Goal: Task Accomplishment & Management: Use online tool/utility

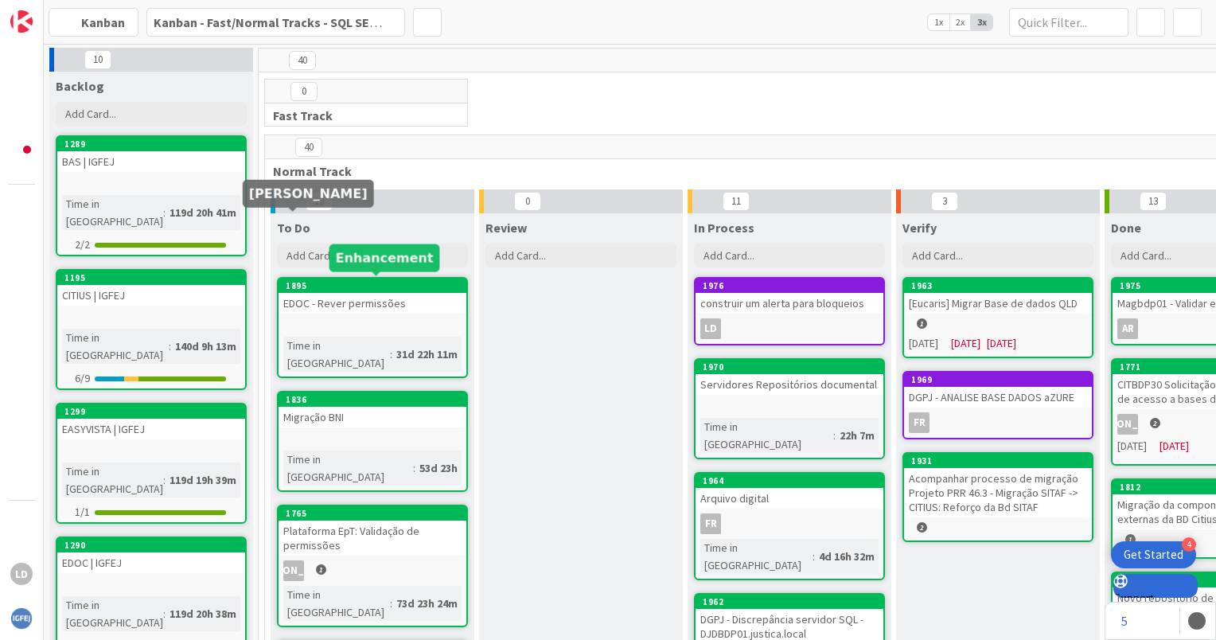
scroll to position [310, 0]
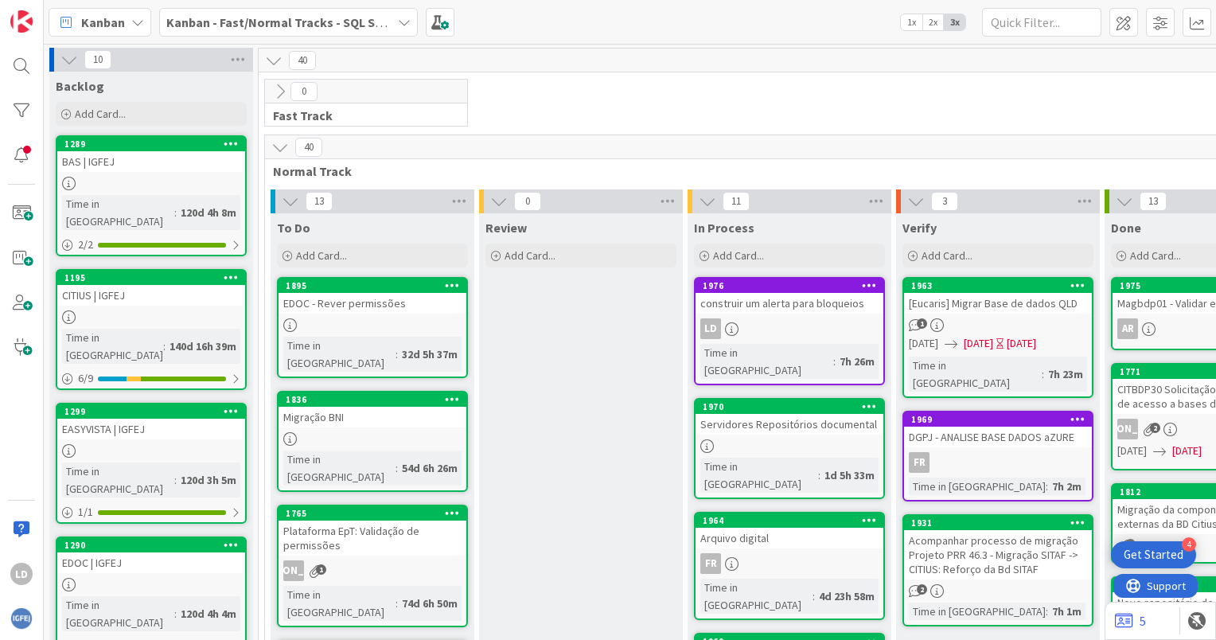
click at [400, 21] on icon at bounding box center [404, 22] width 13 height 13
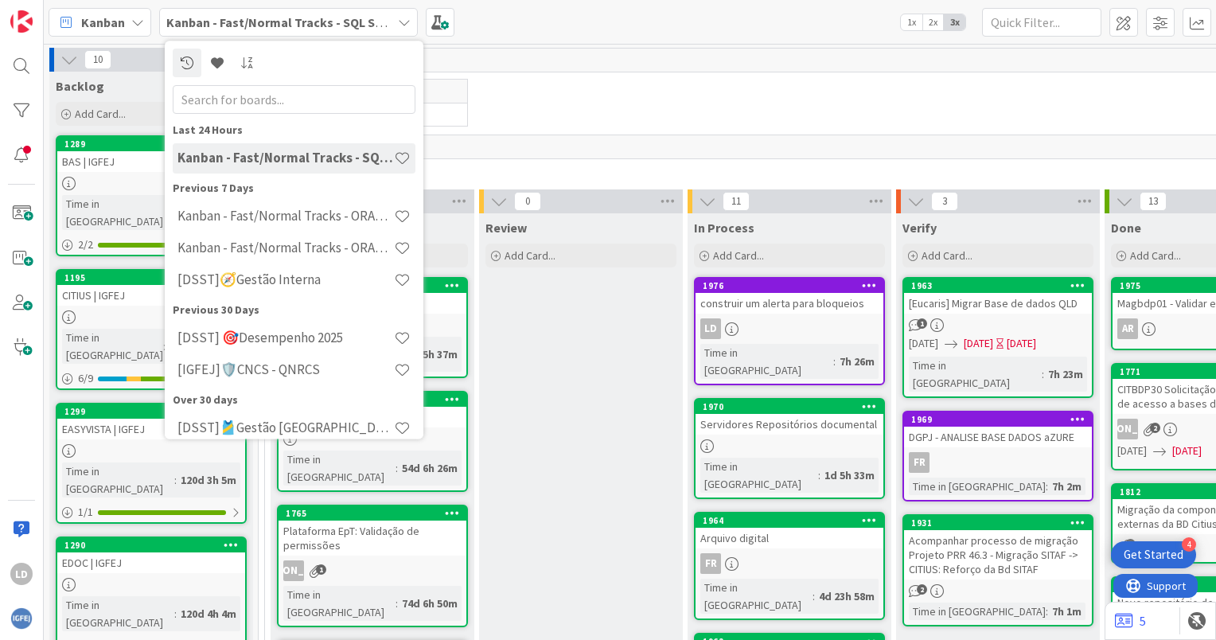
click at [401, 20] on icon at bounding box center [404, 22] width 13 height 13
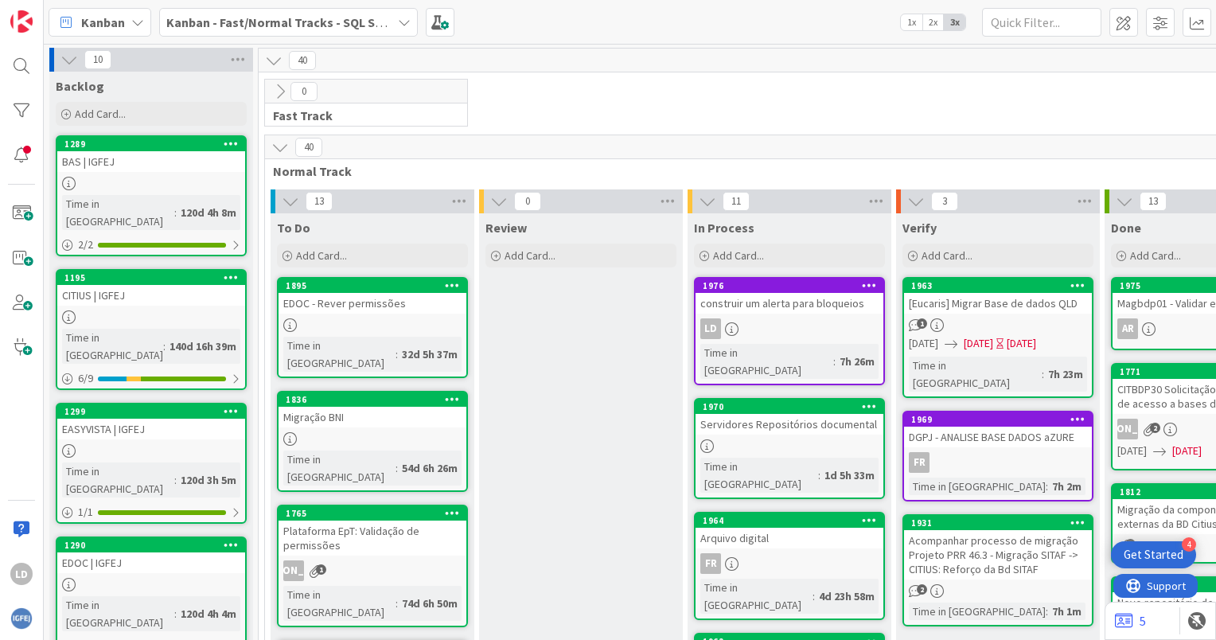
click at [401, 20] on icon at bounding box center [404, 22] width 13 height 13
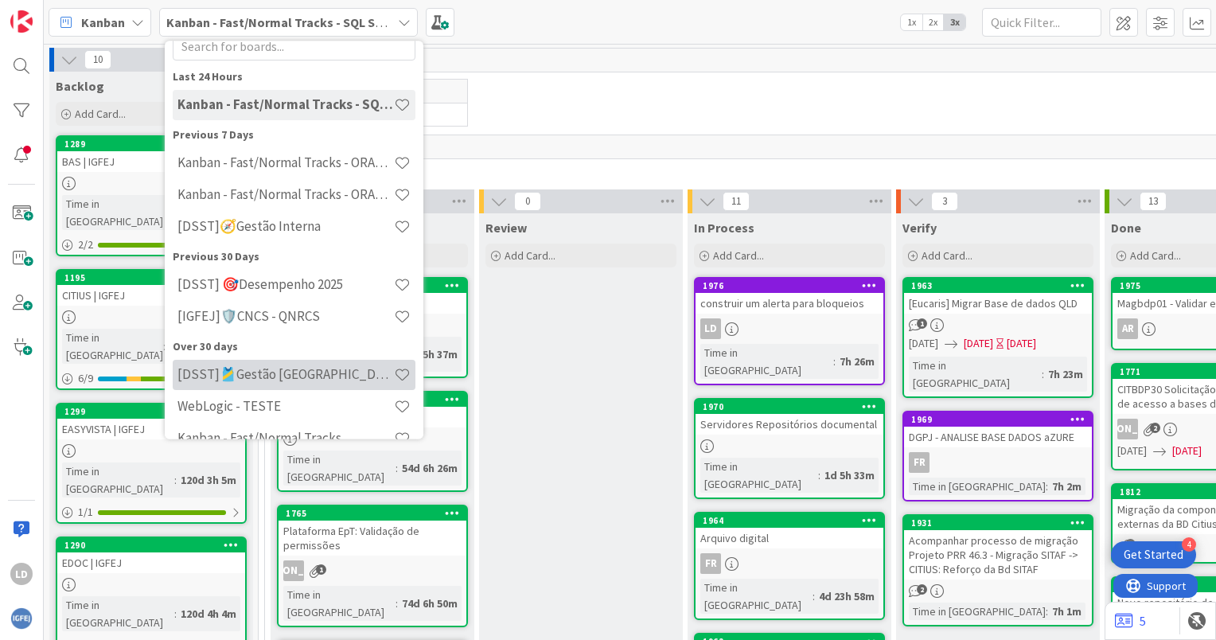
scroll to position [77, 0]
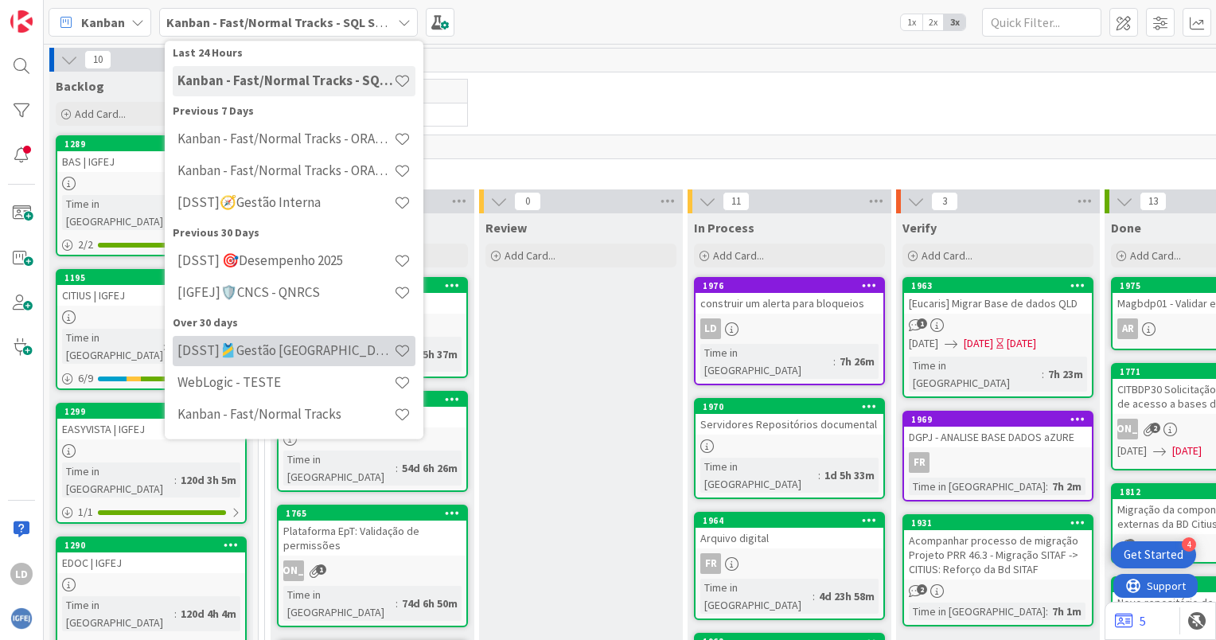
click at [314, 354] on h4 "[DSST]🎽Gestão [GEOGRAPHIC_DATA]" at bounding box center [285, 351] width 216 height 16
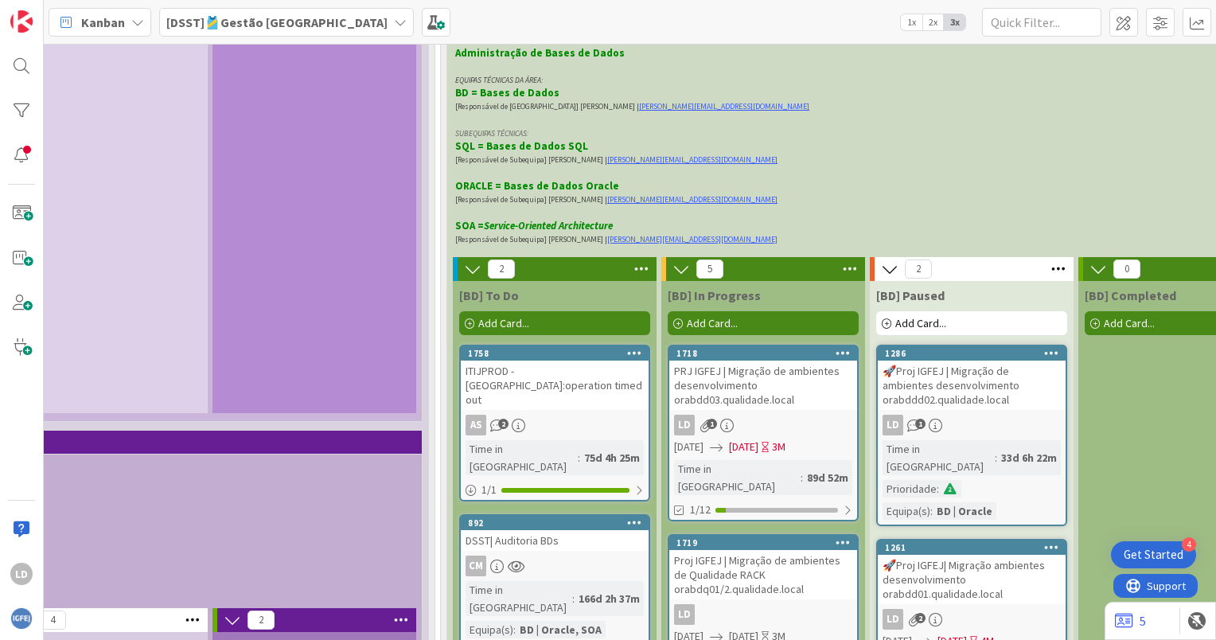
scroll to position [3820, 1360]
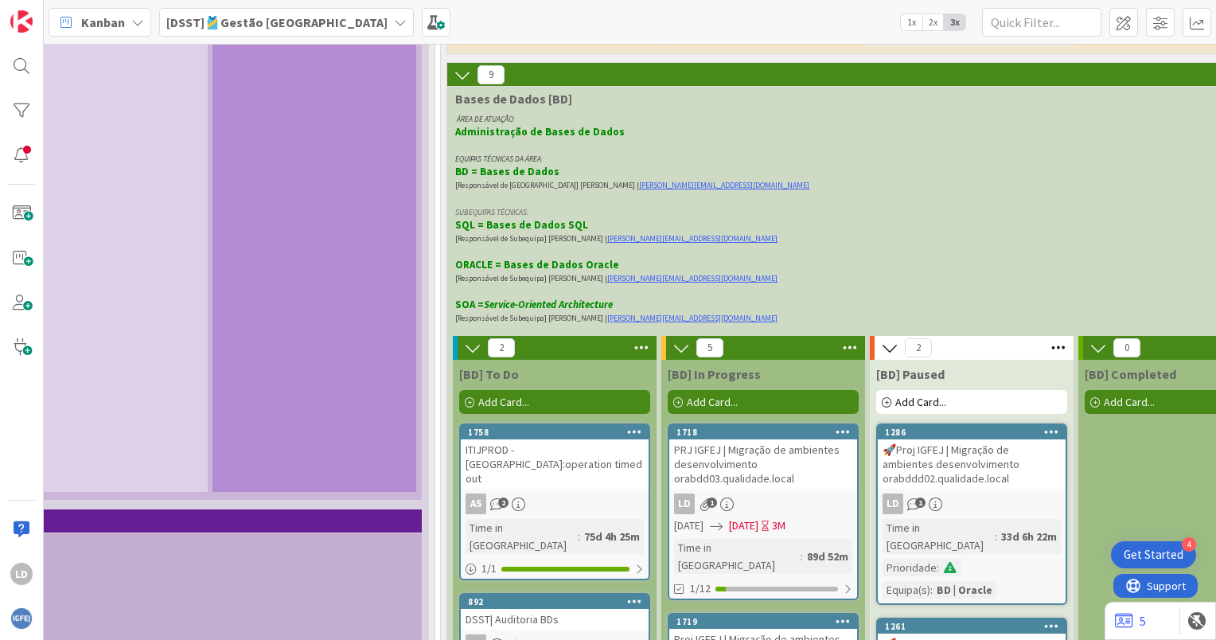
click at [759, 439] on div "PRJ IGFEJ | Migração de ambientes desenvolvimento orabdd03.qualidade.local" at bounding box center [763, 463] width 188 height 49
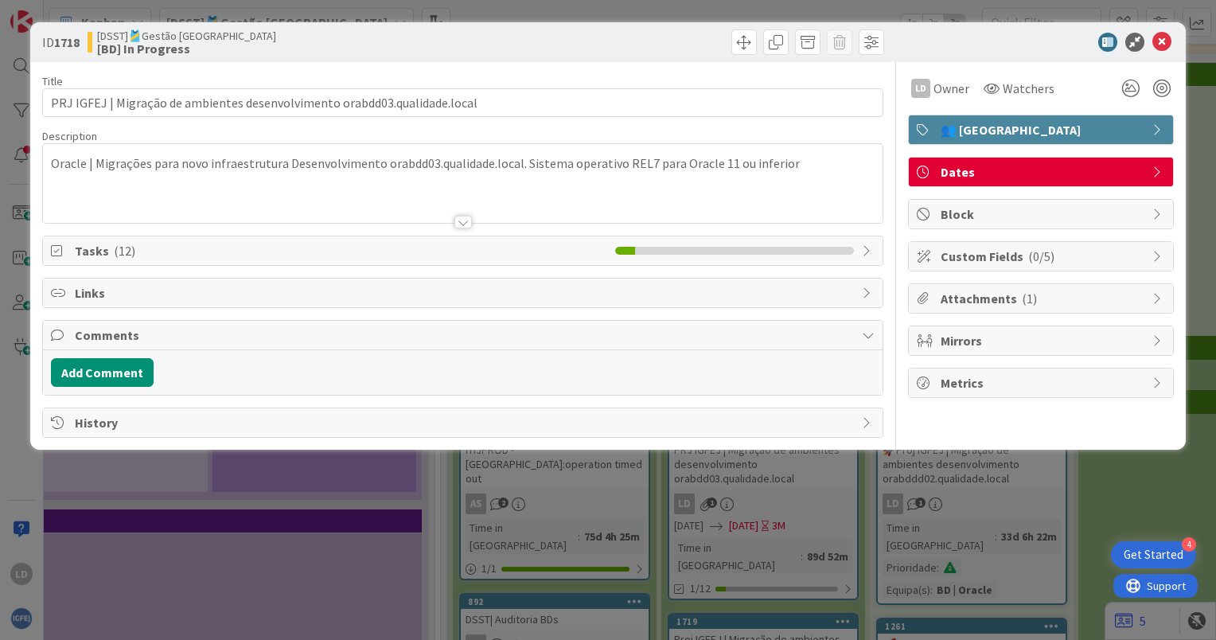
click at [351, 250] on span "Tasks ( 12 )" at bounding box center [341, 250] width 532 height 19
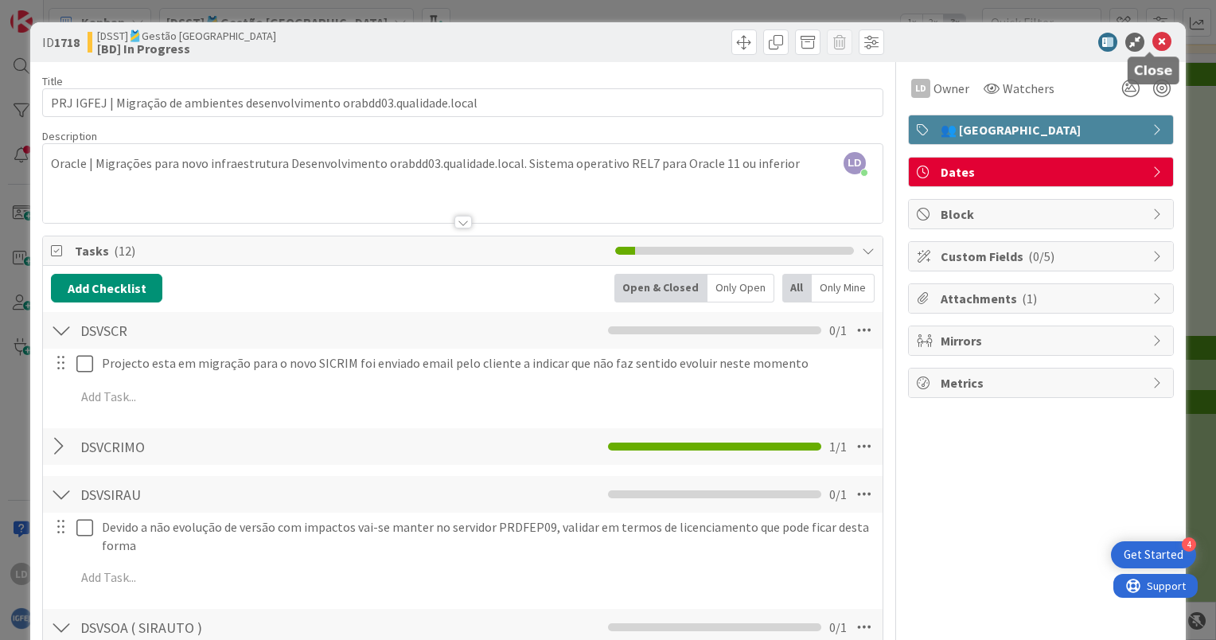
click at [1156, 35] on icon at bounding box center [1161, 42] width 19 height 19
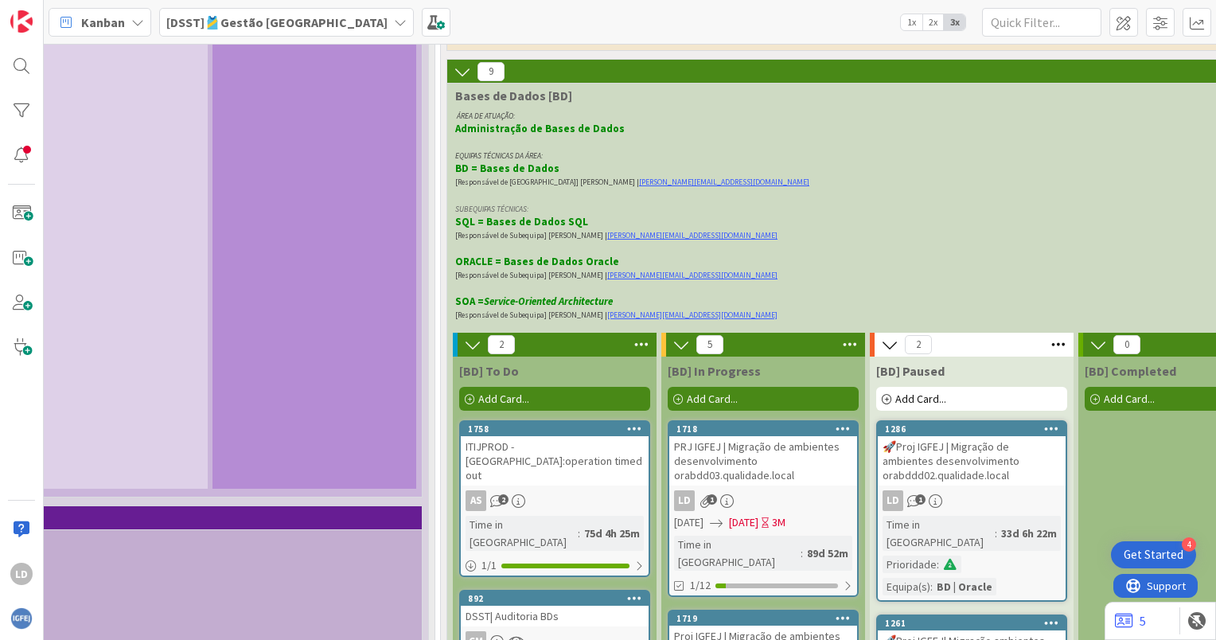
scroll to position [3820, 1360]
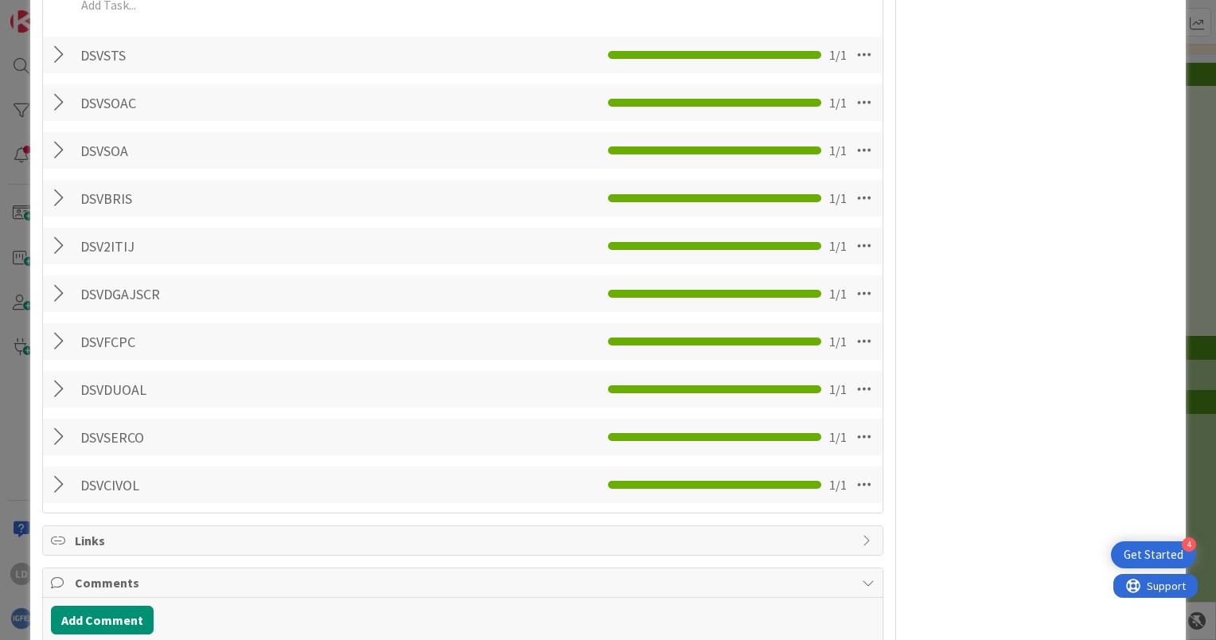
scroll to position [794, 0]
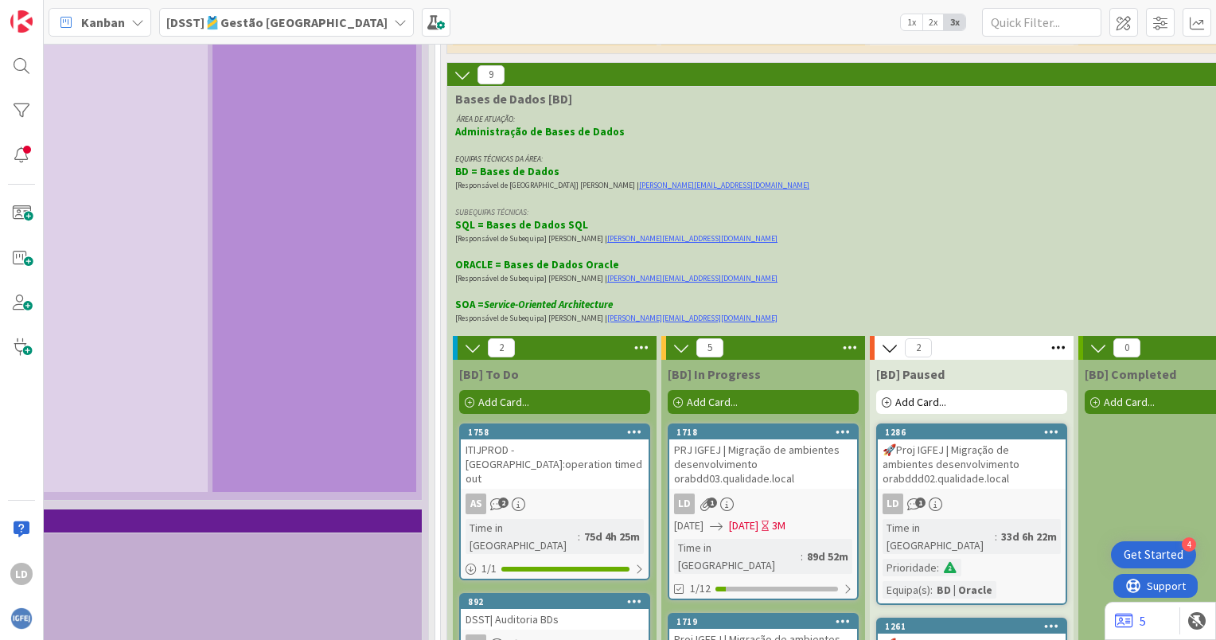
click at [770, 439] on div "PRJ IGFEJ | Migração de ambientes desenvolvimento orabdd03.qualidade.local" at bounding box center [763, 463] width 188 height 49
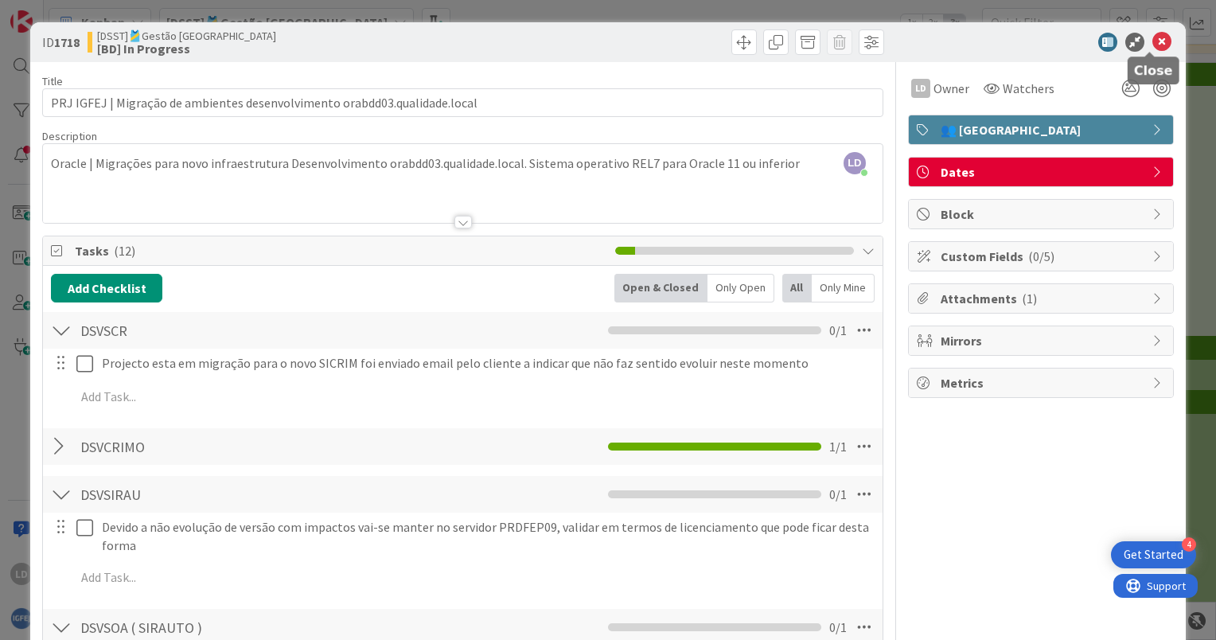
click at [1152, 39] on icon at bounding box center [1161, 42] width 19 height 19
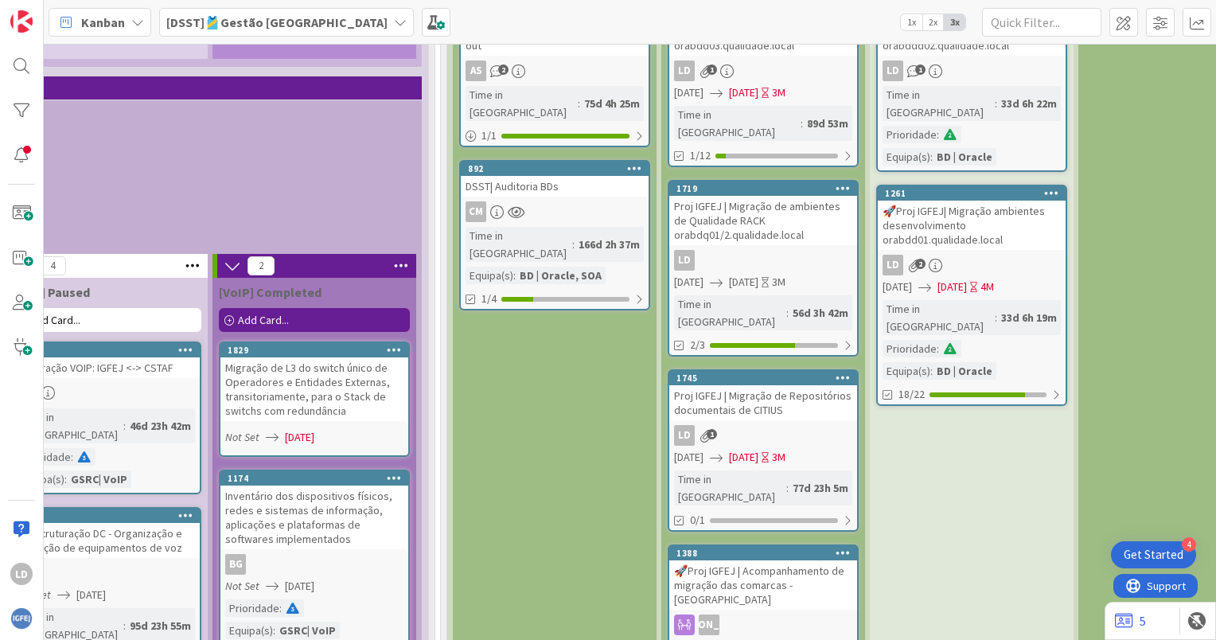
scroll to position [4139, 1360]
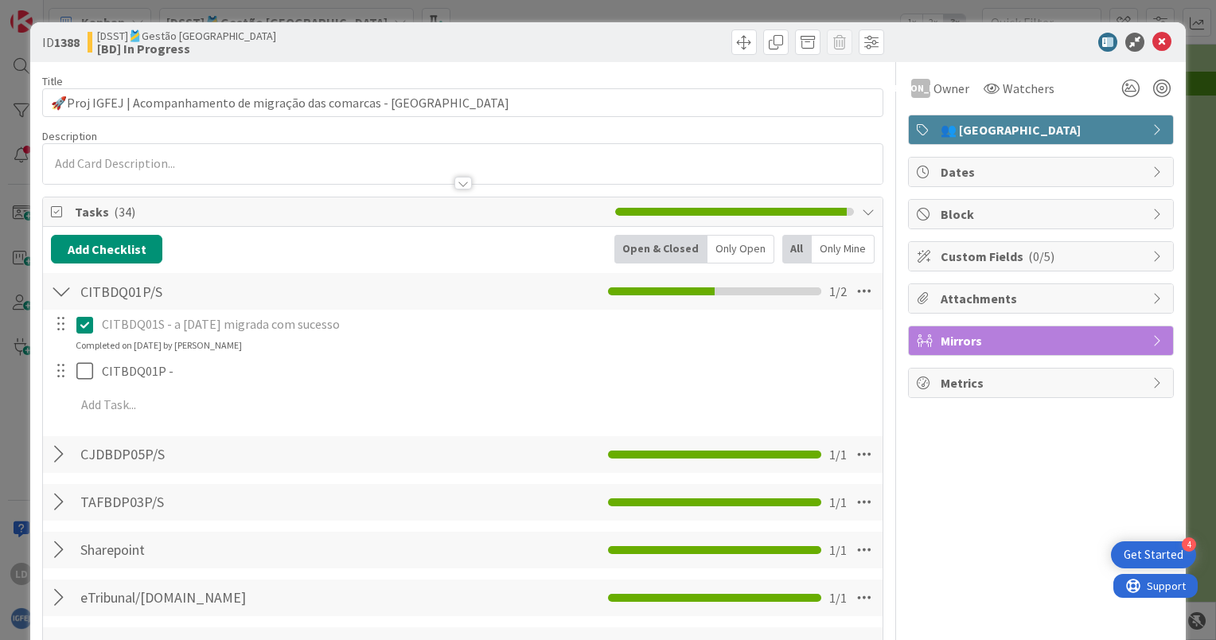
click at [1136, 331] on div "Mirrors" at bounding box center [1041, 340] width 264 height 29
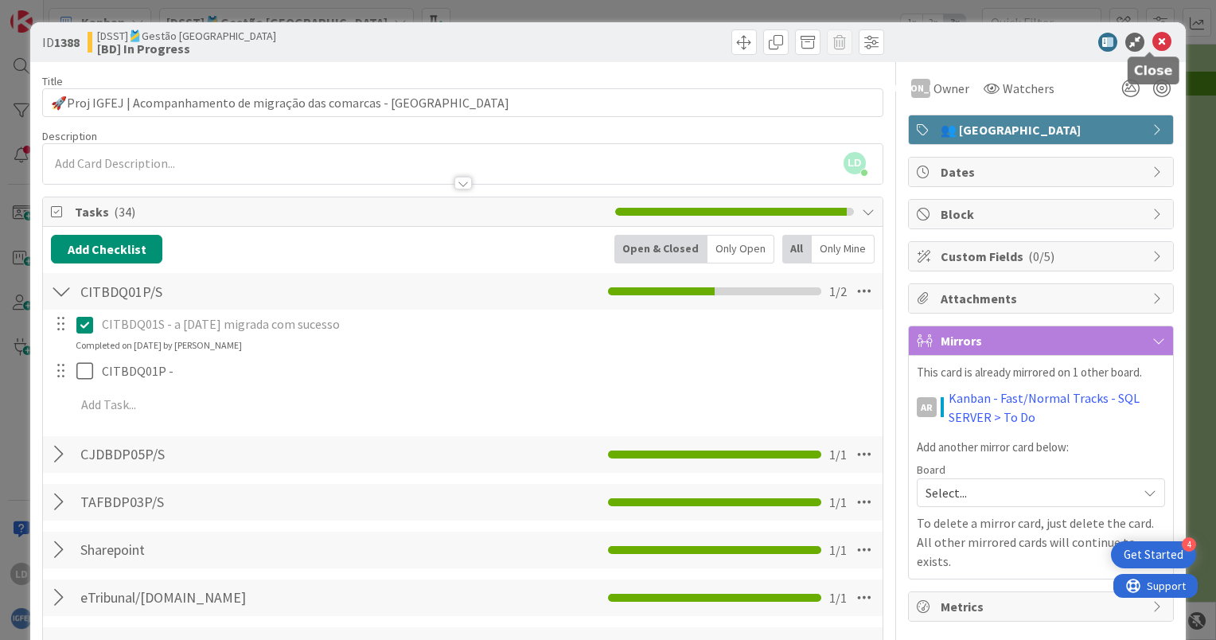
click at [1152, 41] on icon at bounding box center [1161, 42] width 19 height 19
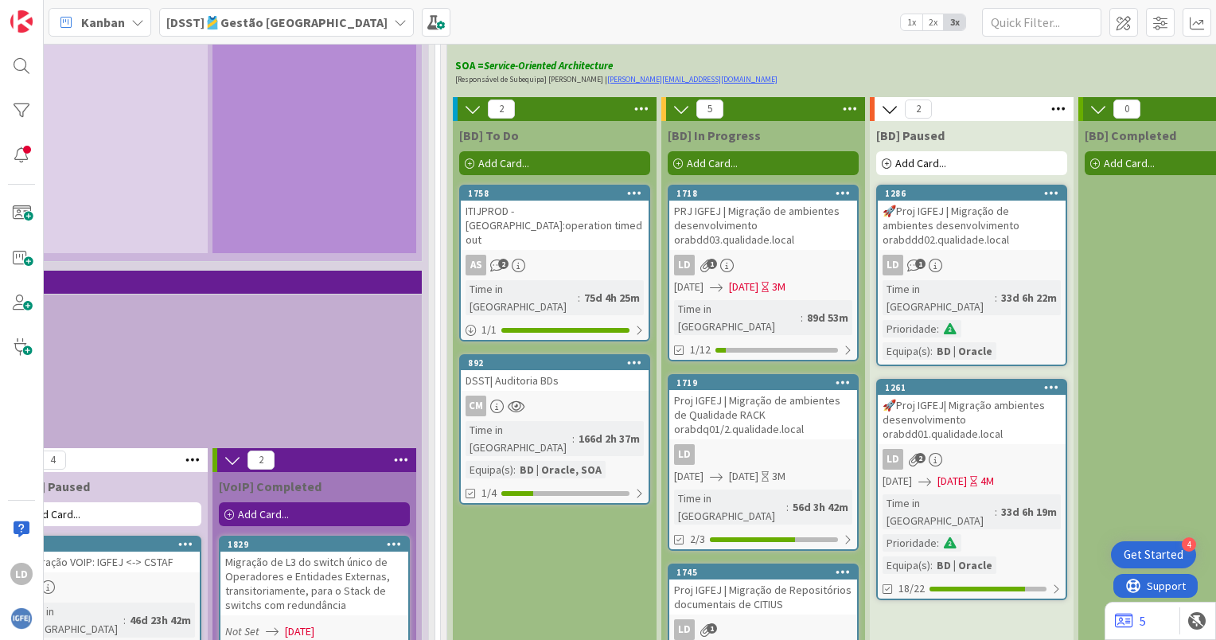
scroll to position [3900, 1360]
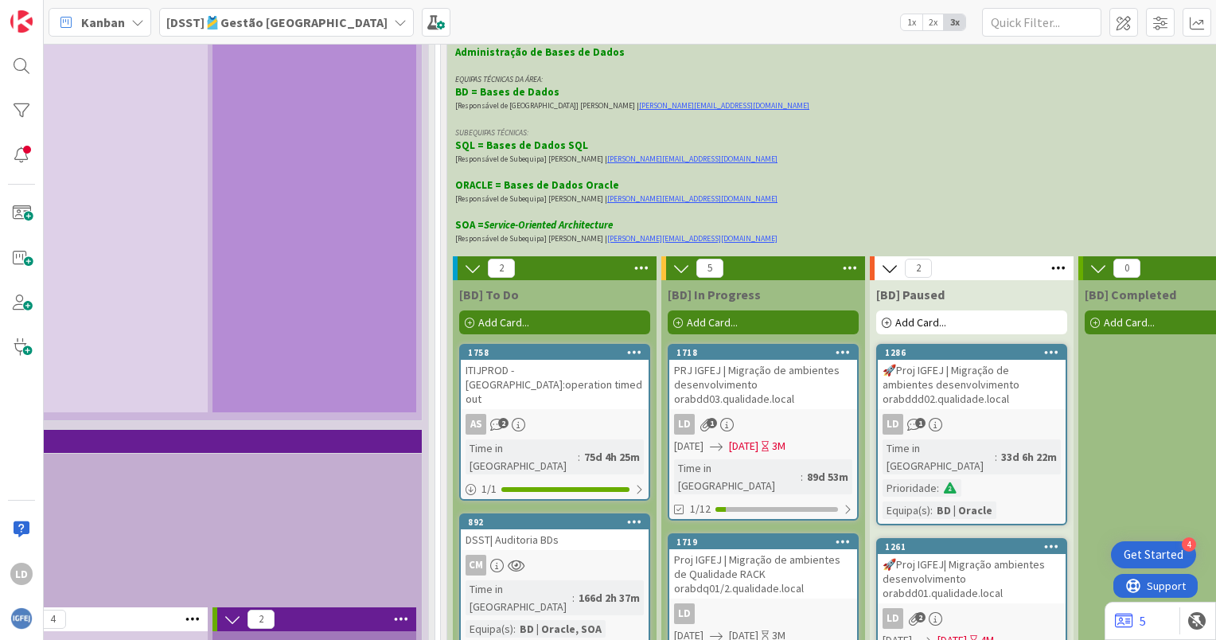
click at [764, 549] on div "Proj IGFEJ | Migração de ambientes de Qualidade RACK orabdq01/2.qualidade.local" at bounding box center [763, 573] width 188 height 49
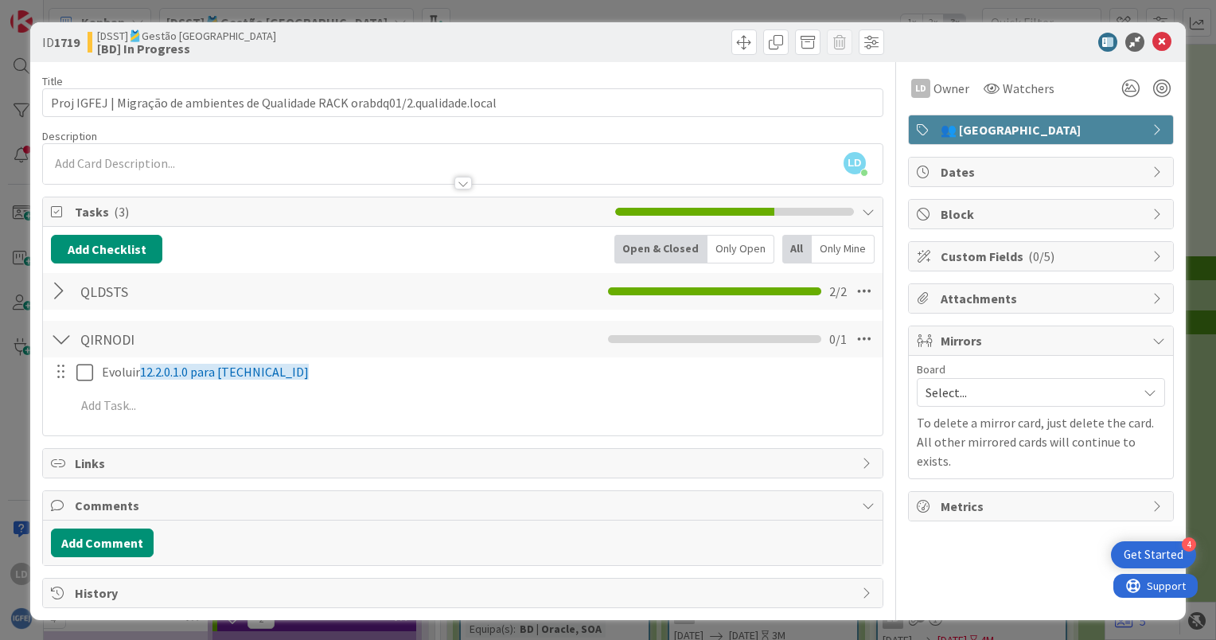
click at [57, 283] on div at bounding box center [61, 291] width 21 height 29
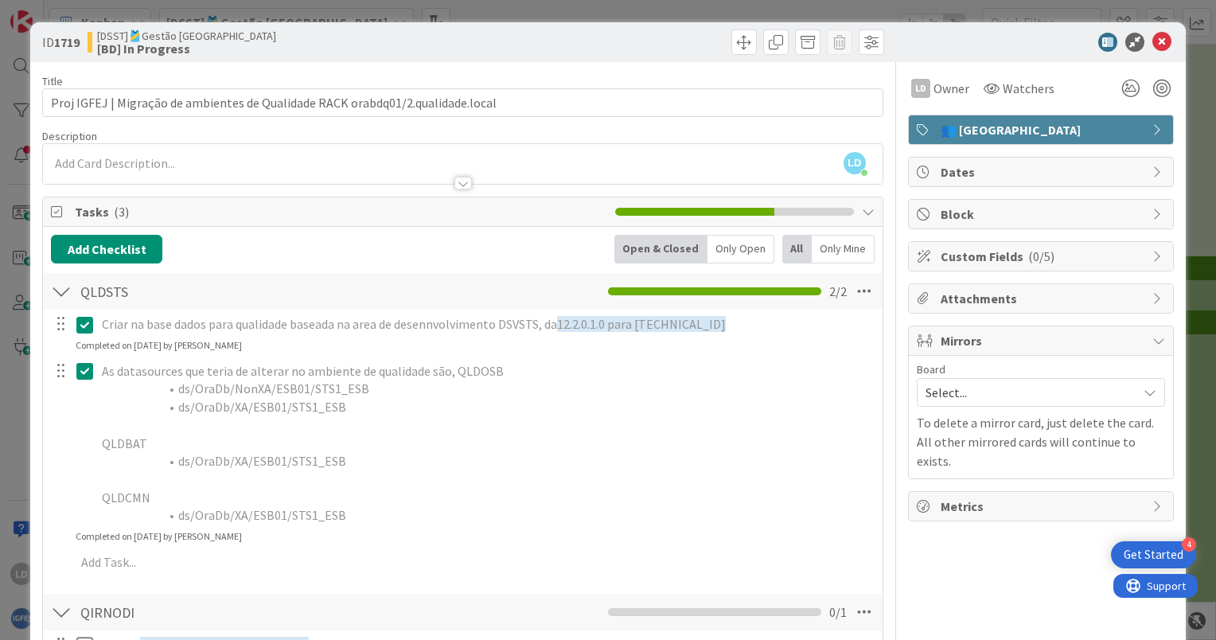
click at [60, 287] on div at bounding box center [61, 291] width 21 height 29
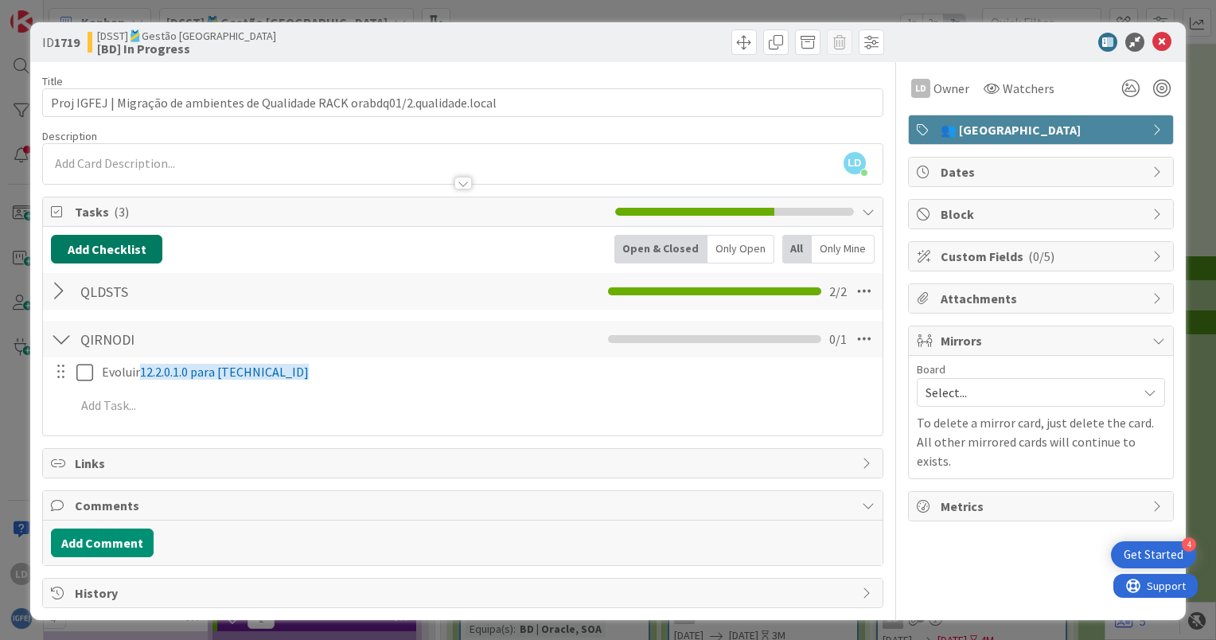
click at [97, 243] on button "Add Checklist" at bounding box center [106, 249] width 111 height 29
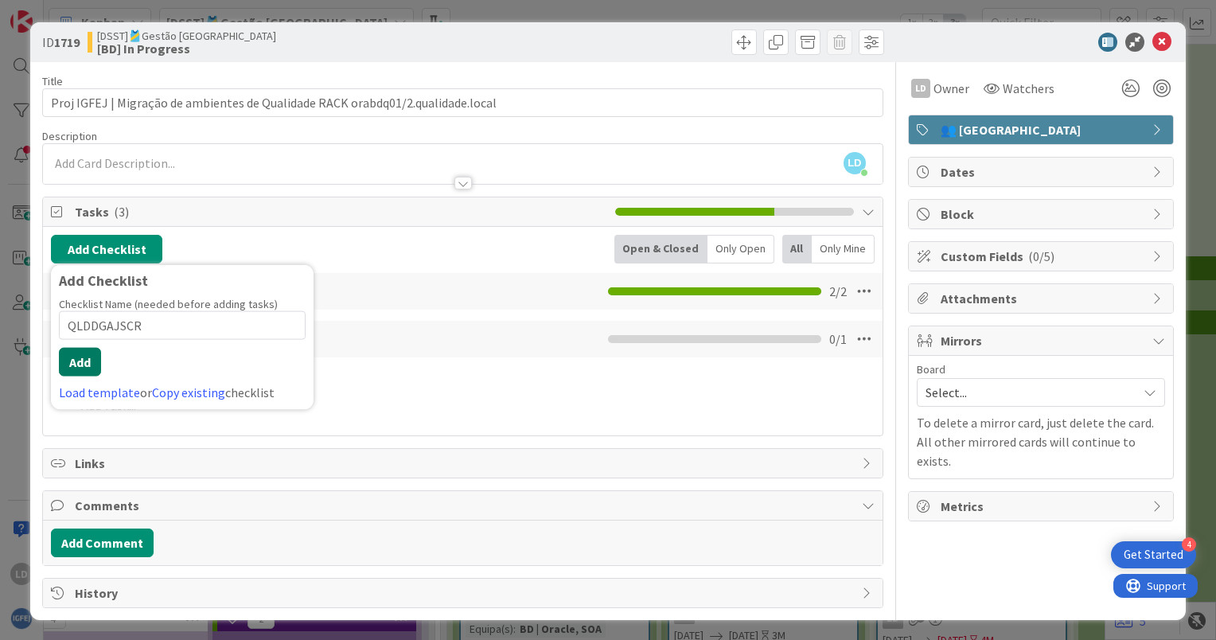
type input "QLDDGAJSCR"
click at [83, 356] on button "Add" at bounding box center [80, 362] width 42 height 29
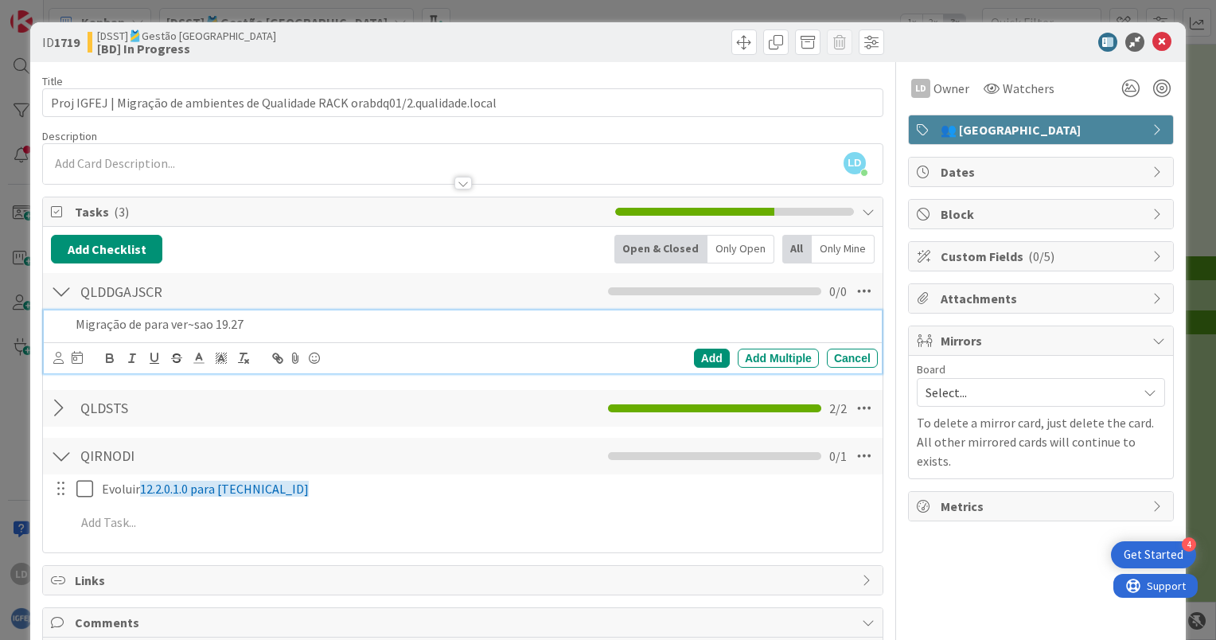
click at [204, 322] on p "Migração de para ver~sao 19.27" at bounding box center [474, 324] width 796 height 18
click at [696, 353] on div "Add" at bounding box center [712, 358] width 36 height 19
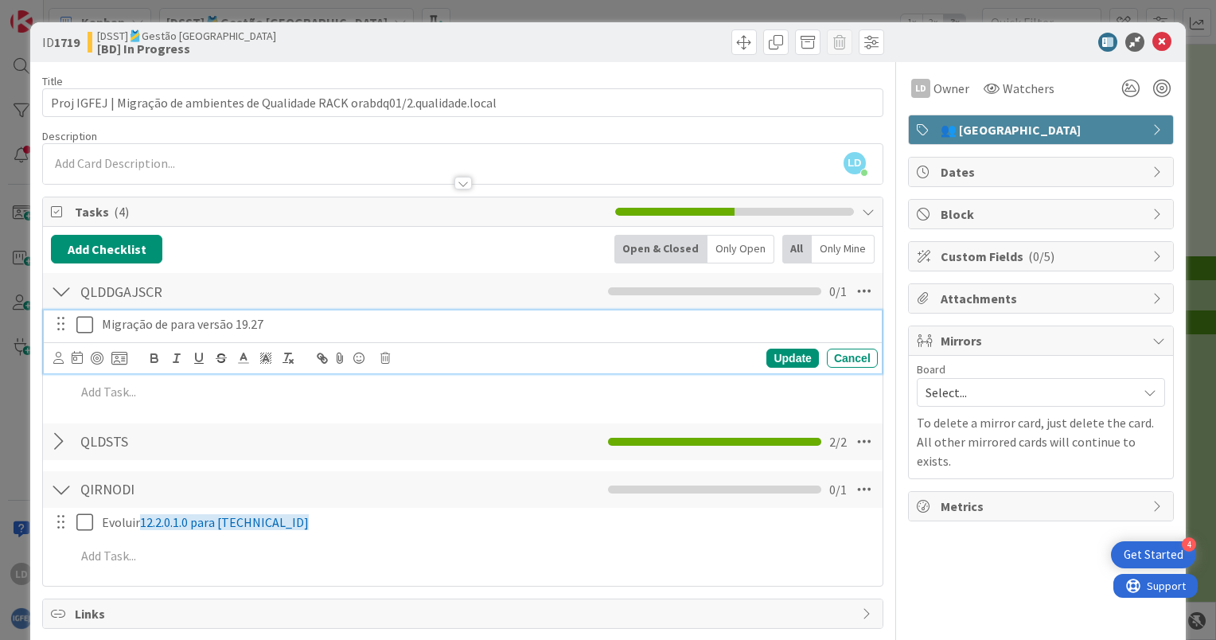
click at [83, 323] on icon at bounding box center [84, 324] width 17 height 19
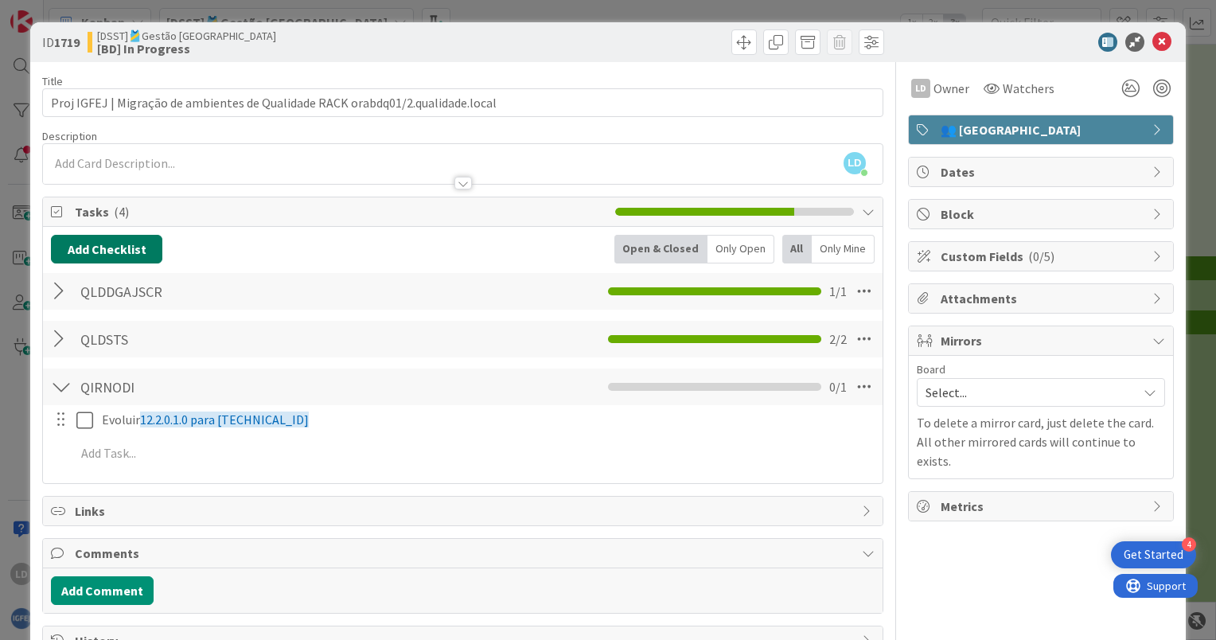
click at [121, 244] on button "Add Checklist" at bounding box center [106, 249] width 111 height 29
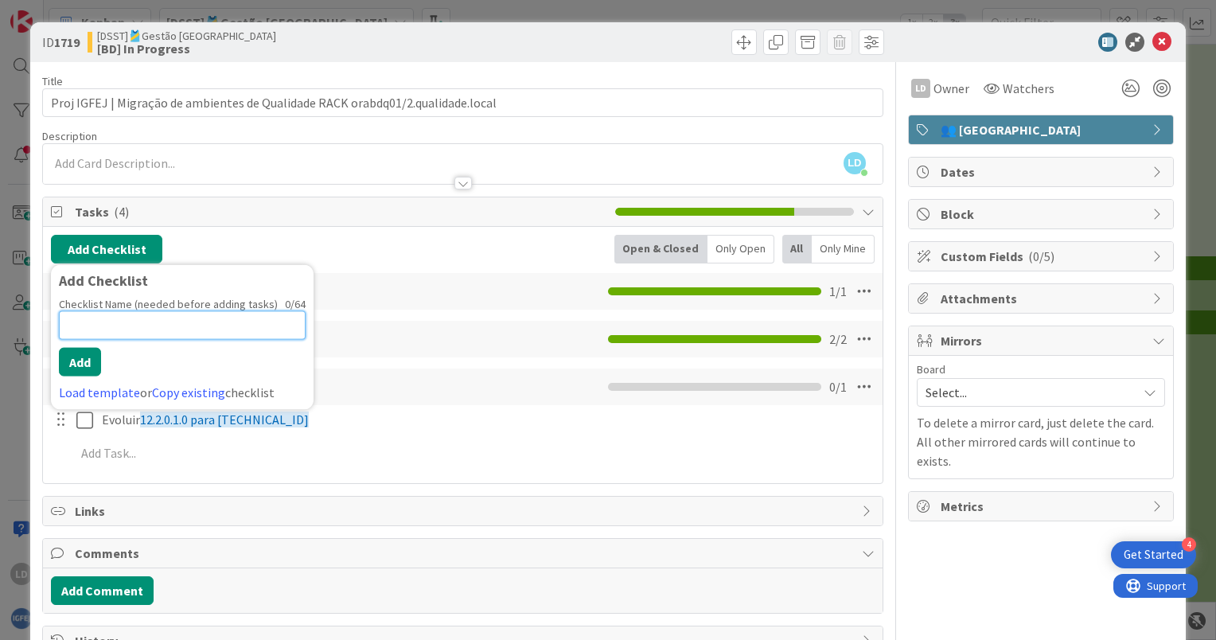
click at [171, 316] on input at bounding box center [182, 325] width 247 height 29
paste input "QLDDUC"
type input "QLDDUC"
click at [85, 364] on button "Add" at bounding box center [80, 362] width 42 height 29
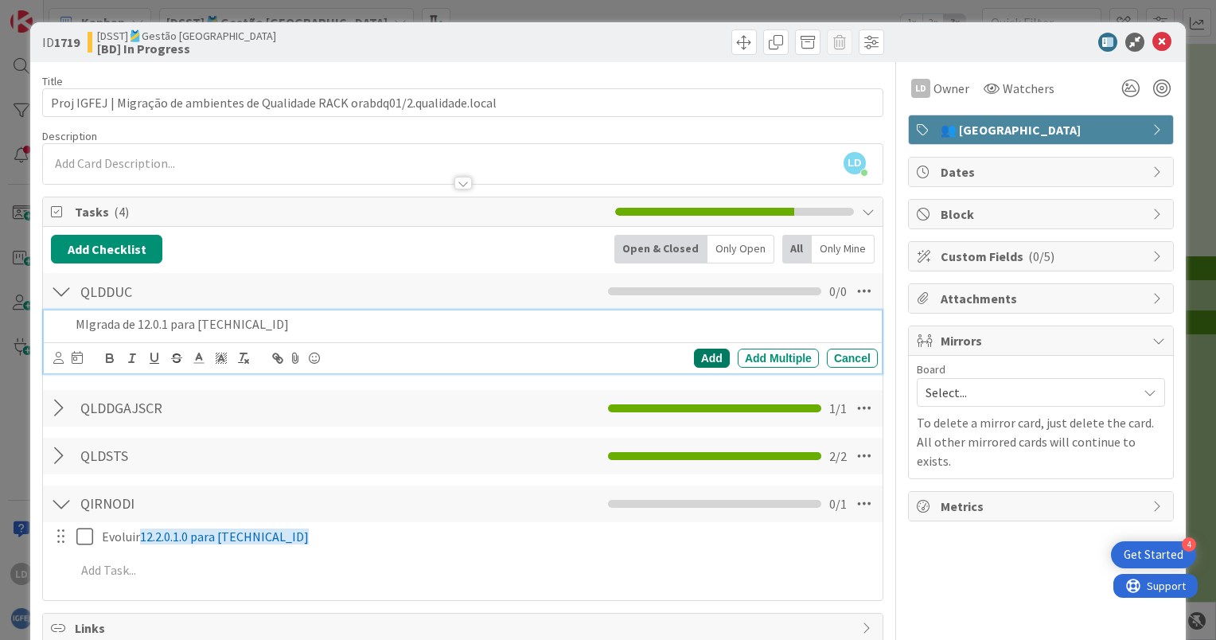
click at [700, 350] on div "Add" at bounding box center [712, 358] width 36 height 19
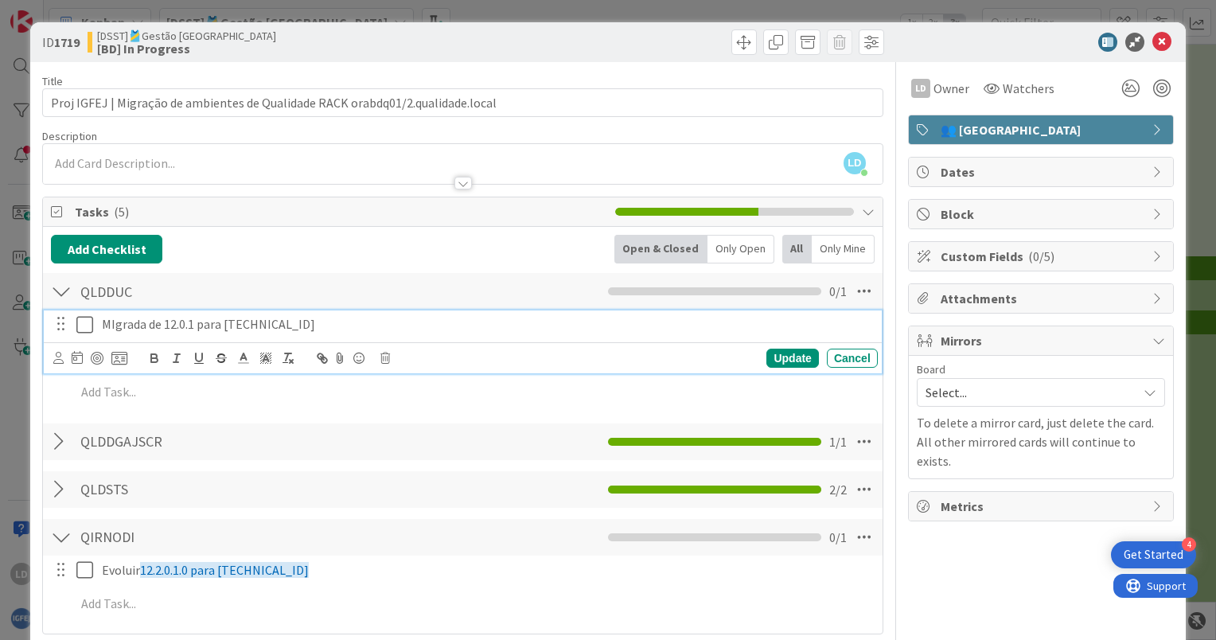
click at [88, 325] on icon at bounding box center [84, 324] width 17 height 19
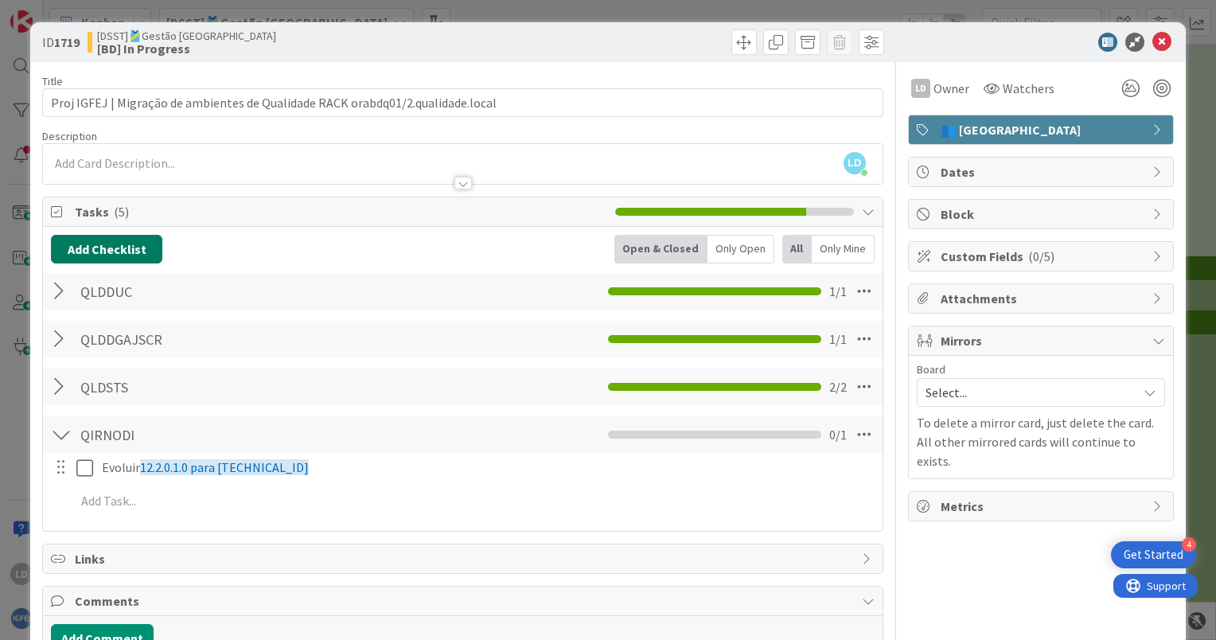
click at [103, 242] on button "Add Checklist" at bounding box center [106, 249] width 111 height 29
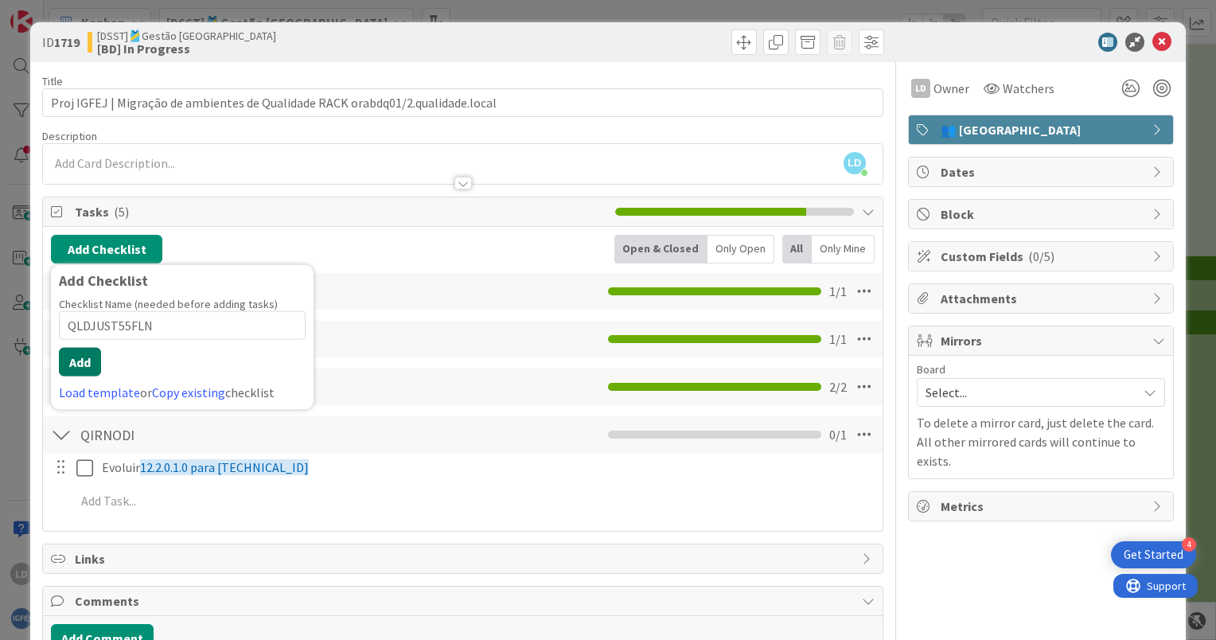
type input "QLDJUST55FLN"
click at [76, 358] on button "Add" at bounding box center [80, 362] width 42 height 29
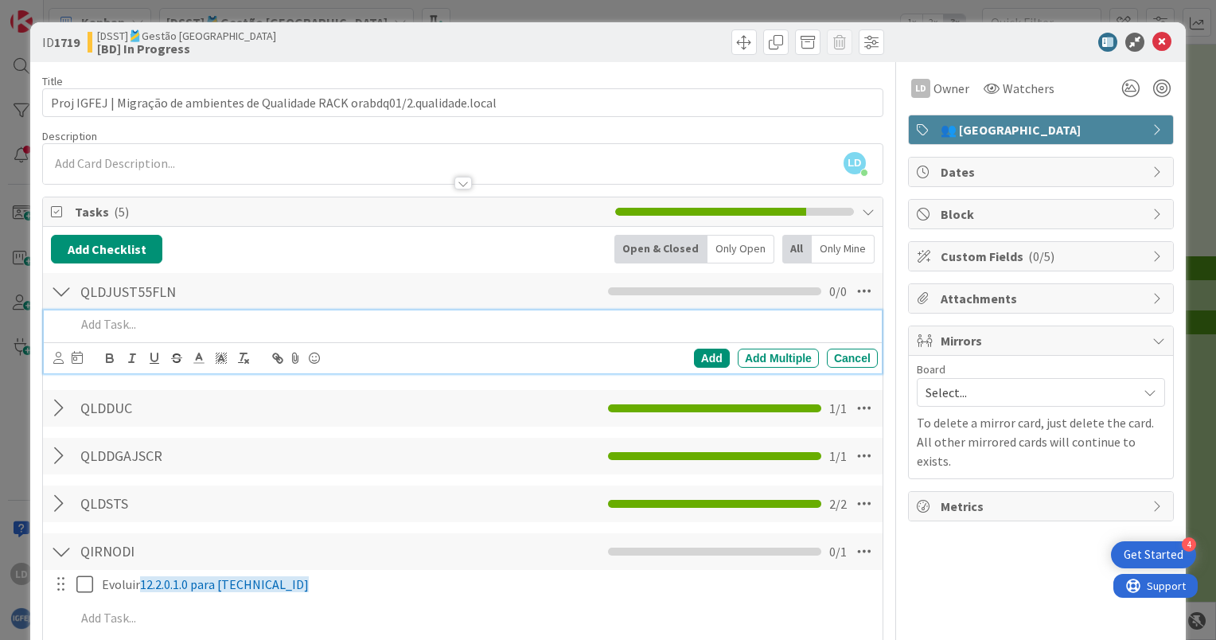
click at [239, 328] on p at bounding box center [474, 324] width 796 height 18
click at [703, 350] on div "Add" at bounding box center [712, 358] width 36 height 19
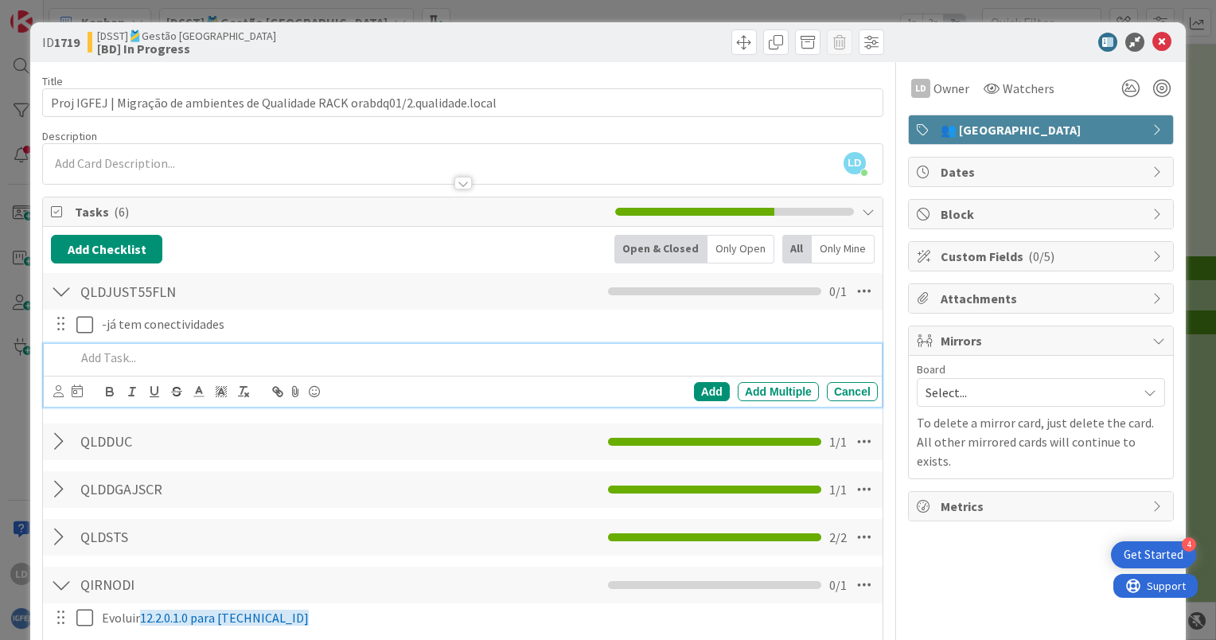
click at [163, 349] on p at bounding box center [474, 358] width 796 height 18
click at [695, 386] on div "Add" at bounding box center [712, 391] width 36 height 19
click at [182, 361] on p at bounding box center [474, 358] width 796 height 18
click at [291, 610] on p "Evoluir 12.2.0.1.0 para [TECHNICAL_ID]" at bounding box center [487, 618] width 770 height 18
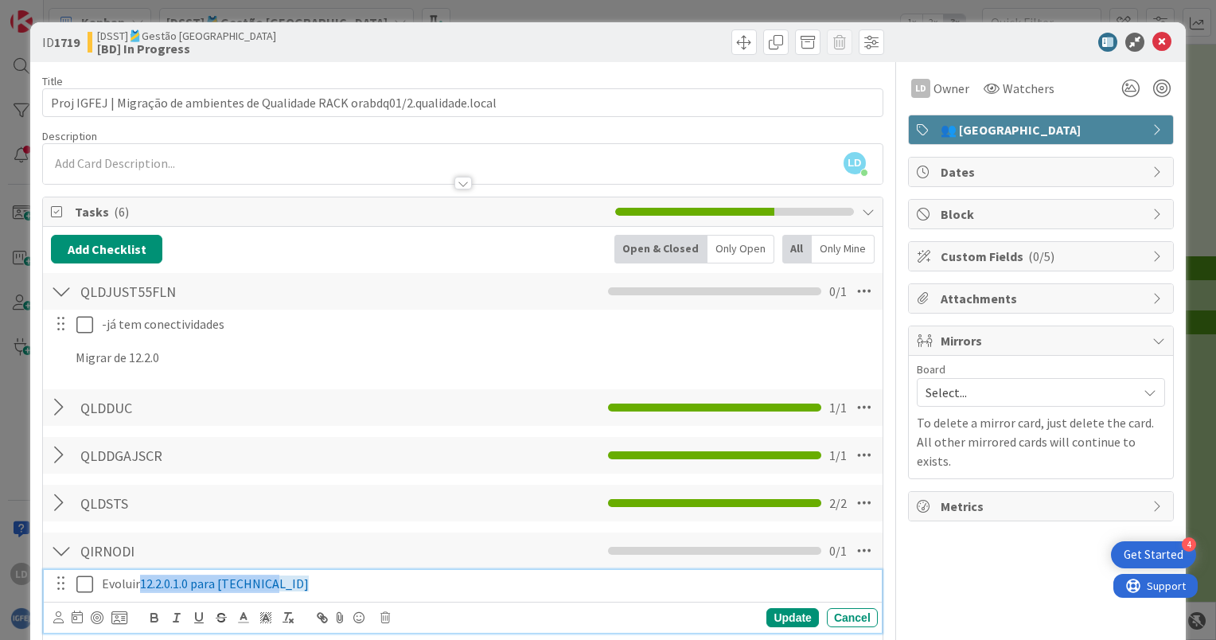
drag, startPoint x: 287, startPoint y: 584, endPoint x: 140, endPoint y: 576, distance: 147.5
click at [140, 576] on p "Evoluir 12.2.0.1.0 para [TECHNICAL_ID]" at bounding box center [487, 584] width 770 height 18
copy span "12.2.0.1.0 para [TECHNICAL_ID]"
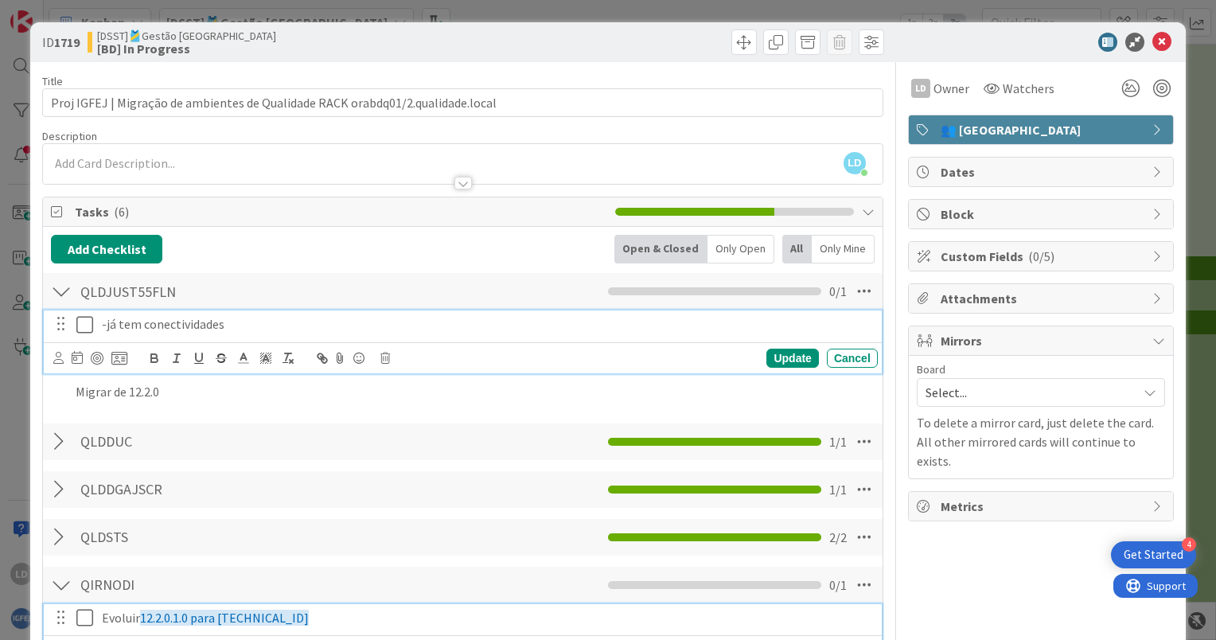
click at [242, 322] on p "-já tem conectividades" at bounding box center [487, 324] width 770 height 18
click at [262, 326] on p "-já tem conectividades" at bounding box center [487, 324] width 770 height 18
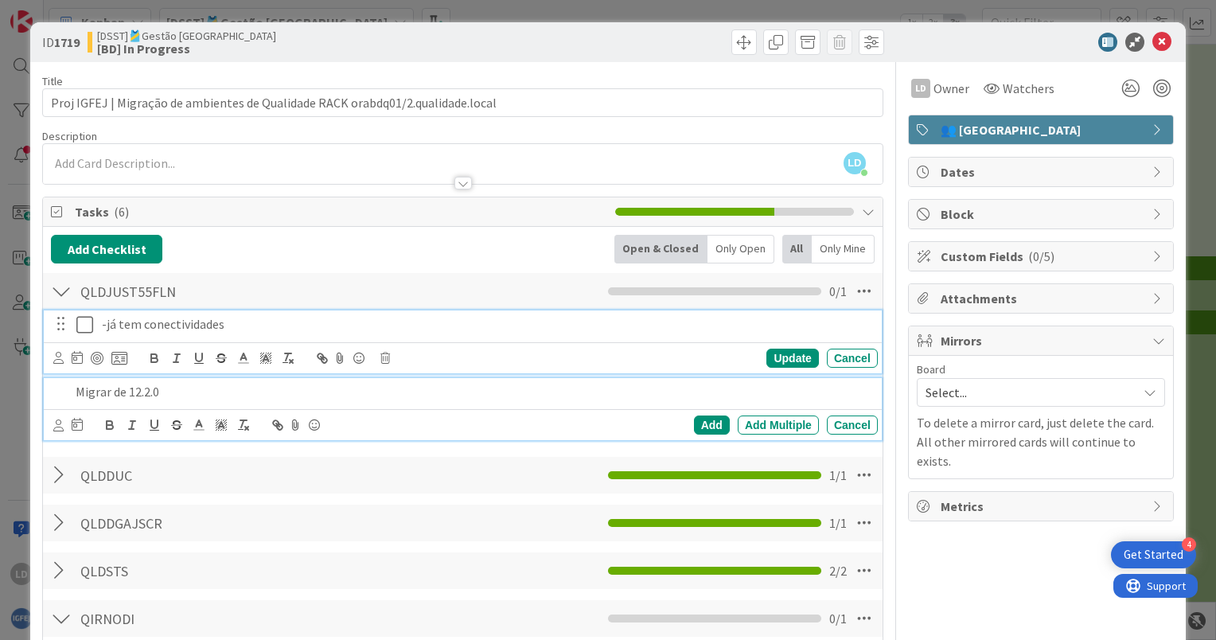
click at [169, 396] on p "Migrar de 12.2.0" at bounding box center [474, 392] width 796 height 18
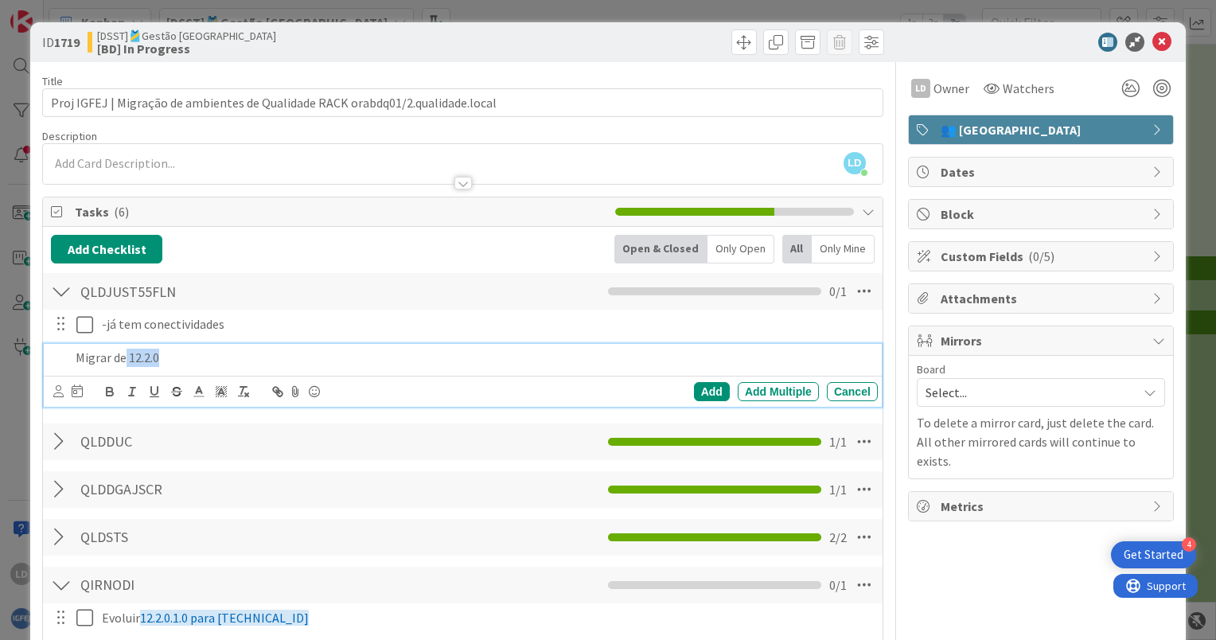
drag, startPoint x: 187, startPoint y: 357, endPoint x: 126, endPoint y: 358, distance: 61.3
click at [126, 358] on p "Migrar de 12.2.0" at bounding box center [474, 358] width 796 height 18
click at [223, 350] on p "Migrar de 12.2.0" at bounding box center [474, 358] width 796 height 18
click at [197, 354] on p "Migrar de 12.2.0" at bounding box center [474, 358] width 796 height 18
drag, startPoint x: 178, startPoint y: 356, endPoint x: 130, endPoint y: 353, distance: 48.7
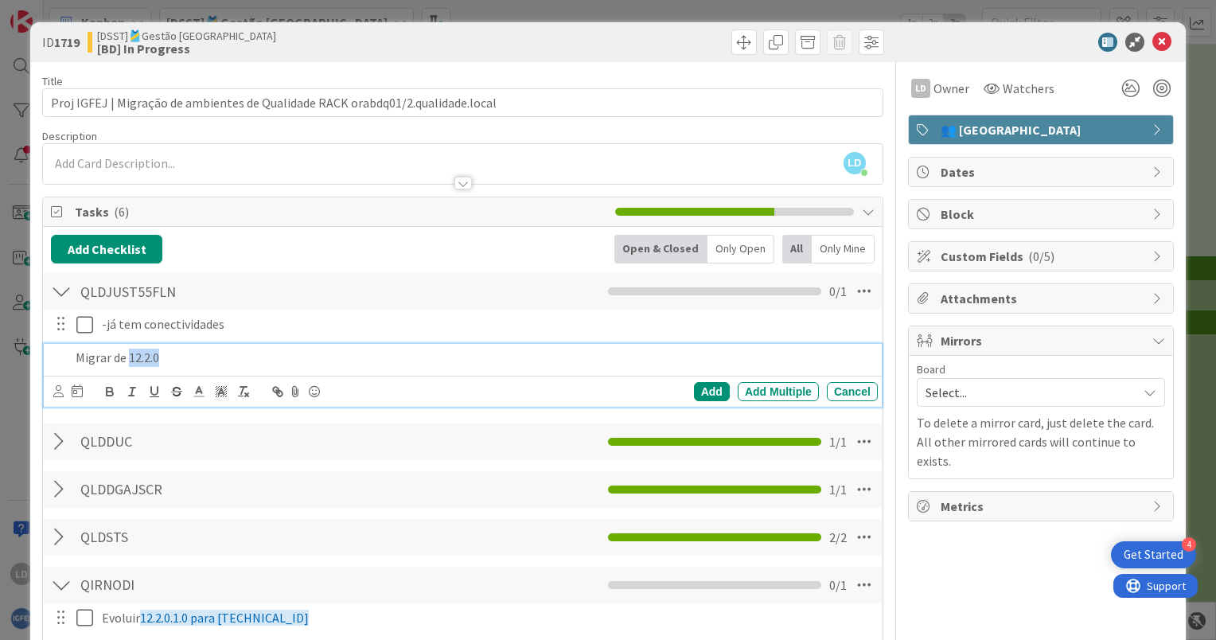
click at [130, 353] on p "Migrar de 12.2.0" at bounding box center [474, 358] width 796 height 18
click at [414, 388] on div "Add Add Multiple Cancel" at bounding box center [465, 391] width 825 height 22
click at [694, 391] on div "Add" at bounding box center [712, 391] width 36 height 19
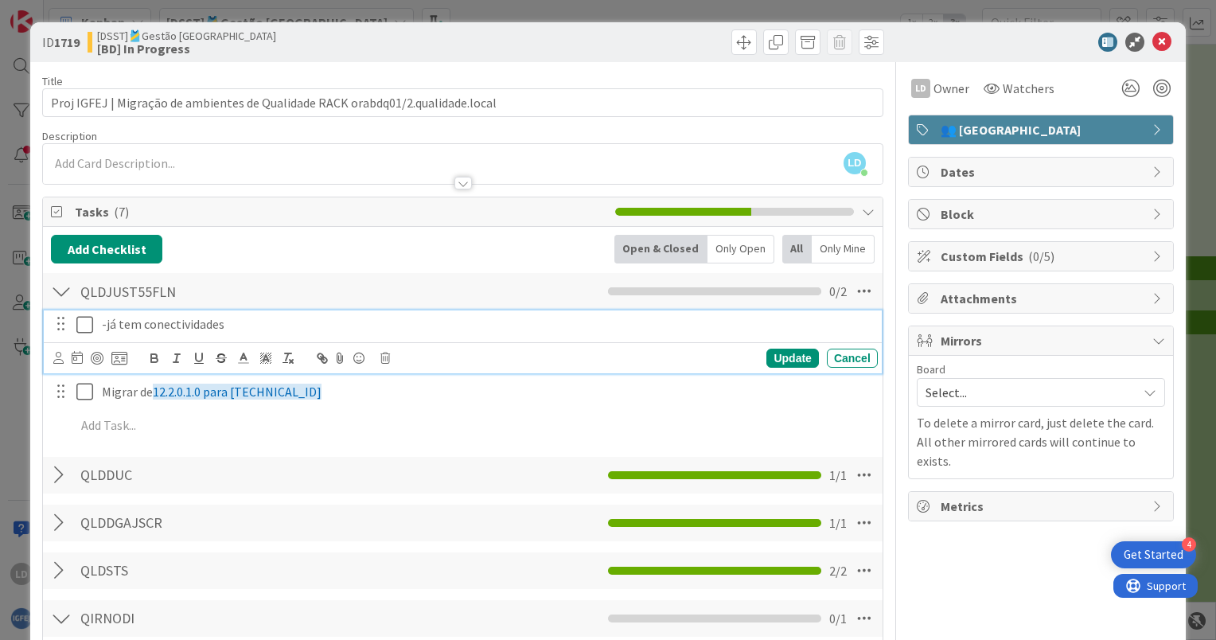
click at [107, 325] on p "-já tem conectividades" at bounding box center [487, 324] width 770 height 18
drag, startPoint x: 142, startPoint y: 320, endPoint x: 103, endPoint y: 322, distance: 38.2
click at [103, 322] on p "-já tem conectividades" at bounding box center [487, 324] width 770 height 18
click at [81, 319] on icon at bounding box center [84, 324] width 17 height 19
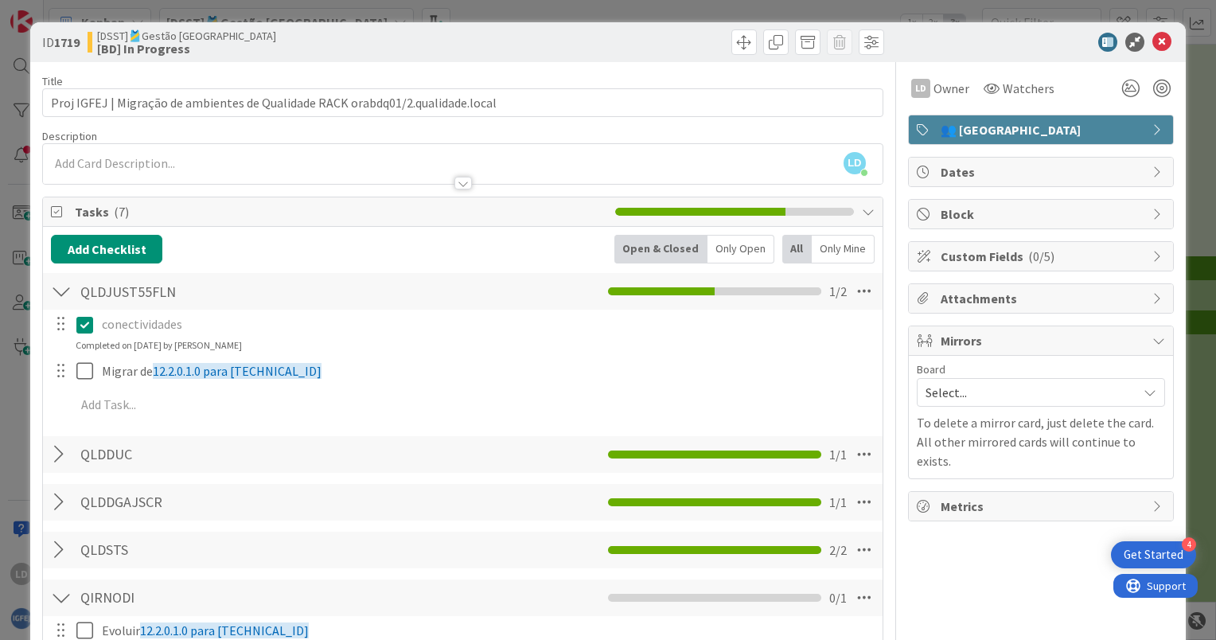
click at [62, 287] on div at bounding box center [61, 291] width 21 height 29
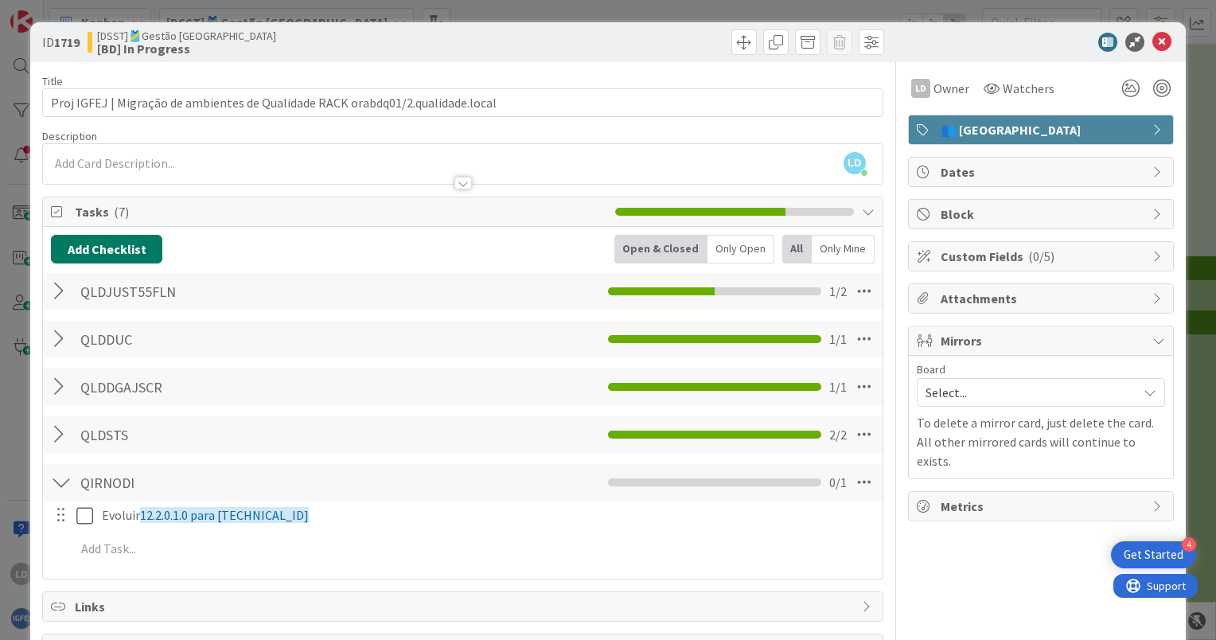
click at [94, 254] on button "Add Checklist" at bounding box center [106, 249] width 111 height 29
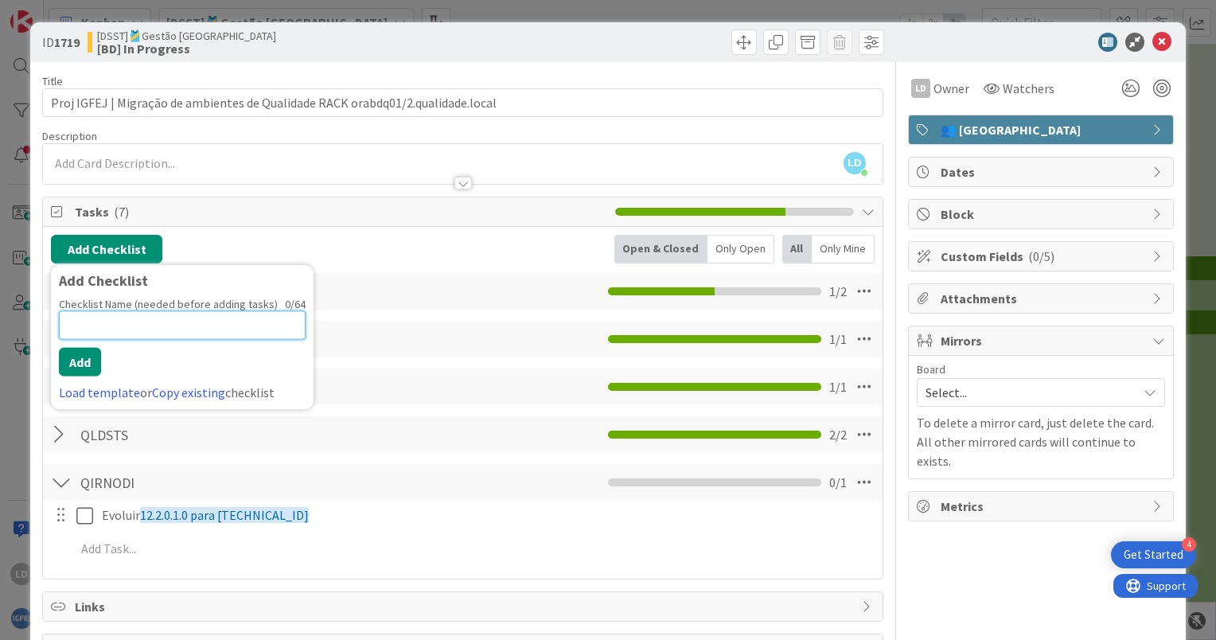
click at [120, 318] on input at bounding box center [182, 325] width 247 height 29
paste input "QLDSGT"
type input "QLDSGT"
click at [88, 357] on button "Add" at bounding box center [80, 362] width 42 height 29
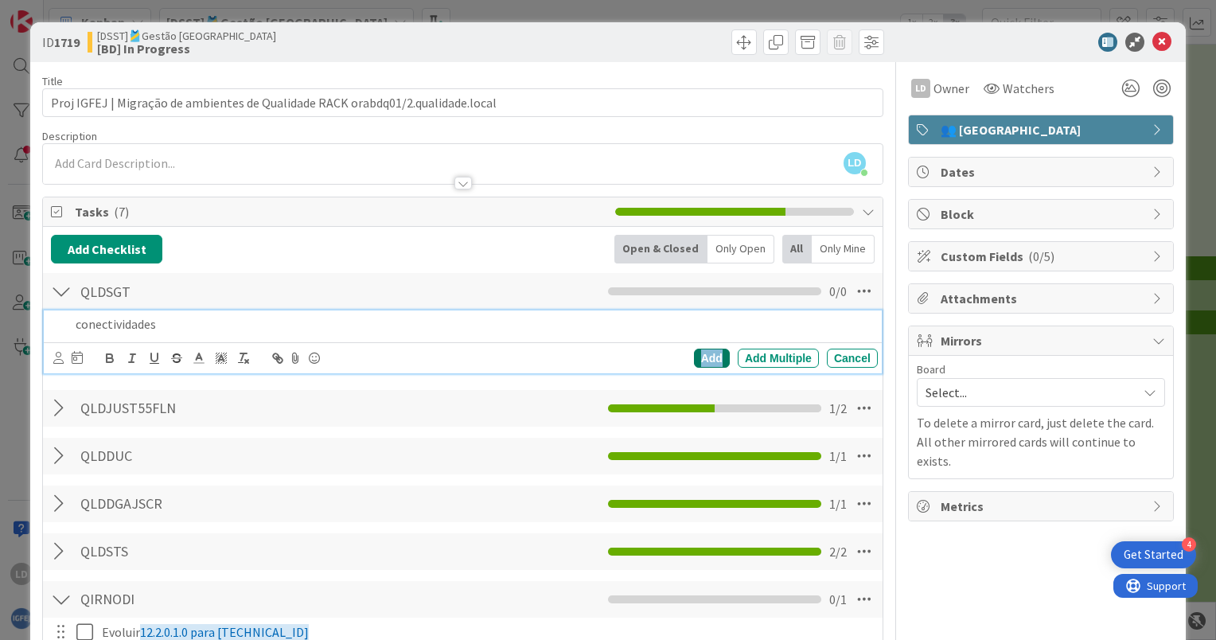
click at [704, 352] on div "Add" at bounding box center [712, 358] width 36 height 19
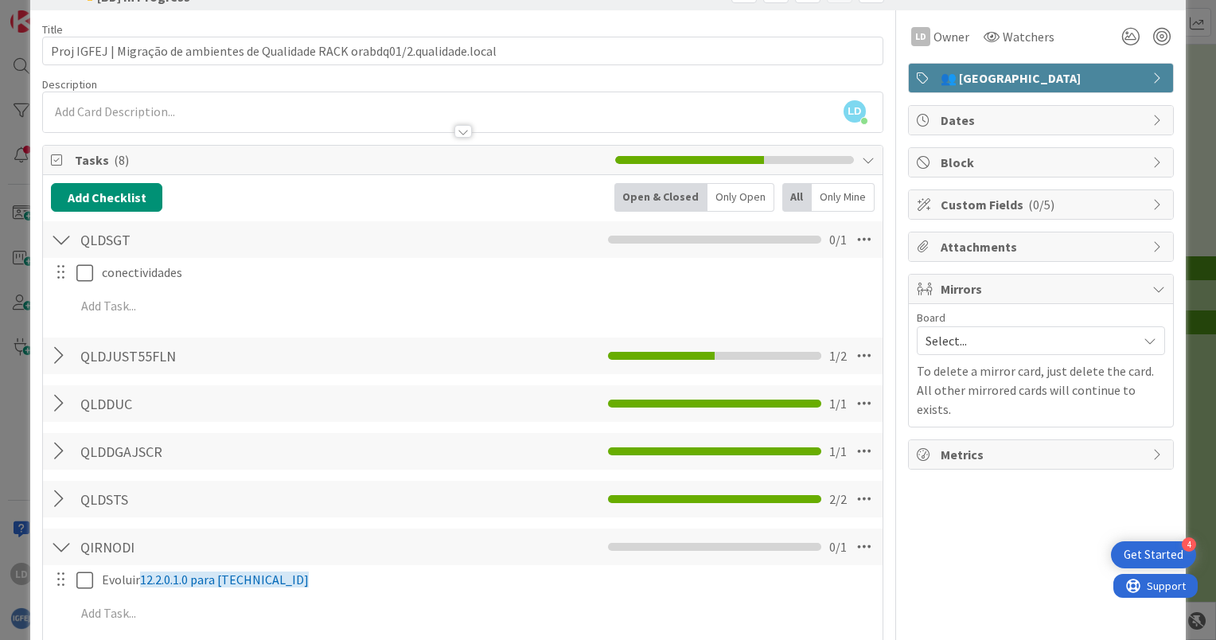
scroll to position [80, 0]
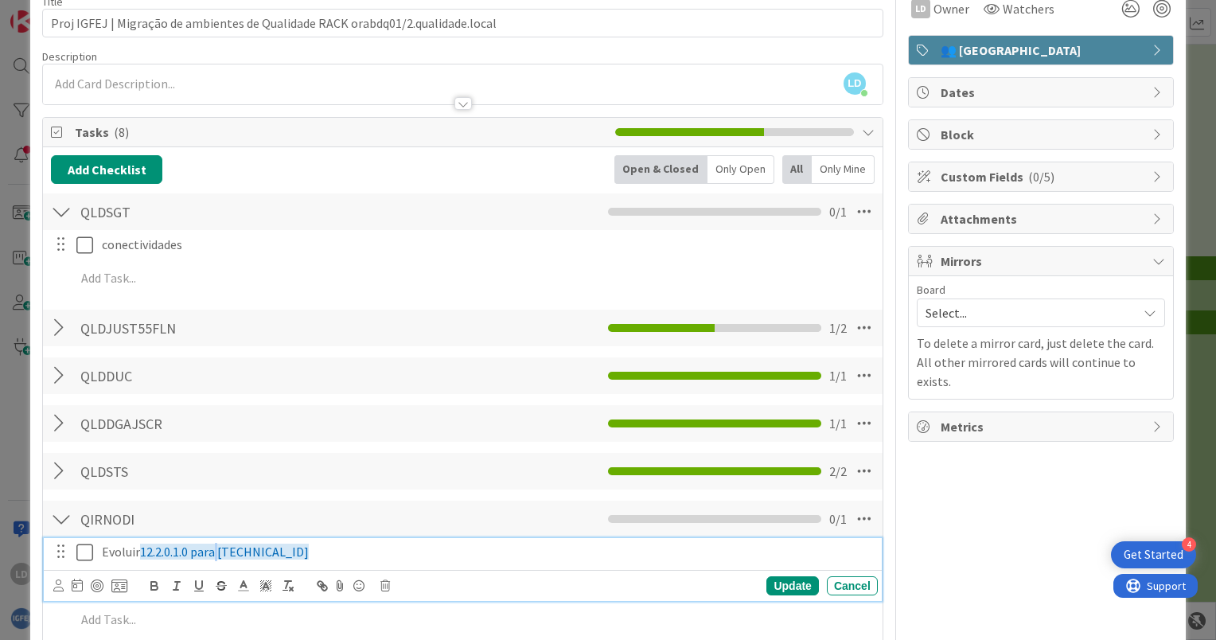
click at [219, 548] on span "12.2.0.1.0 para [TECHNICAL_ID]" at bounding box center [224, 552] width 169 height 16
drag, startPoint x: 274, startPoint y: 548, endPoint x: 99, endPoint y: 548, distance: 175.1
click at [99, 548] on div "Evoluir 12.2.0.1.0 para [TECHNICAL_ID]" at bounding box center [487, 552] width 782 height 28
copy p "Evoluir 12.2.0.1.0 para [TECHNICAL_ID]"
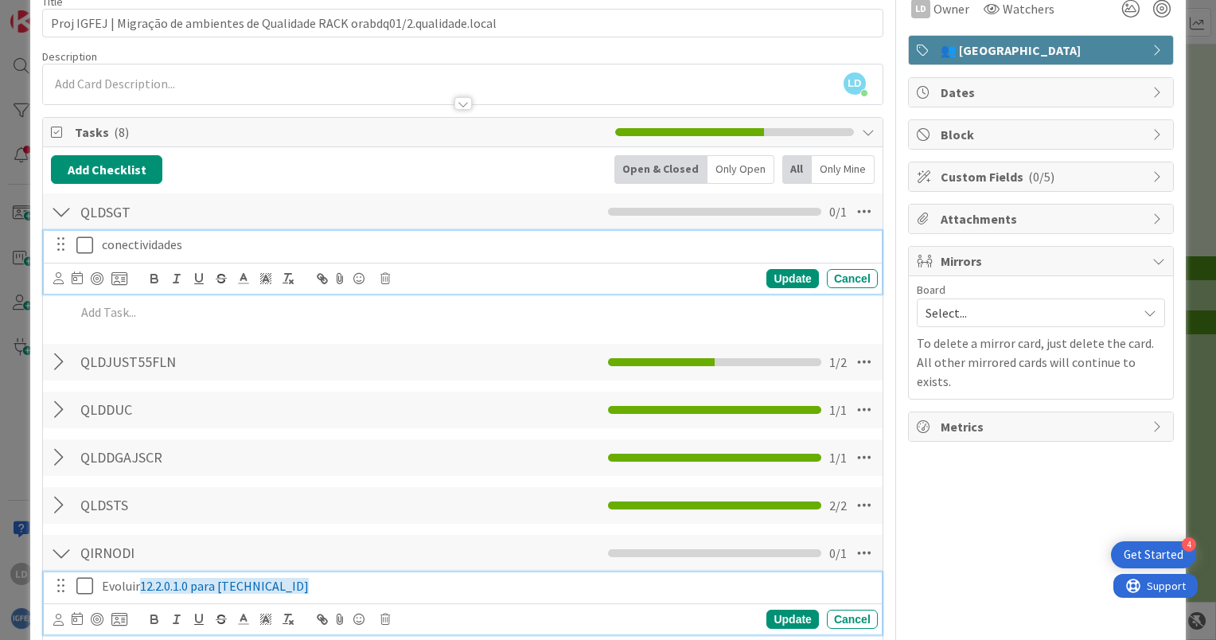
click at [207, 256] on div "conectividades" at bounding box center [487, 245] width 782 height 28
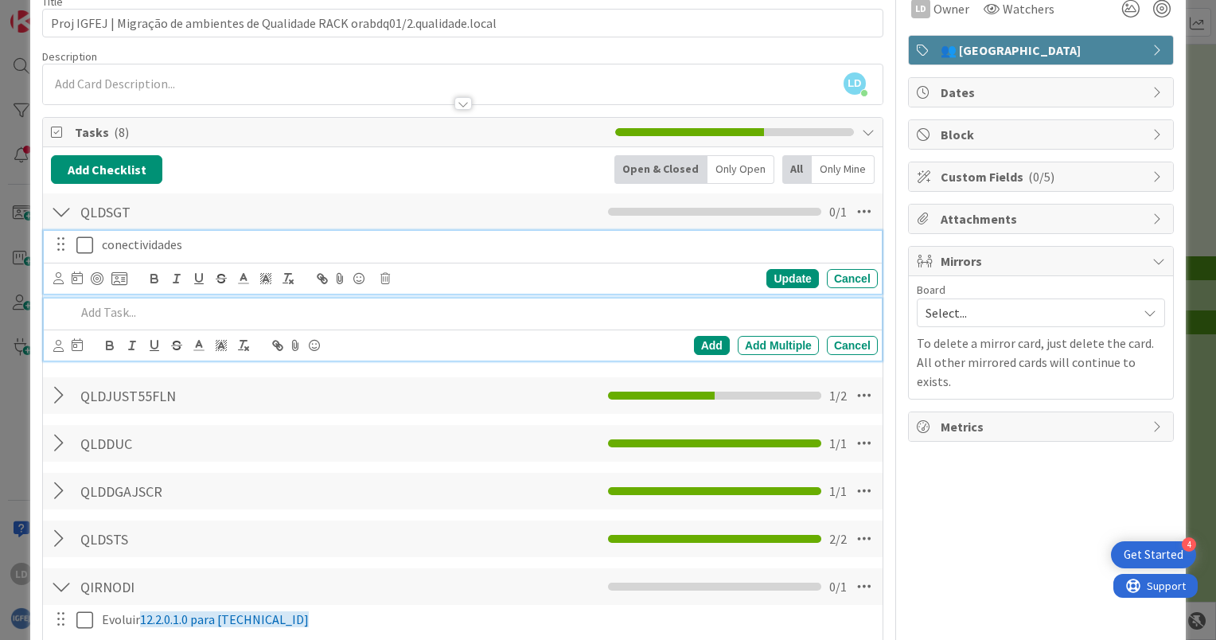
click at [304, 313] on p at bounding box center [474, 312] width 796 height 18
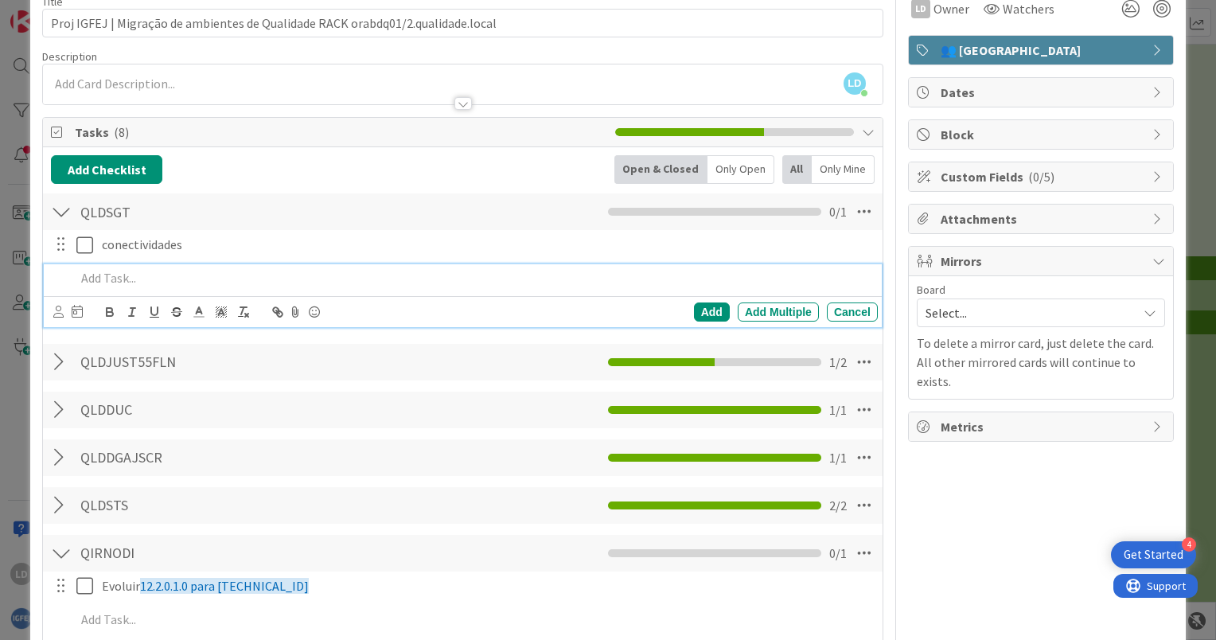
scroll to position [45, 0]
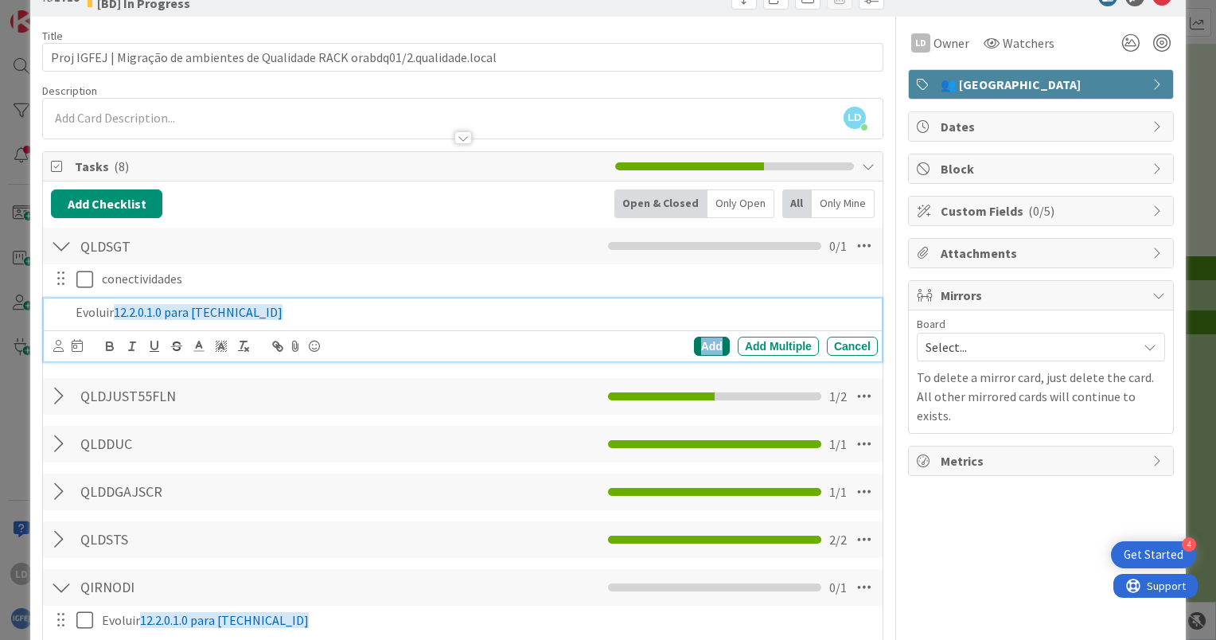
click at [698, 339] on div "Add" at bounding box center [712, 346] width 36 height 19
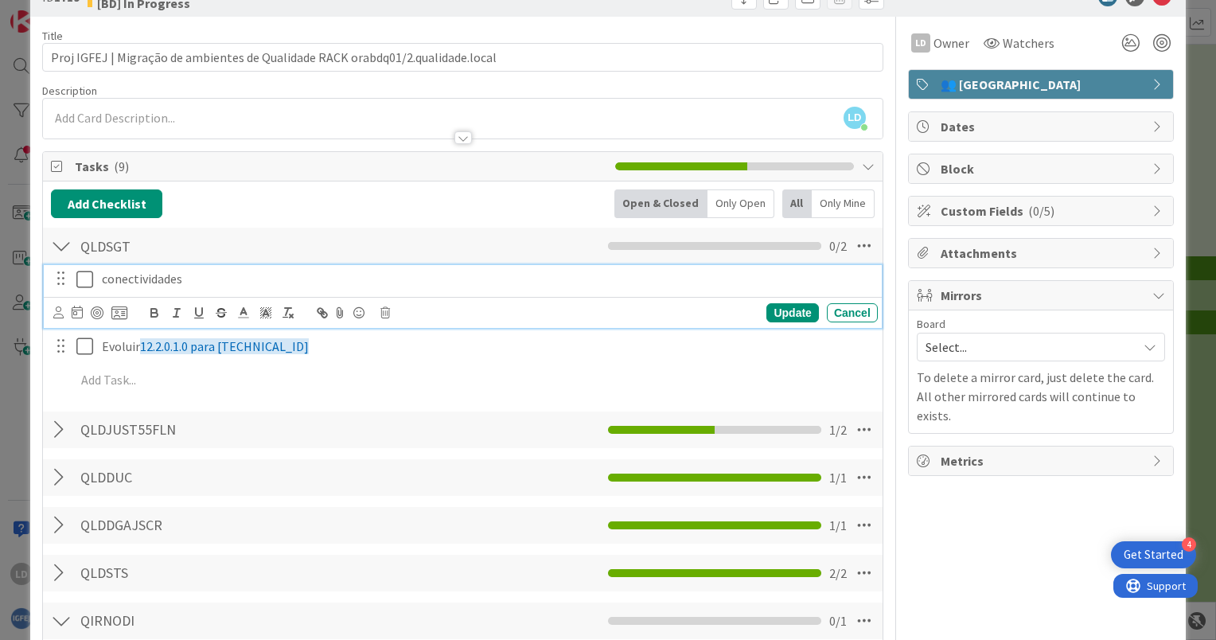
click at [82, 278] on icon at bounding box center [84, 279] width 17 height 19
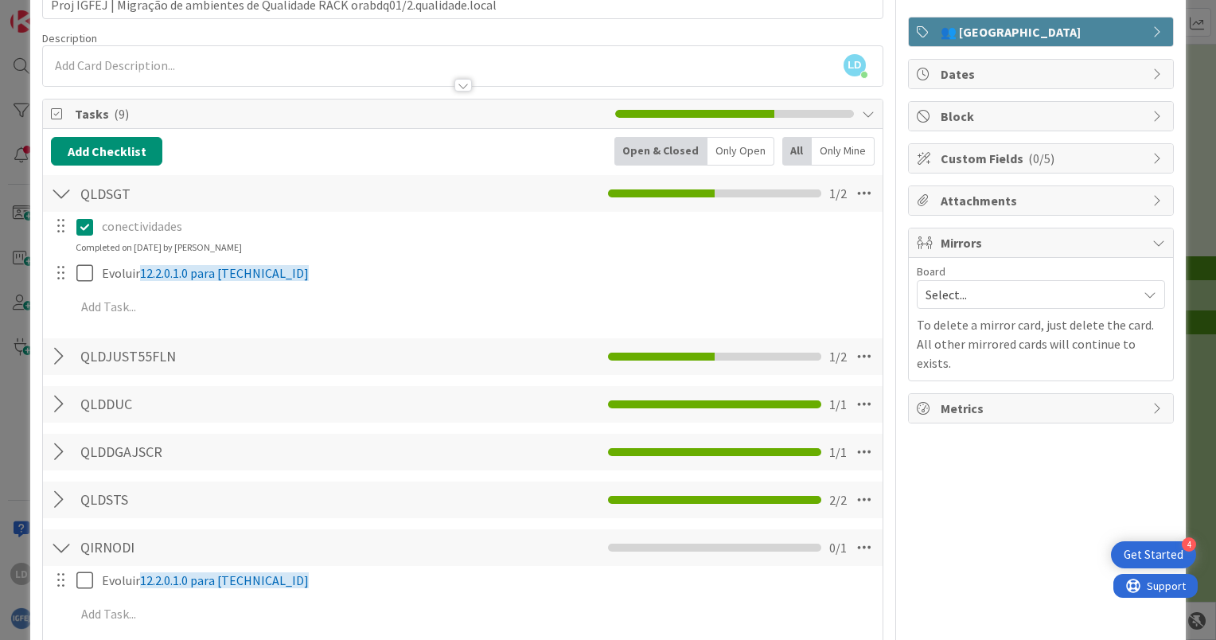
scroll to position [125, 0]
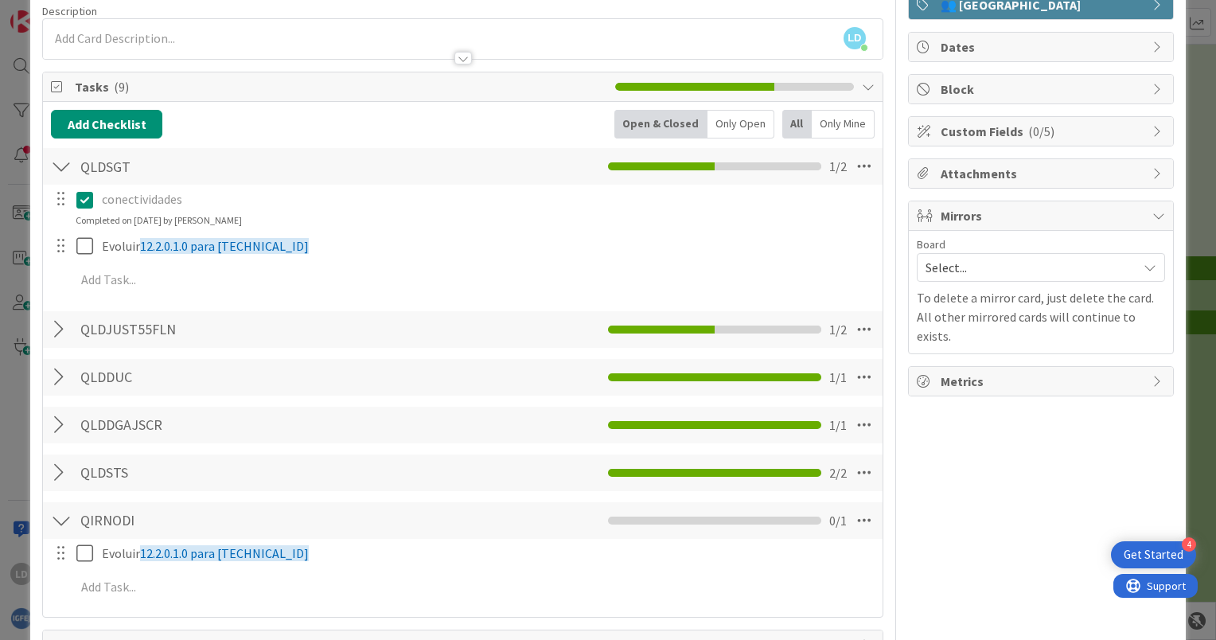
click at [56, 420] on div at bounding box center [61, 425] width 21 height 29
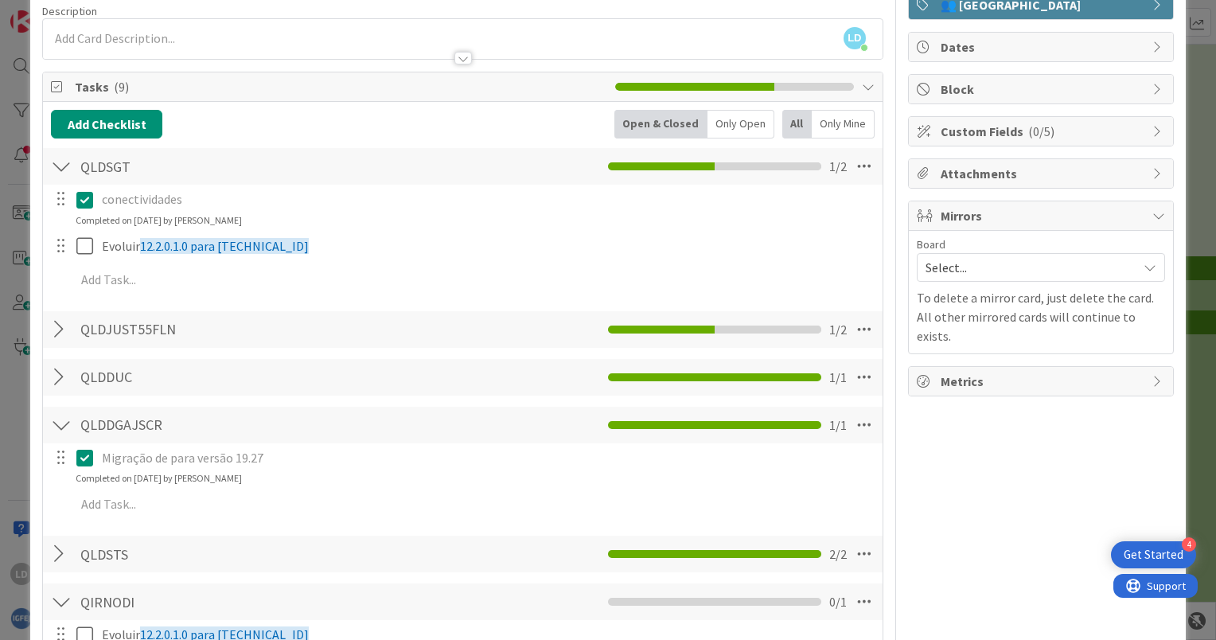
click at [56, 420] on div at bounding box center [61, 425] width 21 height 29
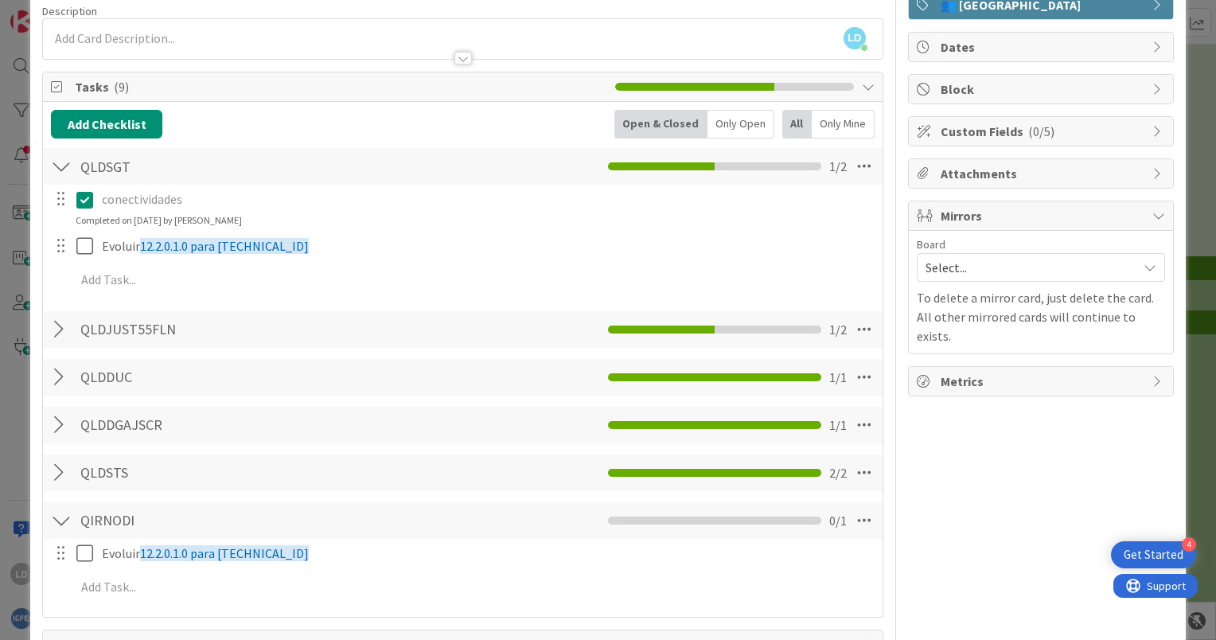
click at [64, 172] on div at bounding box center [61, 166] width 21 height 29
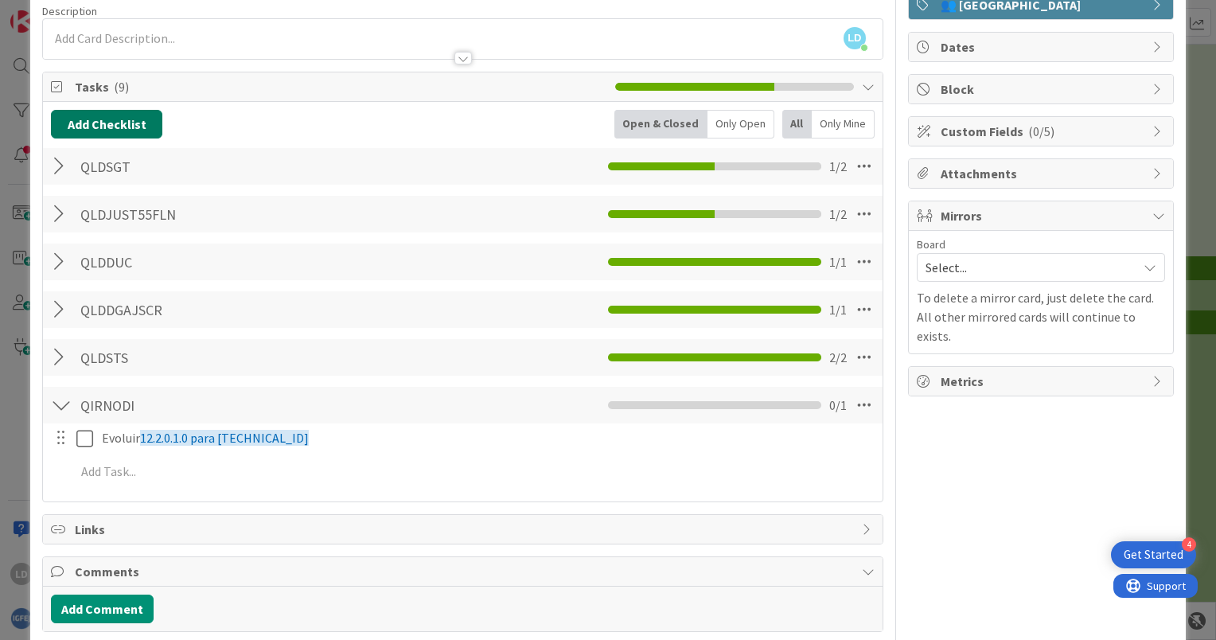
click at [92, 123] on button "Add Checklist" at bounding box center [106, 124] width 111 height 29
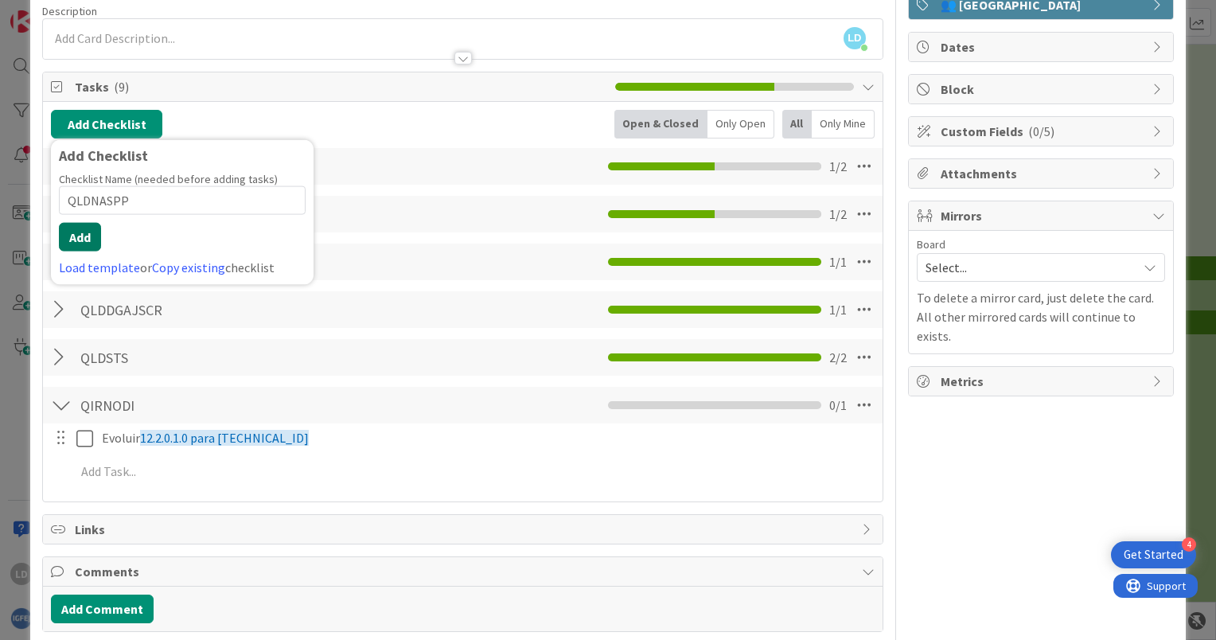
type input "QLDNASPP"
click at [86, 231] on button "Add" at bounding box center [80, 237] width 42 height 29
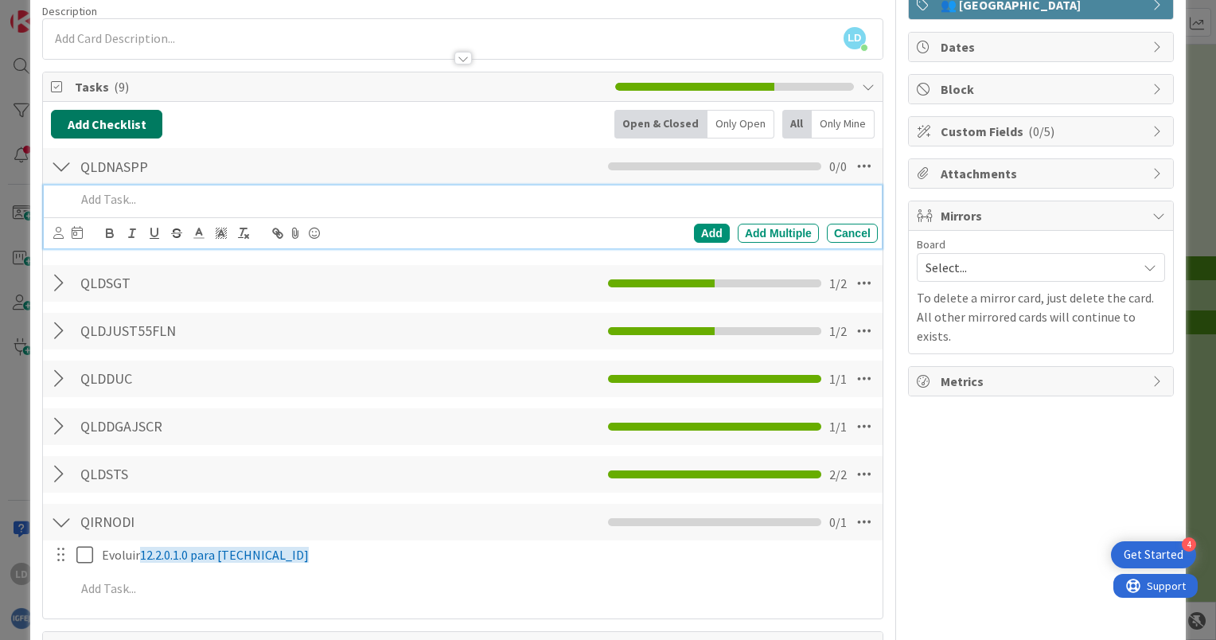
click at [100, 115] on button "Add Checklist" at bounding box center [106, 124] width 111 height 29
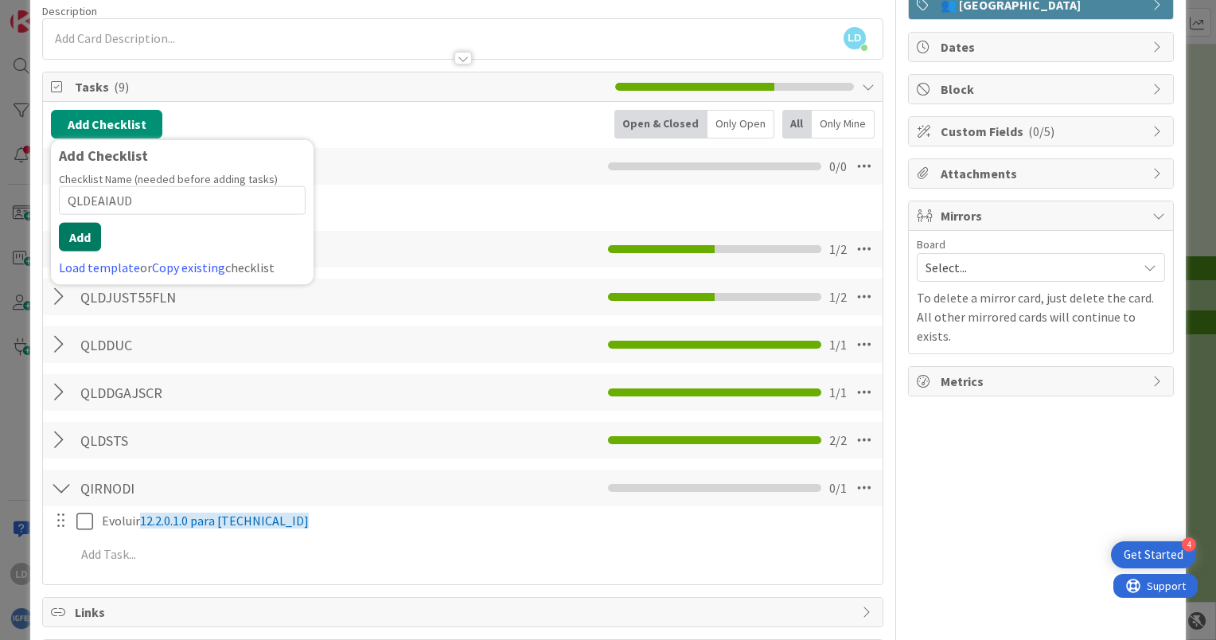
type input "QLDEAIAUD"
click at [84, 229] on button "Add" at bounding box center [80, 237] width 42 height 29
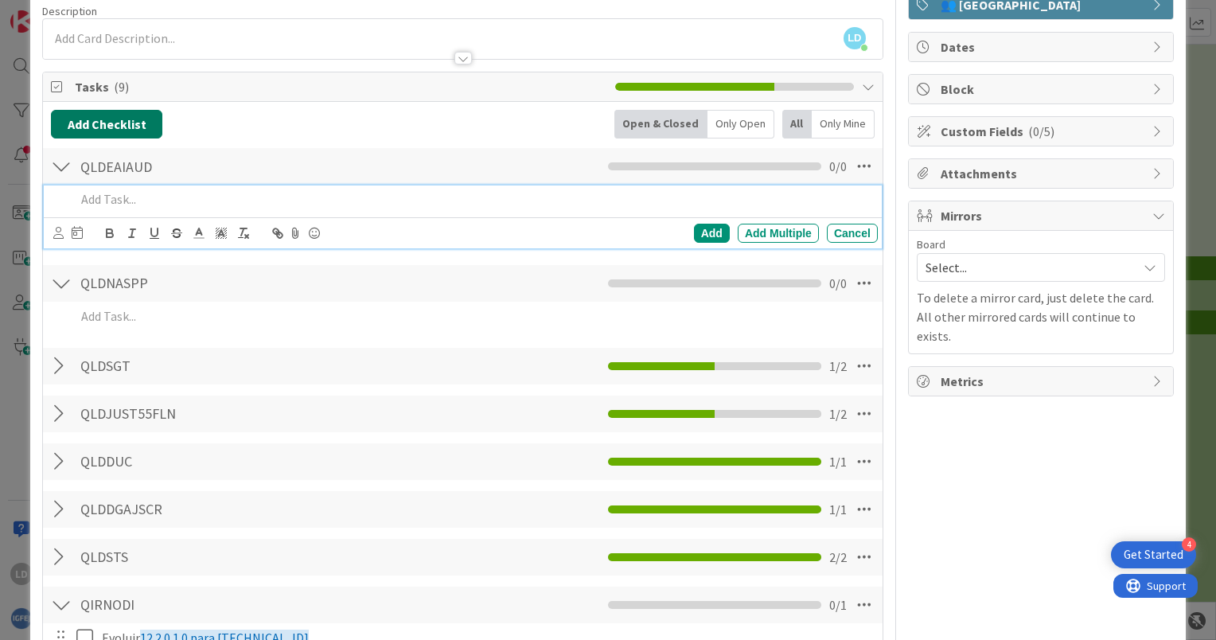
click at [91, 123] on button "Add Checklist" at bounding box center [106, 124] width 111 height 29
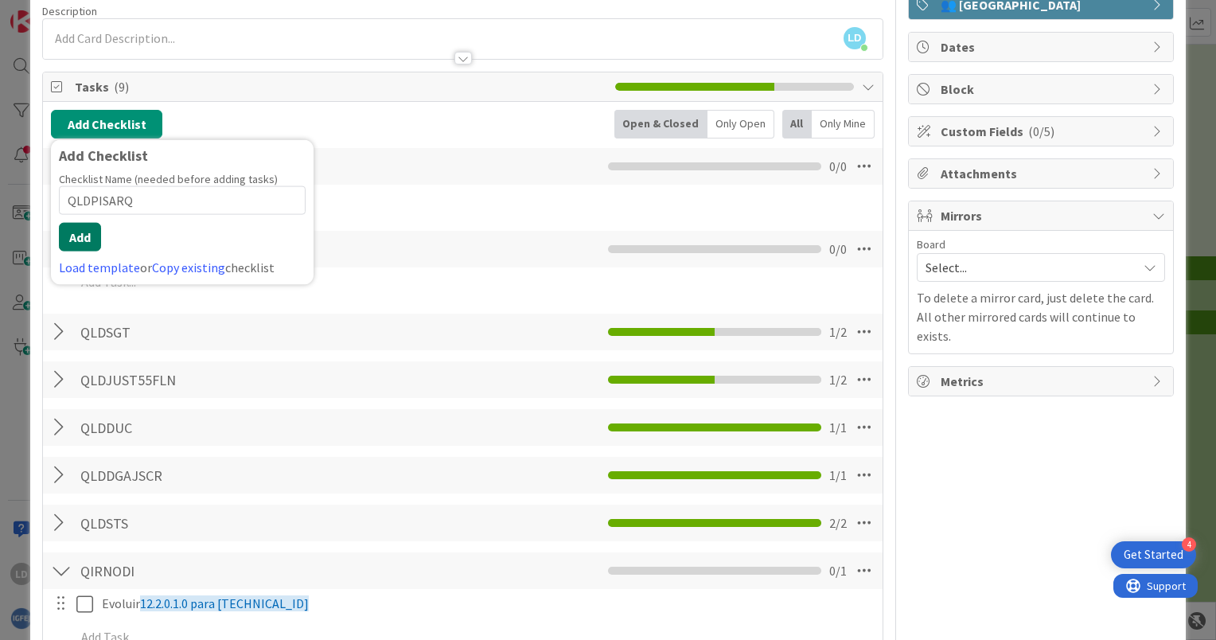
type input "QLDPISARQ"
click at [90, 232] on button "Add" at bounding box center [80, 237] width 42 height 29
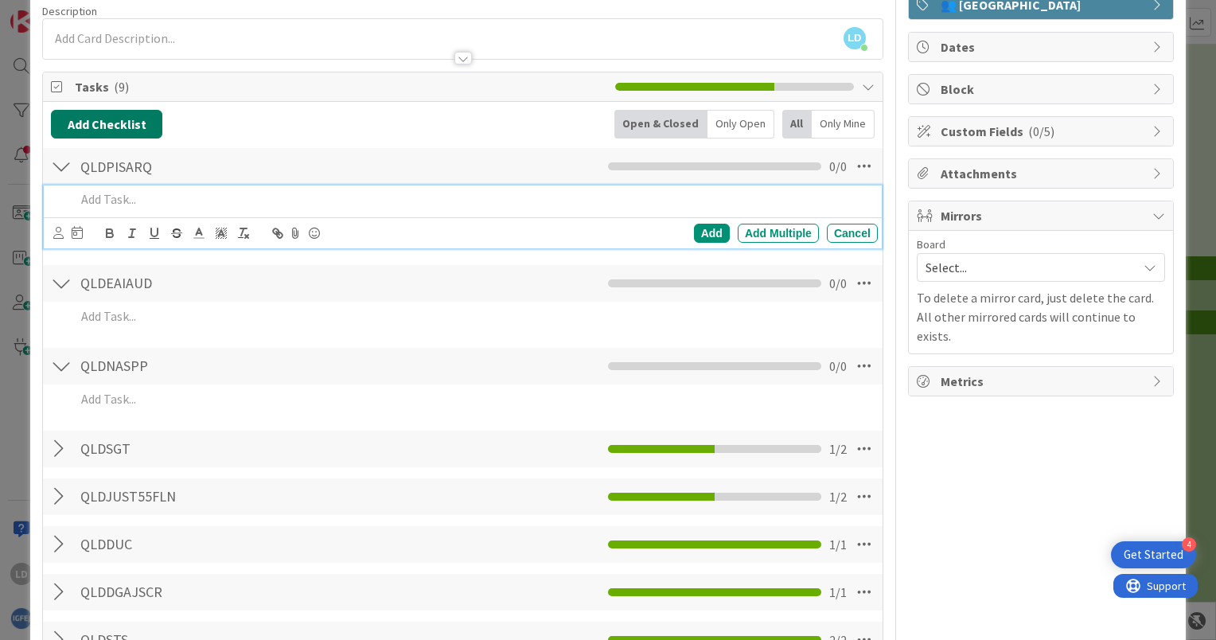
click at [128, 127] on button "Add Checklist" at bounding box center [106, 124] width 111 height 29
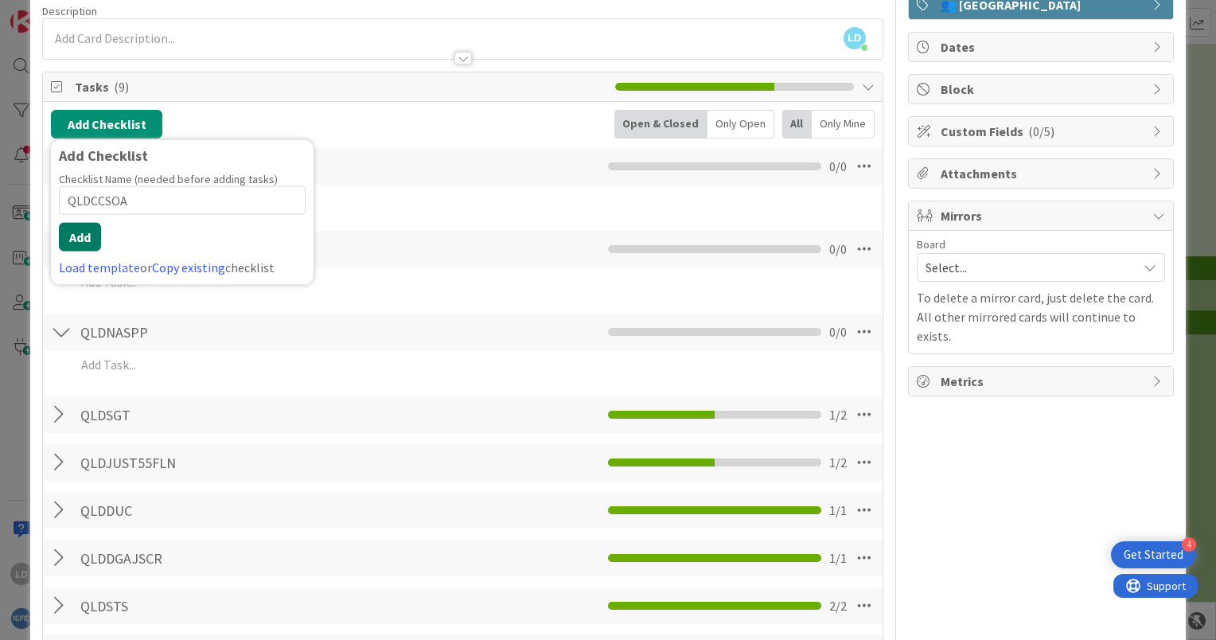
type input "QLDCCSOA"
click at [77, 226] on button "Add" at bounding box center [80, 237] width 42 height 29
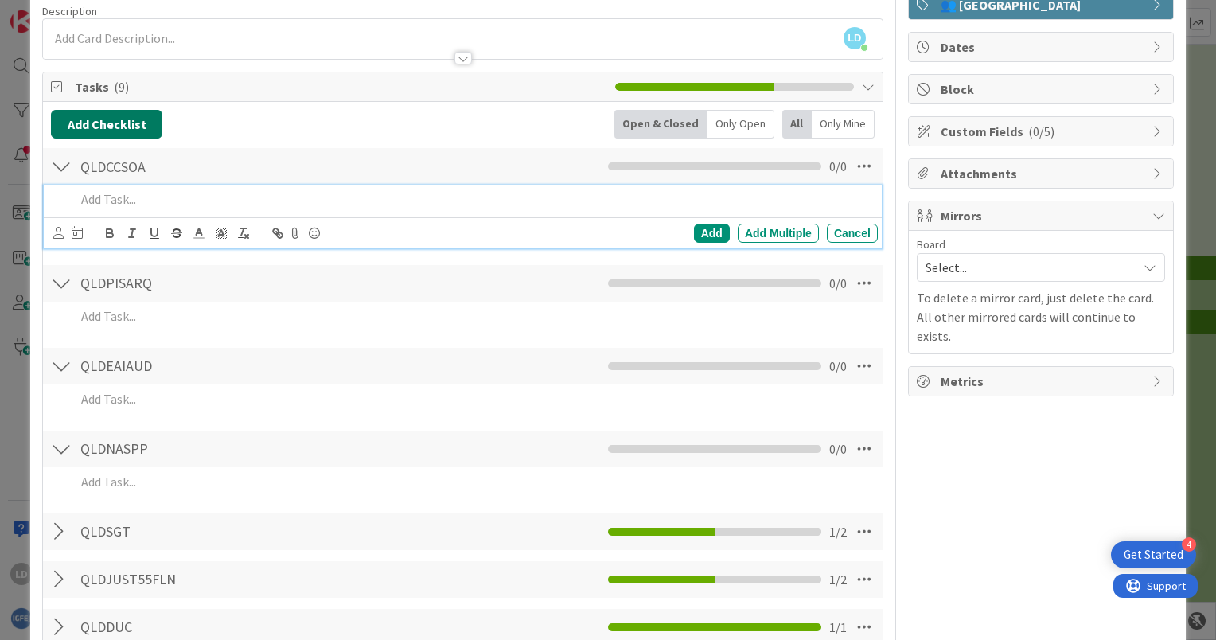
click at [88, 124] on button "Add Checklist" at bounding box center [106, 124] width 111 height 29
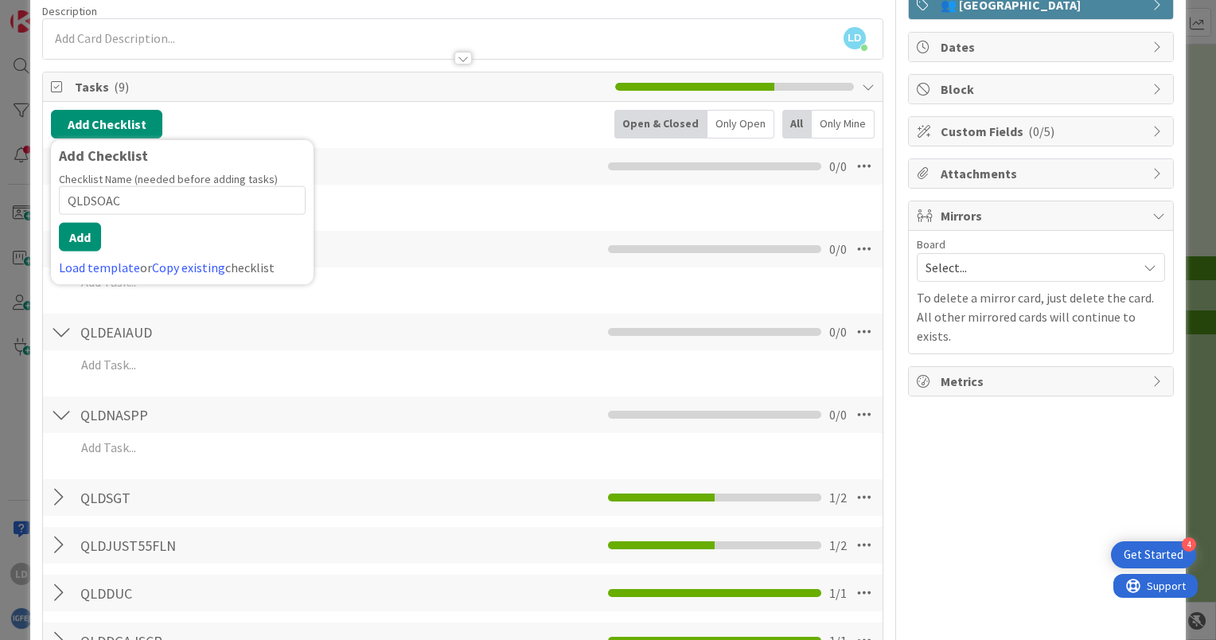
type input "QLDSOAC"
click at [80, 231] on button "Add" at bounding box center [80, 237] width 42 height 29
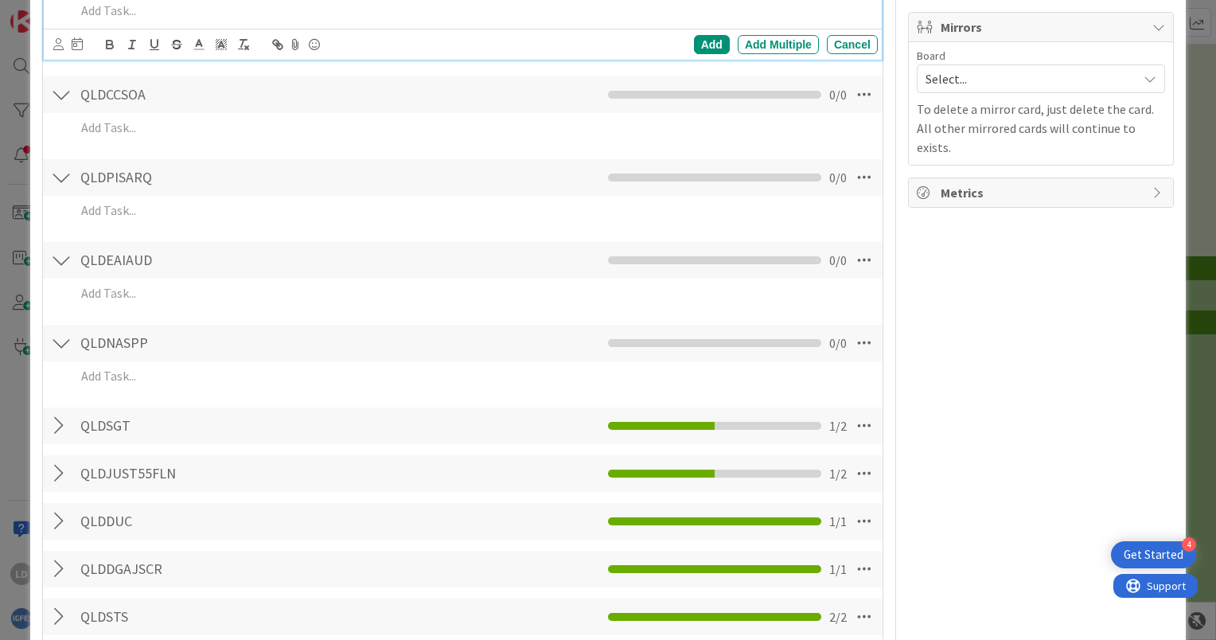
scroll to position [364, 0]
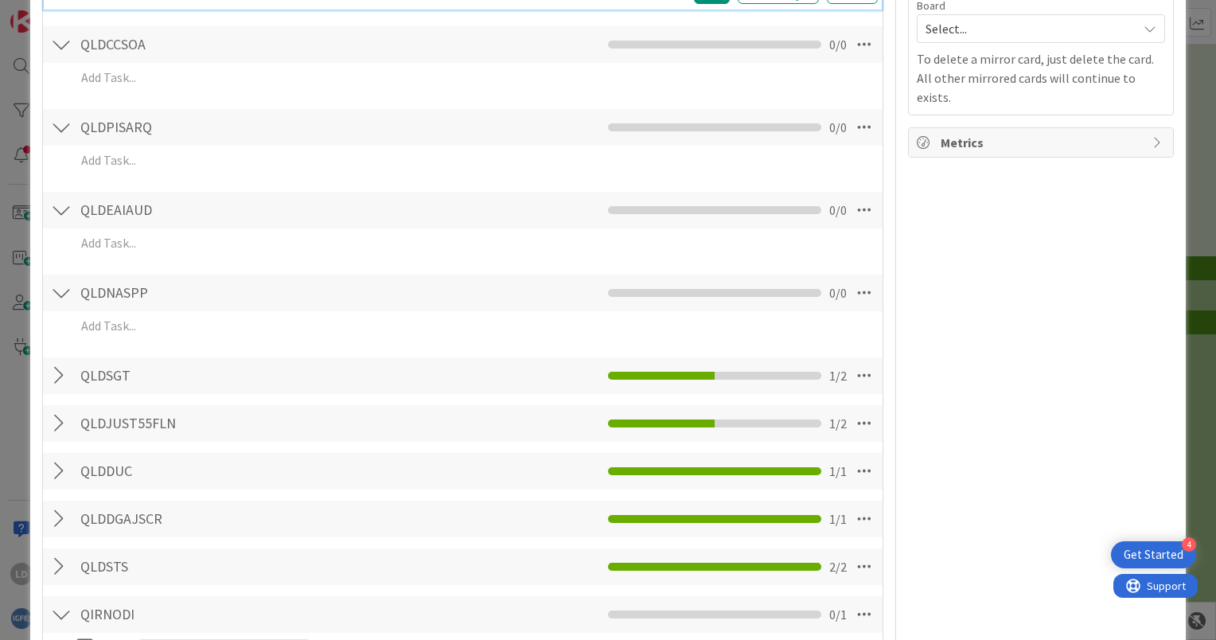
click at [57, 376] on div at bounding box center [61, 375] width 21 height 29
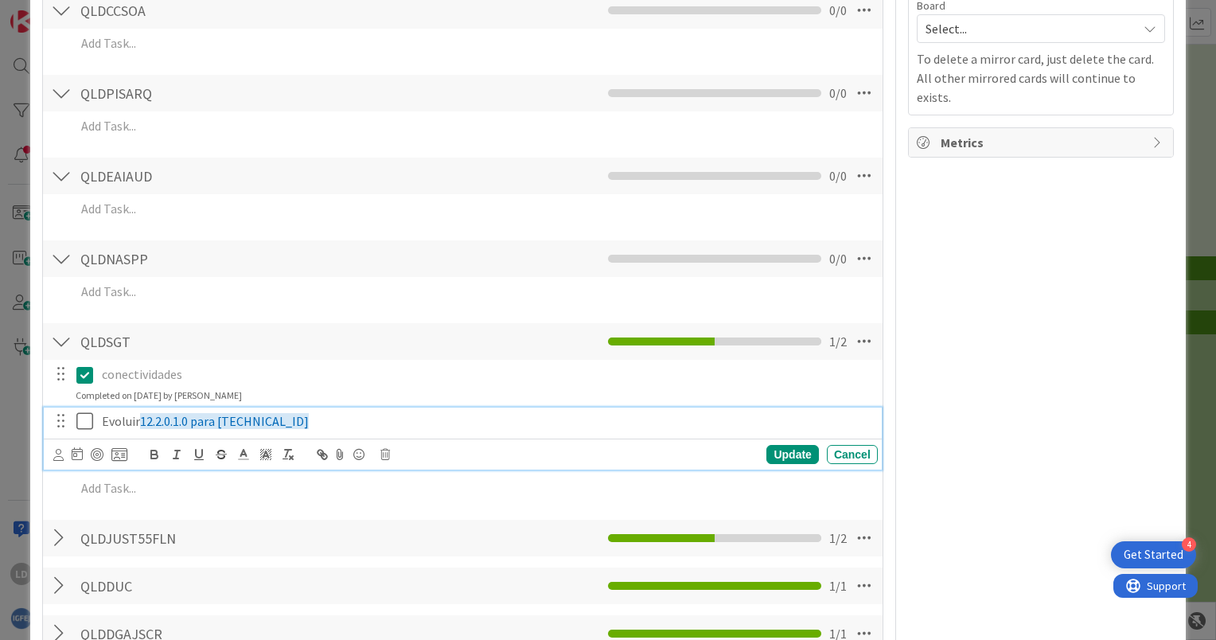
click at [298, 418] on p "Evoluir 12.2.0.1.0 para [TECHNICAL_ID]" at bounding box center [487, 421] width 770 height 18
drag, startPoint x: 302, startPoint y: 419, endPoint x: 96, endPoint y: 411, distance: 205.5
click at [96, 411] on div "Evoluir 12.2.0.1.0 para [TECHNICAL_ID]" at bounding box center [487, 422] width 782 height 28
copy p "Evoluir 12.2.0.1.0 para [TECHNICAL_ID]"
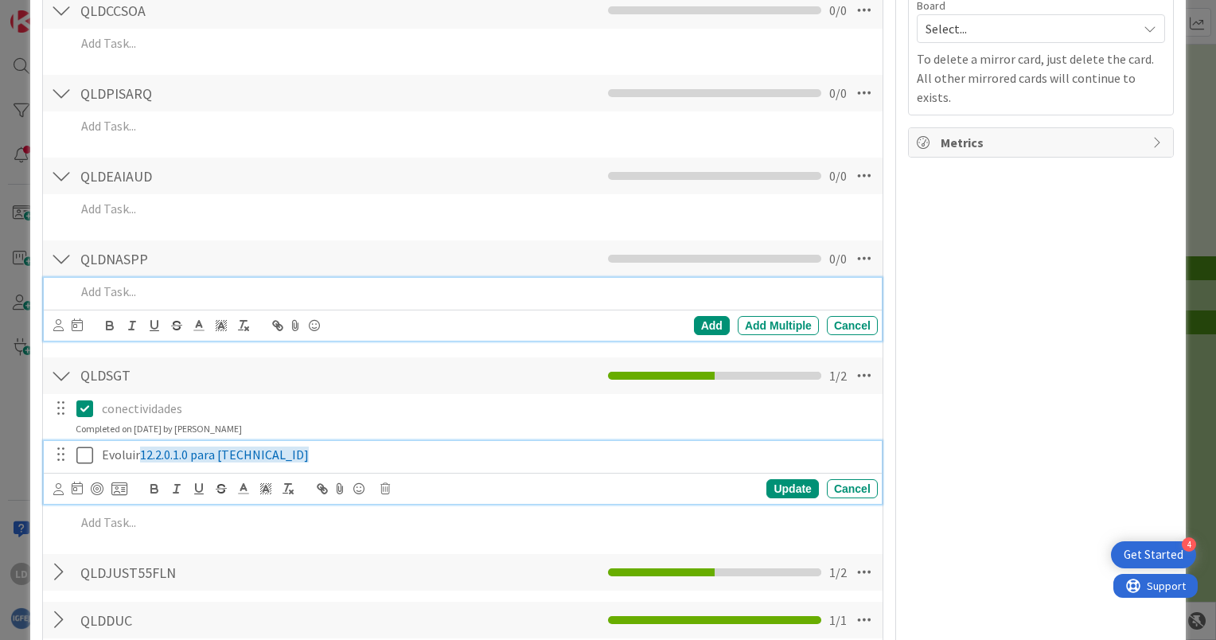
click at [96, 290] on div "Add Add Multiple Cancel" at bounding box center [463, 309] width 838 height 63
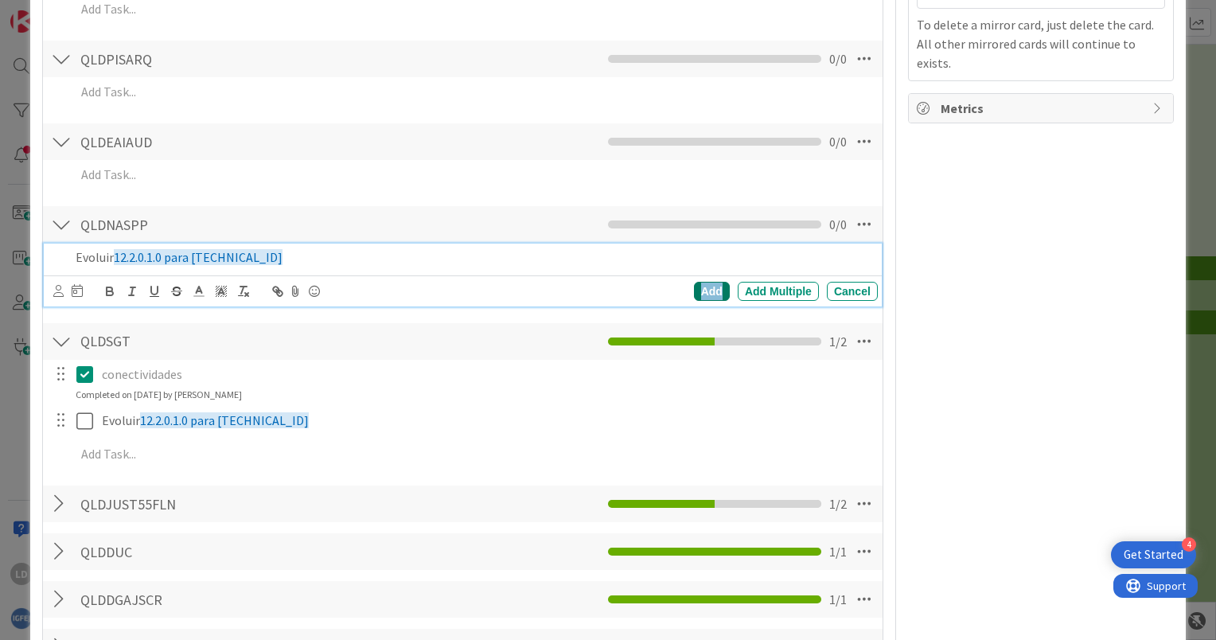
click at [699, 290] on div "Add" at bounding box center [712, 291] width 36 height 19
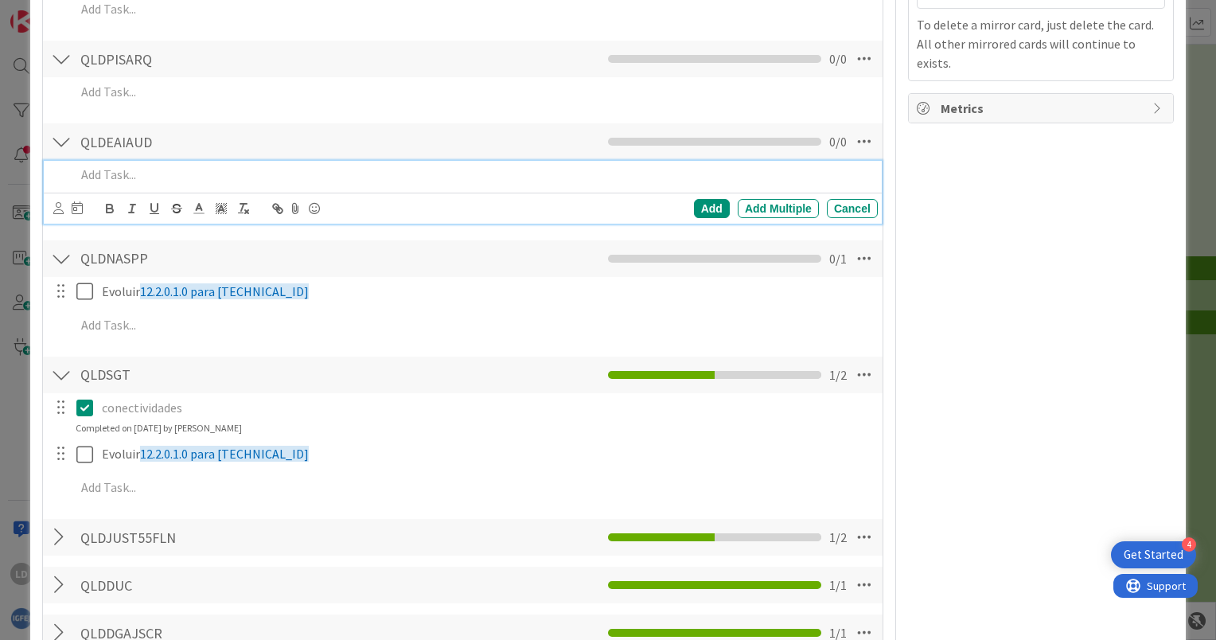
click at [102, 174] on p at bounding box center [474, 175] width 796 height 18
click at [697, 205] on div "Add" at bounding box center [712, 208] width 36 height 19
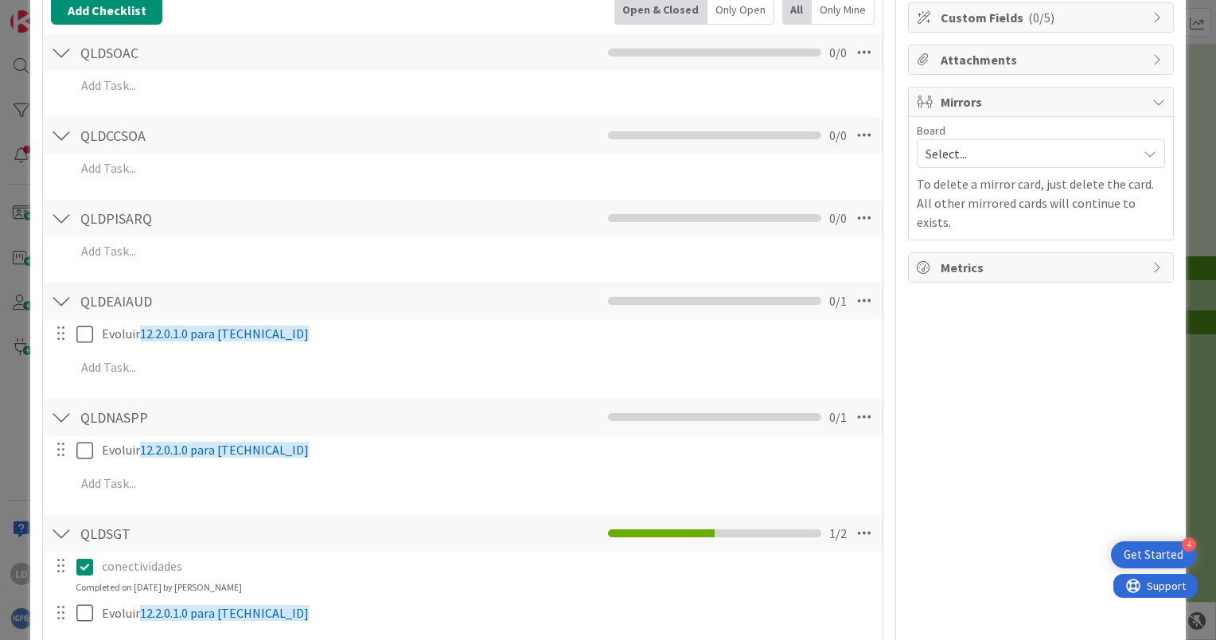
scroll to position [239, 0]
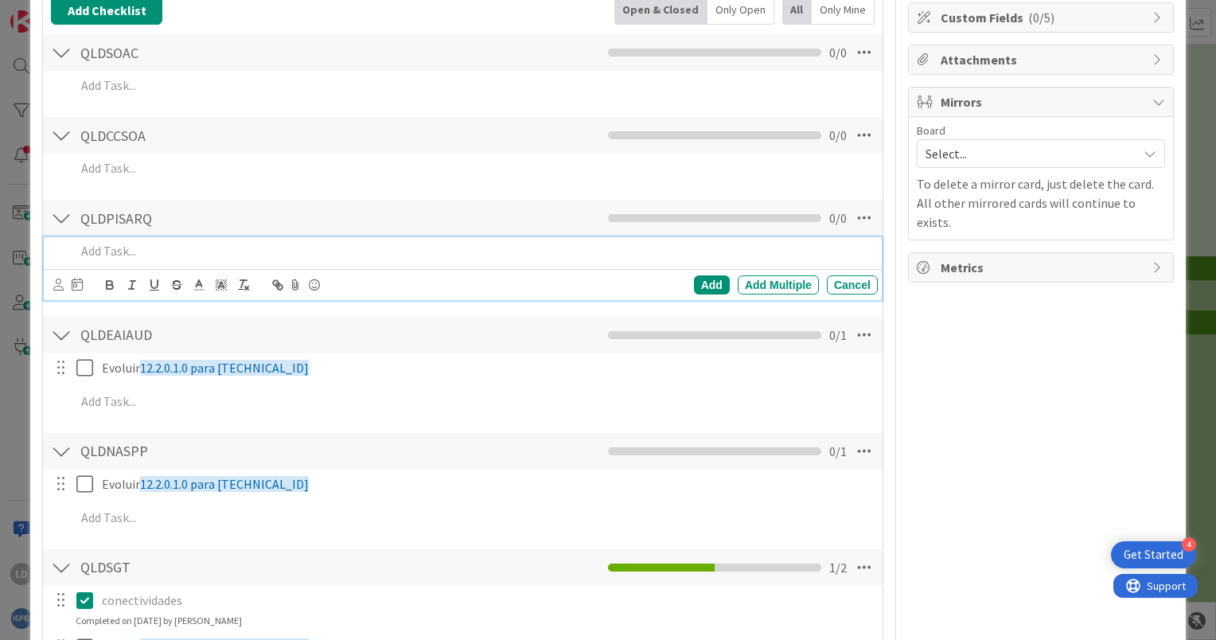
click at [121, 254] on p at bounding box center [474, 251] width 796 height 18
click at [701, 275] on div "Add" at bounding box center [712, 284] width 36 height 19
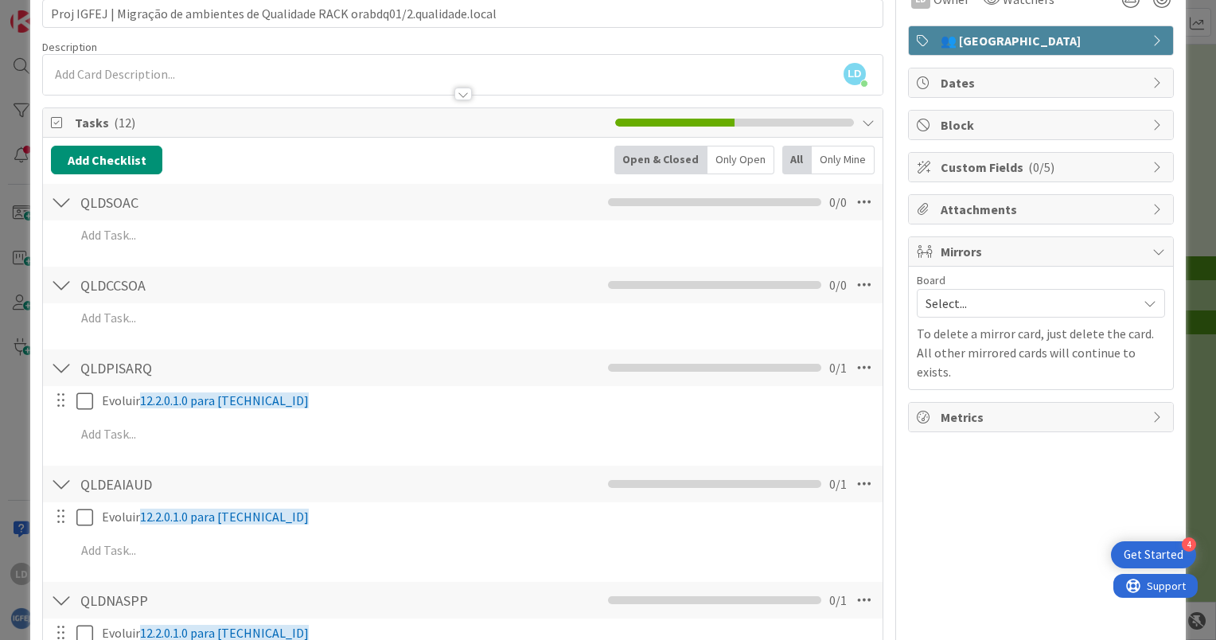
scroll to position [80, 0]
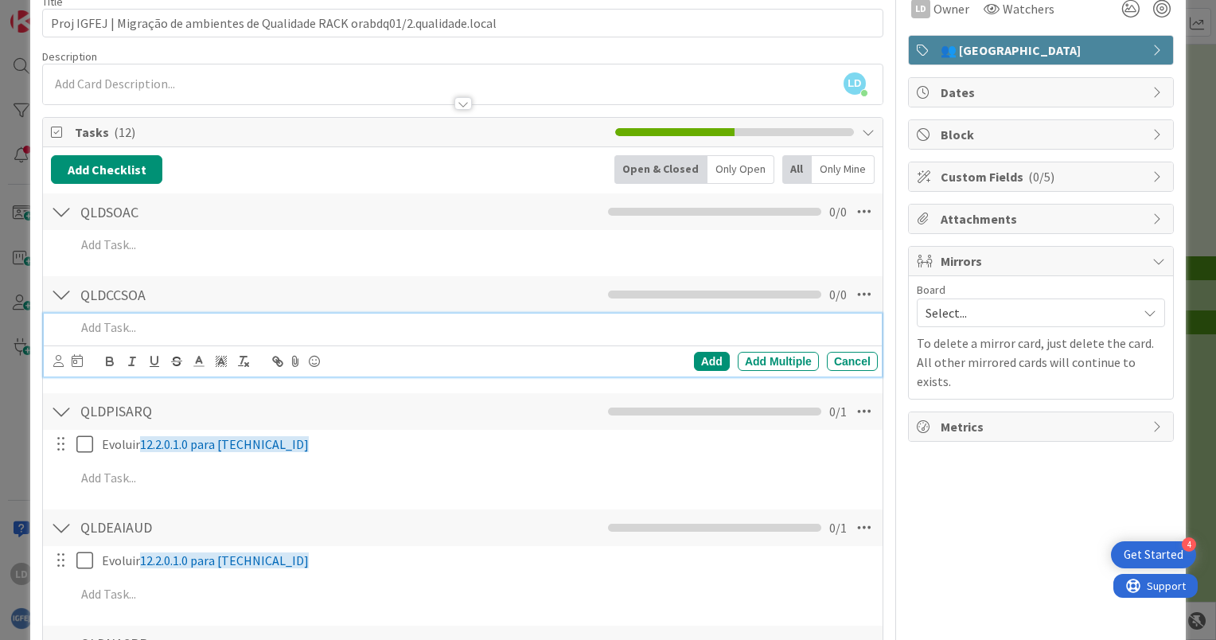
click at [121, 326] on p at bounding box center [474, 327] width 796 height 18
click at [706, 353] on div "Add" at bounding box center [712, 361] width 36 height 19
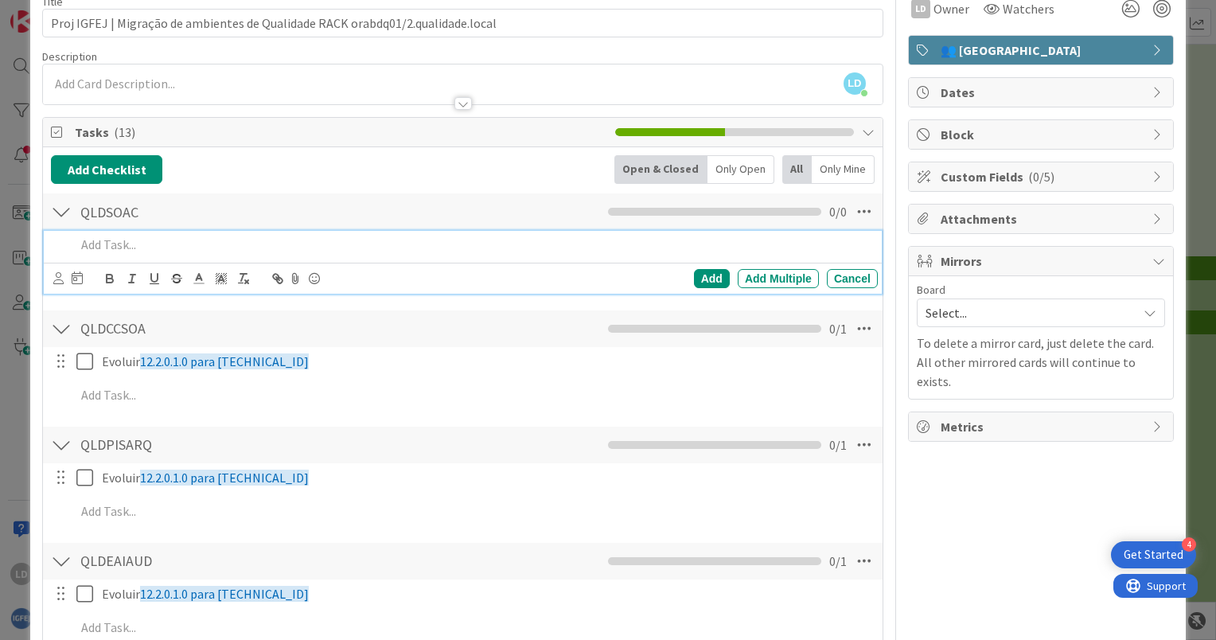
click at [88, 231] on div at bounding box center [473, 245] width 809 height 28
click at [697, 274] on div "Add" at bounding box center [712, 278] width 36 height 19
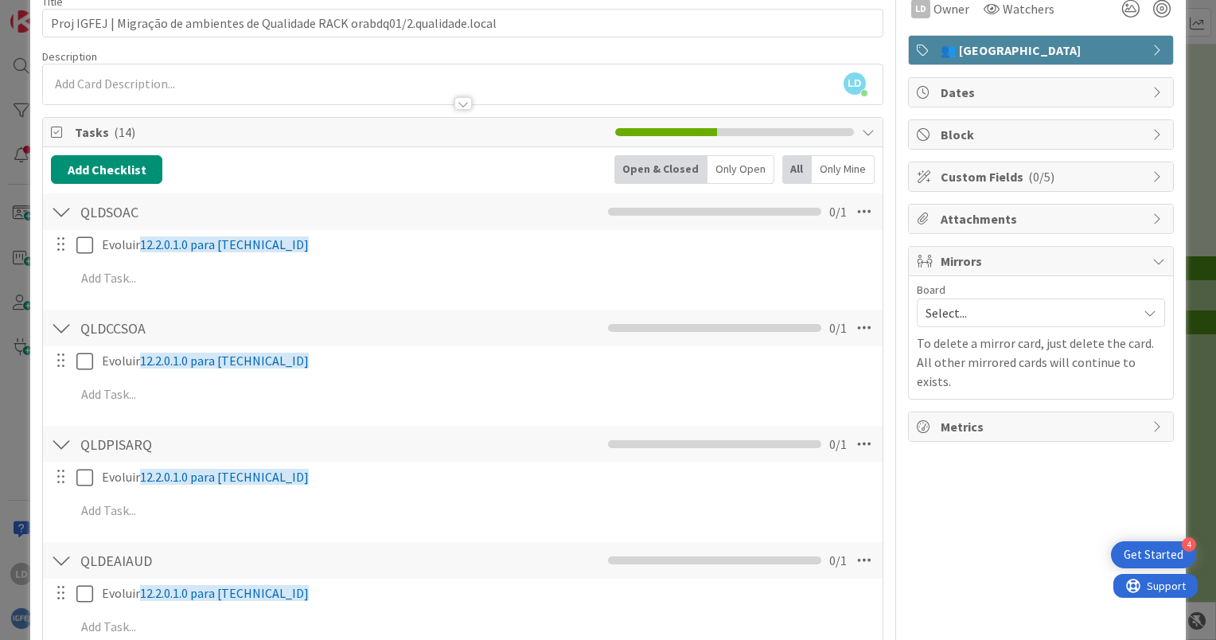
click at [63, 201] on div at bounding box center [61, 211] width 21 height 29
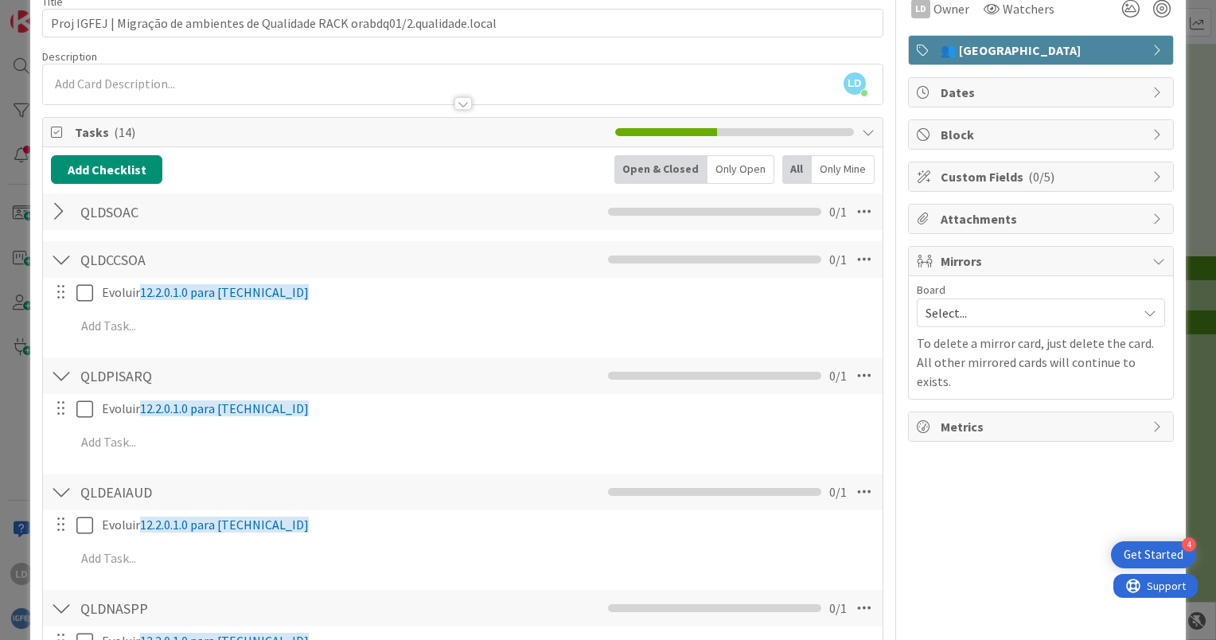
click at [67, 252] on div at bounding box center [61, 259] width 21 height 29
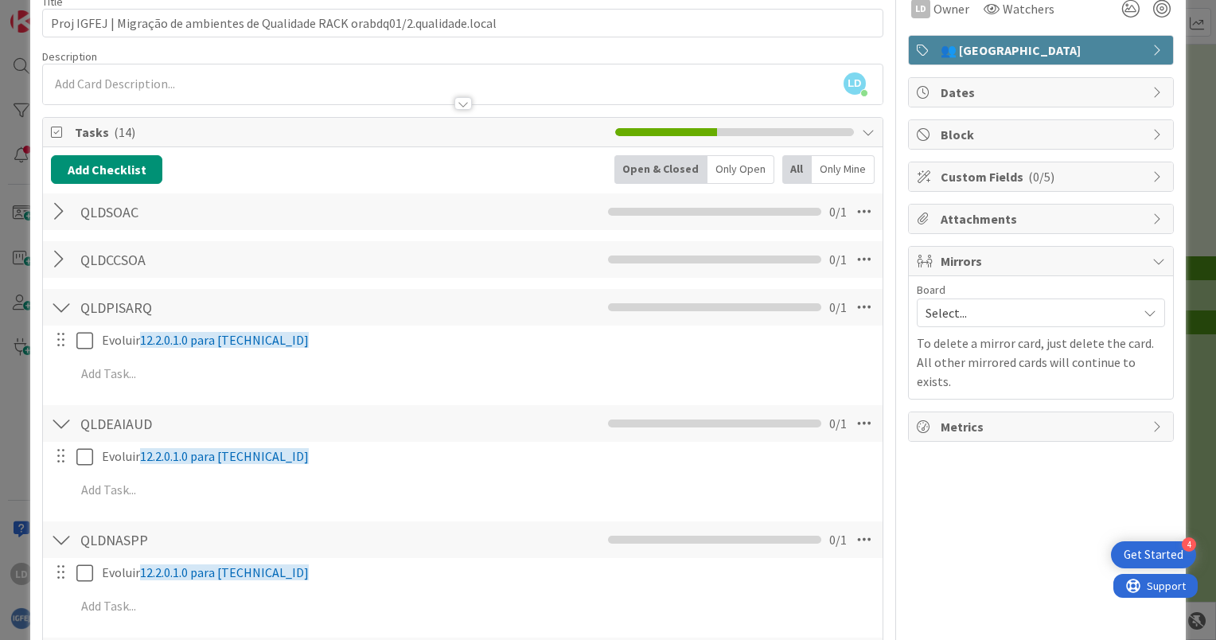
click at [66, 299] on div at bounding box center [61, 307] width 21 height 29
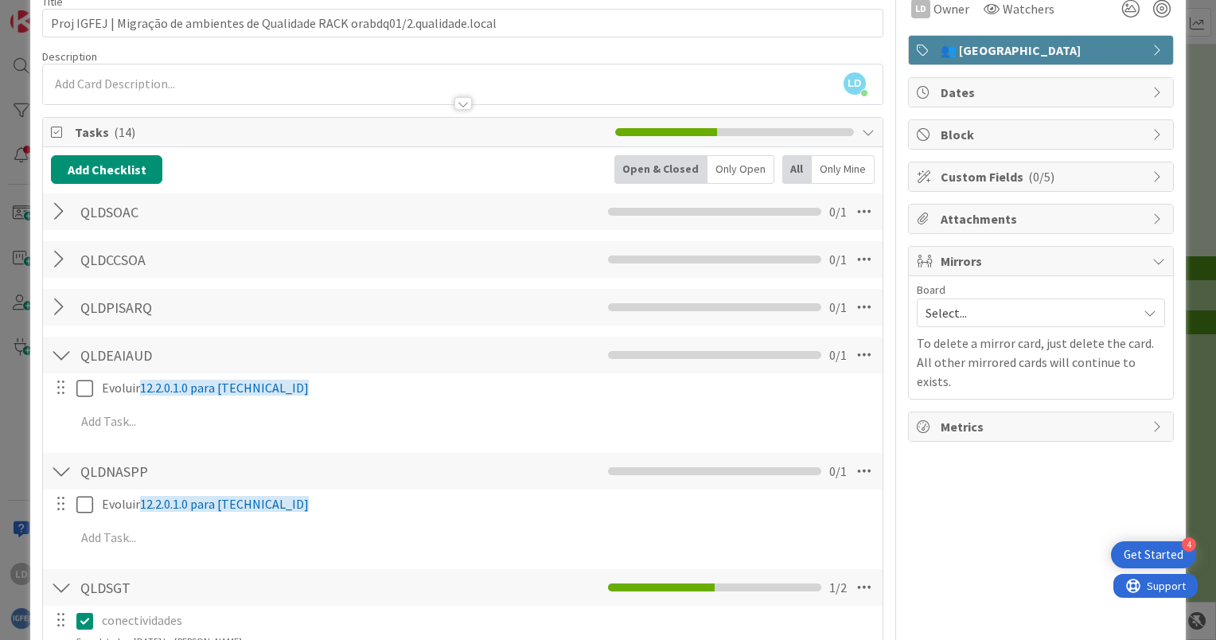
click at [67, 350] on div at bounding box center [61, 355] width 21 height 29
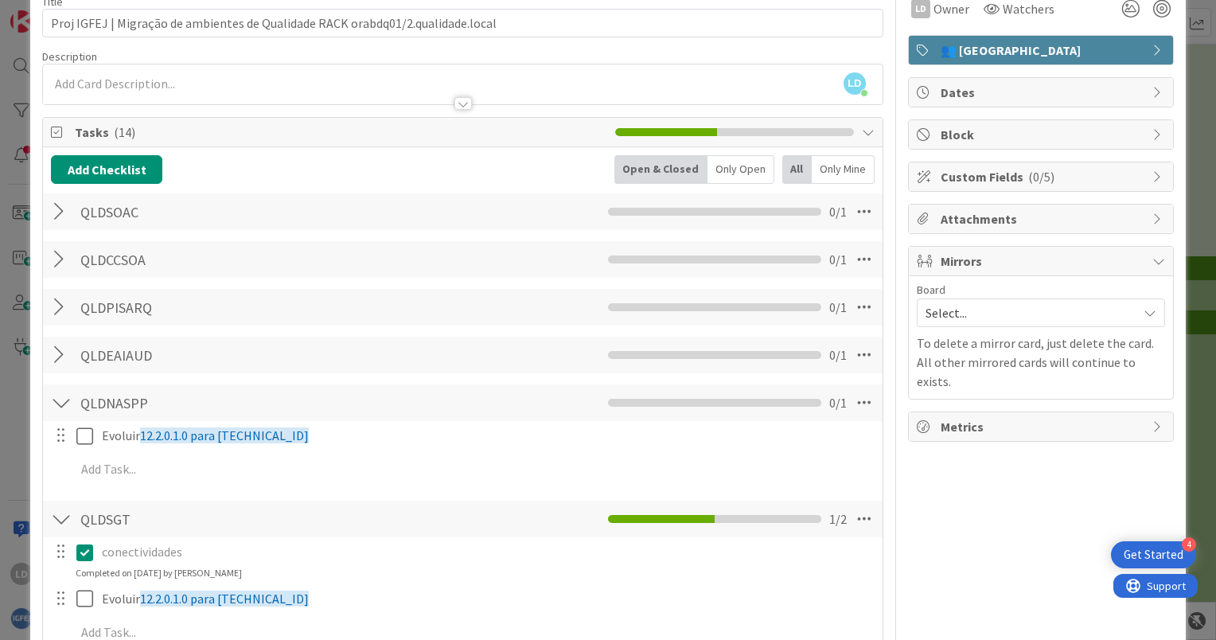
click at [60, 398] on div at bounding box center [61, 402] width 21 height 29
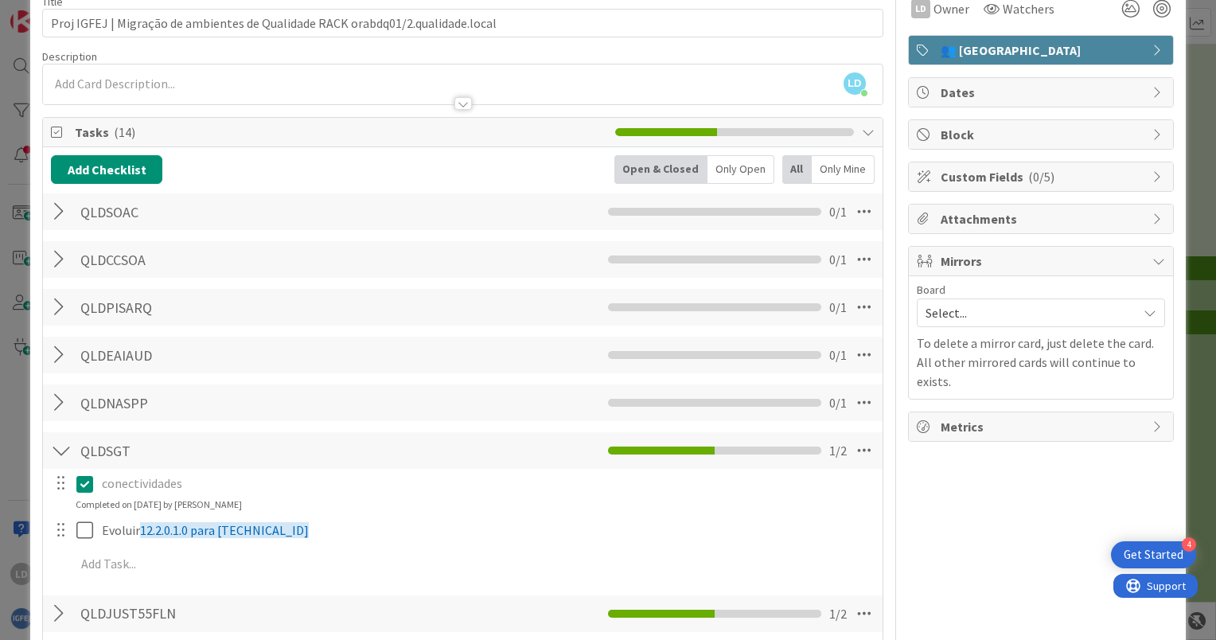
click at [64, 449] on div at bounding box center [61, 450] width 21 height 29
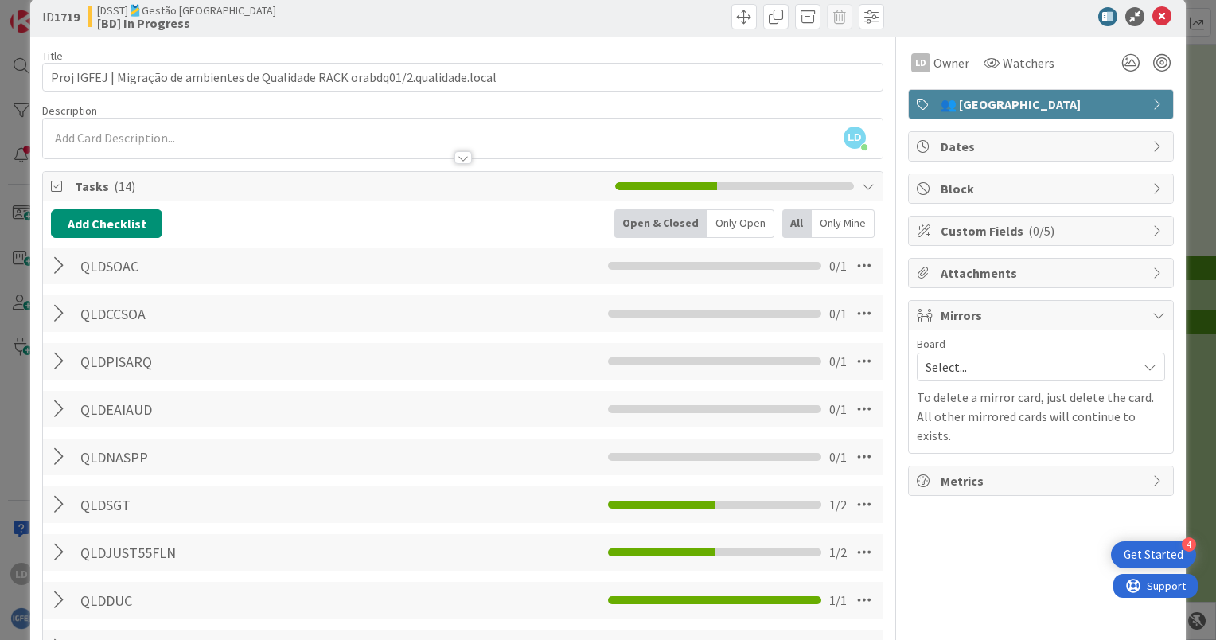
scroll to position [0, 0]
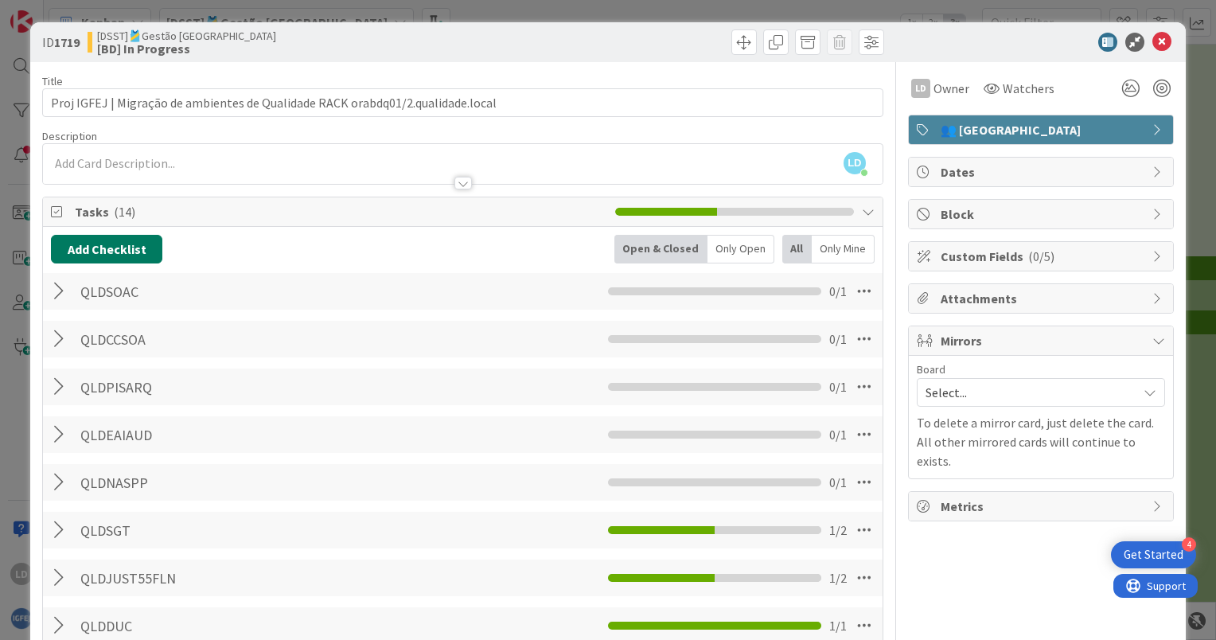
click at [104, 250] on button "Add Checklist" at bounding box center [106, 249] width 111 height 29
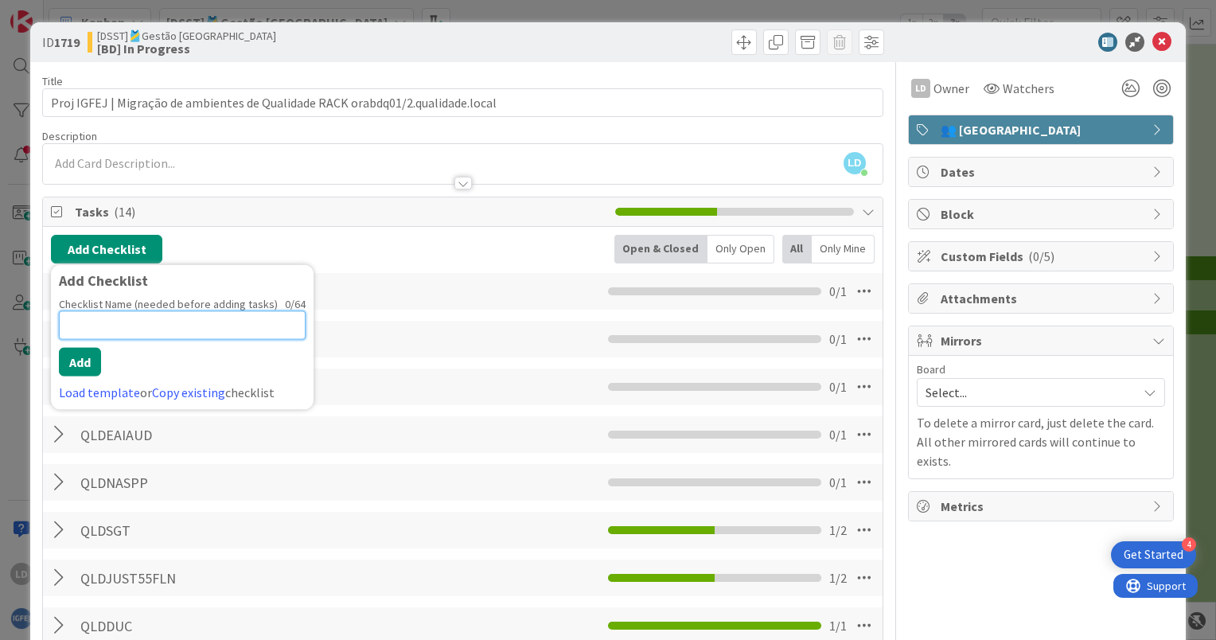
click at [124, 322] on input at bounding box center [182, 325] width 247 height 29
paste input "QDLSERCO"
type input "QDLSERCO"
click at [92, 358] on button "Add" at bounding box center [80, 362] width 42 height 29
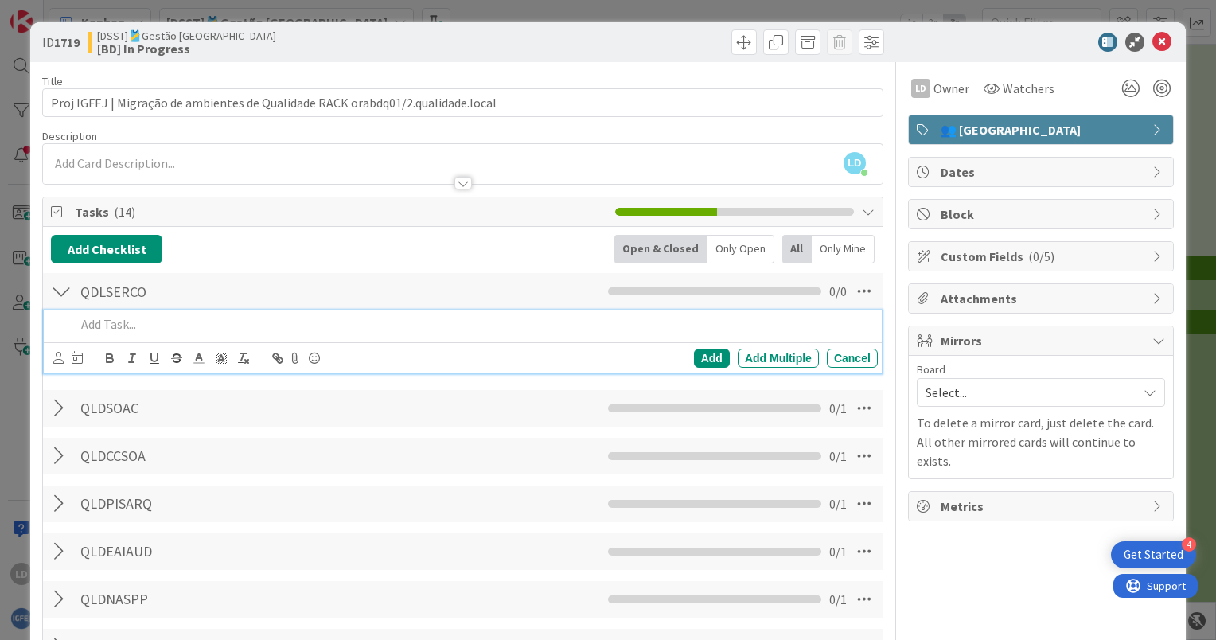
click at [58, 408] on div at bounding box center [61, 408] width 21 height 29
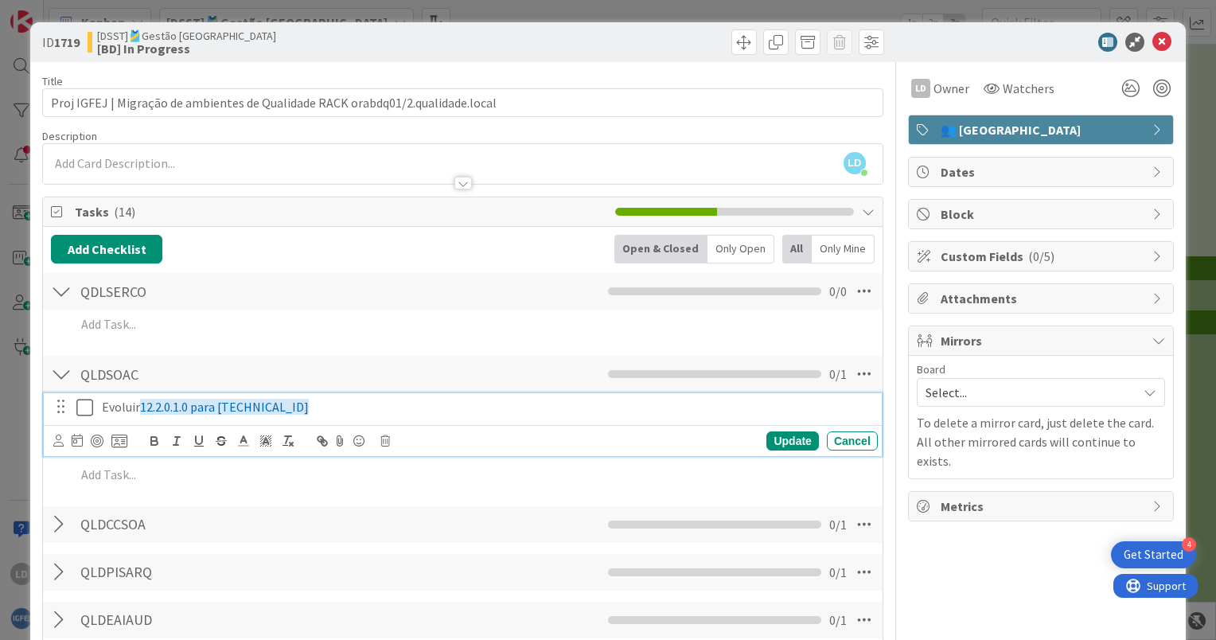
click at [301, 411] on p "Evoluir 12.2.0.1.0 para [TECHNICAL_ID]" at bounding box center [487, 407] width 770 height 18
drag, startPoint x: 262, startPoint y: 411, endPoint x: 102, endPoint y: 414, distance: 160.0
click at [102, 414] on p "Evoluir 12.2.0.1.0 para [TECHNICAL_ID]" at bounding box center [487, 407] width 770 height 18
copy p "Evoluir 12.2.0.1.0 para [TECHNICAL_ID]"
click at [283, 399] on p "Evoluir 12.2.0.1.0 para [TECHNICAL_ID]" at bounding box center [487, 407] width 770 height 18
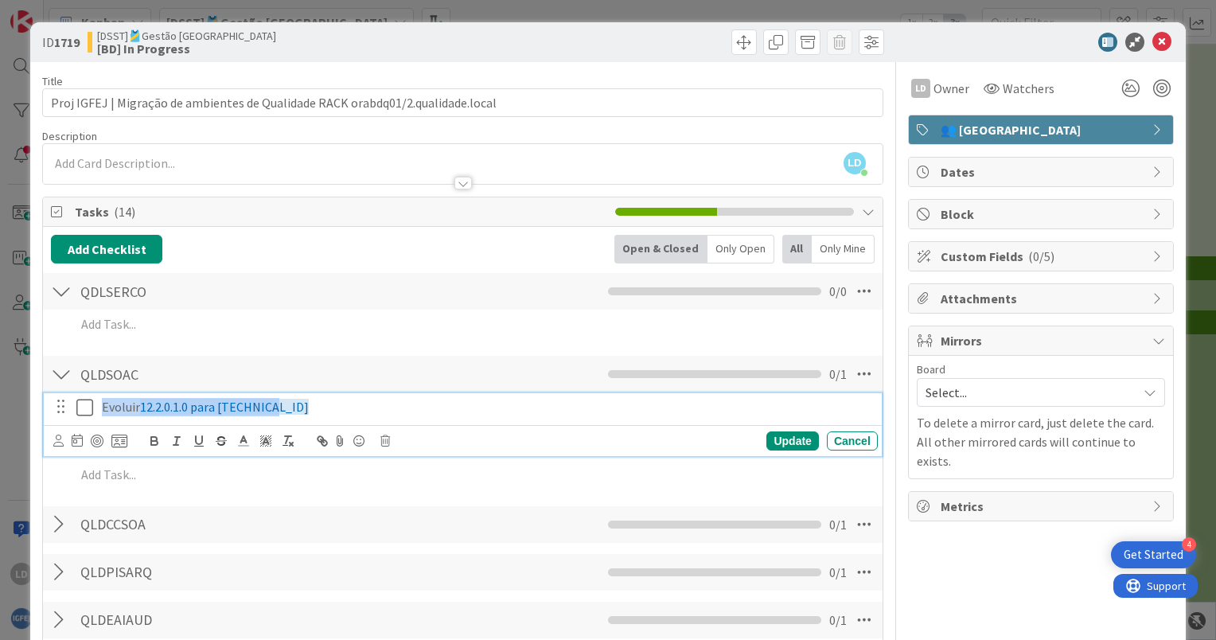
drag, startPoint x: 276, startPoint y: 403, endPoint x: 102, endPoint y: 404, distance: 174.3
click at [102, 404] on p "Evoluir 12.2.0.1.0 para [TECHNICAL_ID]" at bounding box center [487, 407] width 770 height 18
copy p "Evoluir 12.2.0.1.0 para [TECHNICAL_ID]"
click at [274, 406] on p "Evoluir 12.2.0.1.0 para [TECHNICAL_ID]" at bounding box center [487, 407] width 770 height 18
drag, startPoint x: 289, startPoint y: 404, endPoint x: 219, endPoint y: 405, distance: 70.0
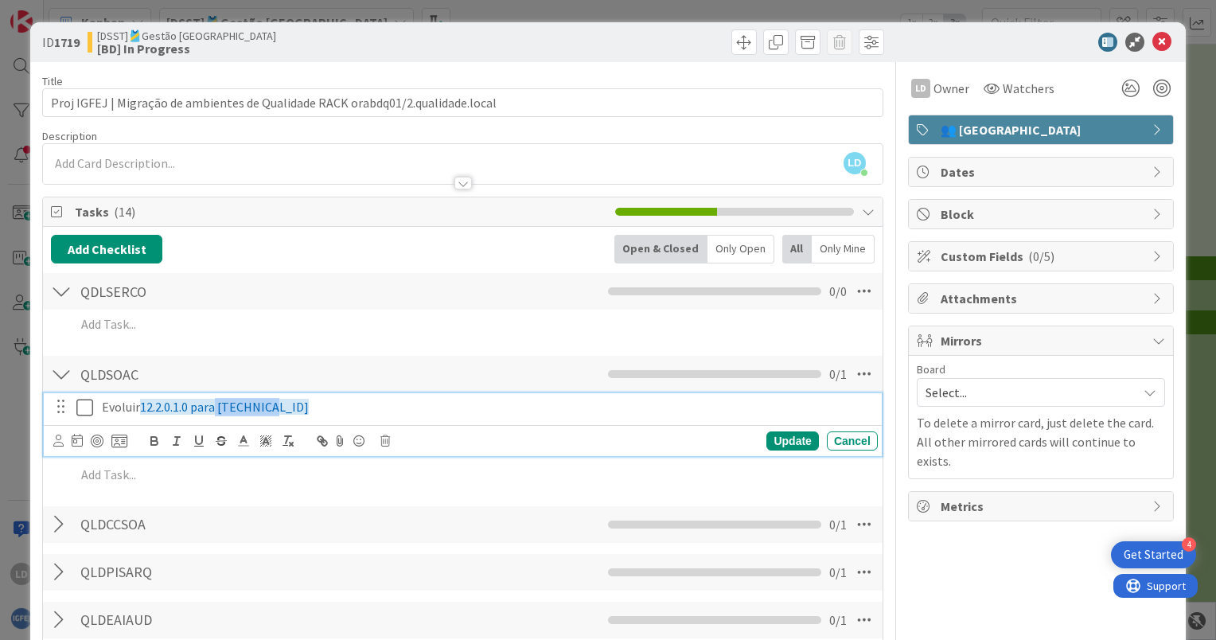
click at [219, 405] on p "Evoluir 12.2.0.1.0 para [TECHNICAL_ID]" at bounding box center [487, 407] width 770 height 18
copy span "[TECHNICAL_ID]"
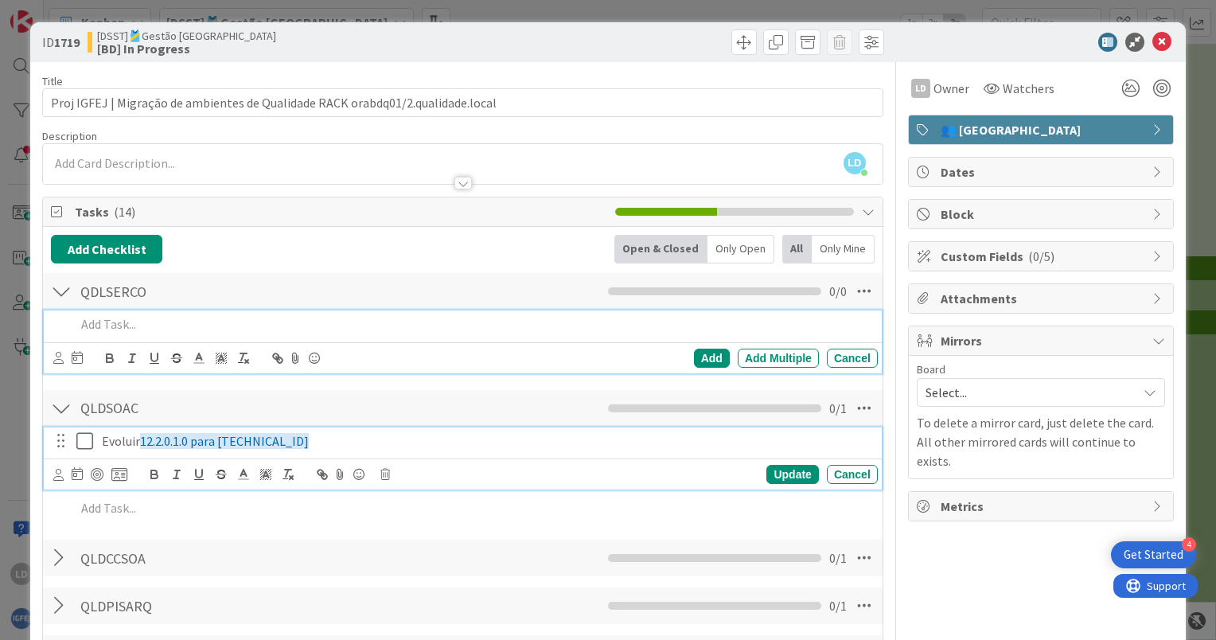
click at [99, 327] on p at bounding box center [474, 324] width 796 height 18
click at [294, 439] on p "Evoluir 12.2.0.1.0 para [TECHNICAL_ID]" at bounding box center [487, 441] width 770 height 18
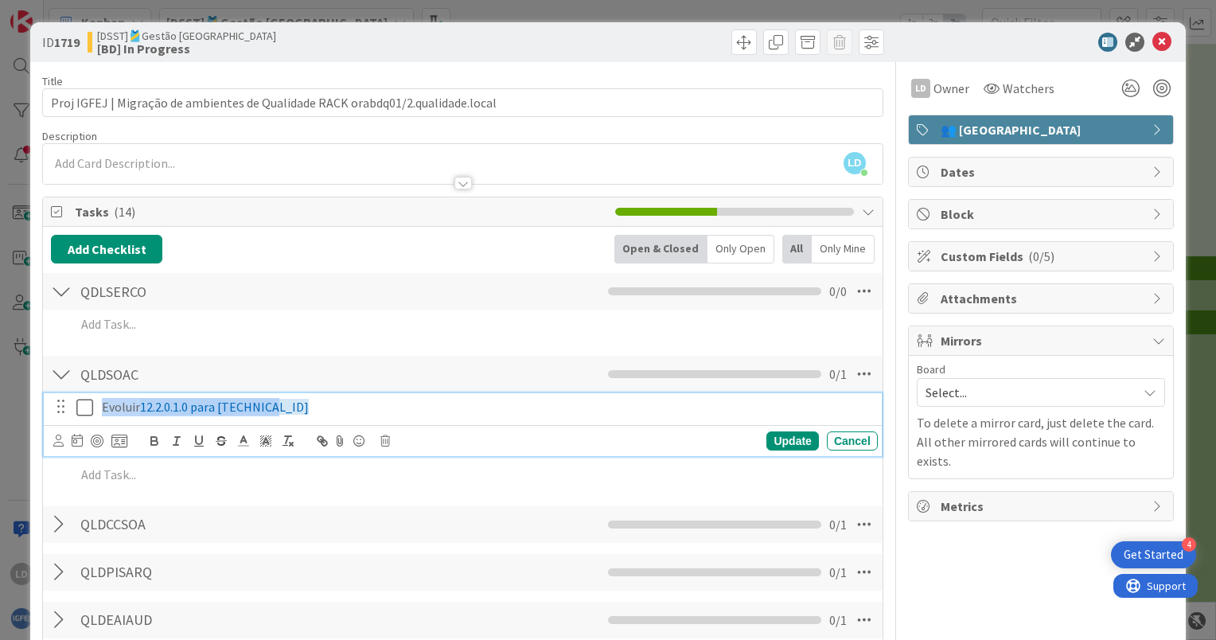
drag, startPoint x: 299, startPoint y: 403, endPoint x: 101, endPoint y: 406, distance: 198.2
click at [102, 406] on p "Evoluir 12.2.0.1.0 para [TECHNICAL_ID]" at bounding box center [487, 407] width 770 height 18
copy p "Evoluir 12.2.0.1.0 para [TECHNICAL_ID]"
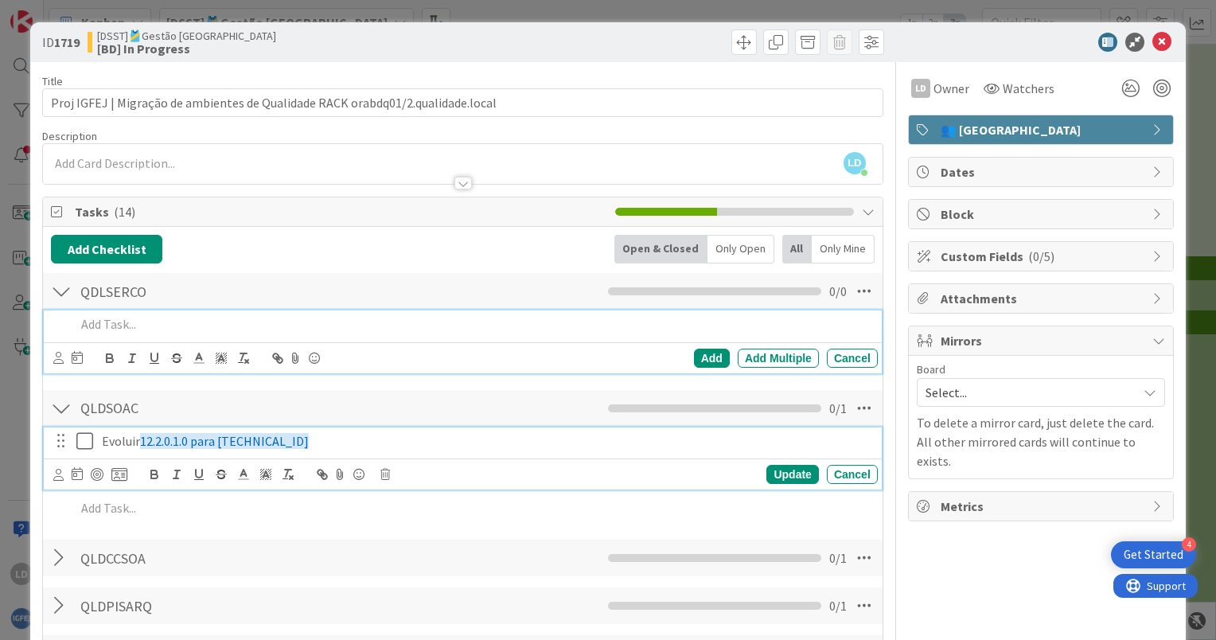
click at [104, 326] on p at bounding box center [474, 324] width 796 height 18
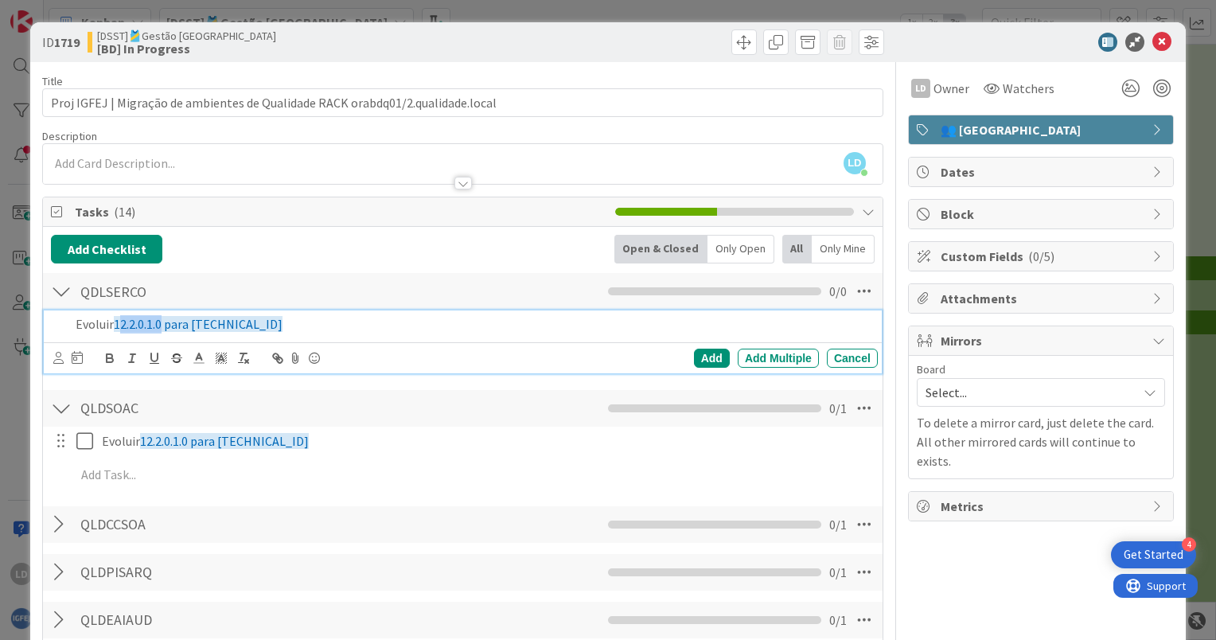
drag, startPoint x: 166, startPoint y: 322, endPoint x: 121, endPoint y: 324, distance: 45.4
click at [121, 324] on span "12.2.0.1.0 para [TECHNICAL_ID]" at bounding box center [198, 324] width 169 height 16
click at [222, 323] on p "Evoluir 19 para [TECHNICAL_ID]" at bounding box center [474, 324] width 796 height 18
drag, startPoint x: 229, startPoint y: 324, endPoint x: 57, endPoint y: 318, distance: 172.0
click at [57, 318] on div "Evoluir 19 para [TECHNICAL_ID]" at bounding box center [464, 324] width 828 height 28
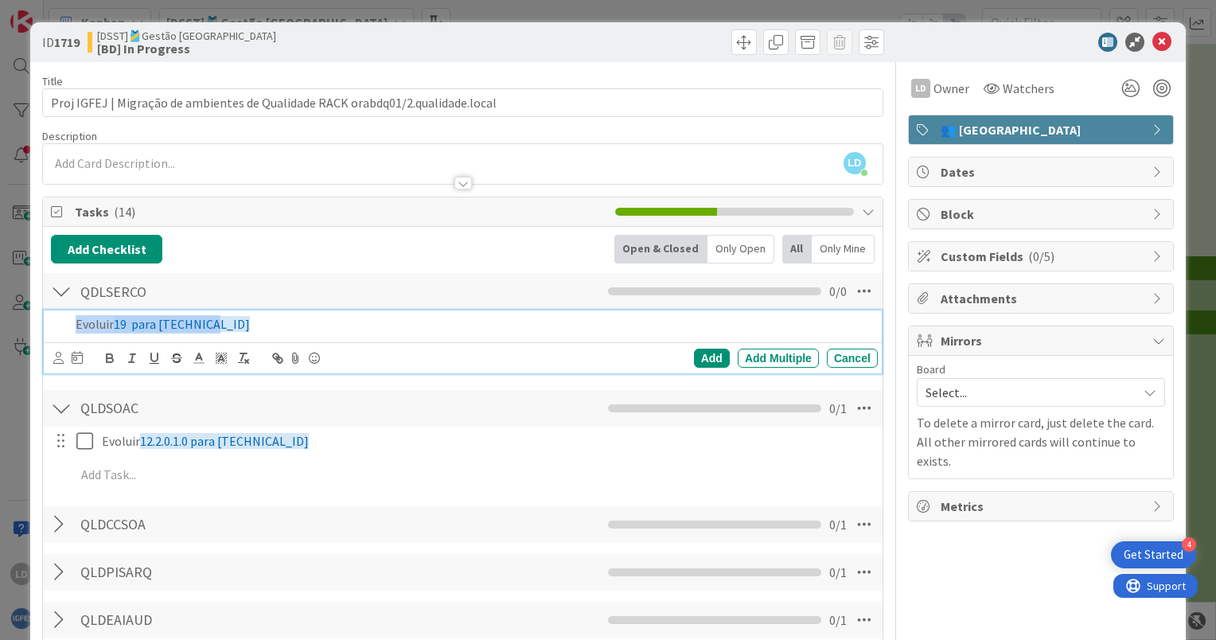
copy p "Evoluir 19 para [TECHNICAL_ID]"
click at [700, 353] on div "Add" at bounding box center [712, 358] width 36 height 19
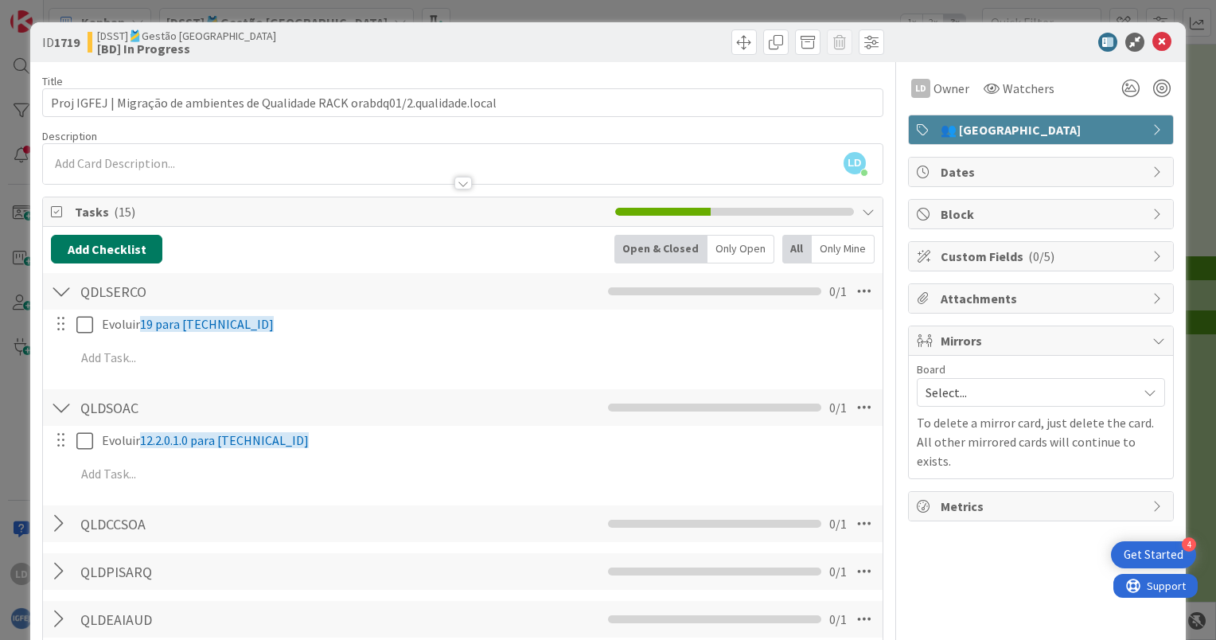
click at [102, 244] on button "Add Checklist" at bounding box center [106, 249] width 111 height 29
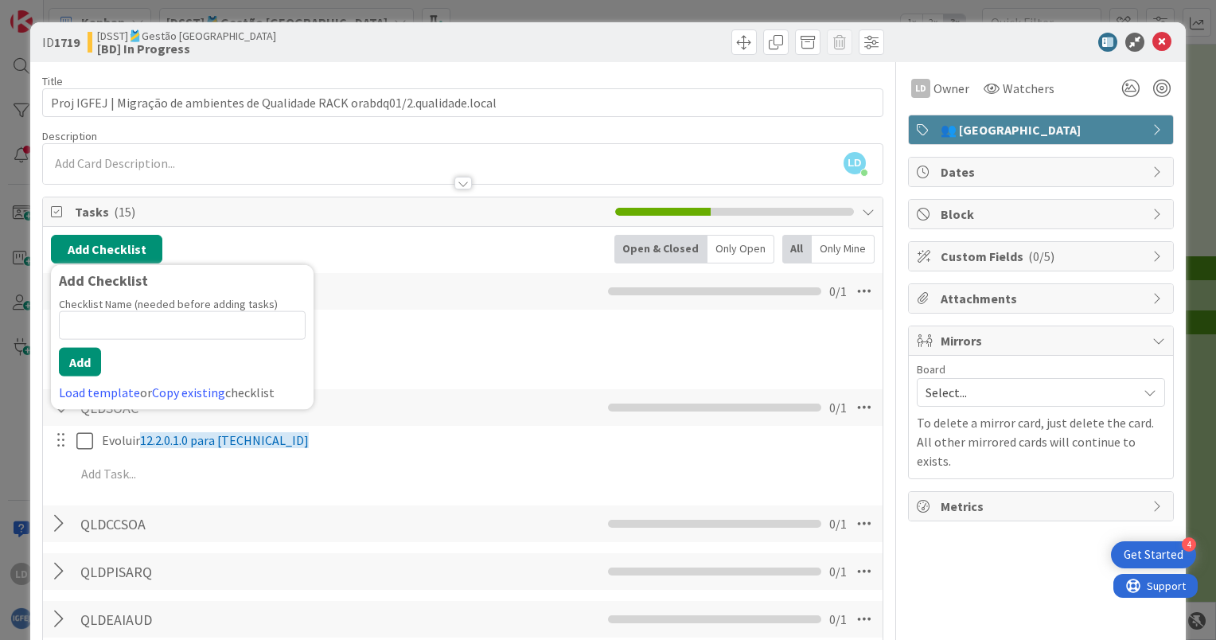
click at [401, 271] on div "QDLSERCO Checklist Name 8 / 64 QDLSERCO 0 / 1 Evoluir 19 para [TECHNICAL_ID] Up…" at bounding box center [463, 325] width 840 height 108
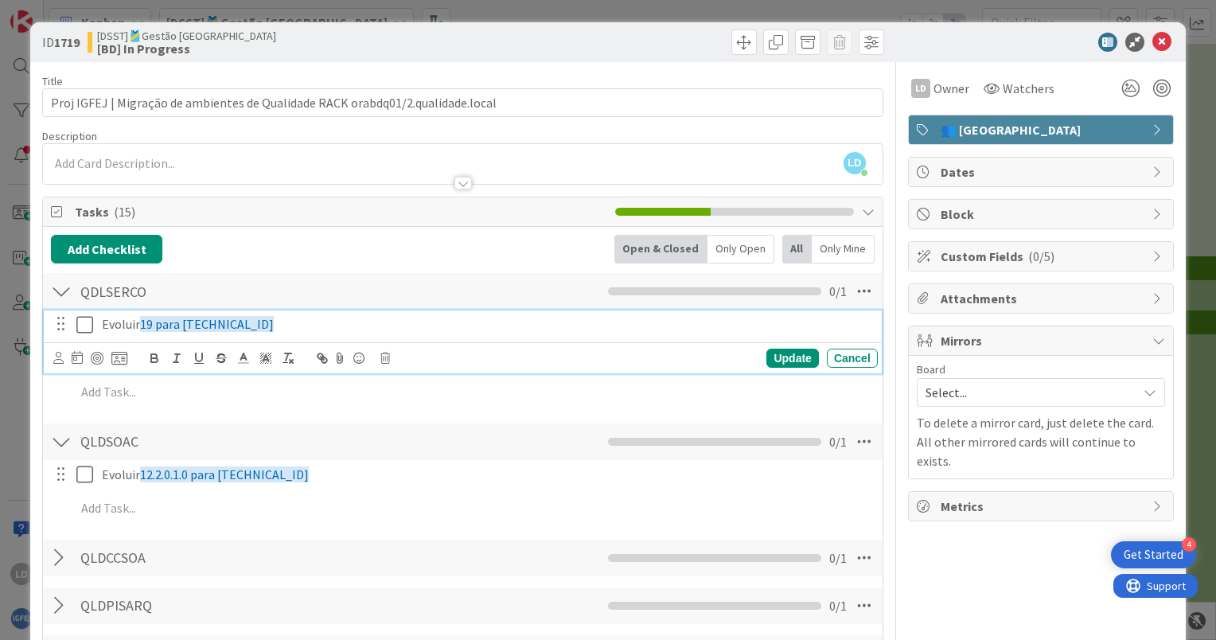
click at [84, 325] on icon at bounding box center [84, 324] width 17 height 19
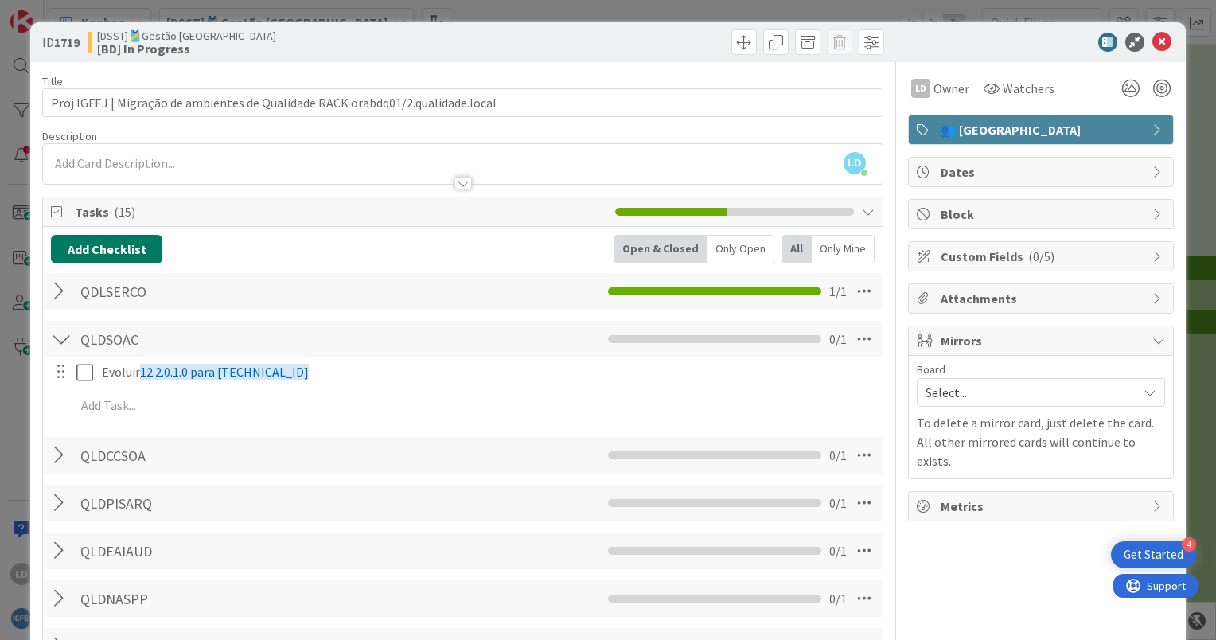
click at [95, 244] on button "Add Checklist" at bounding box center [106, 249] width 111 height 29
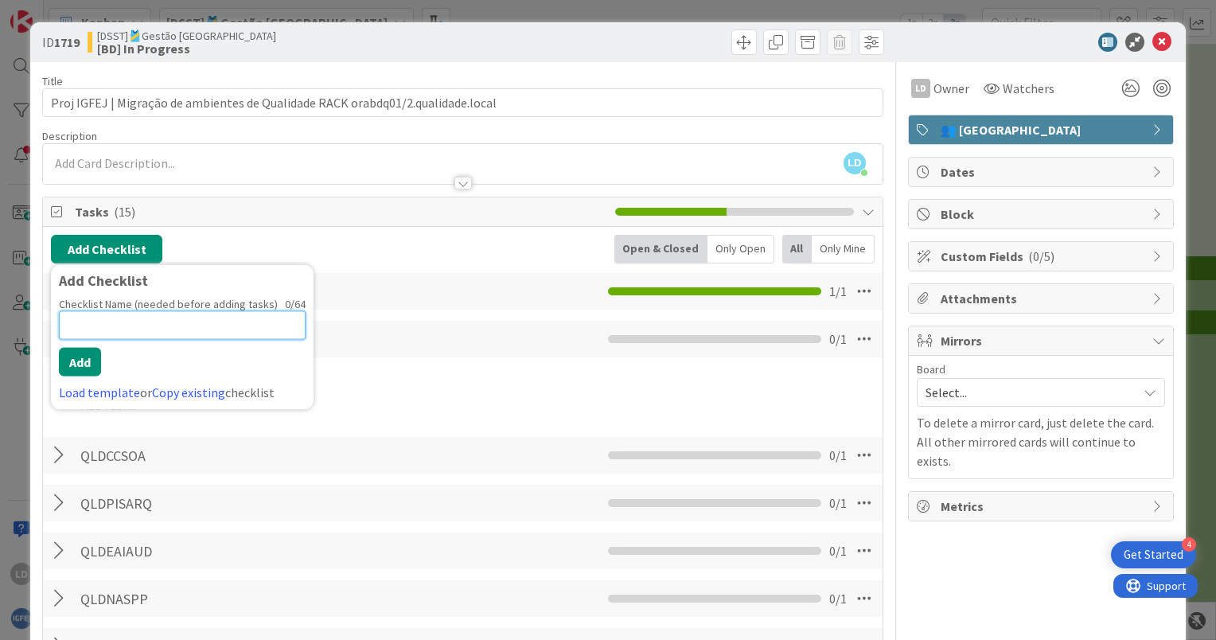
click at [83, 324] on input at bounding box center [182, 325] width 247 height 29
paste input "QLDDUAOL"
type input "QLDDUAOL"
click at [85, 360] on button "Add" at bounding box center [80, 362] width 42 height 29
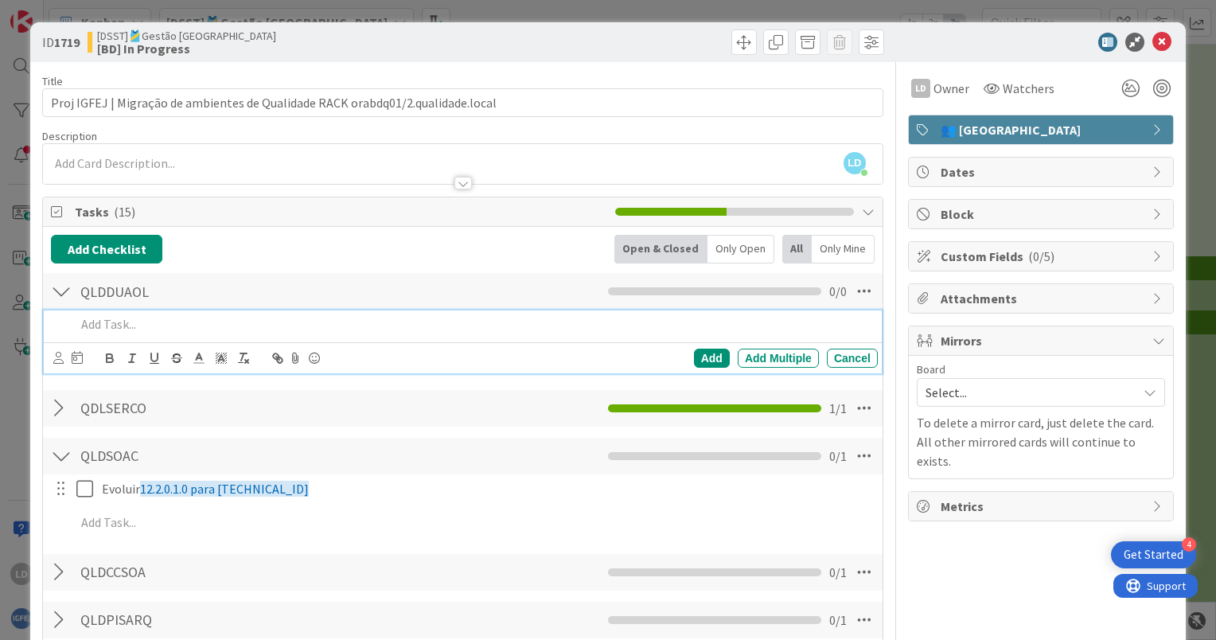
click at [149, 324] on p at bounding box center [474, 324] width 796 height 18
click at [60, 405] on div at bounding box center [61, 408] width 21 height 29
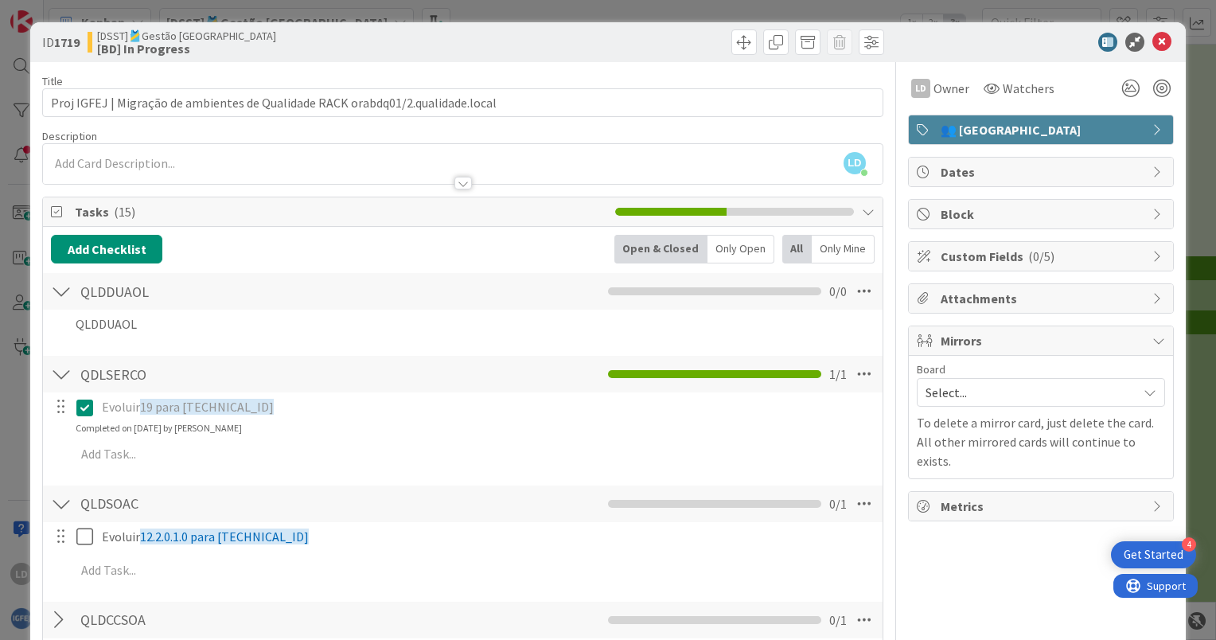
click at [245, 414] on p "Evoluir 19 para [TECHNICAL_ID]" at bounding box center [487, 407] width 770 height 18
click at [267, 403] on p "Evoluir 19 para [TECHNICAL_ID]" at bounding box center [487, 407] width 770 height 18
click at [177, 395] on div "Evoluir 19 para [TECHNICAL_ID]" at bounding box center [487, 407] width 782 height 28
click at [92, 408] on icon at bounding box center [84, 407] width 17 height 19
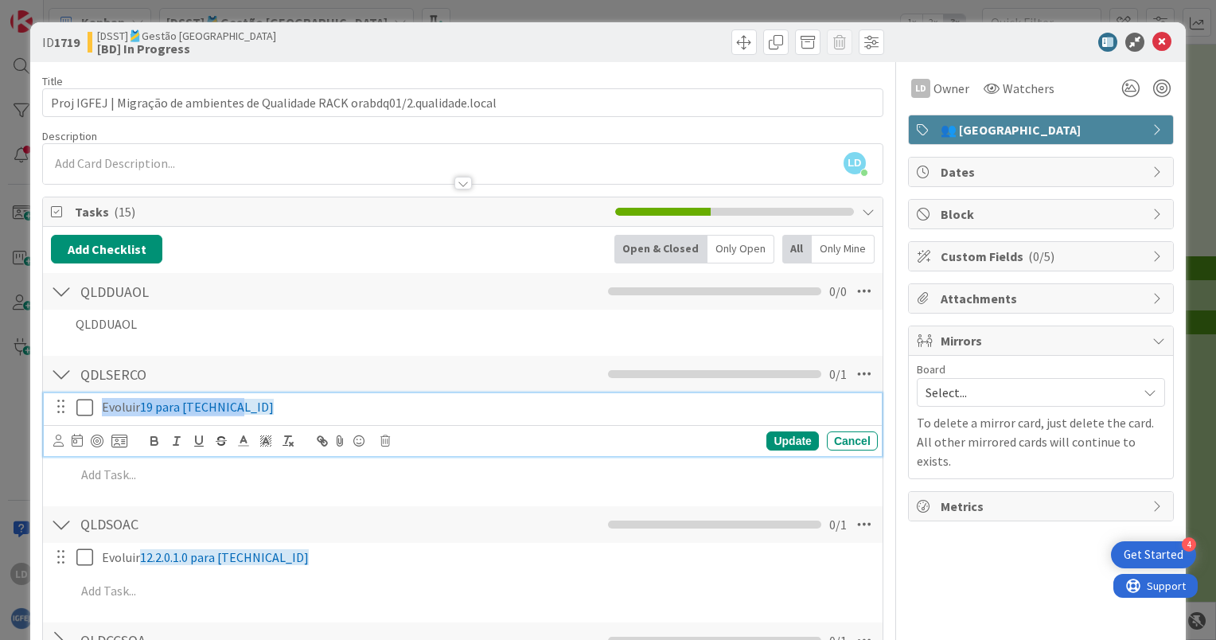
drag, startPoint x: 99, startPoint y: 405, endPoint x: 276, endPoint y: 408, distance: 177.5
click at [276, 408] on div "Evoluir 19 para [TECHNICAL_ID]" at bounding box center [487, 407] width 782 height 28
copy p "Evoluir 19 para [TECHNICAL_ID]"
click at [84, 411] on icon at bounding box center [84, 407] width 17 height 19
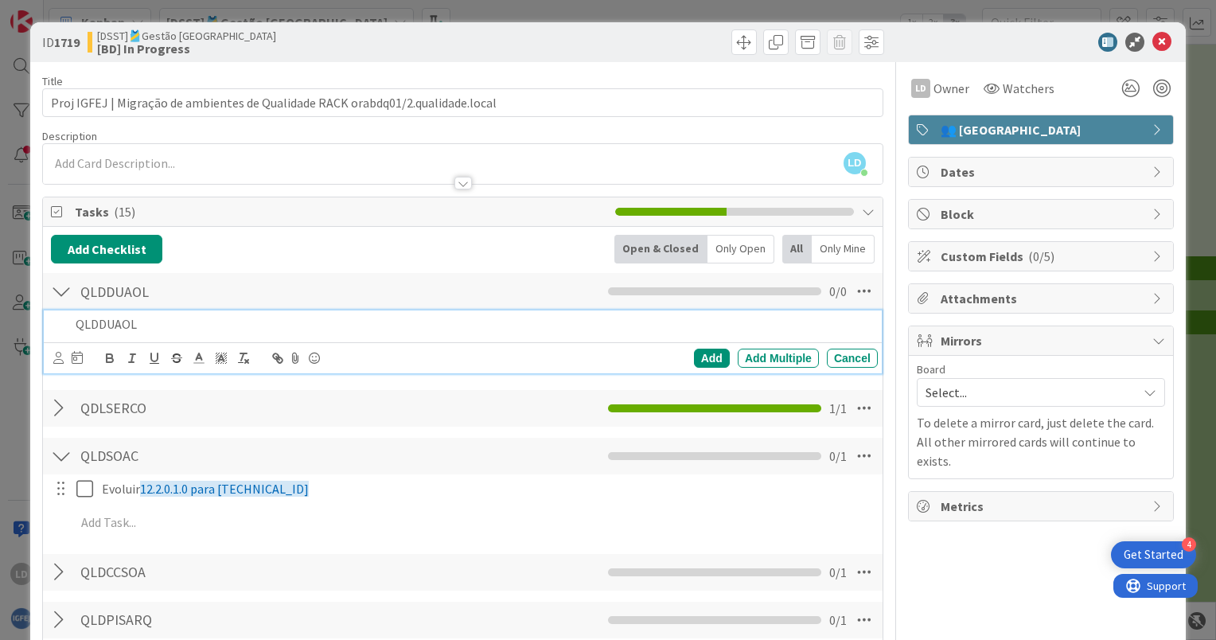
click at [149, 321] on p "QLDDUAOL" at bounding box center [474, 324] width 796 height 18
drag, startPoint x: 204, startPoint y: 322, endPoint x: 75, endPoint y: 315, distance: 129.1
click at [76, 315] on p "QLDDUAOL" at bounding box center [474, 324] width 796 height 18
click at [704, 352] on div "Add" at bounding box center [712, 358] width 36 height 19
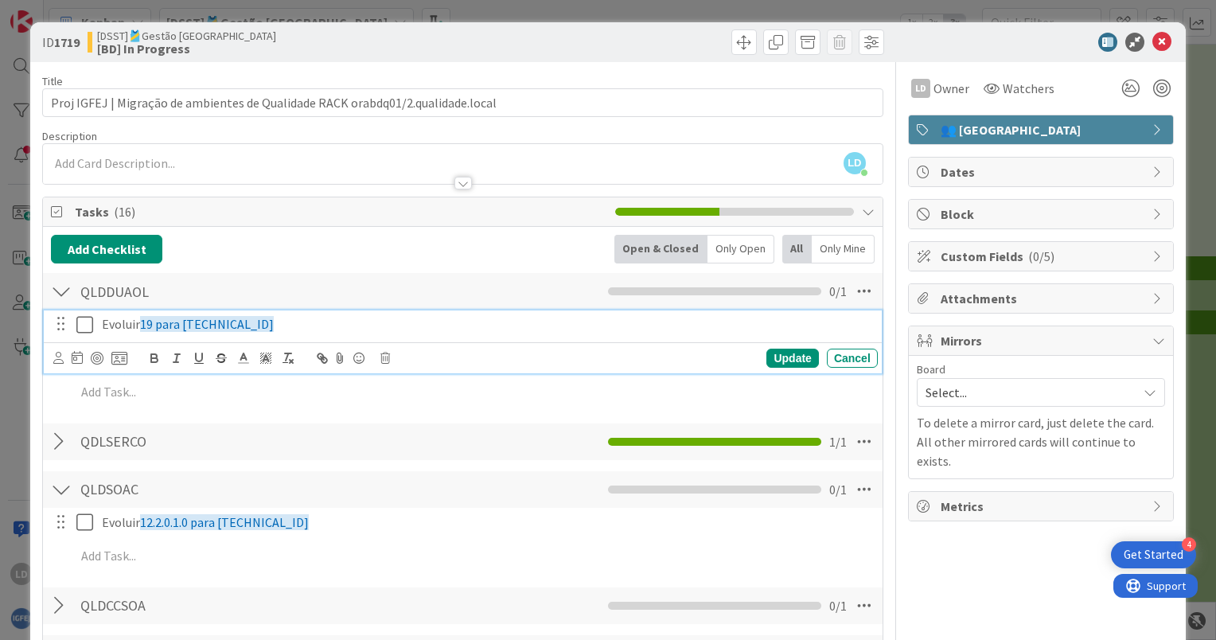
click at [83, 321] on icon at bounding box center [84, 324] width 17 height 19
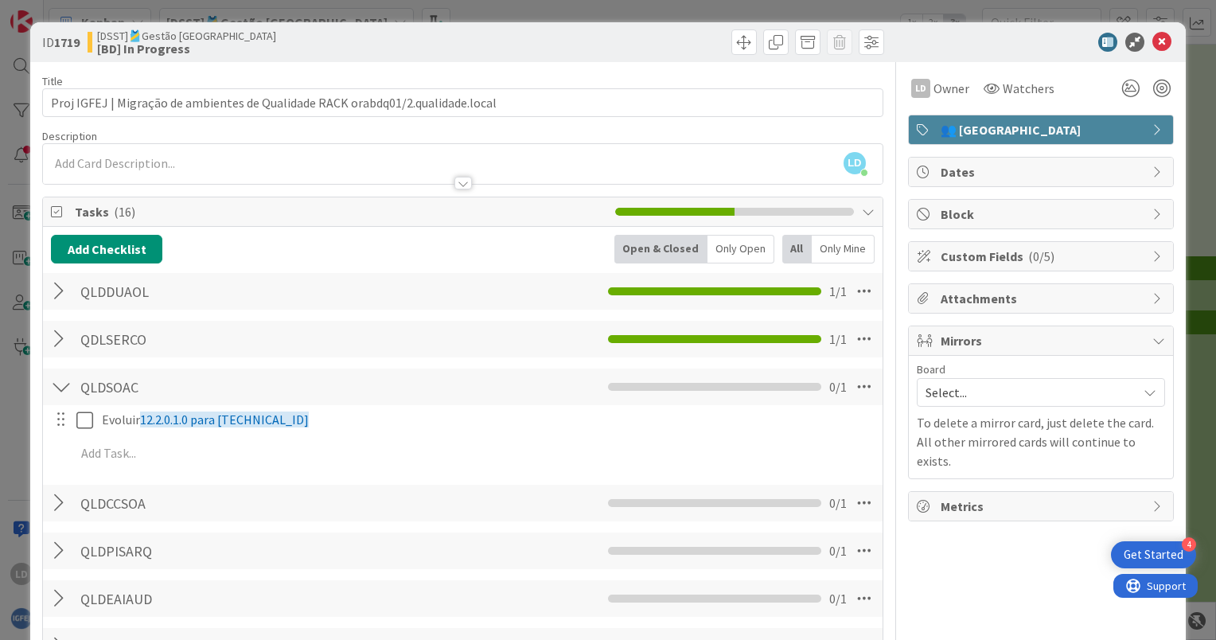
click at [60, 335] on div at bounding box center [61, 339] width 21 height 29
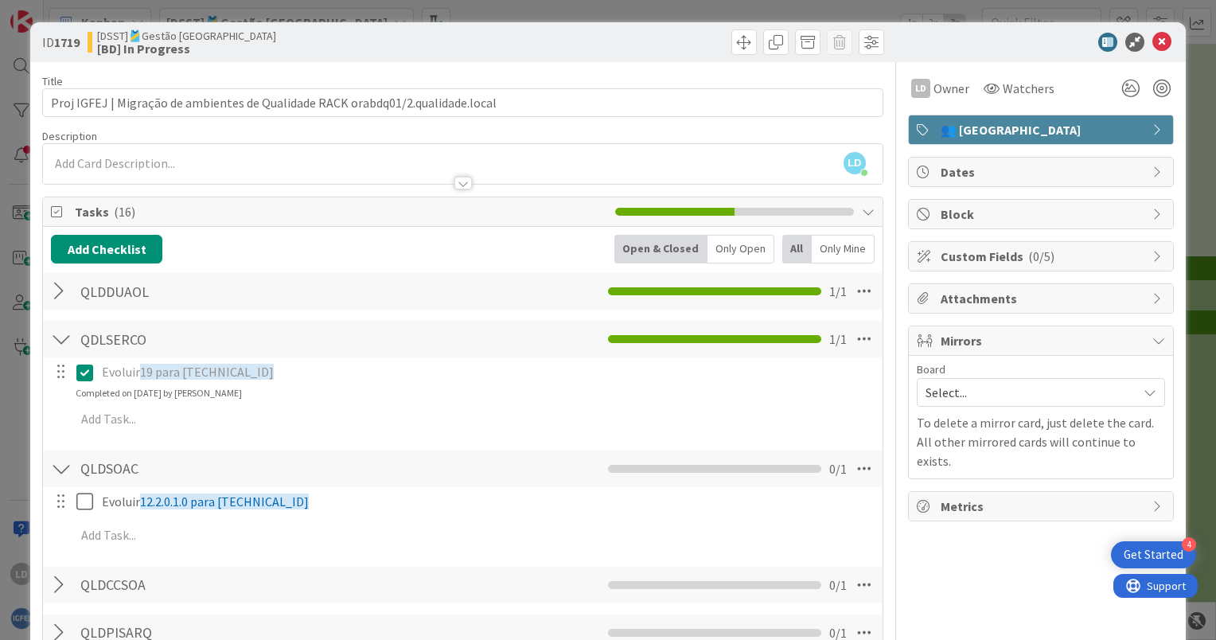
click at [60, 335] on div at bounding box center [61, 339] width 21 height 29
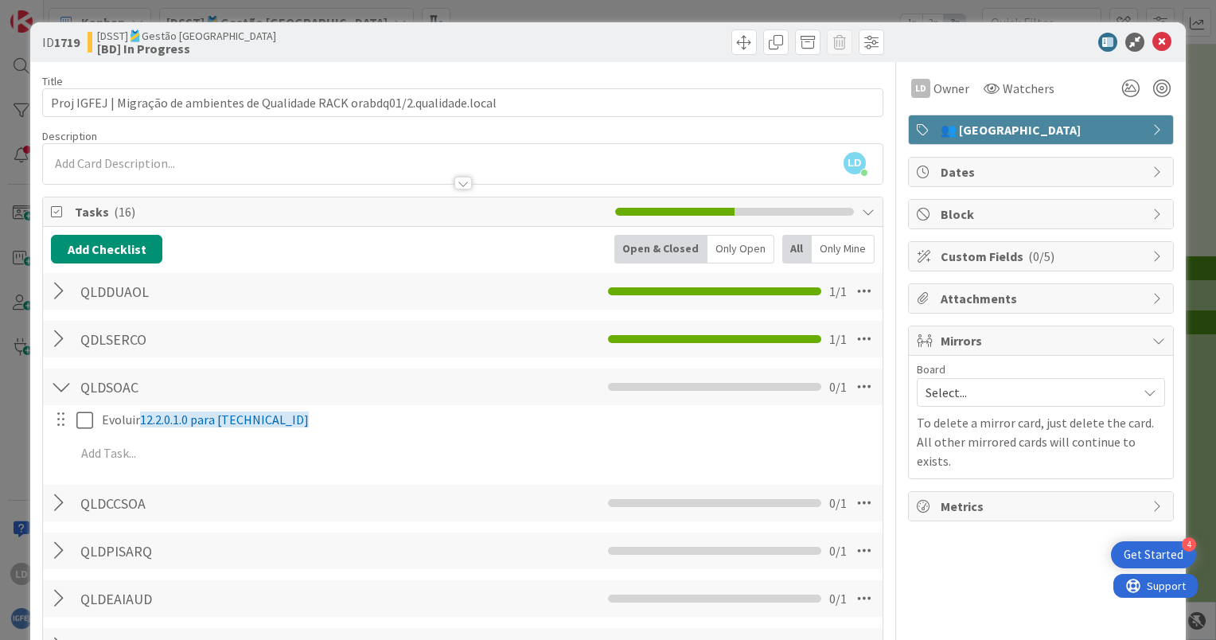
click at [57, 278] on div at bounding box center [61, 291] width 21 height 29
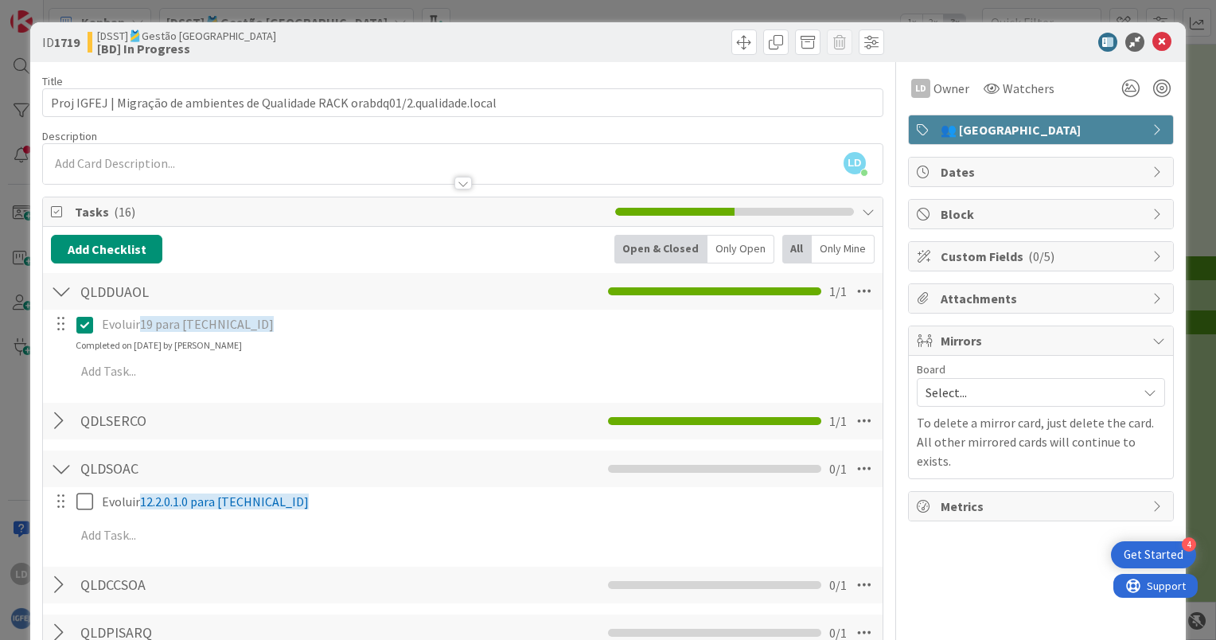
click at [57, 278] on div at bounding box center [61, 291] width 21 height 29
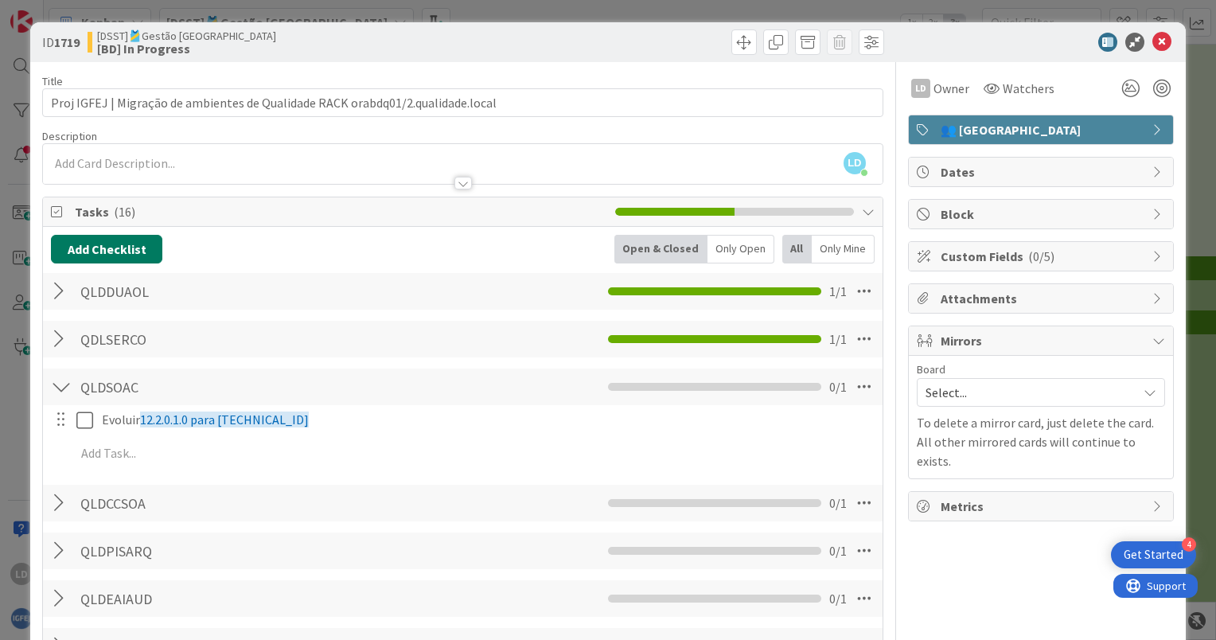
click at [105, 245] on button "Add Checklist" at bounding box center [106, 249] width 111 height 29
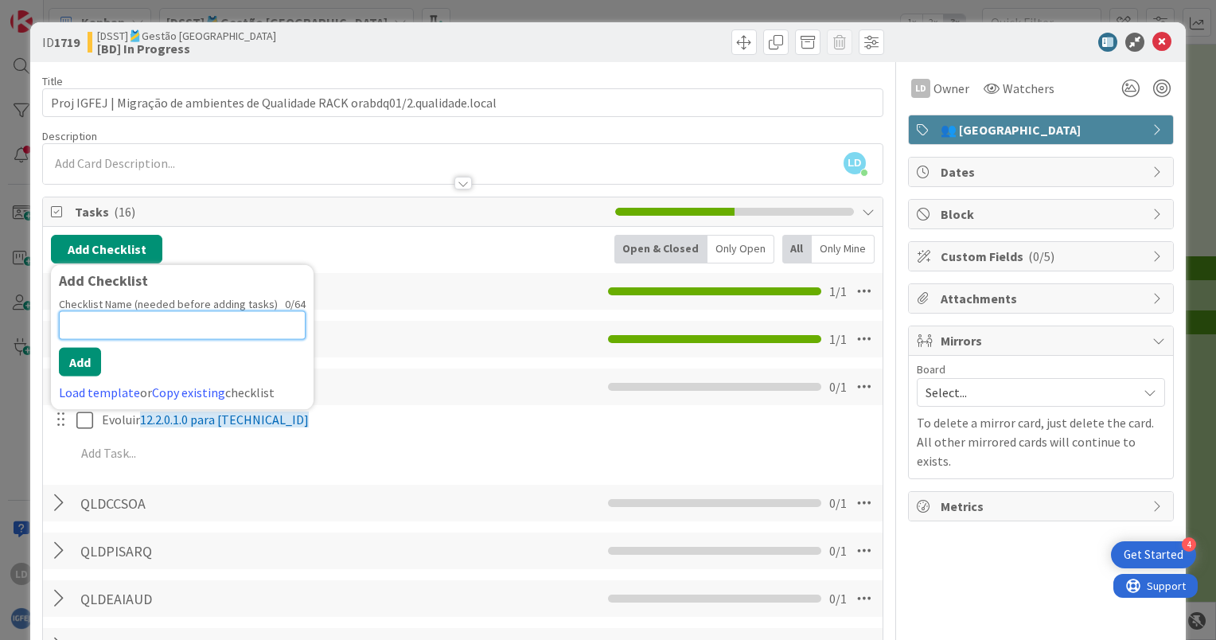
click at [98, 319] on input at bounding box center [182, 325] width 247 height 29
paste input "QLDCIVOL"
type input "QLDCIVOL"
click at [86, 349] on button "Add" at bounding box center [80, 362] width 42 height 29
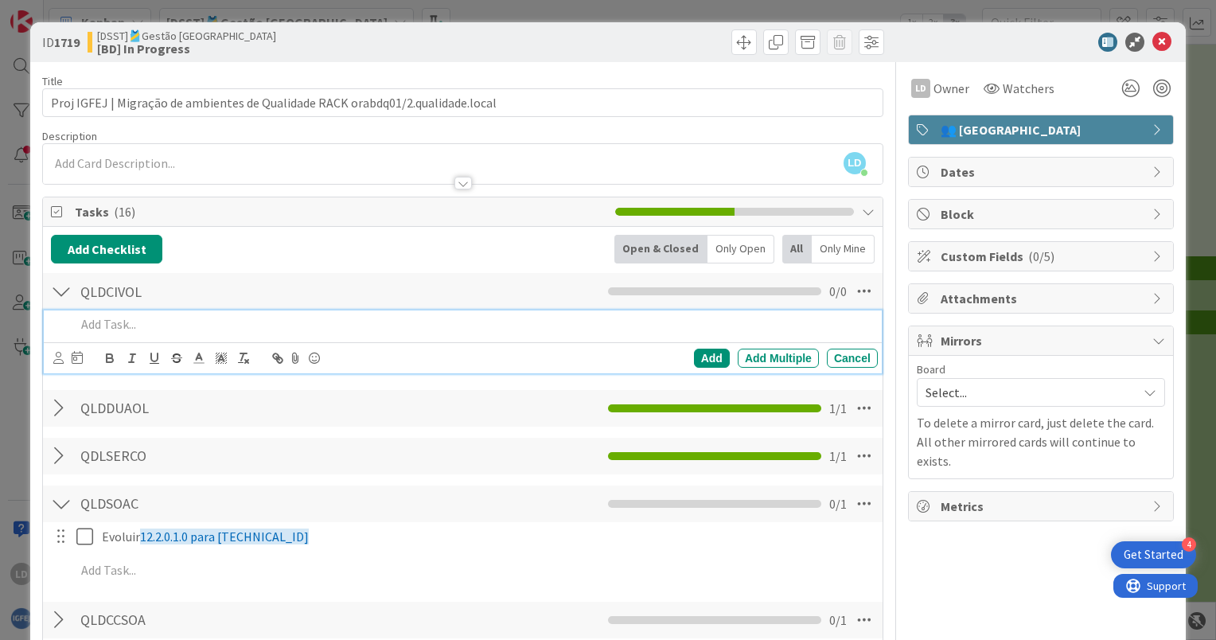
click at [64, 398] on div at bounding box center [61, 408] width 21 height 29
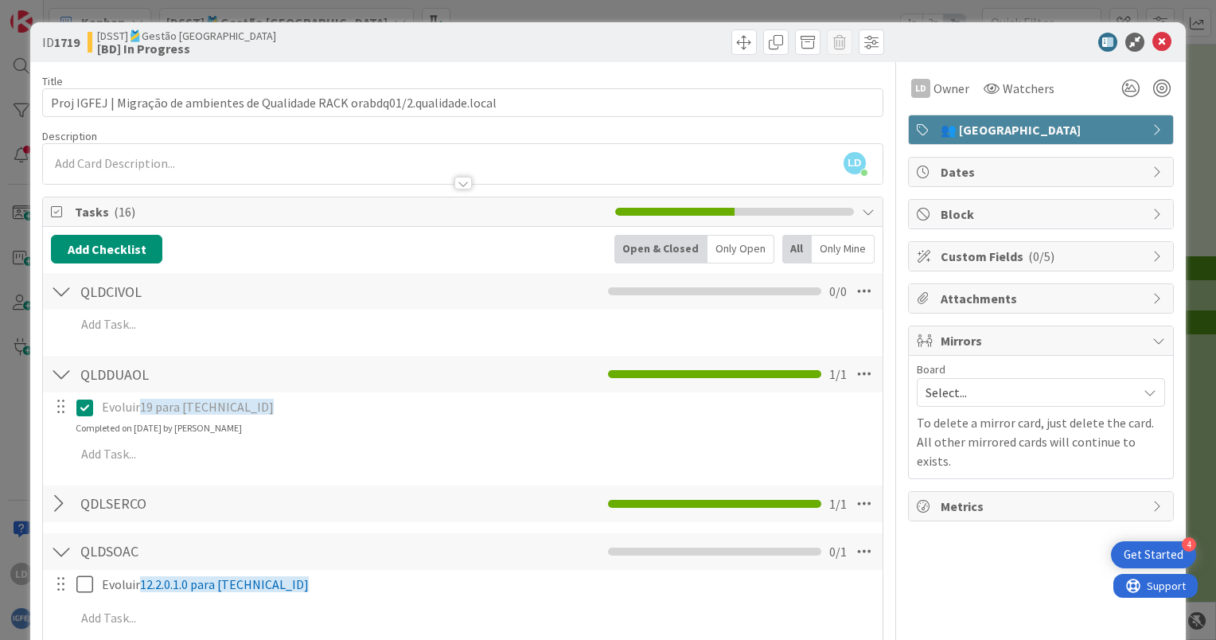
click at [232, 408] on p "Evoluir 19 para [TECHNICAL_ID]" at bounding box center [487, 407] width 770 height 18
click at [236, 396] on div "Evoluir 19 para [TECHNICAL_ID]" at bounding box center [487, 407] width 782 height 28
drag, startPoint x: 240, startPoint y: 405, endPoint x: 101, endPoint y: 408, distance: 139.3
click at [102, 408] on p "Evoluir 19 para [TECHNICAL_ID]" at bounding box center [487, 407] width 770 height 18
copy p "Evoluir 19 para [TECHNICAL_ID]"
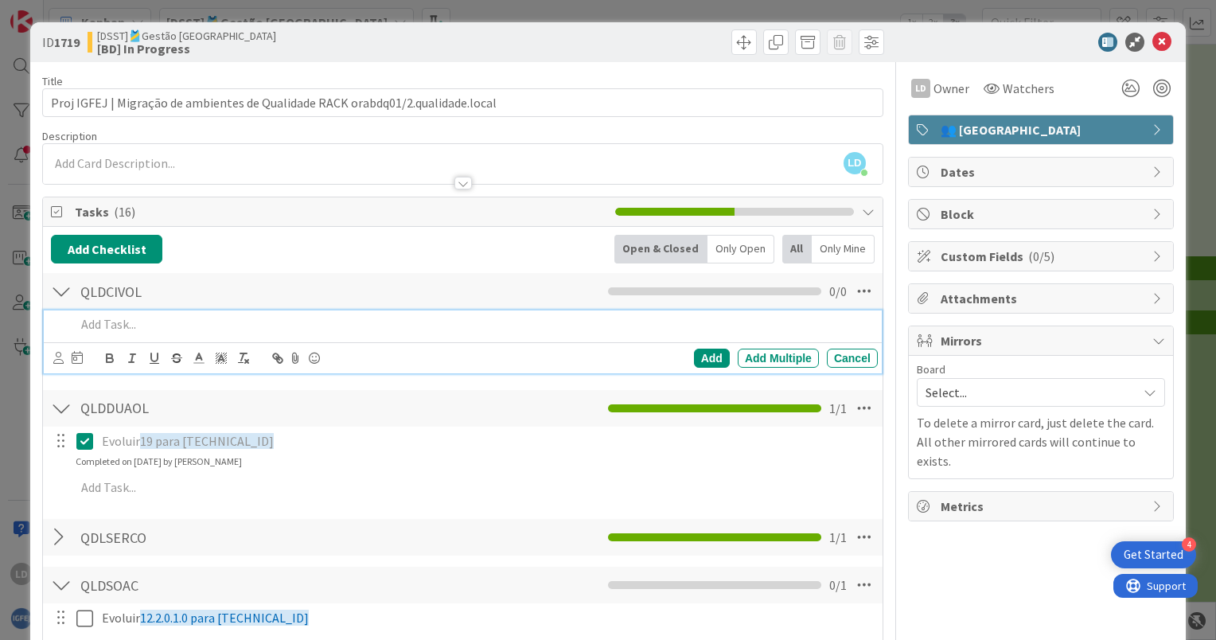
click at [112, 320] on p at bounding box center [474, 324] width 796 height 18
click at [694, 353] on div "Add" at bounding box center [712, 358] width 36 height 19
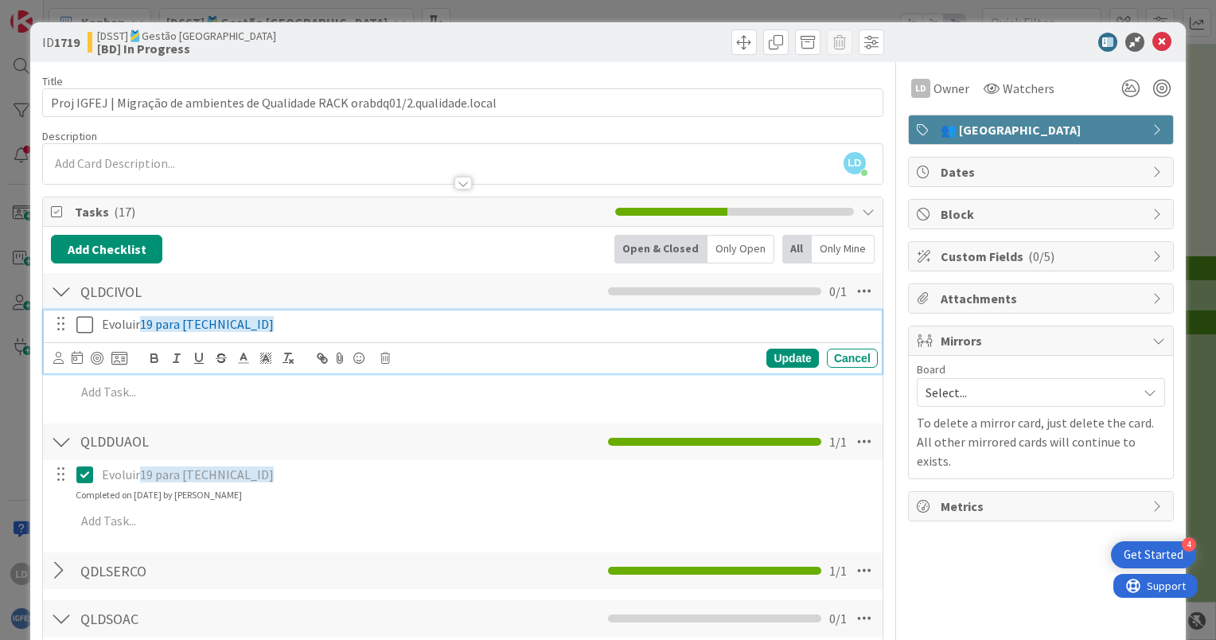
click at [86, 318] on icon at bounding box center [84, 324] width 17 height 19
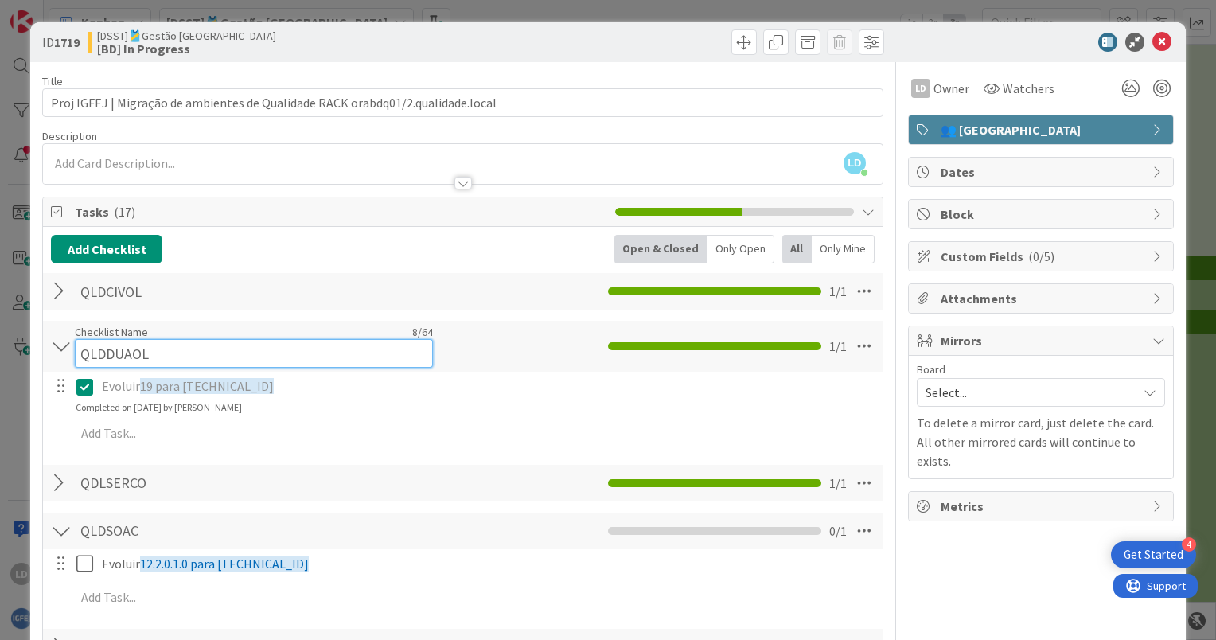
click at [76, 333] on div "Checklist Name 8 / 64 QLDDUAOL" at bounding box center [254, 346] width 358 height 43
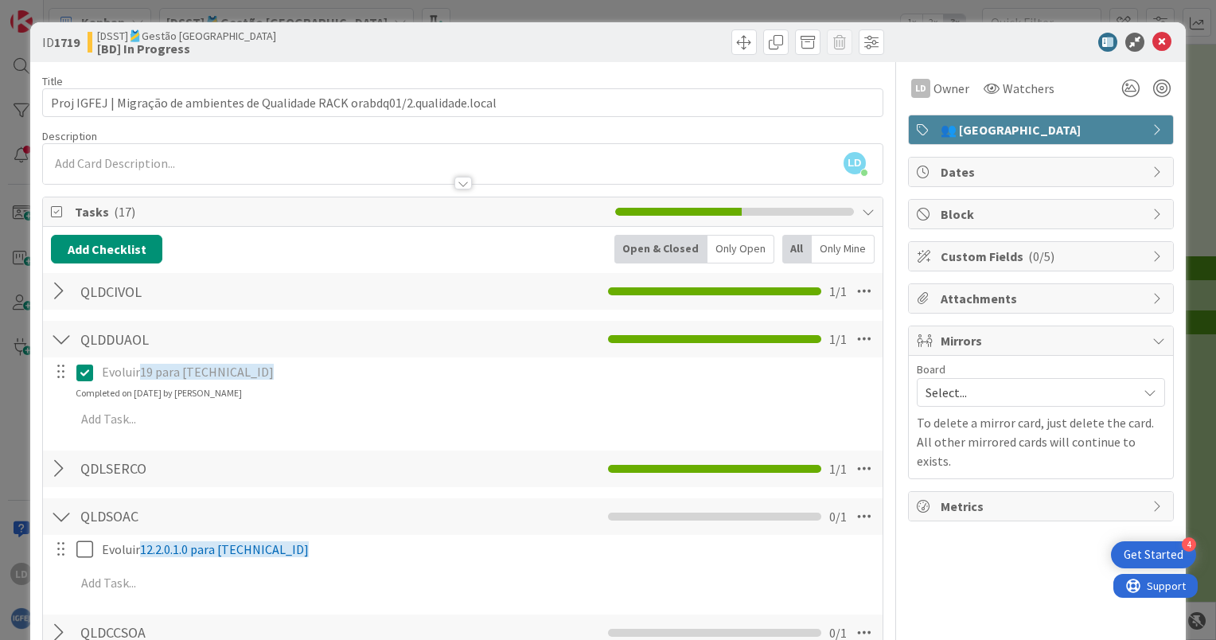
click at [60, 344] on div at bounding box center [61, 339] width 21 height 29
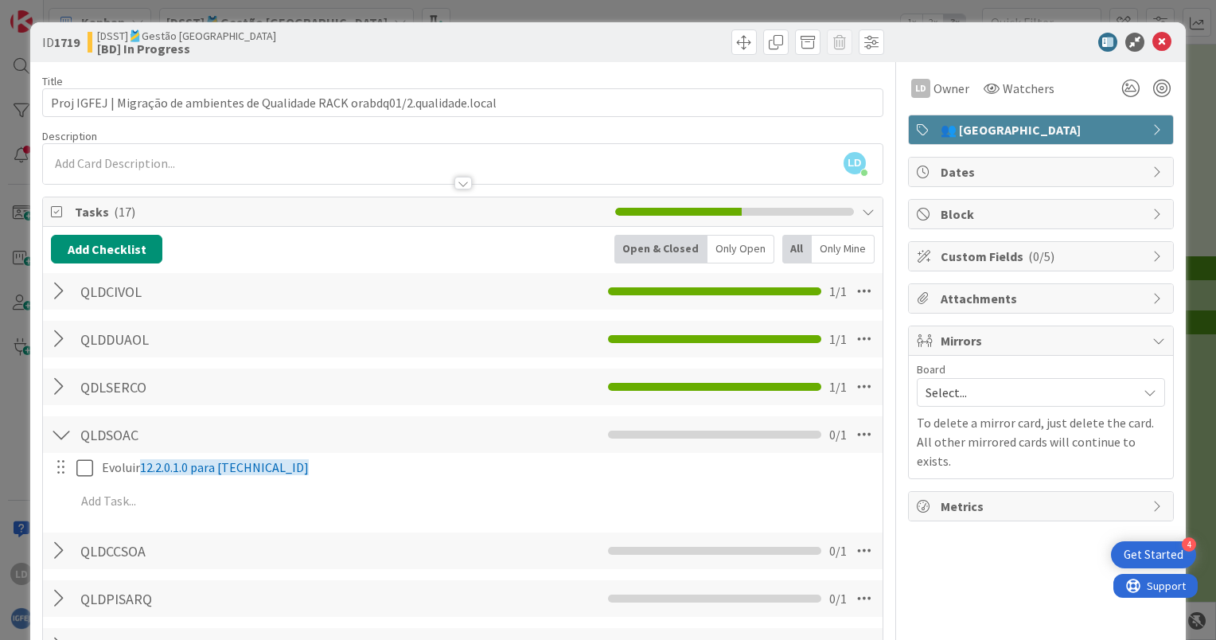
click at [56, 374] on div at bounding box center [61, 386] width 21 height 29
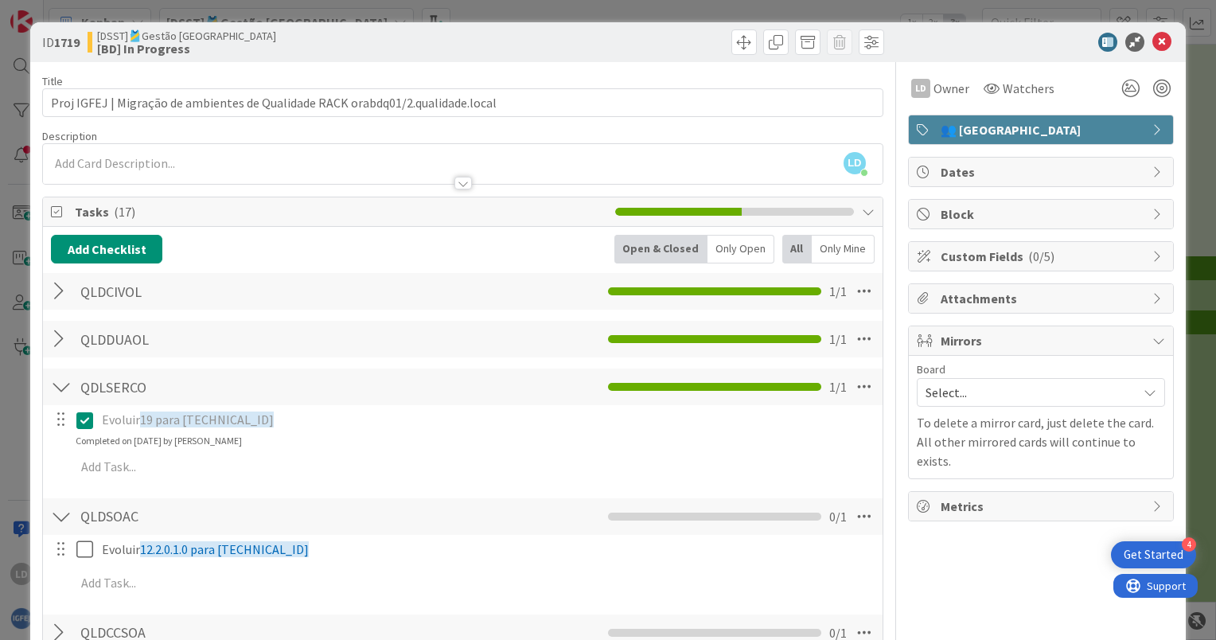
click at [54, 387] on div at bounding box center [61, 386] width 21 height 29
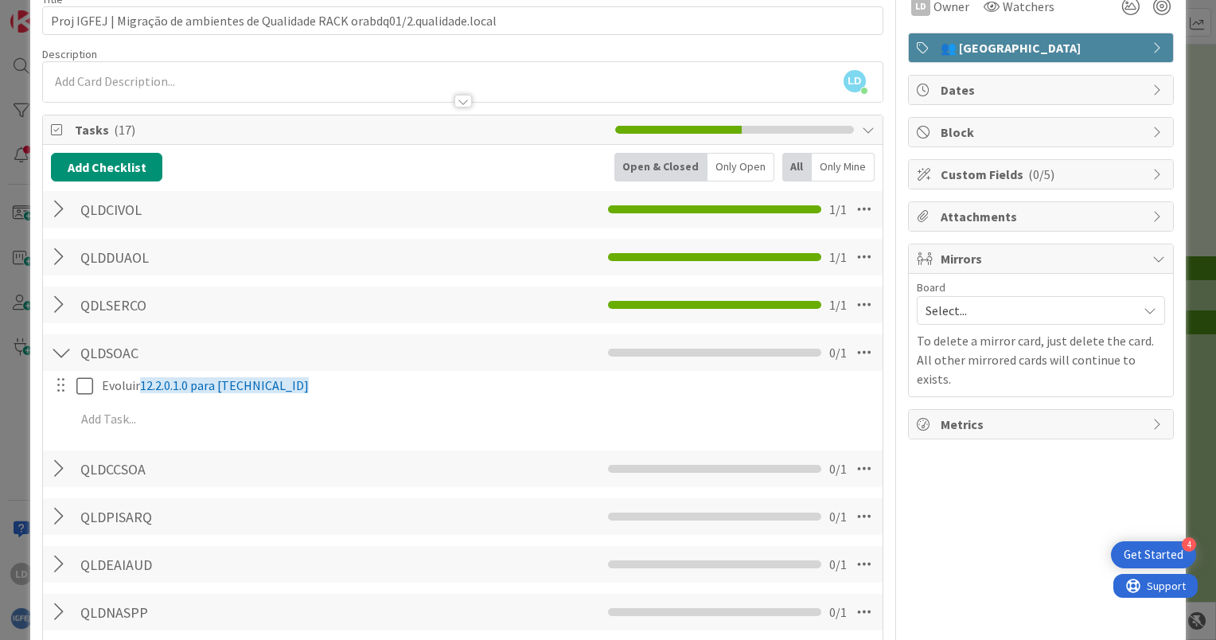
scroll to position [159, 0]
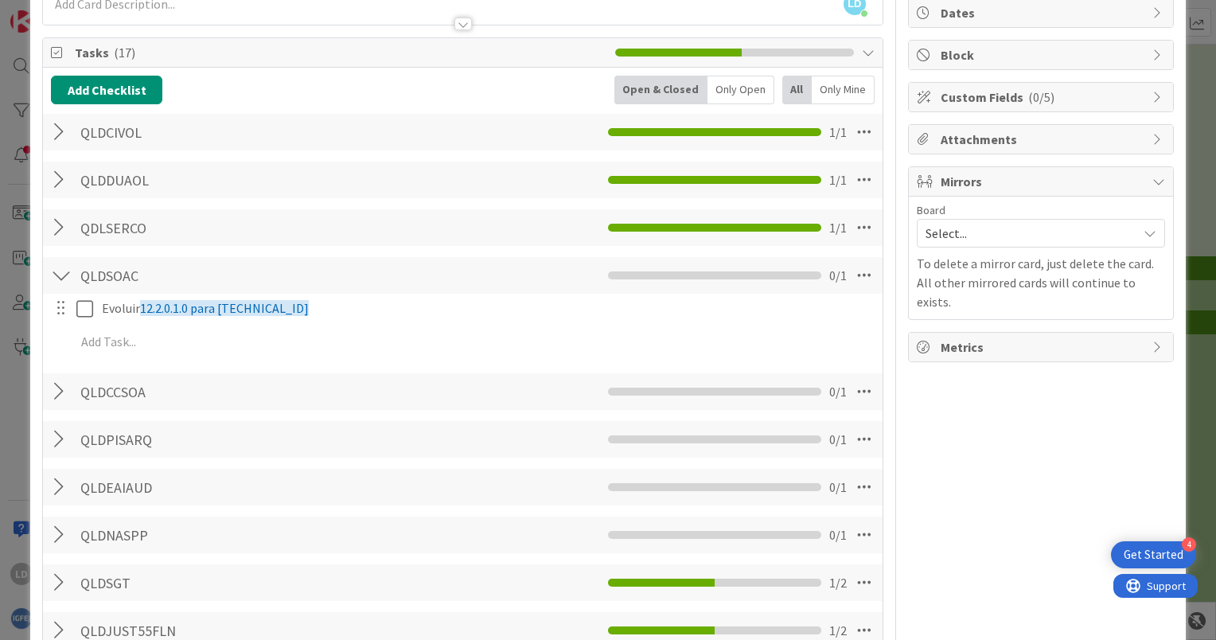
click at [62, 272] on div at bounding box center [61, 275] width 21 height 29
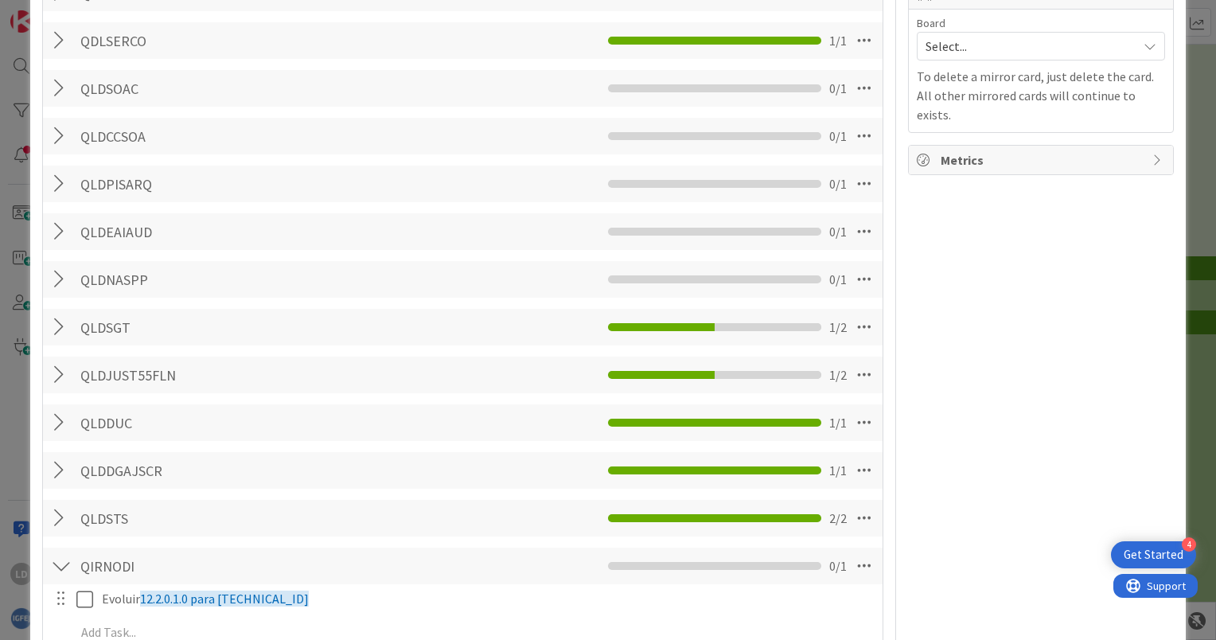
scroll to position [398, 0]
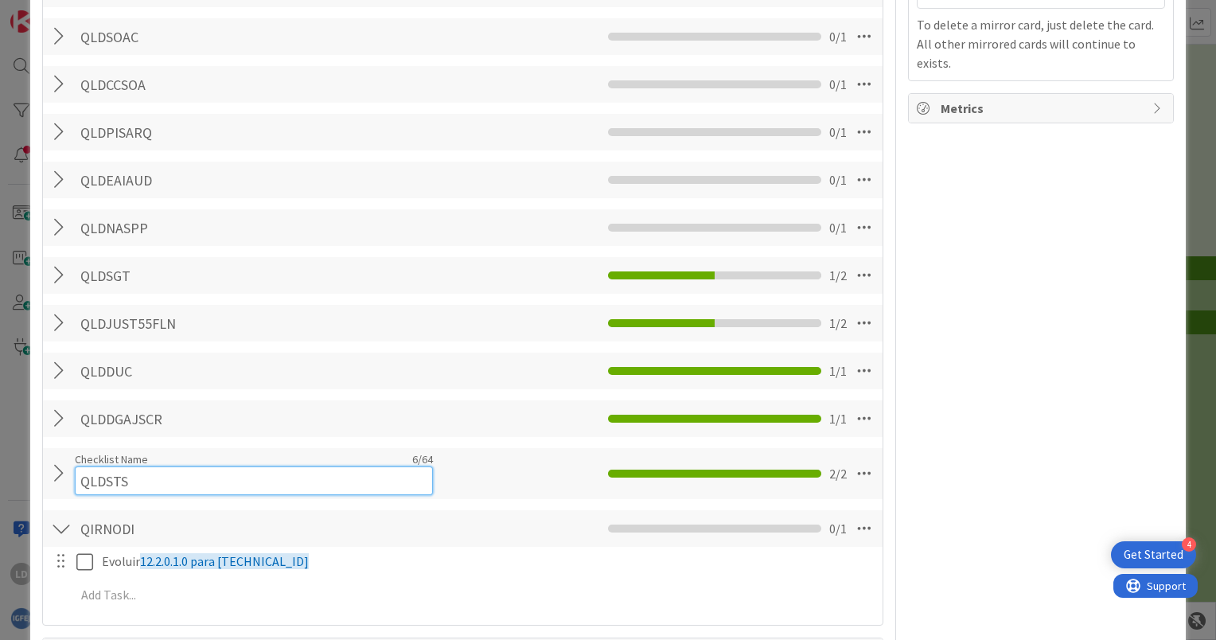
click at [143, 466] on input "QLDSTS" at bounding box center [254, 480] width 358 height 29
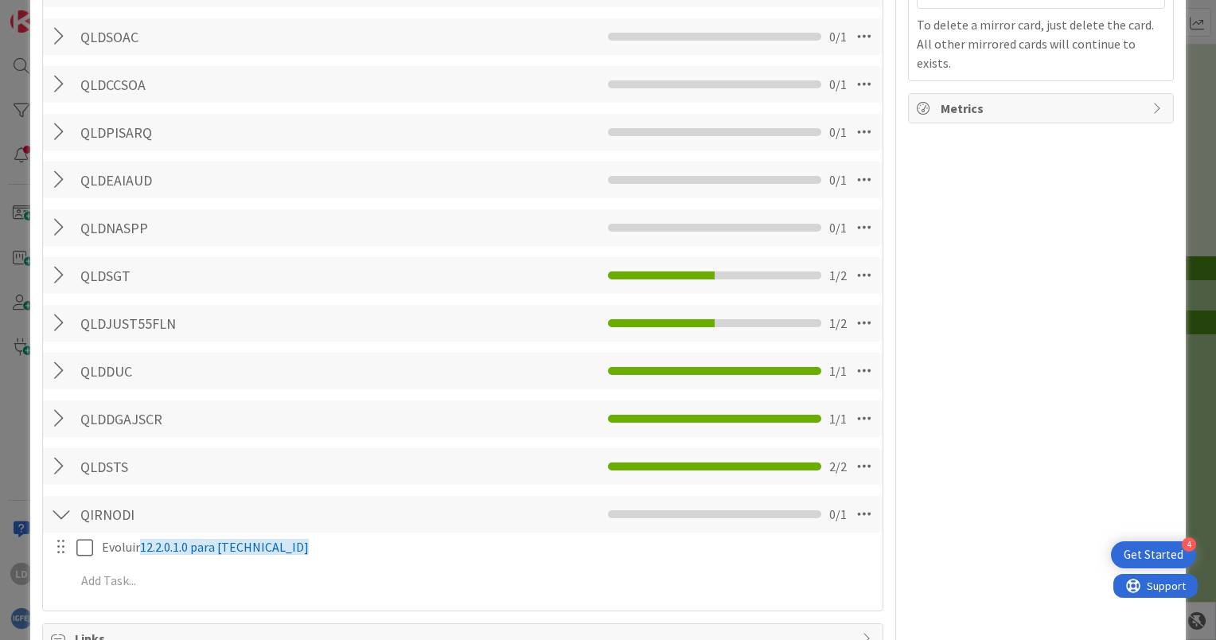
click at [494, 478] on div "QLDSTS Checklist Name 6 / 64 QLDSTS 2 / 2" at bounding box center [463, 466] width 840 height 37
drag, startPoint x: 505, startPoint y: 466, endPoint x: 444, endPoint y: 444, distance: 64.9
click at [444, 444] on div "Add Checklist Back Open & Closed Only Open All Only Mine QLDCIVOL Checklist Nam…" at bounding box center [463, 220] width 824 height 766
drag, startPoint x: 51, startPoint y: 464, endPoint x: 186, endPoint y: 478, distance: 136.1
click at [186, 478] on div "QLDSTS Checklist Name 6 / 64 QLDSTS 2 / 2" at bounding box center [463, 466] width 840 height 37
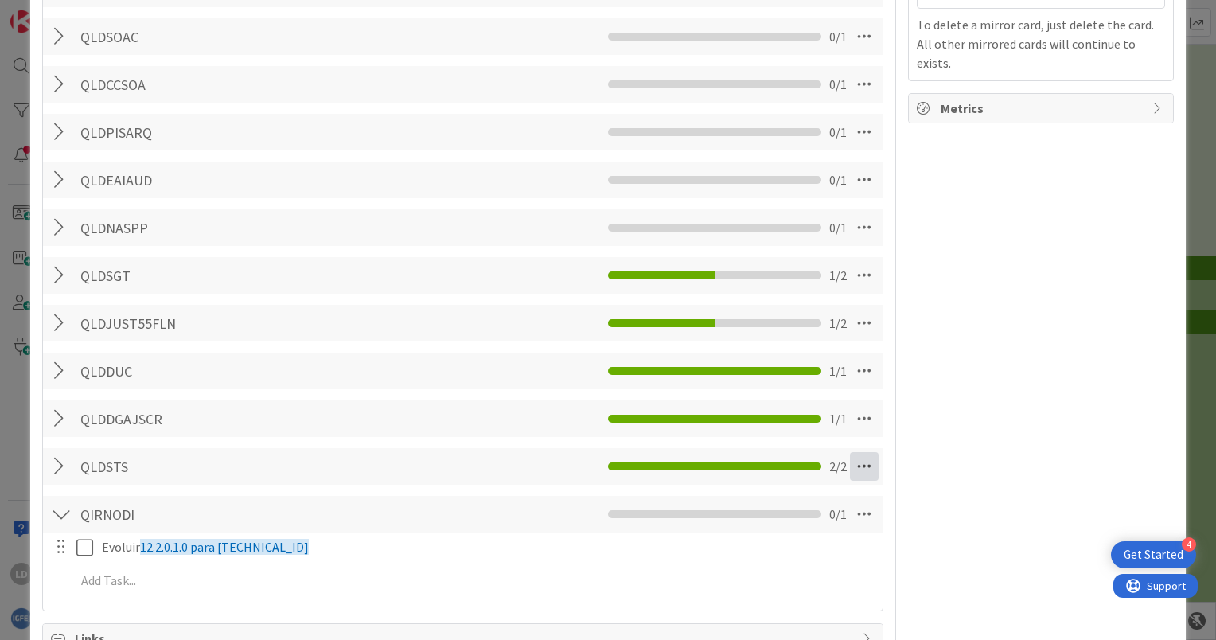
click at [856, 465] on icon at bounding box center [864, 466] width 29 height 29
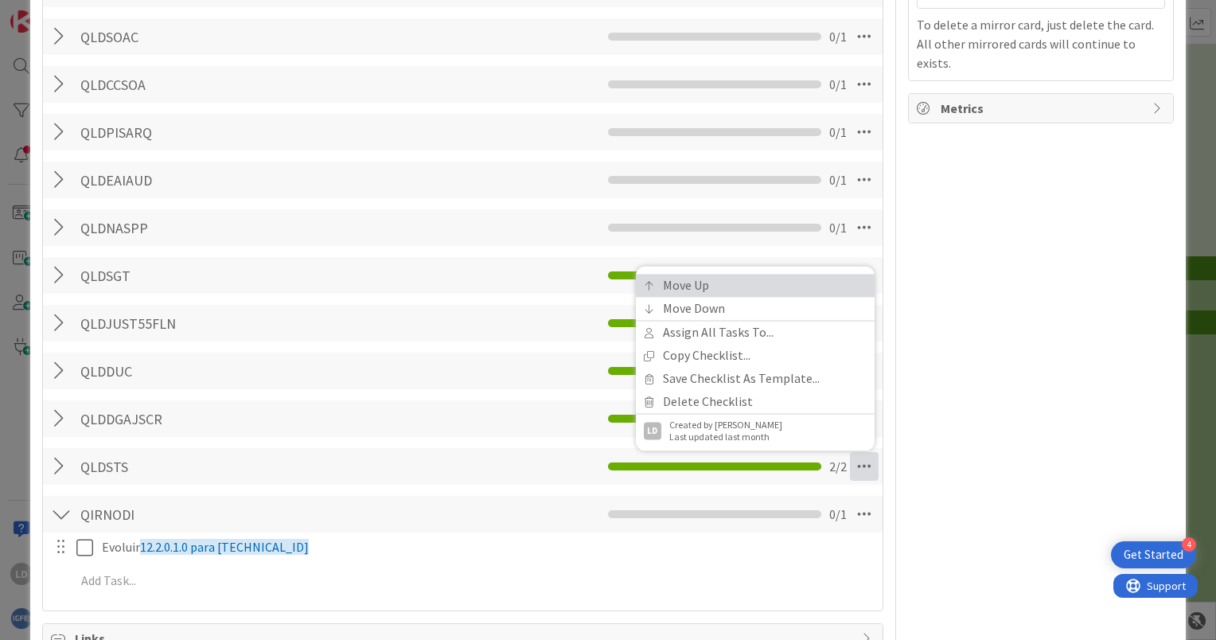
click at [697, 286] on link "Move Up" at bounding box center [755, 285] width 239 height 23
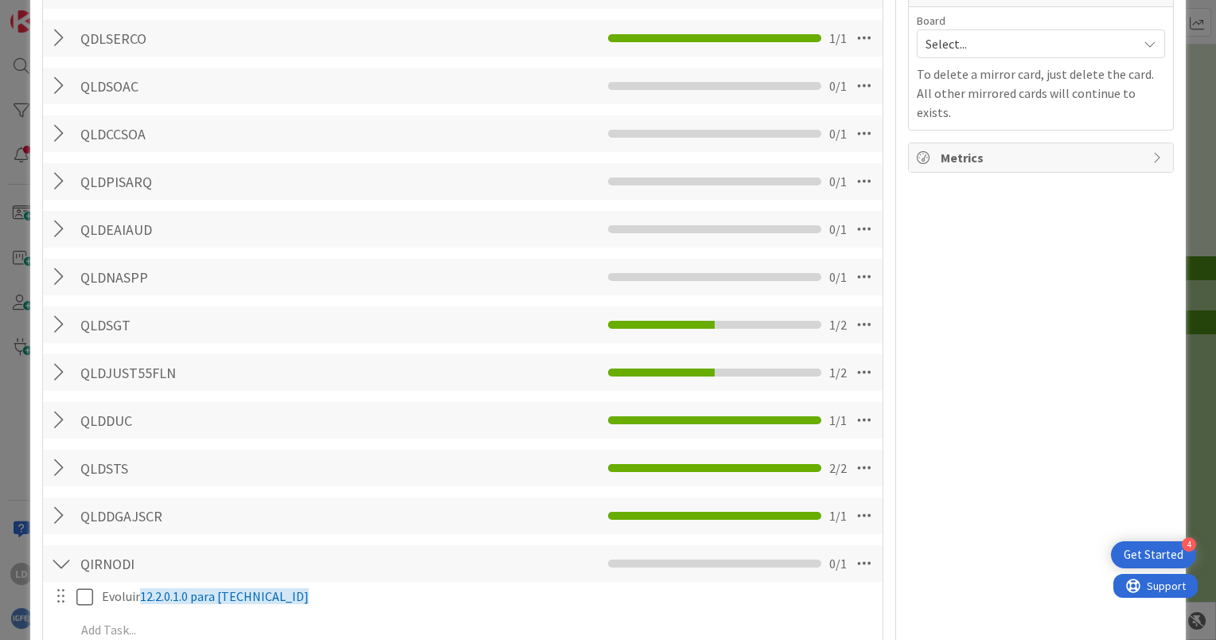
scroll to position [334, 0]
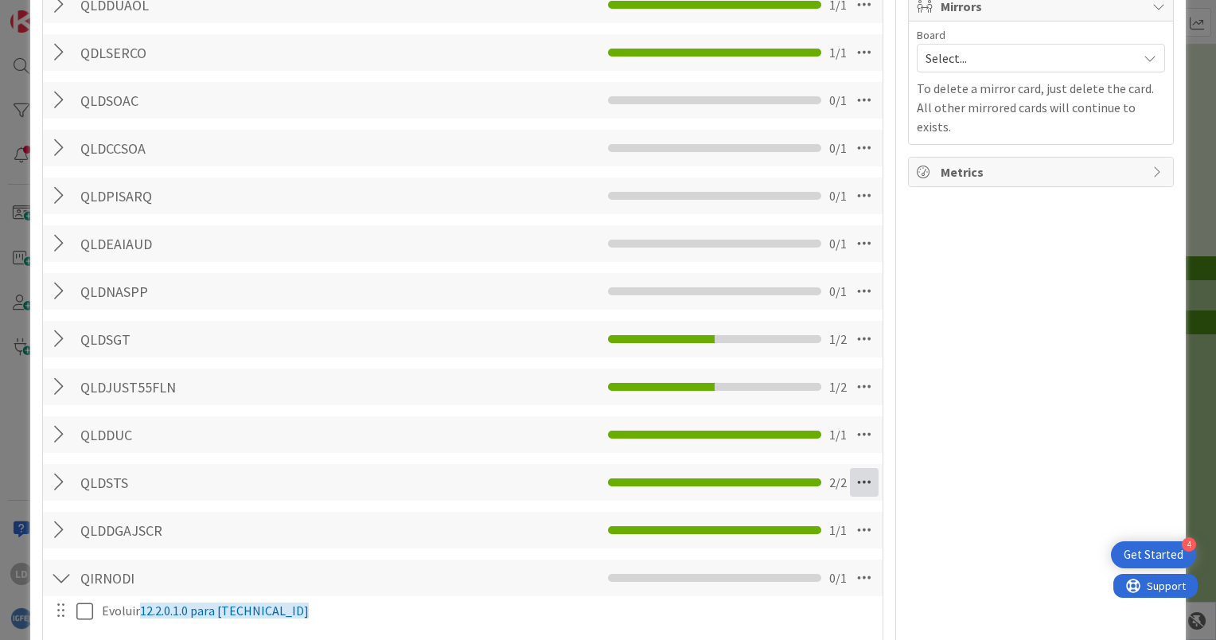
click at [851, 479] on icon at bounding box center [864, 482] width 29 height 29
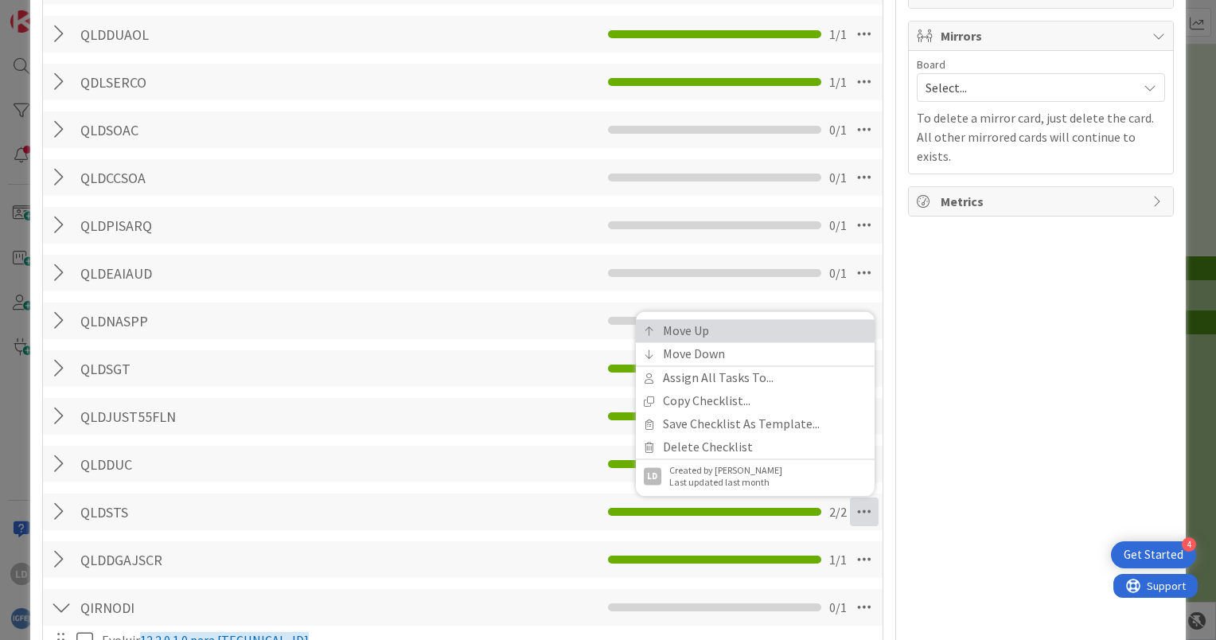
scroll to position [302, 0]
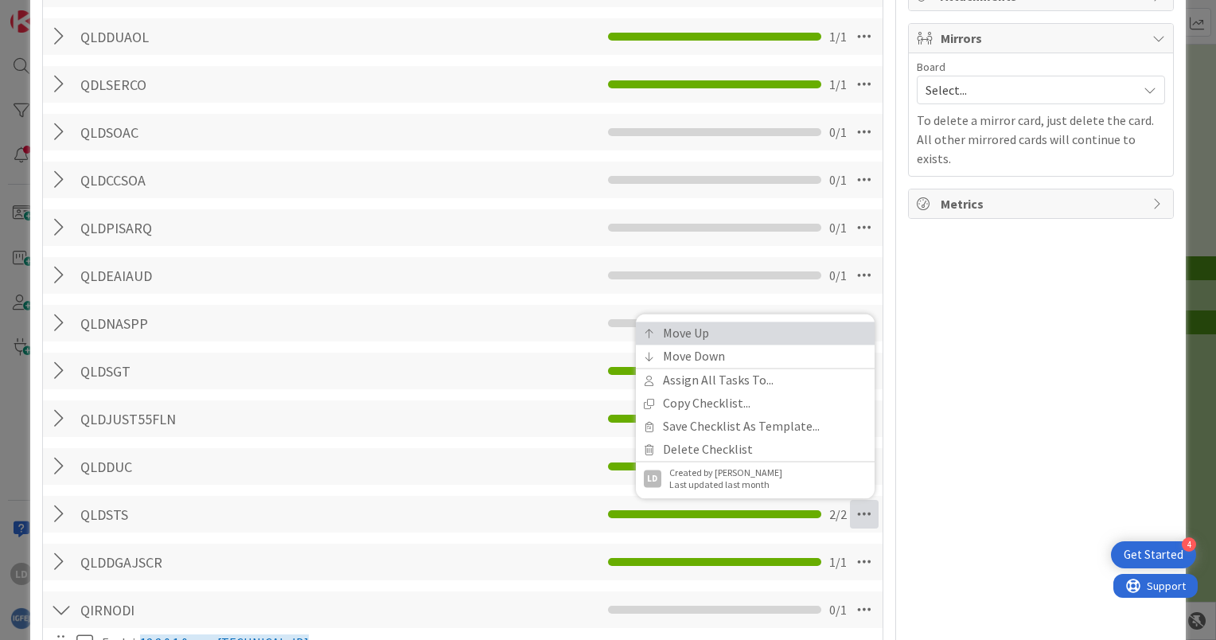
click at [693, 331] on link "Move Up" at bounding box center [755, 333] width 239 height 23
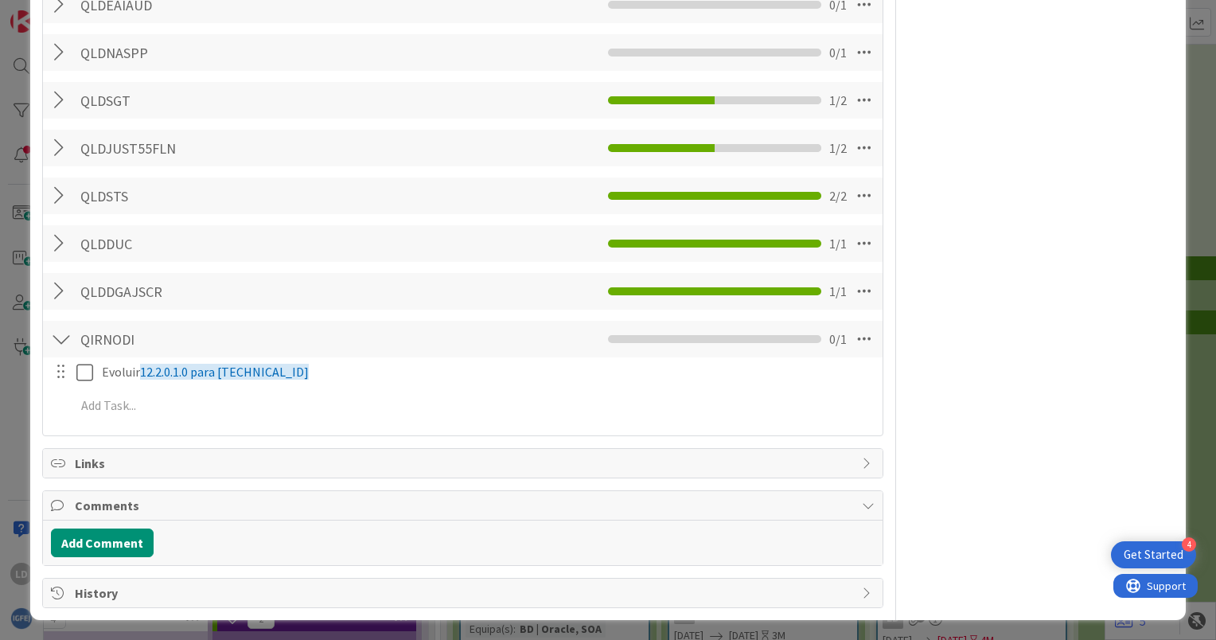
scroll to position [414, 0]
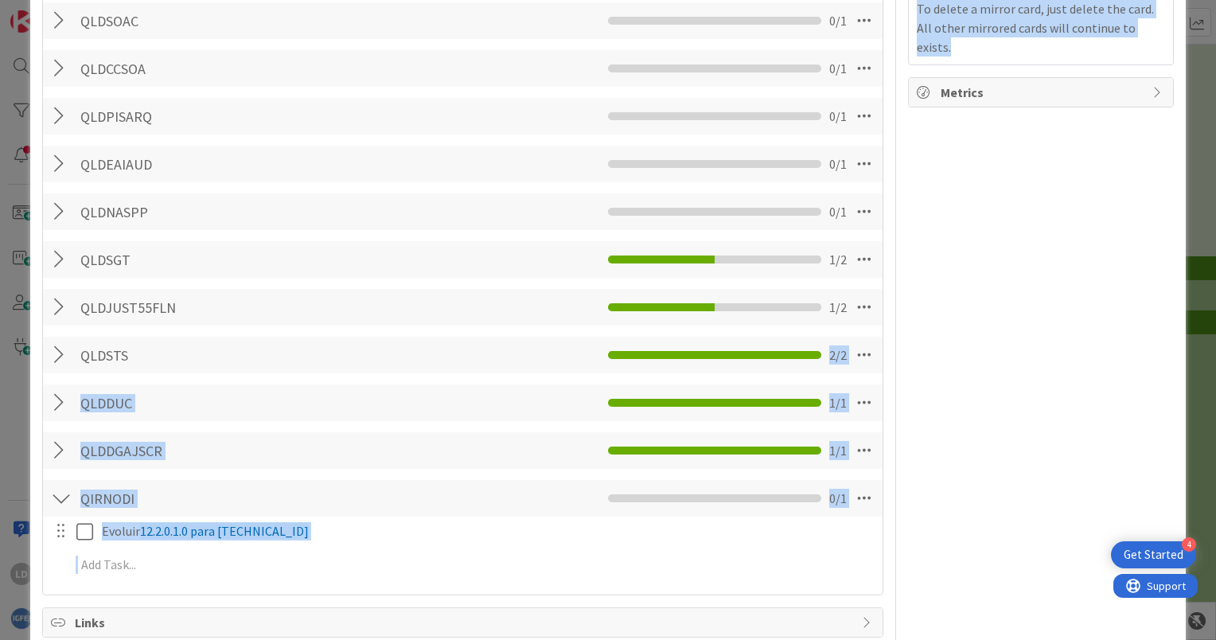
drag, startPoint x: 847, startPoint y: 349, endPoint x: 904, endPoint y: 315, distance: 66.7
click at [904, 315] on div "Title 79 / 128 Proj IGFEJ | Migração de ambientes de Qualidade RACK orabdq01/2.…" at bounding box center [608, 207] width 1132 height 1119
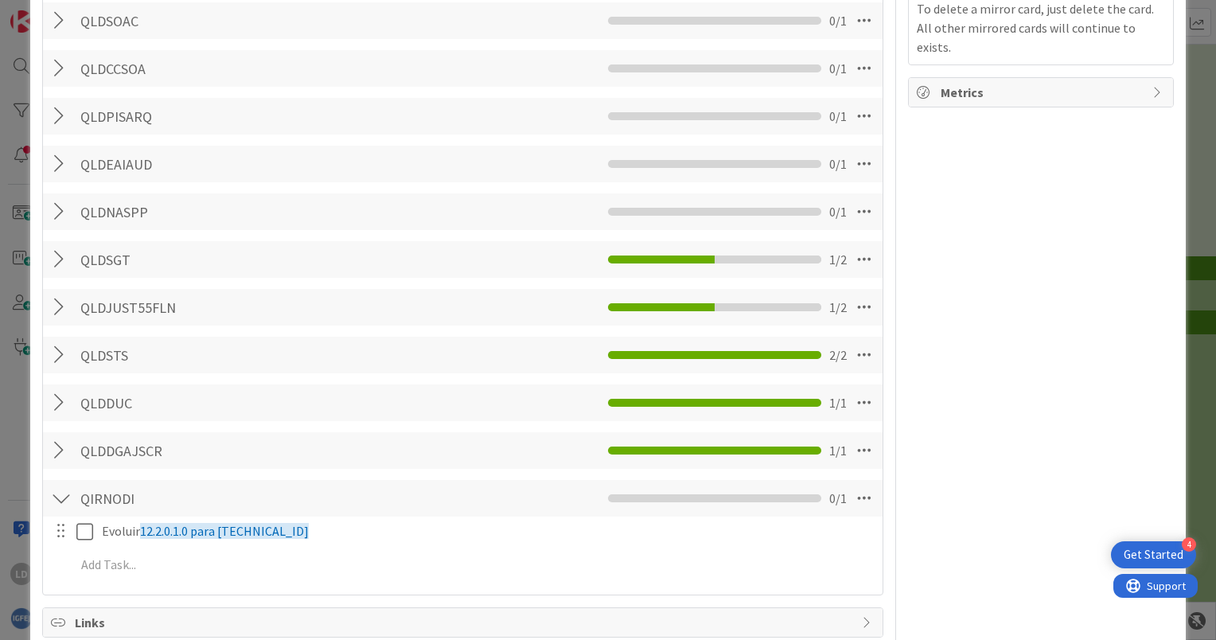
drag, startPoint x: 904, startPoint y: 315, endPoint x: 958, endPoint y: 353, distance: 65.8
click at [958, 353] on div "LD Owner Watchers 👥 [GEOGRAPHIC_DATA] Dates Block Custom Fields ( 0/5 ) Attachm…" at bounding box center [1041, 207] width 266 height 1119
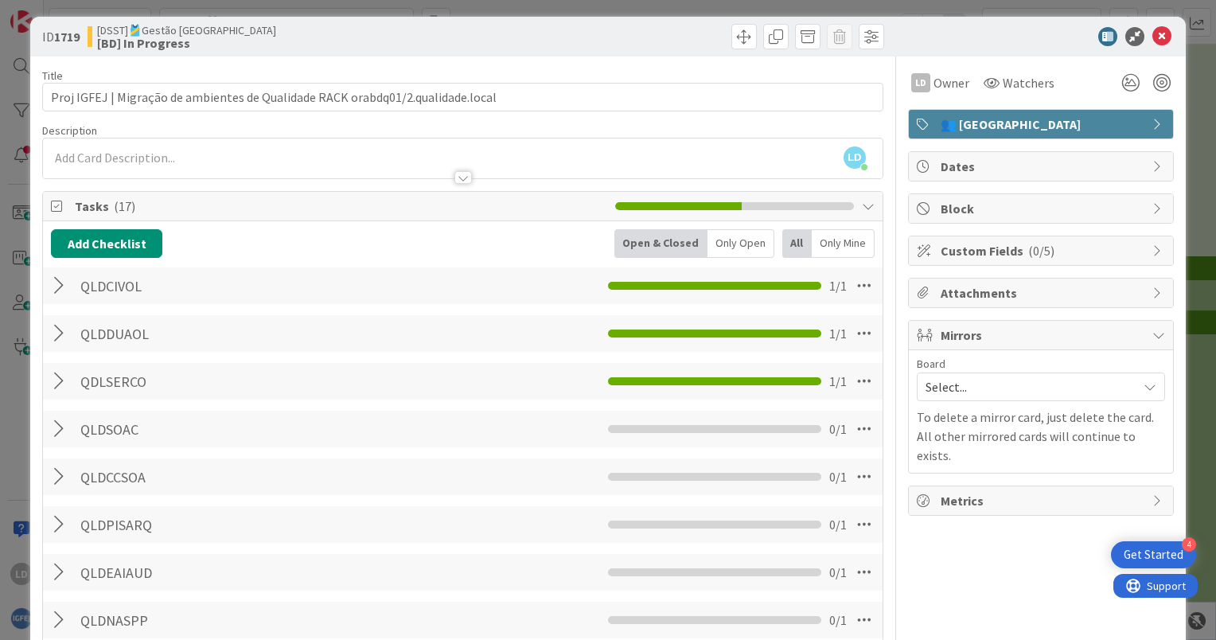
scroll to position [0, 0]
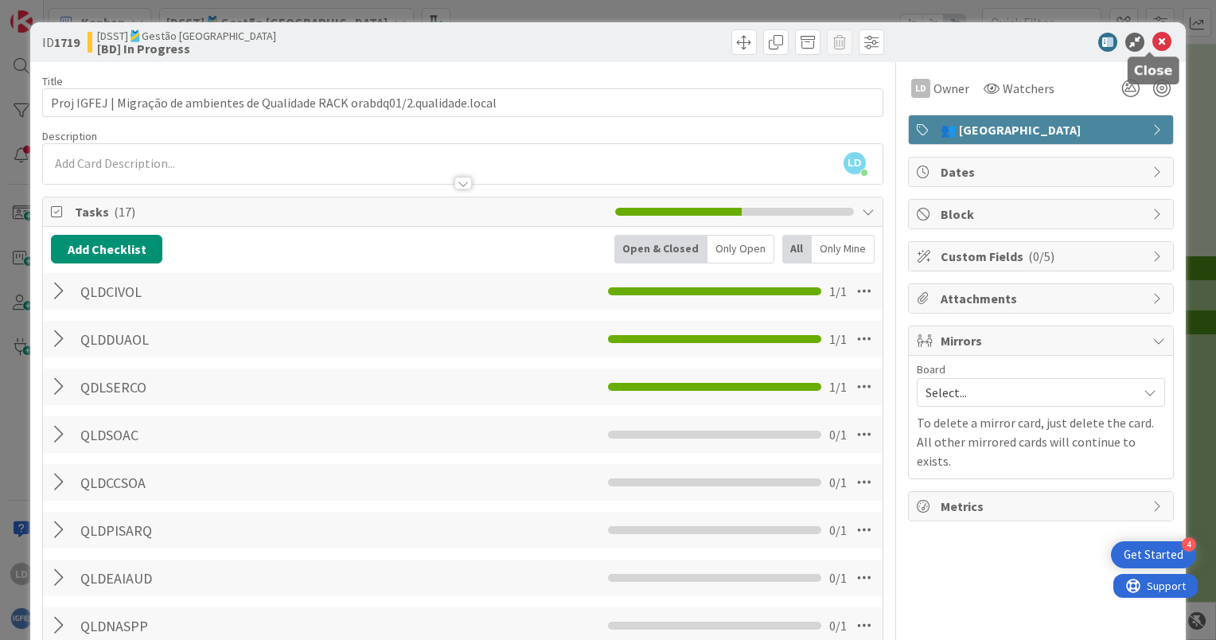
click at [1152, 38] on icon at bounding box center [1161, 42] width 19 height 19
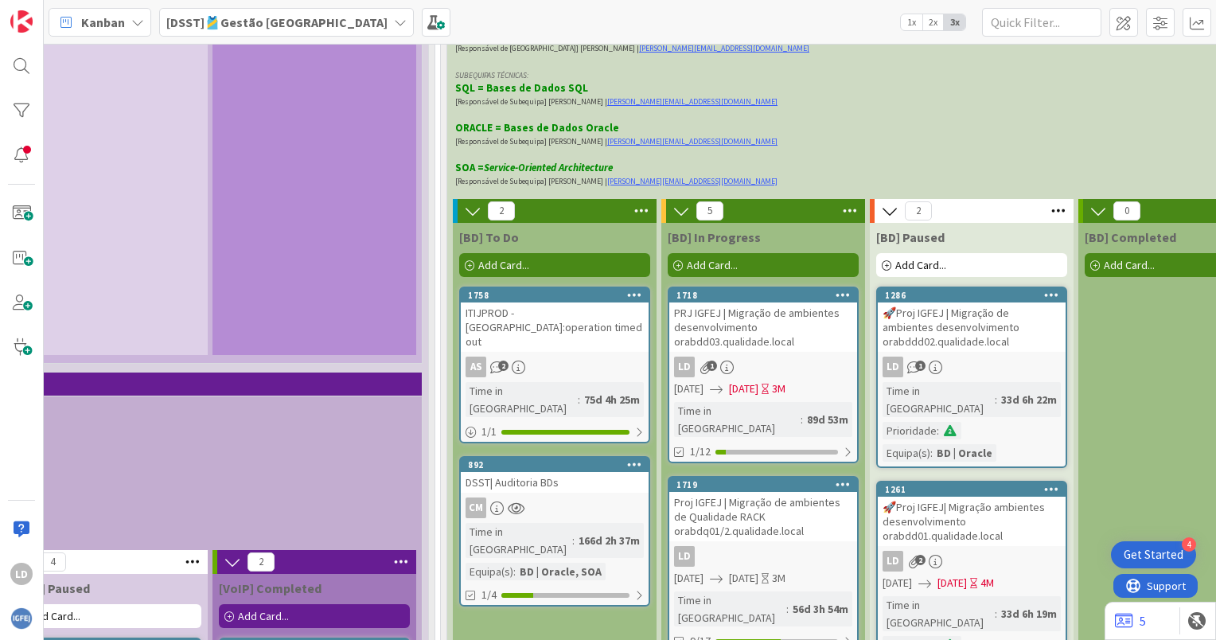
scroll to position [3980, 1360]
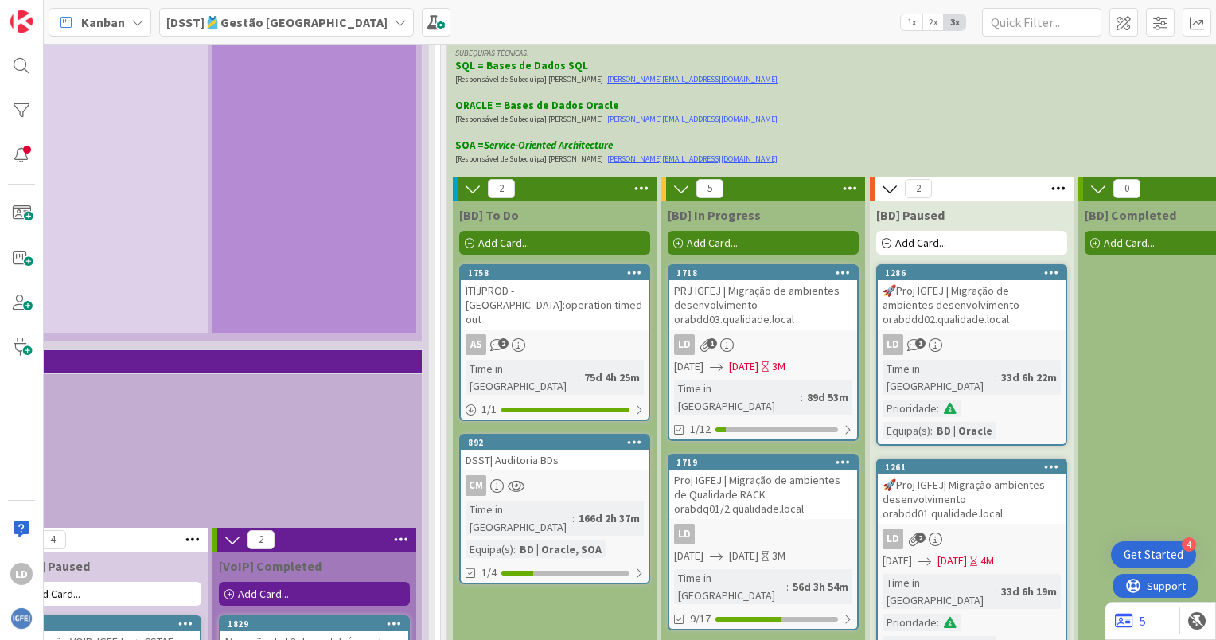
click at [989, 334] on div "LD 1" at bounding box center [972, 344] width 188 height 21
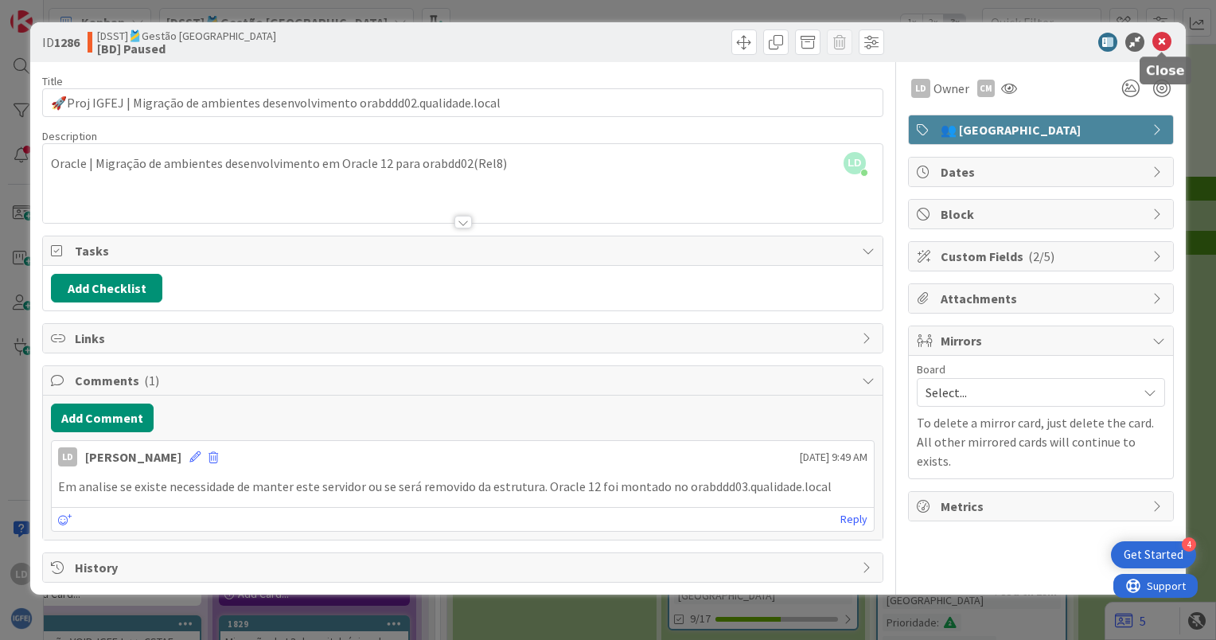
click at [1167, 43] on icon at bounding box center [1161, 42] width 19 height 19
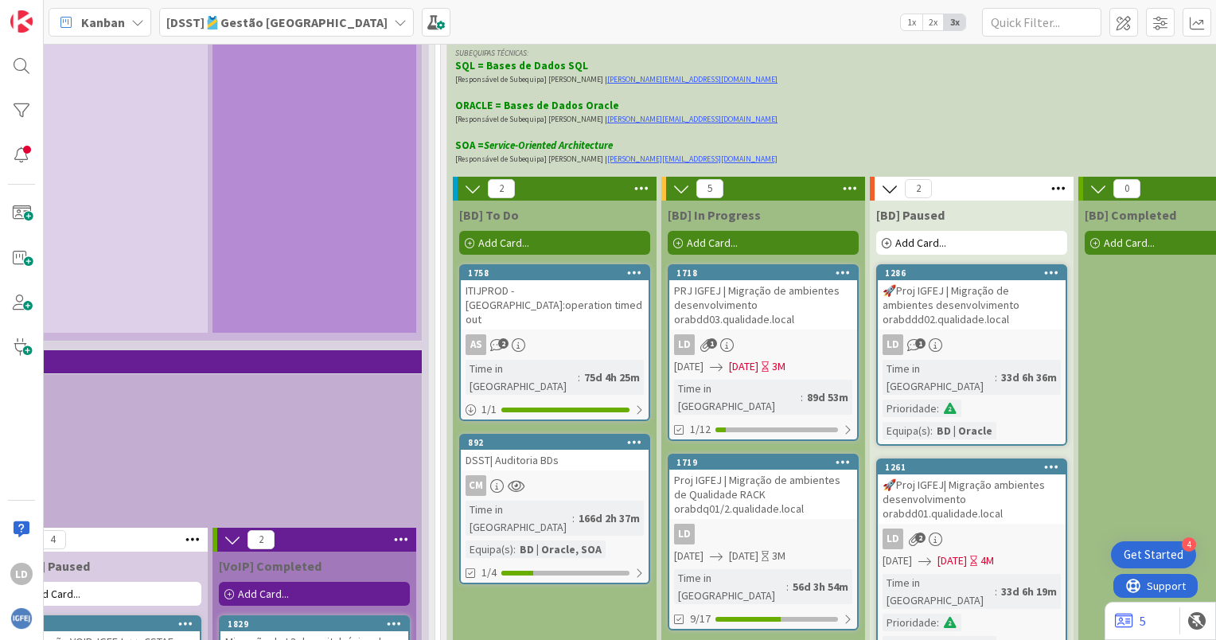
click at [969, 474] on div "🚀Proj IGFEJ| Migração ambientes desenvolvimento orabdd01.qualidade.local" at bounding box center [972, 498] width 188 height 49
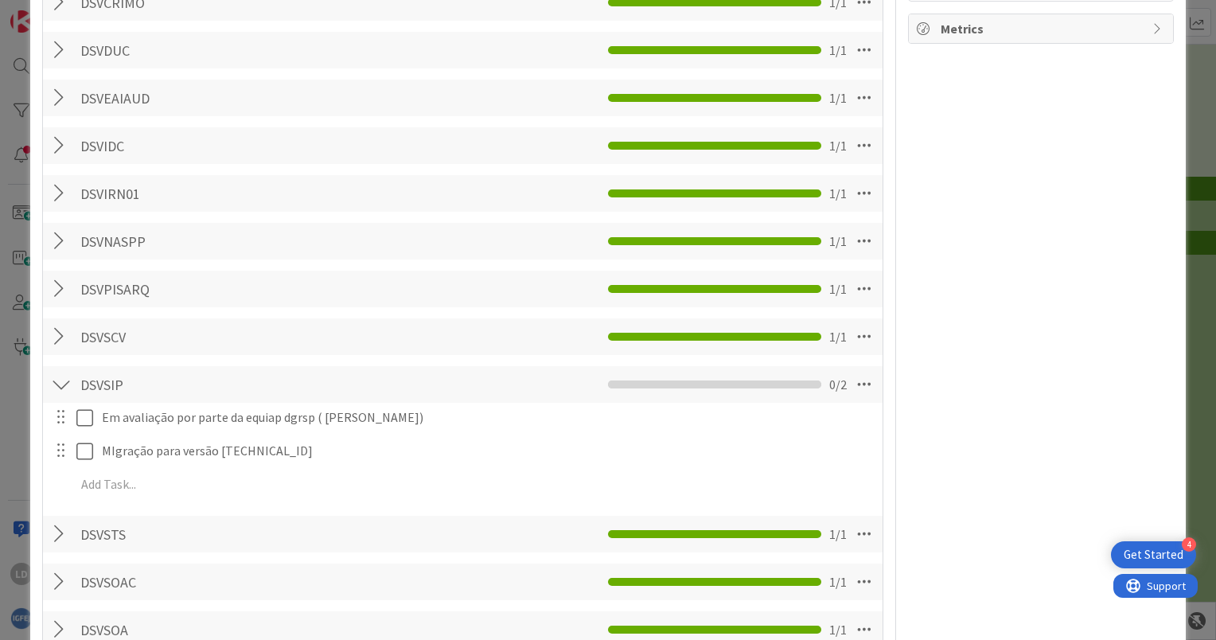
scroll to position [159, 0]
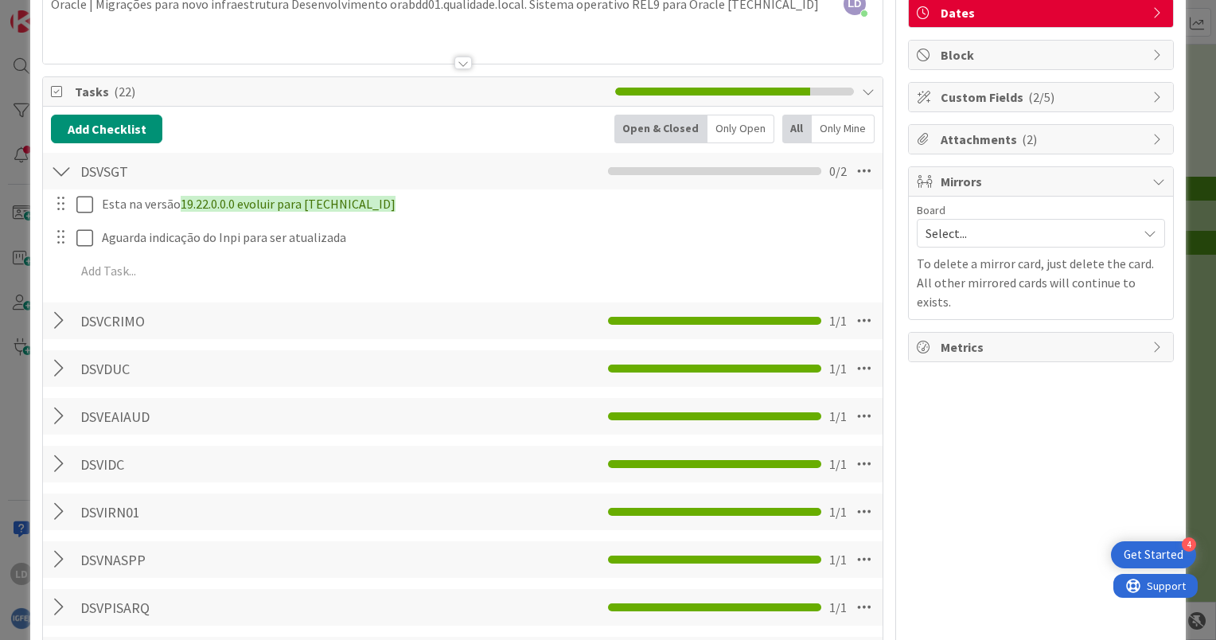
click at [62, 170] on div at bounding box center [61, 171] width 21 height 29
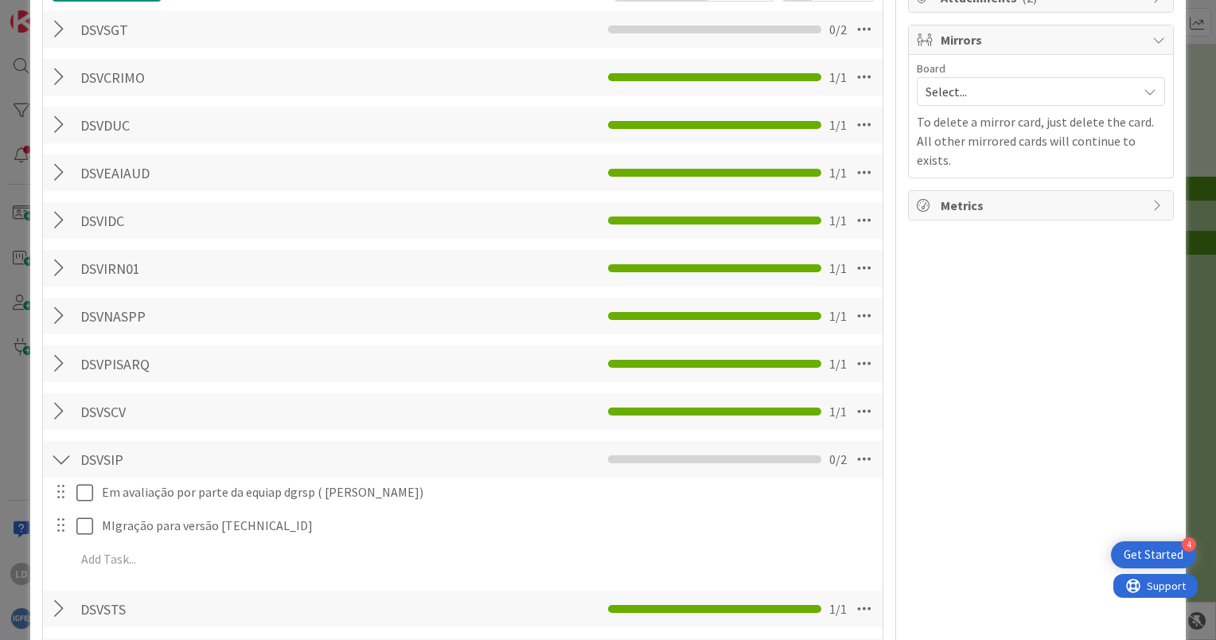
scroll to position [478, 0]
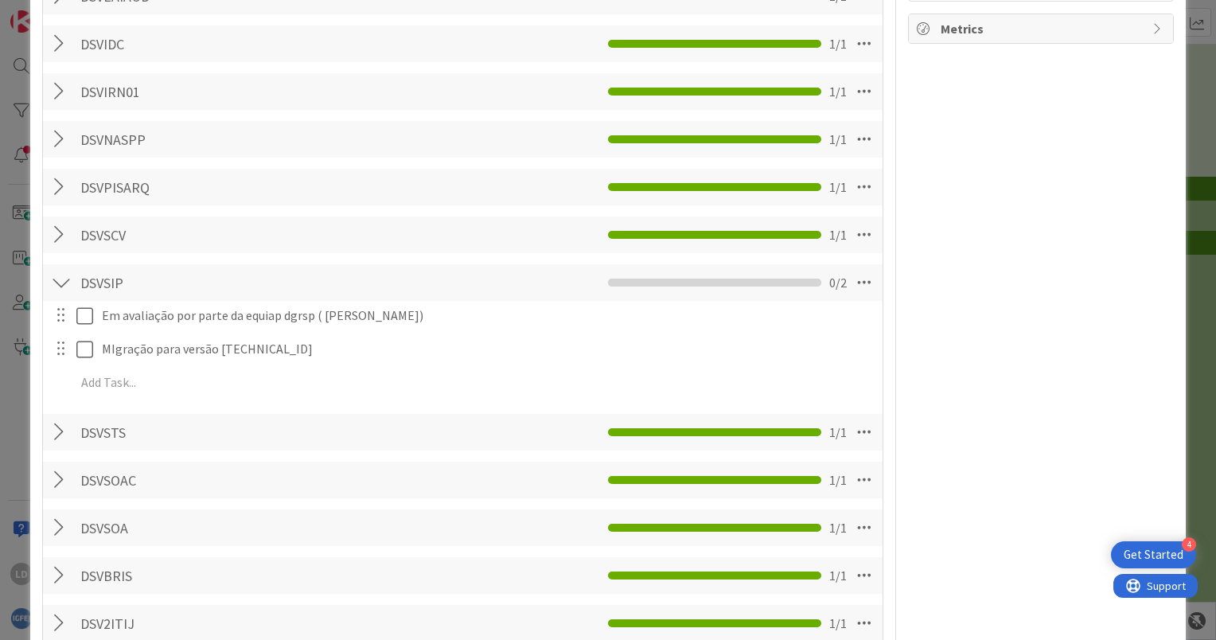
click at [64, 277] on div at bounding box center [61, 282] width 21 height 29
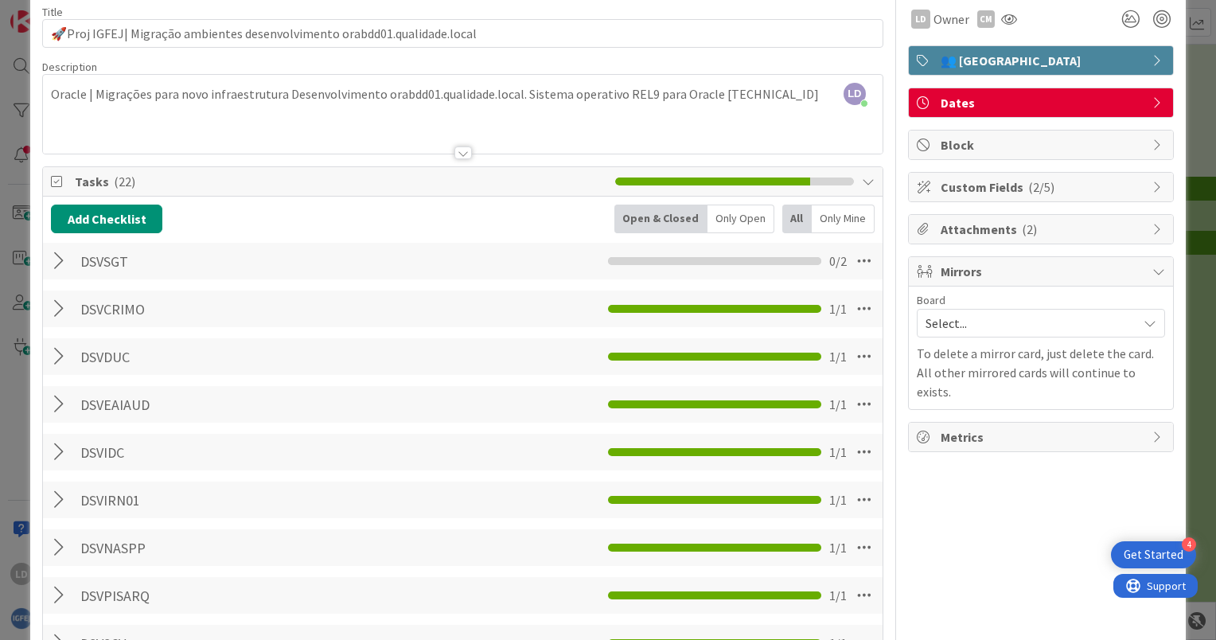
scroll to position [0, 0]
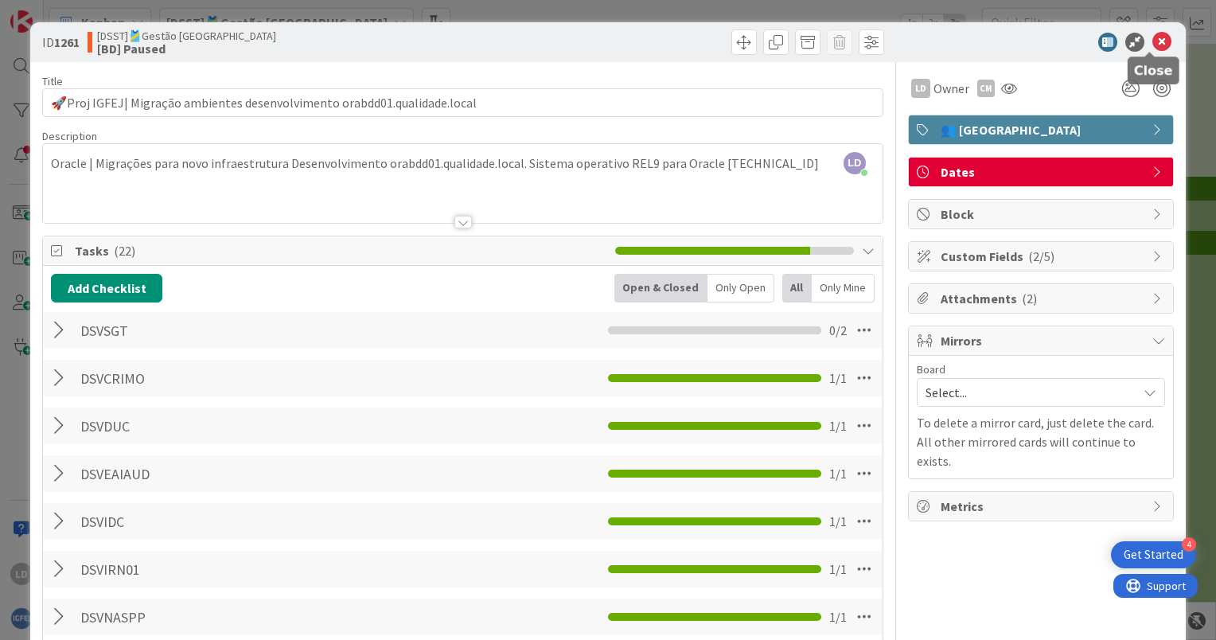
click at [1152, 42] on icon at bounding box center [1161, 42] width 19 height 19
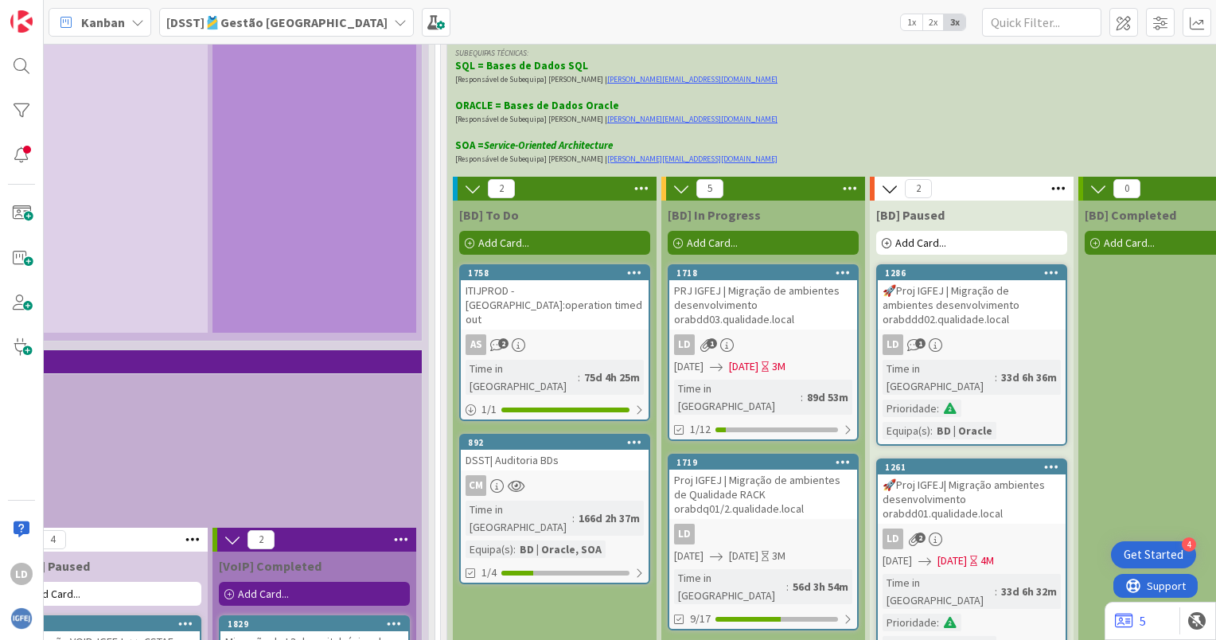
click at [731, 280] on div "PRJ IGFEJ | Migração de ambientes desenvolvimento orabdd03.qualidade.local" at bounding box center [763, 304] width 188 height 49
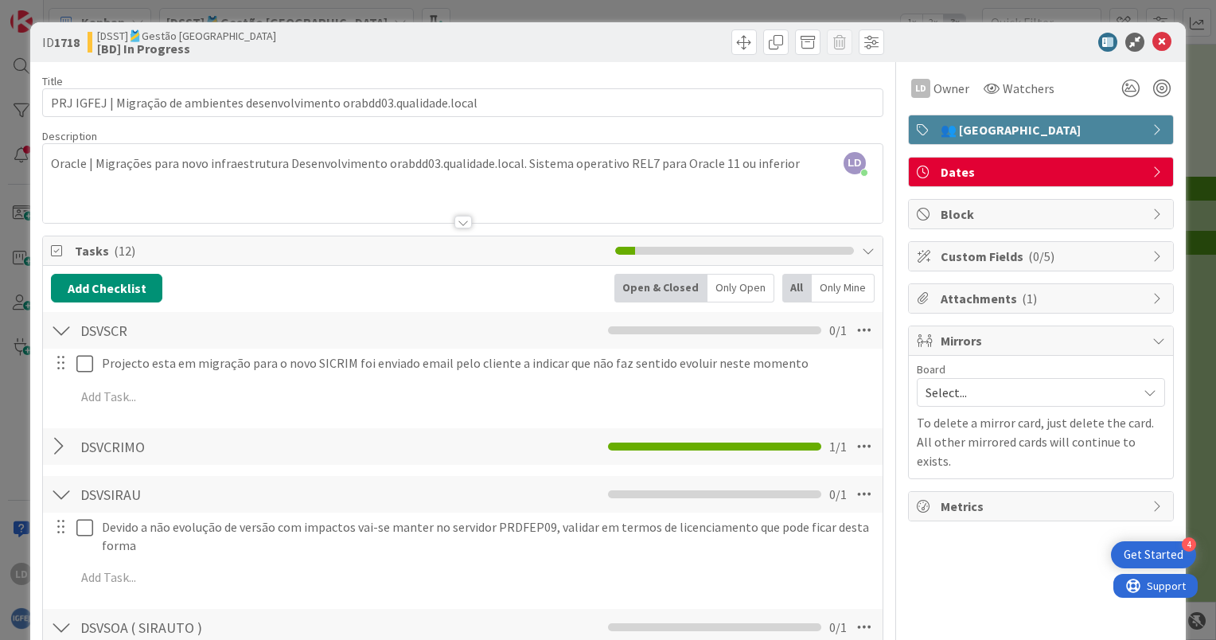
click at [64, 331] on div at bounding box center [61, 330] width 21 height 29
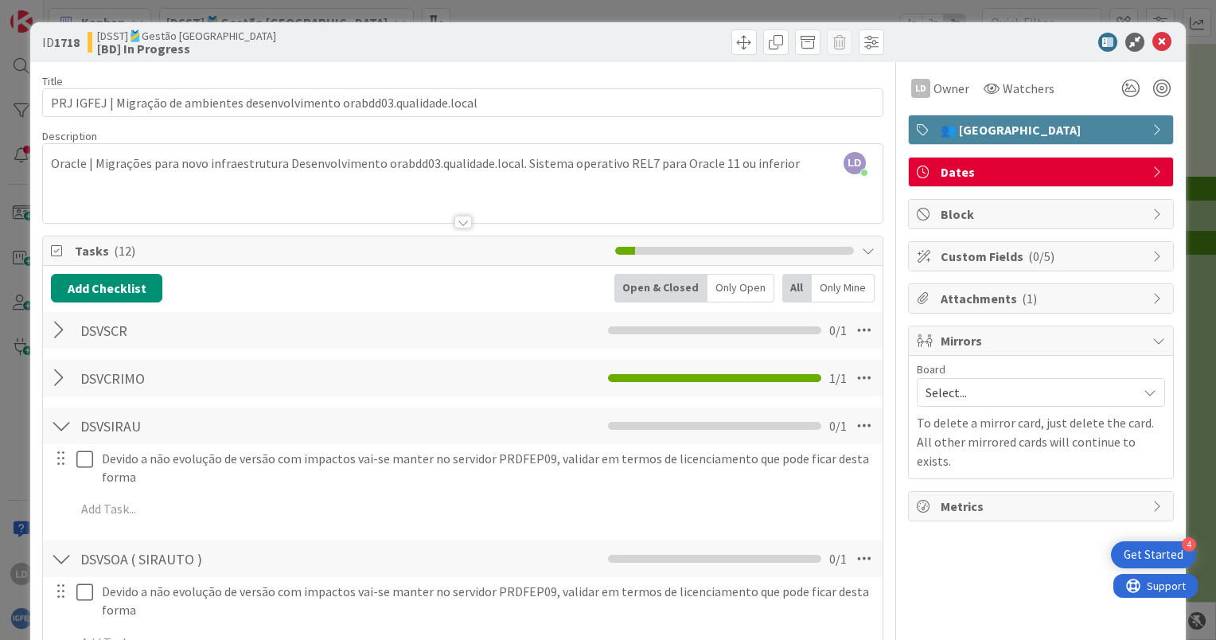
click at [56, 423] on div at bounding box center [61, 425] width 21 height 29
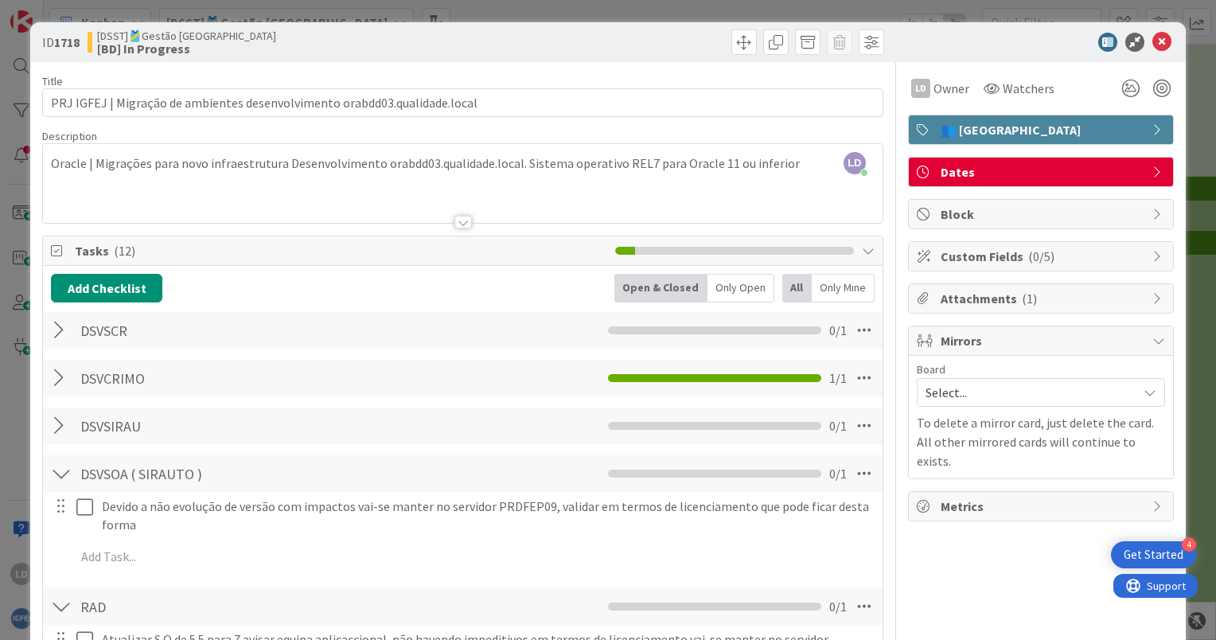
click at [60, 468] on div at bounding box center [61, 473] width 21 height 29
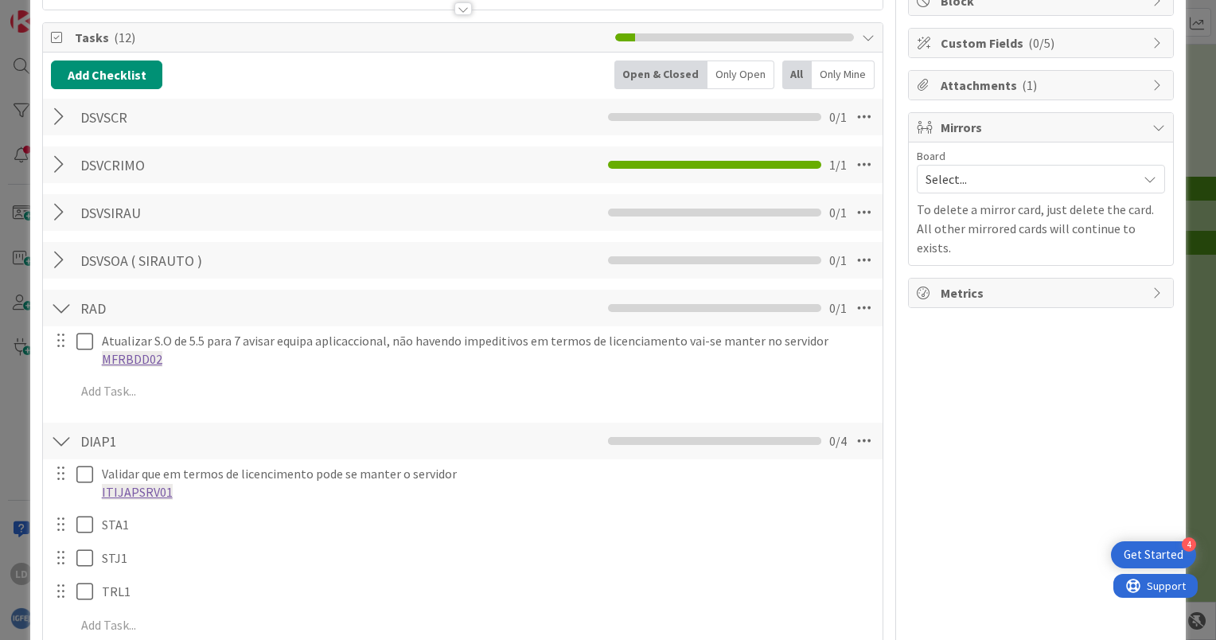
scroll to position [239, 0]
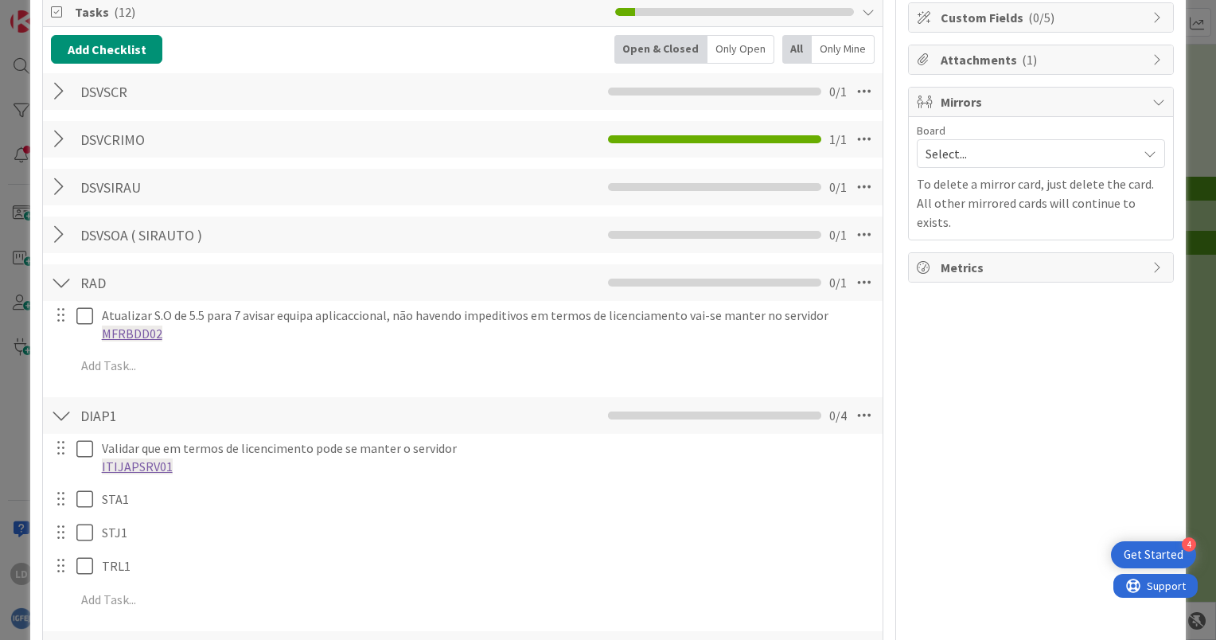
click at [62, 279] on div at bounding box center [61, 282] width 21 height 29
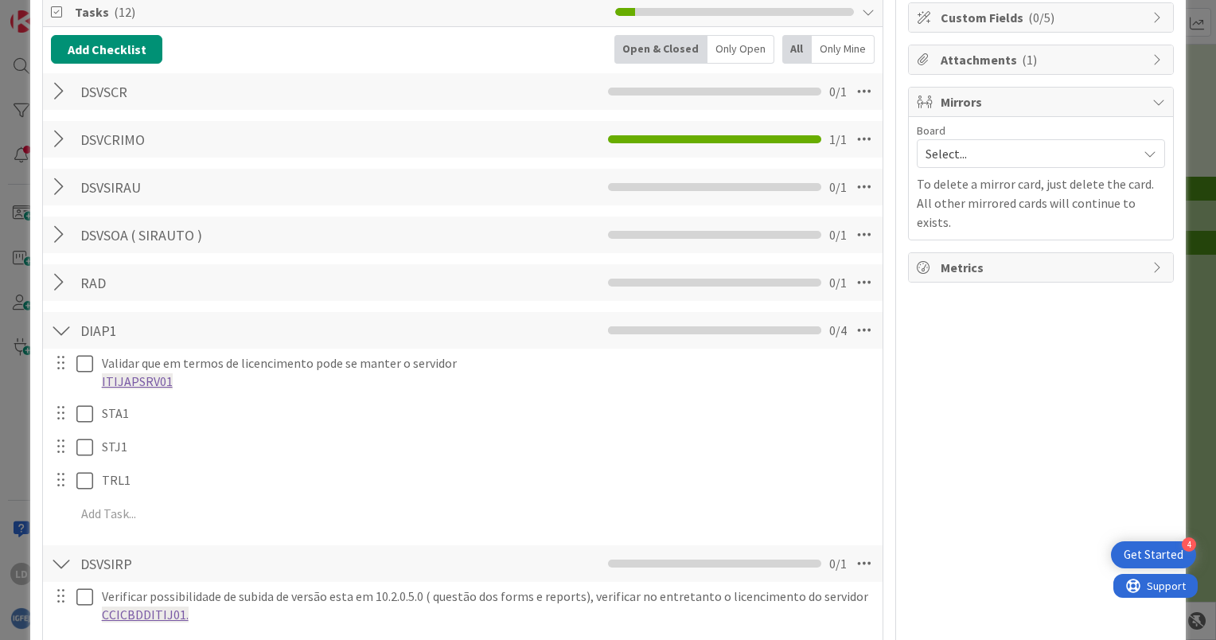
click at [63, 326] on div at bounding box center [61, 330] width 21 height 29
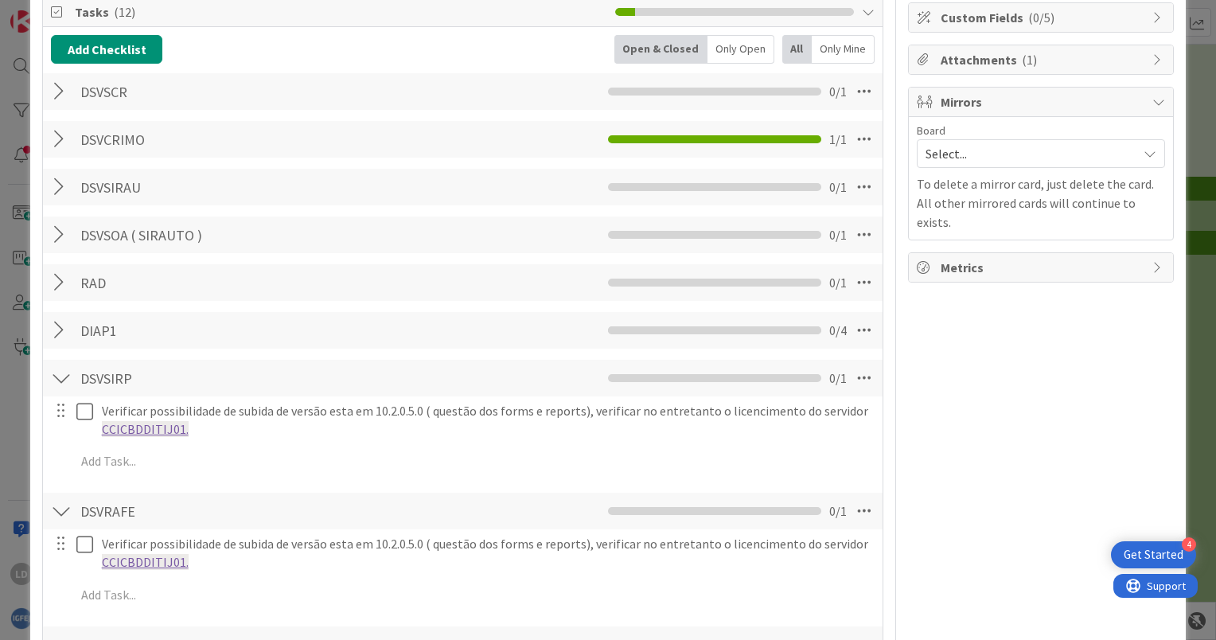
click at [56, 368] on div at bounding box center [61, 378] width 21 height 29
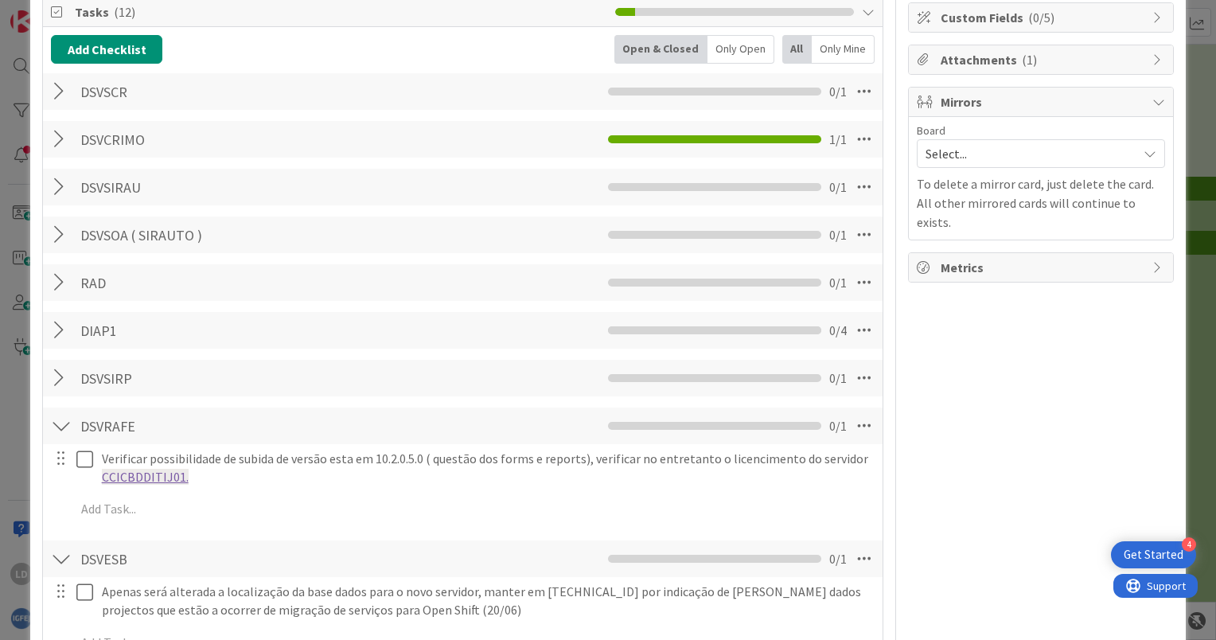
click at [60, 418] on div at bounding box center [61, 425] width 21 height 29
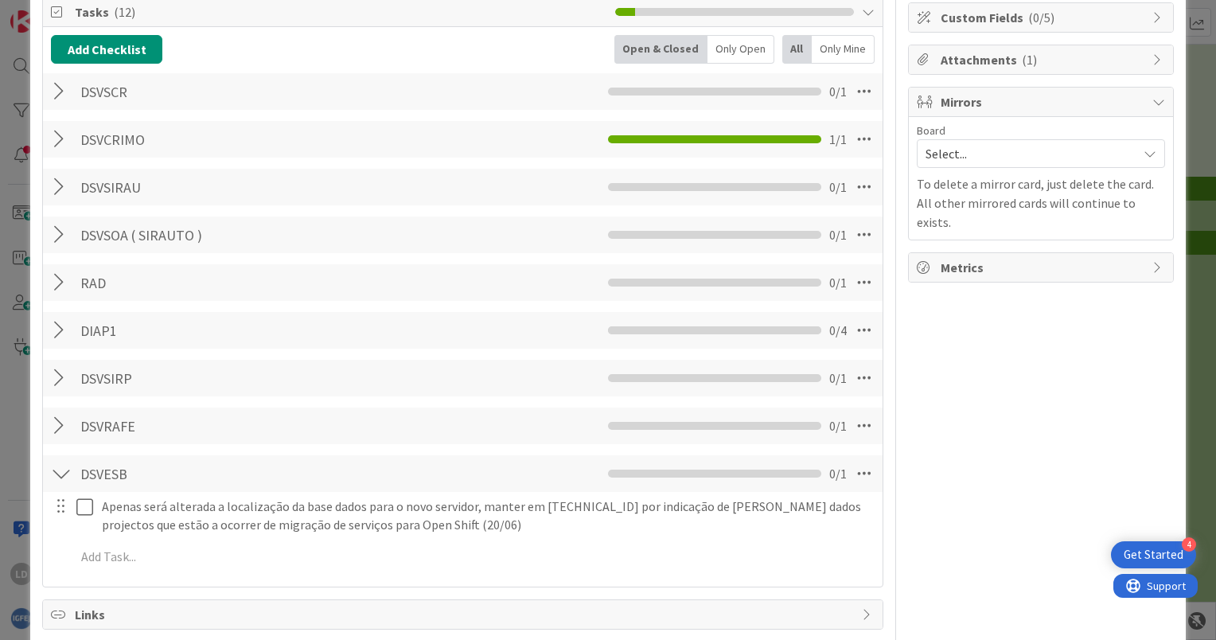
click at [60, 466] on div at bounding box center [61, 473] width 21 height 29
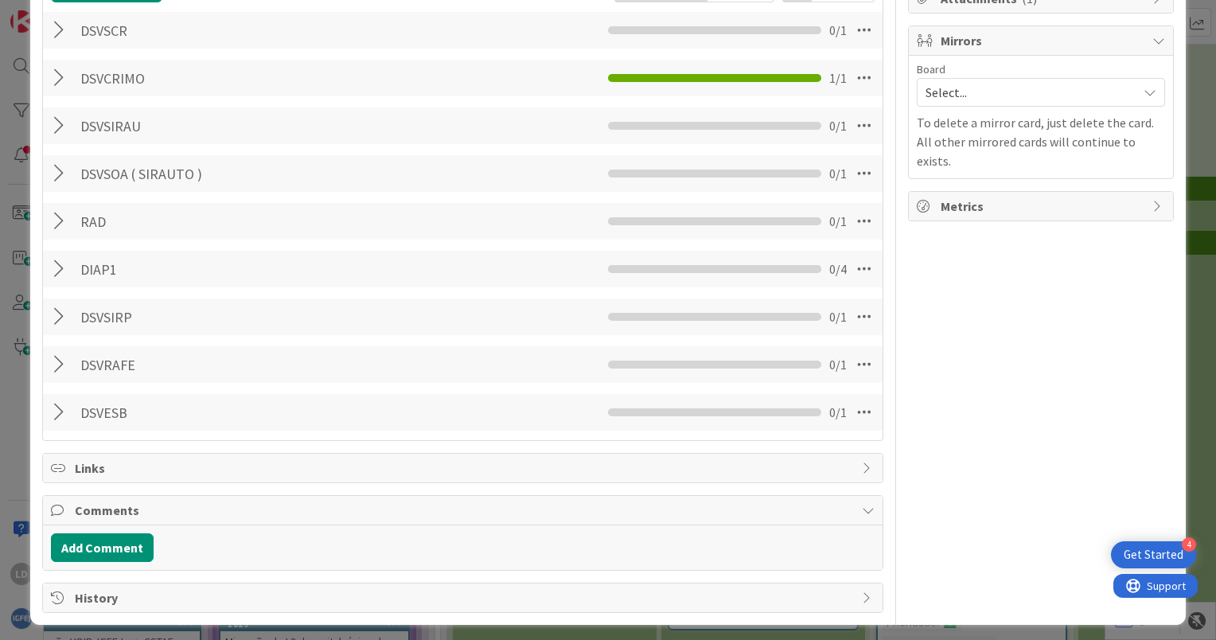
scroll to position [304, 0]
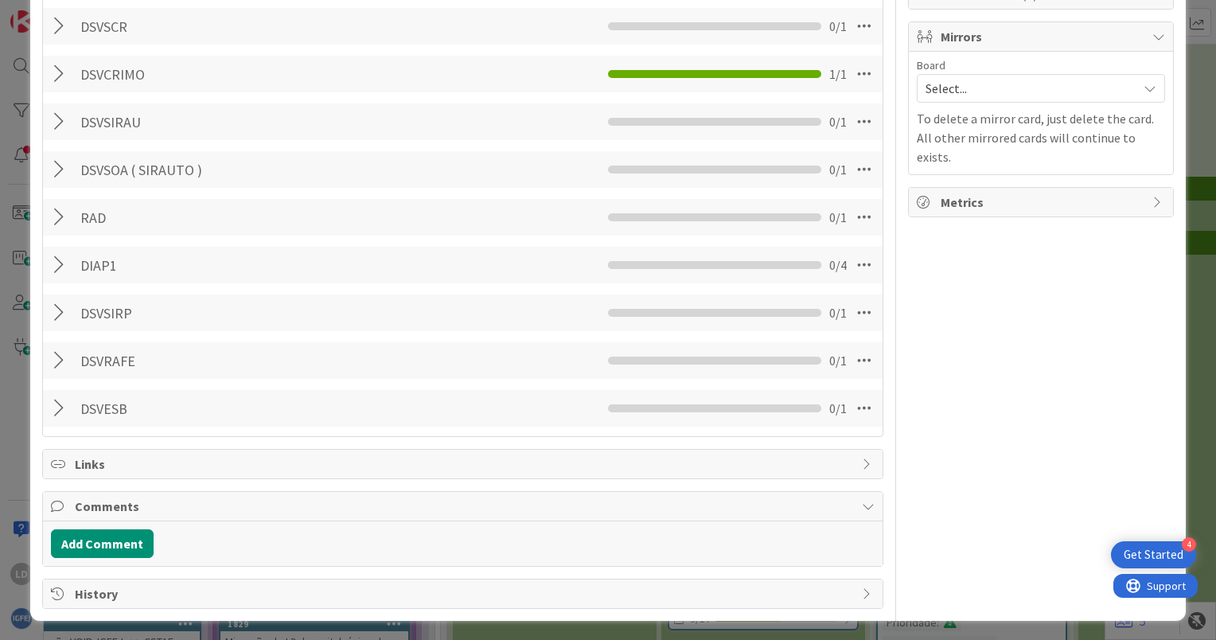
click at [57, 410] on div at bounding box center [61, 408] width 21 height 29
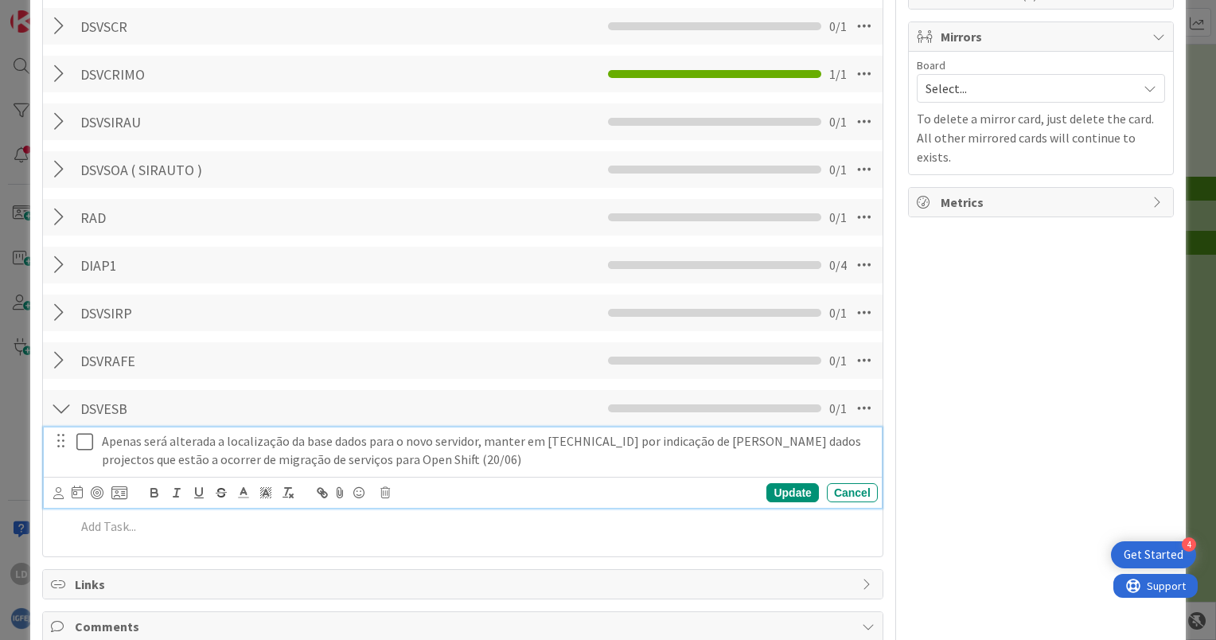
click at [433, 452] on p "Apenas será alterada a localização da base dados para o novo servidor, manter e…" at bounding box center [487, 450] width 770 height 36
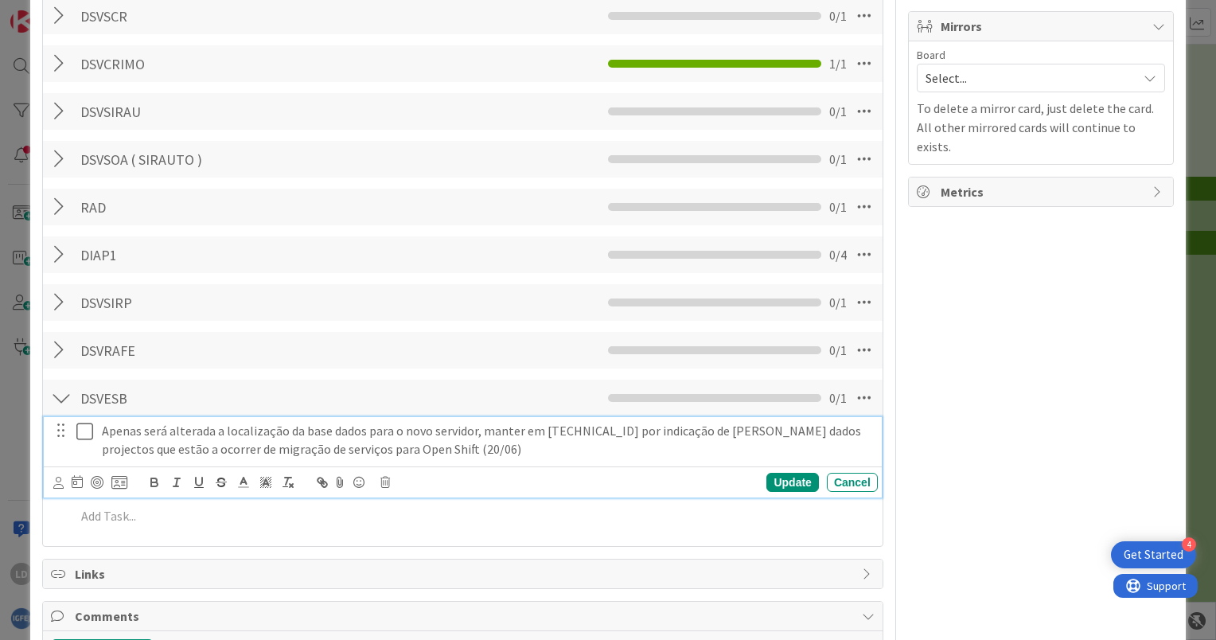
scroll to position [424, 0]
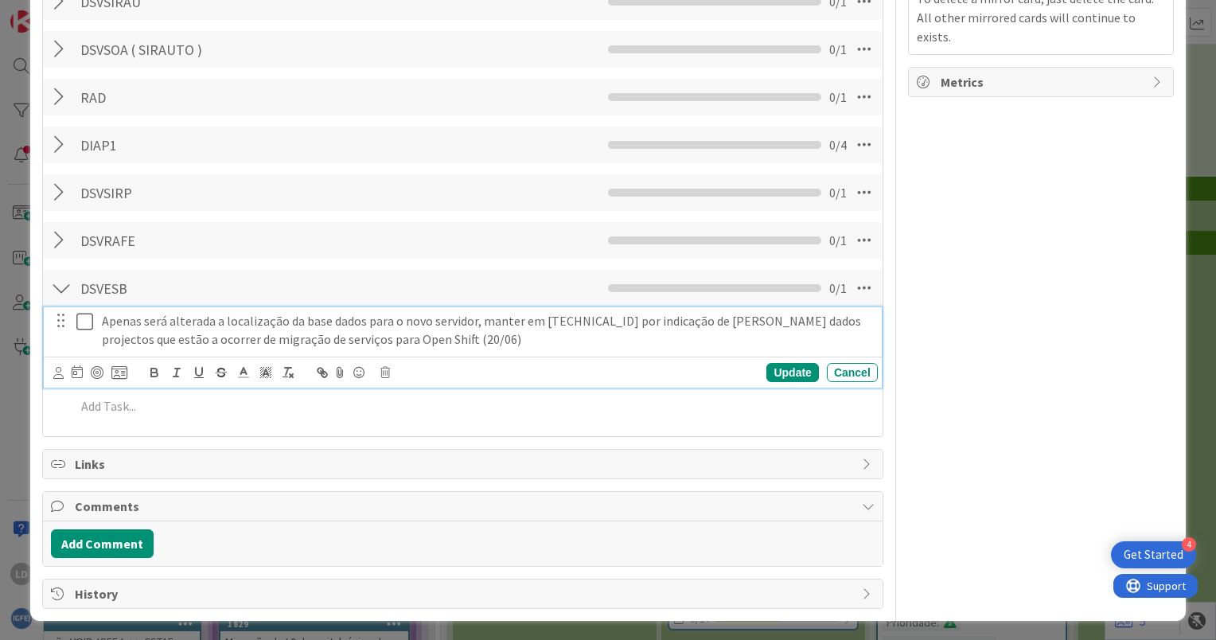
click at [57, 291] on div at bounding box center [61, 288] width 21 height 29
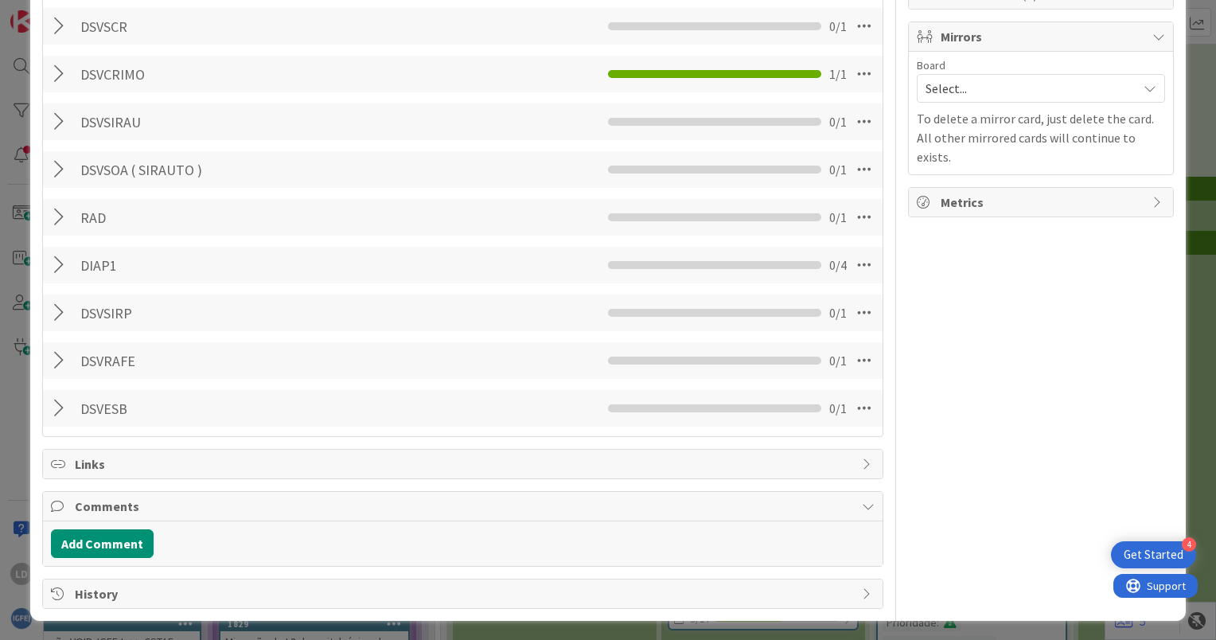
click at [61, 356] on div at bounding box center [61, 360] width 21 height 29
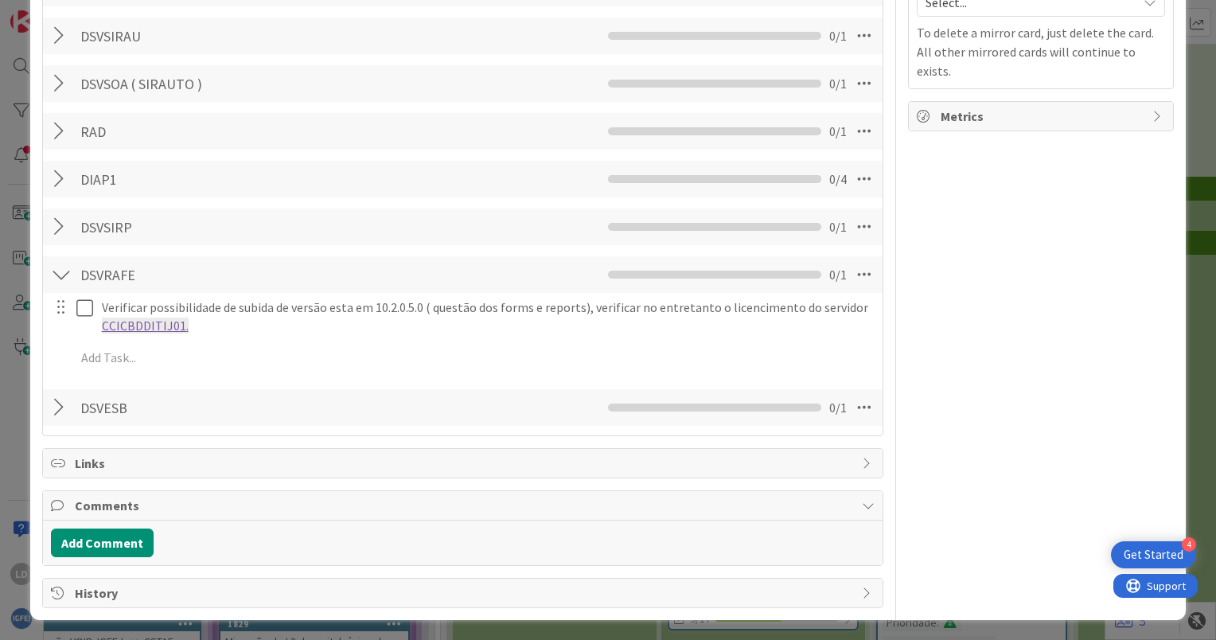
click at [59, 280] on div at bounding box center [61, 274] width 21 height 29
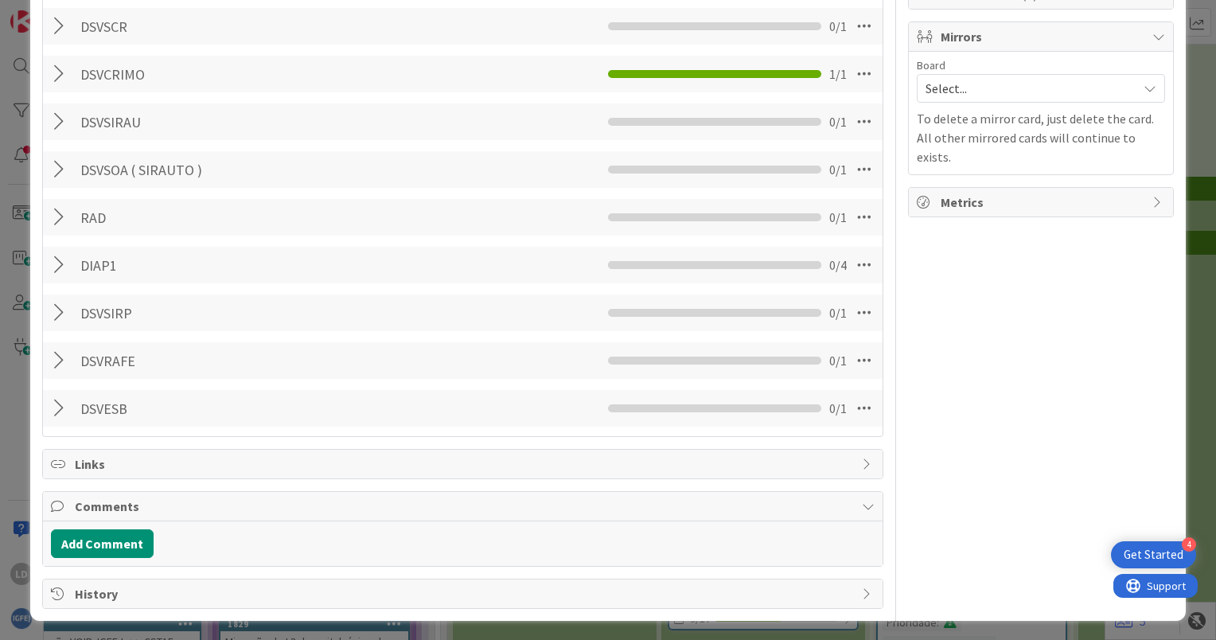
click at [57, 306] on div at bounding box center [61, 312] width 21 height 29
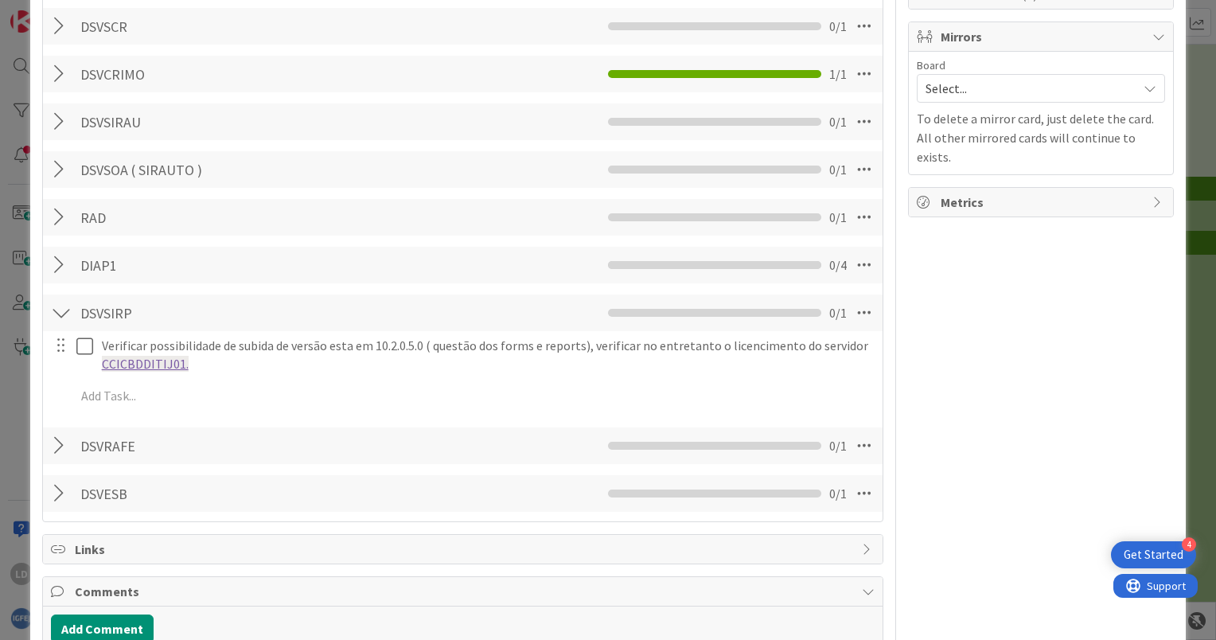
scroll to position [390, 0]
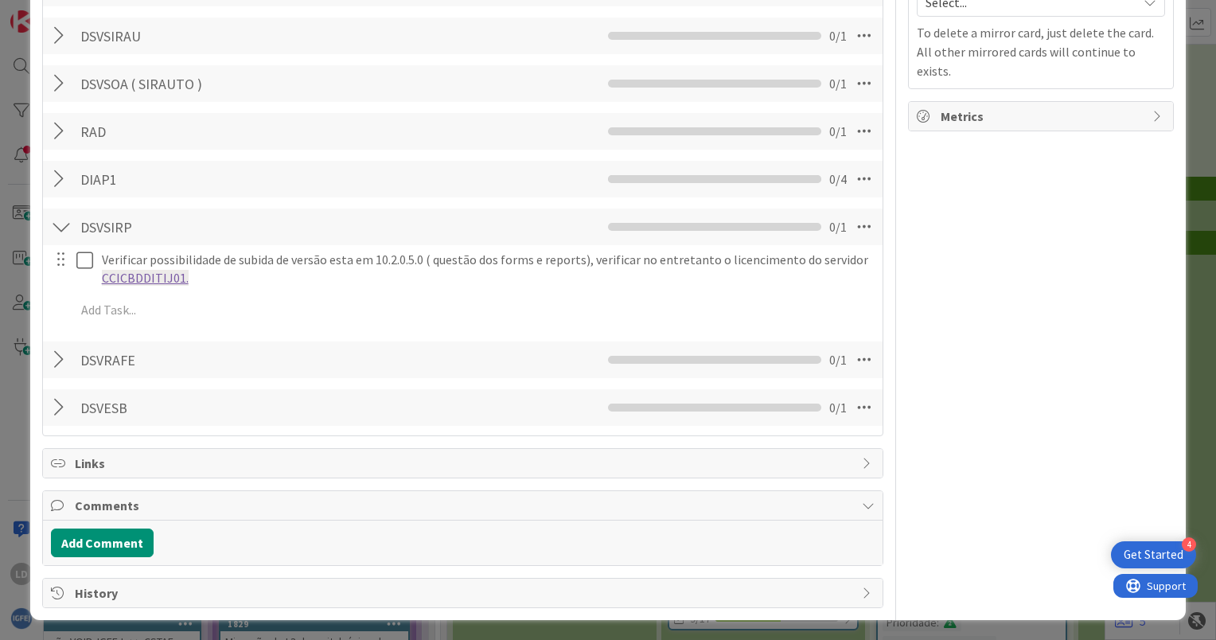
click at [60, 234] on div at bounding box center [61, 227] width 21 height 29
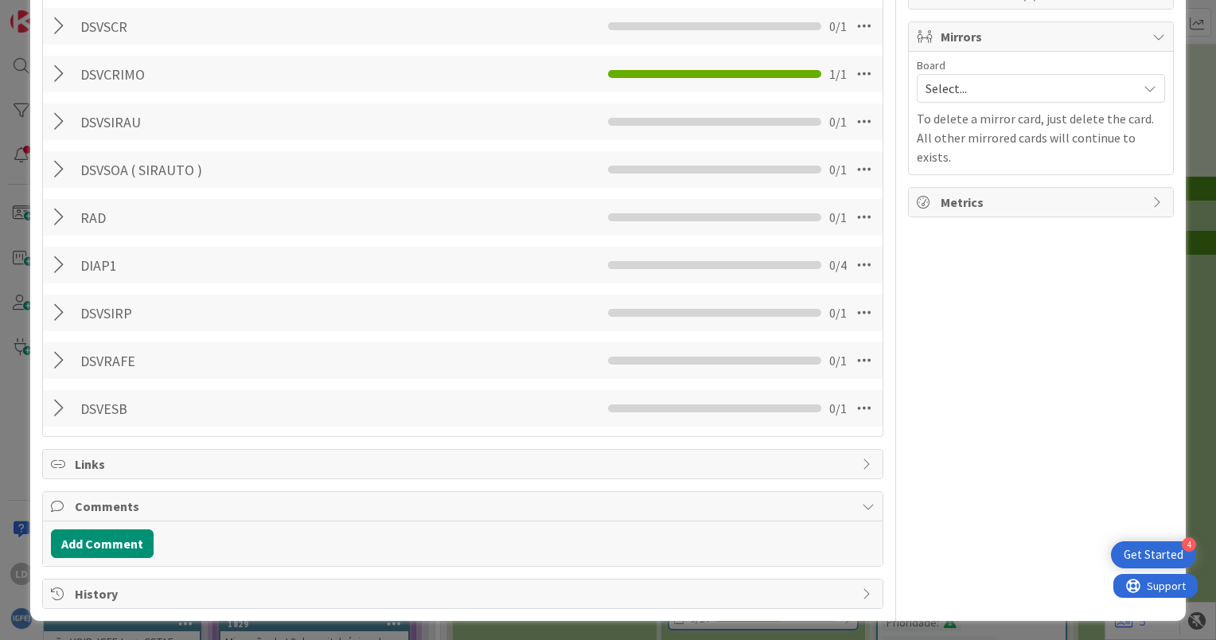
click at [65, 207] on div at bounding box center [61, 217] width 21 height 29
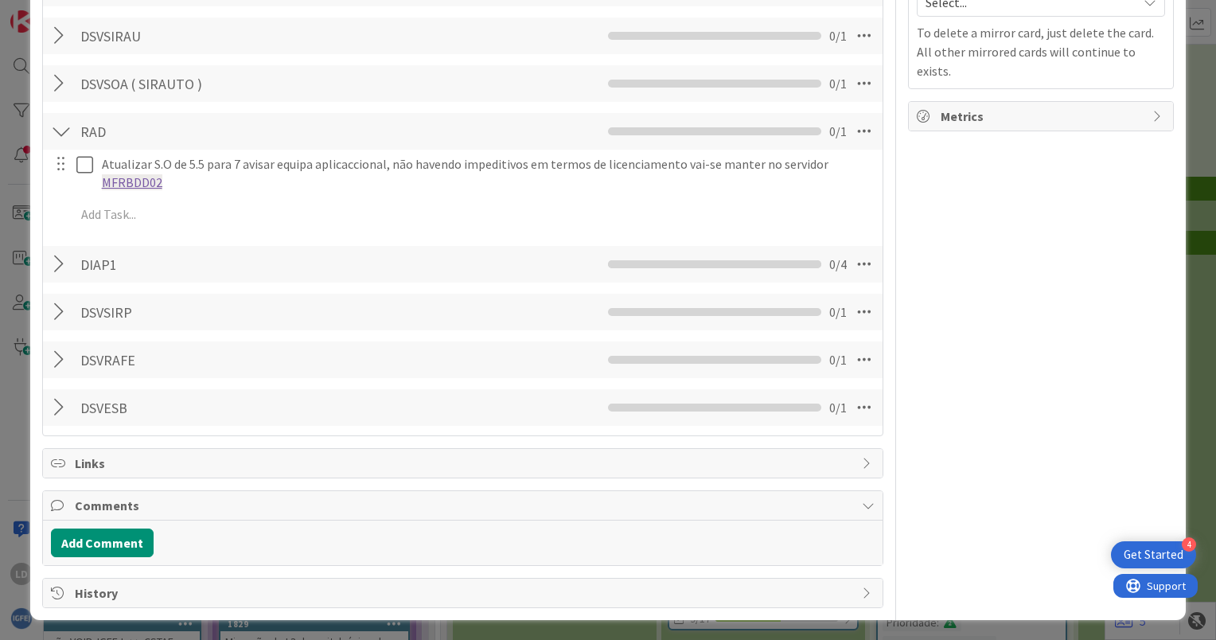
click at [65, 131] on div at bounding box center [61, 131] width 21 height 29
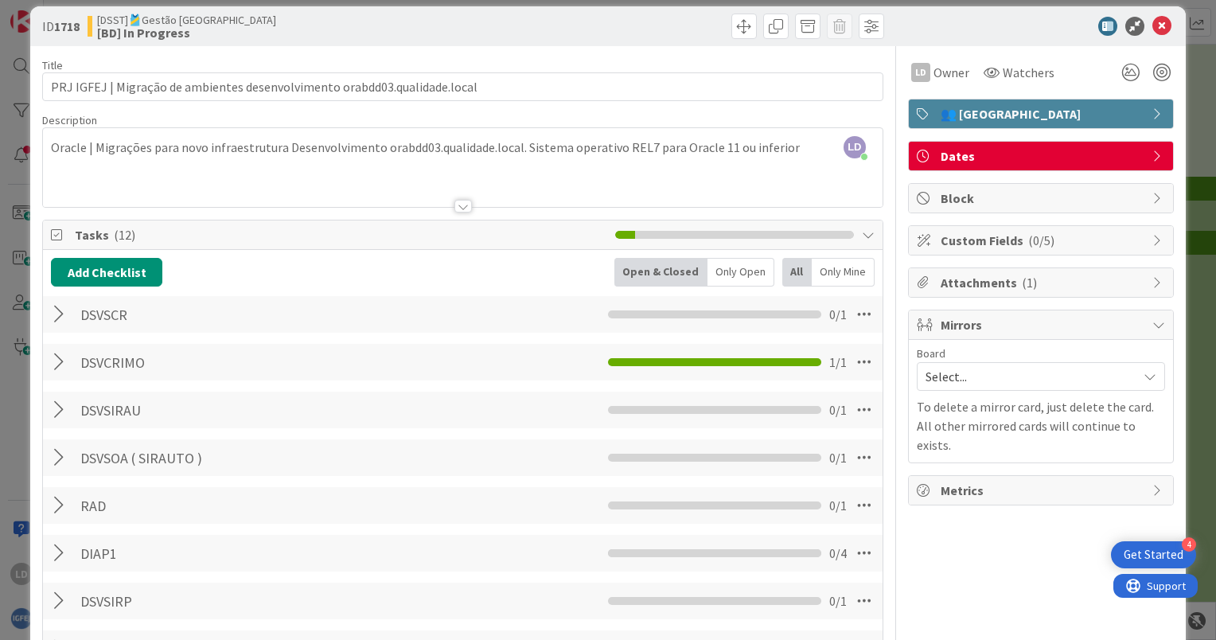
scroll to position [0, 0]
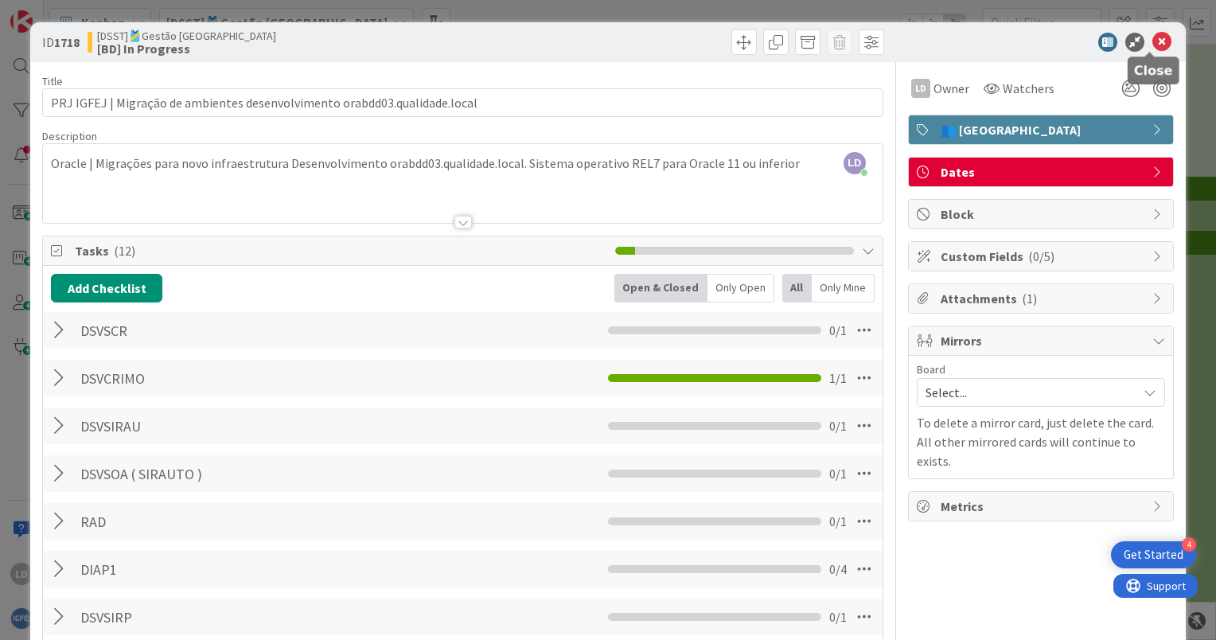
click at [1153, 33] on icon at bounding box center [1161, 42] width 19 height 19
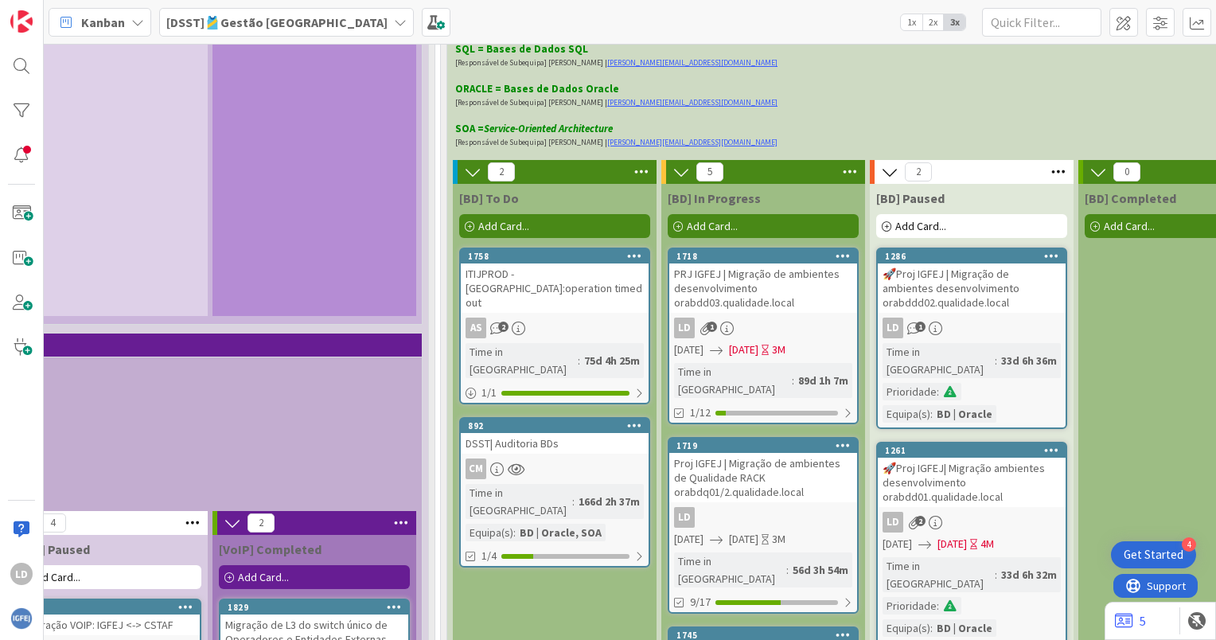
scroll to position [3900, 1360]
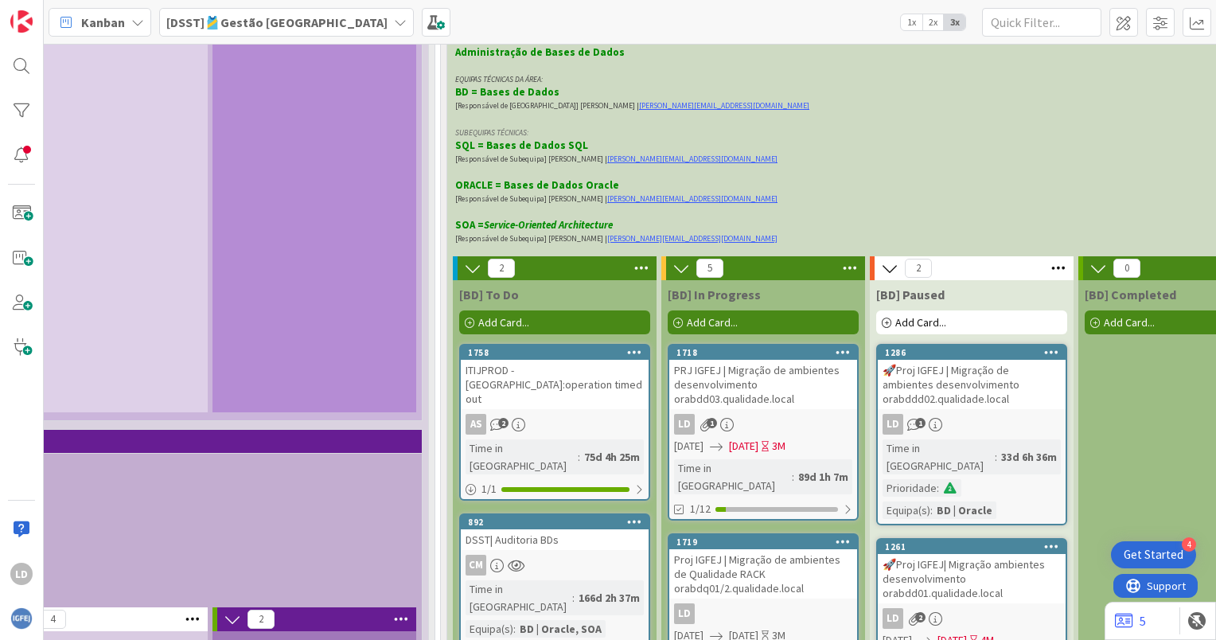
click at [951, 360] on div "🚀Proj IGFEJ | Migração de ambientes desenvolvimento orabddd02.qualidade.local" at bounding box center [972, 384] width 188 height 49
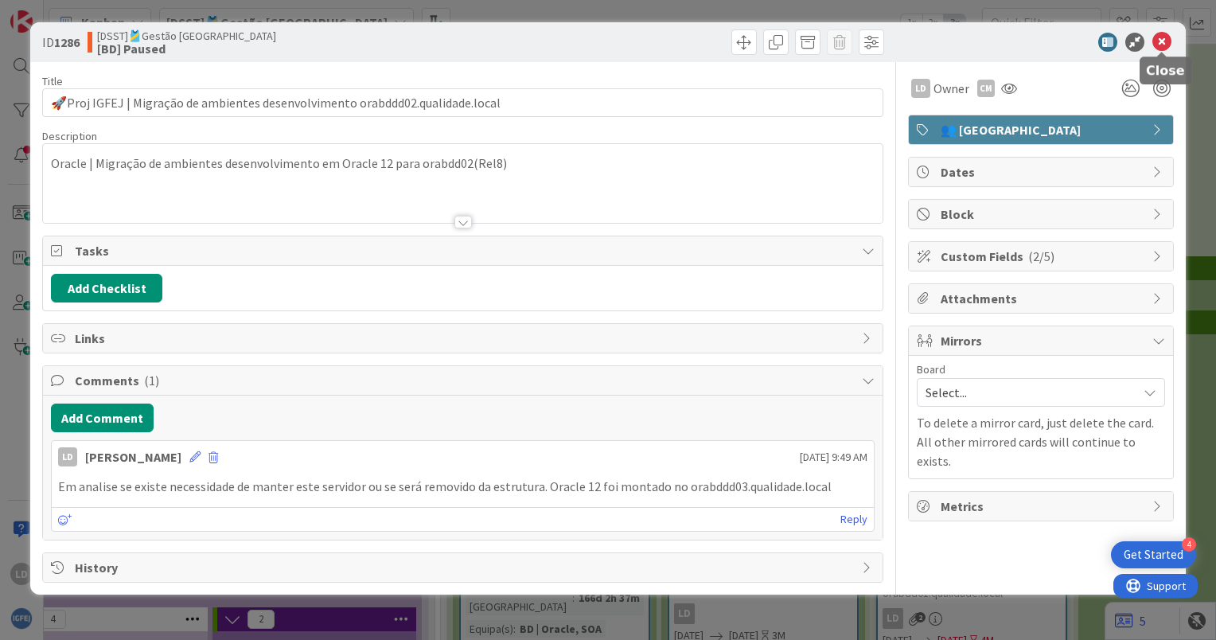
drag, startPoint x: 1164, startPoint y: 45, endPoint x: 1165, endPoint y: 72, distance: 27.1
click at [1163, 45] on icon at bounding box center [1161, 42] width 19 height 19
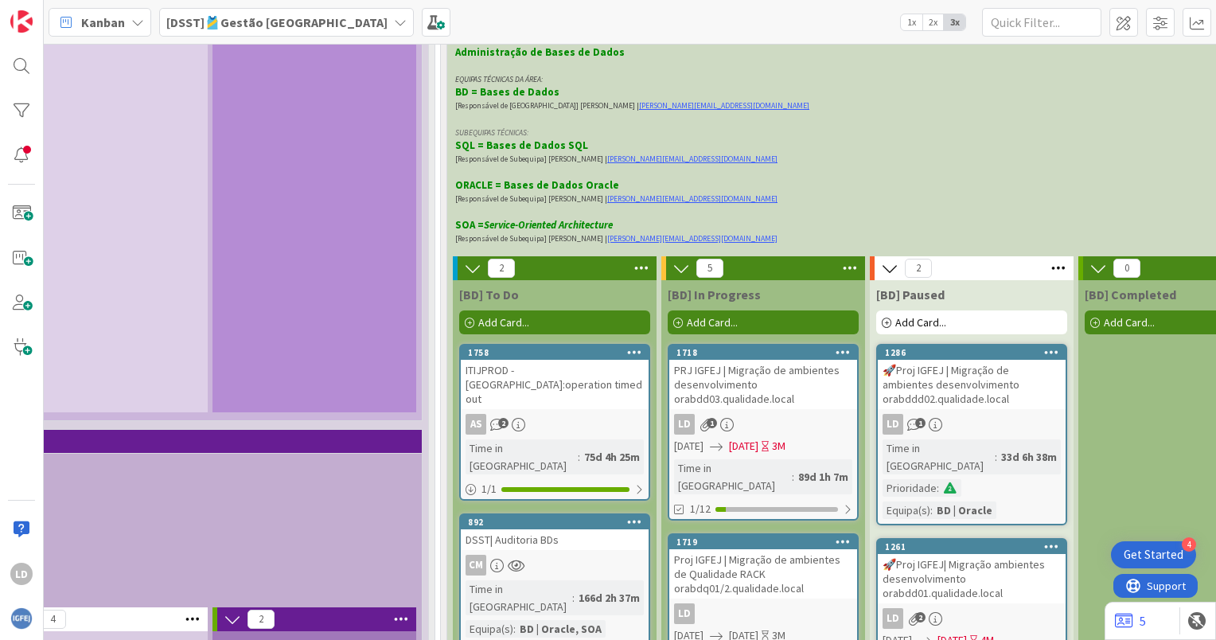
click at [965, 554] on div "🚀Proj IGFEJ| Migração ambientes desenvolvimento orabdd01.qualidade.local" at bounding box center [972, 578] width 188 height 49
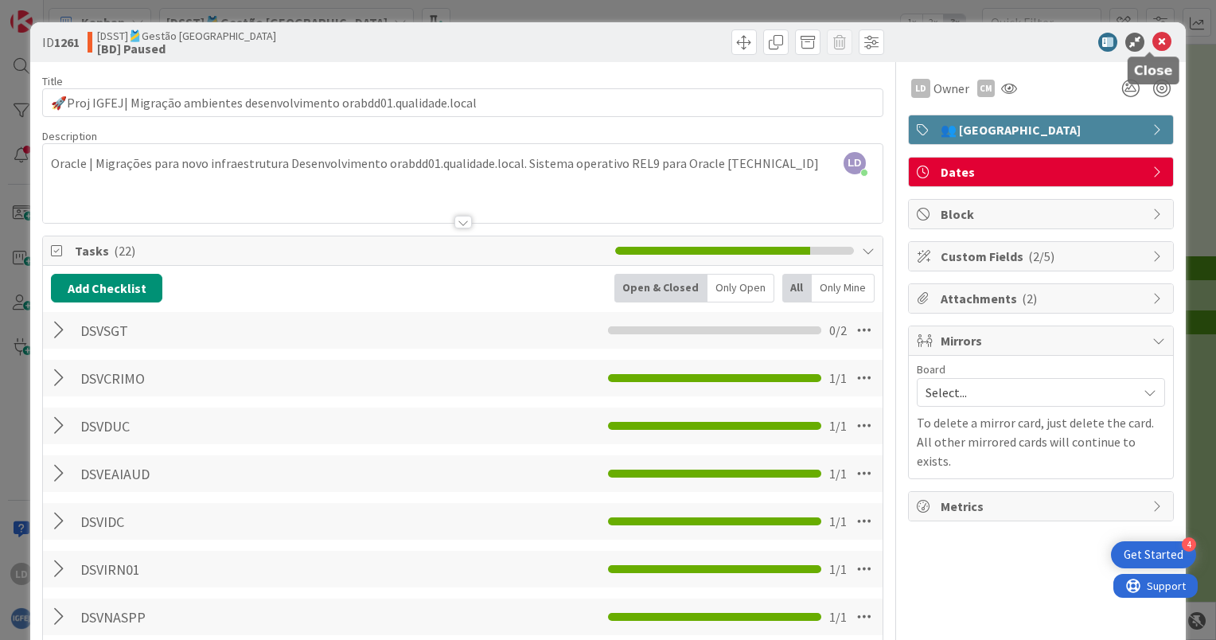
click at [1152, 41] on icon at bounding box center [1161, 42] width 19 height 19
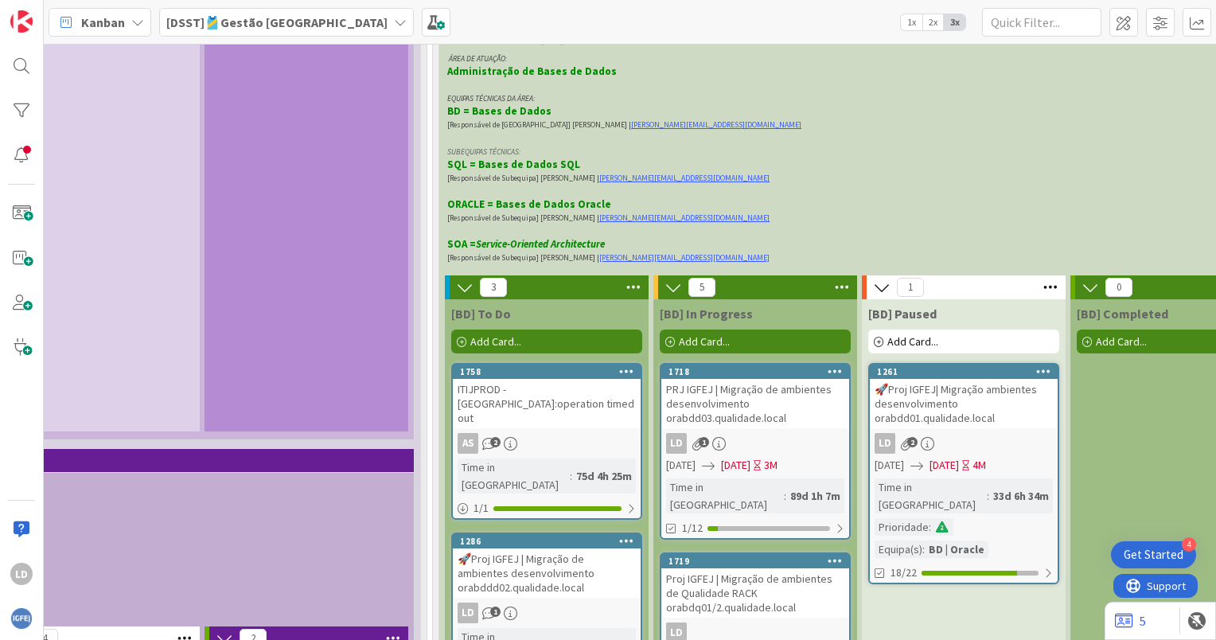
scroll to position [3960, 1368]
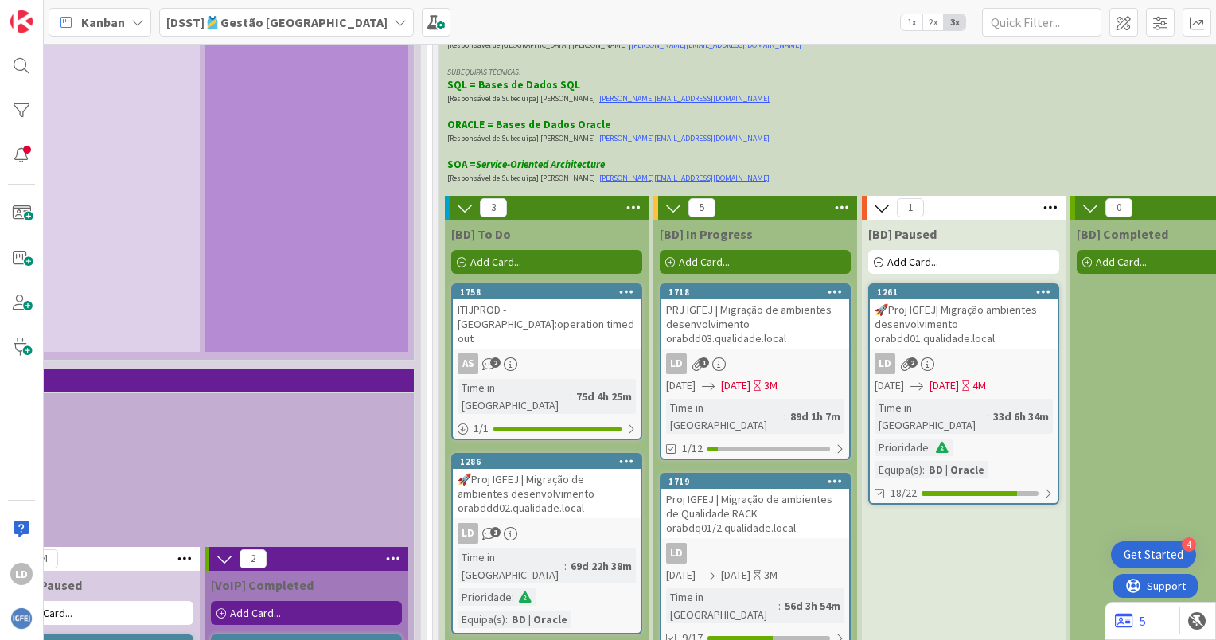
click at [972, 299] on div "🚀Proj IGFEJ| Migração ambientes desenvolvimento orabdd01.qualidade.local" at bounding box center [964, 323] width 188 height 49
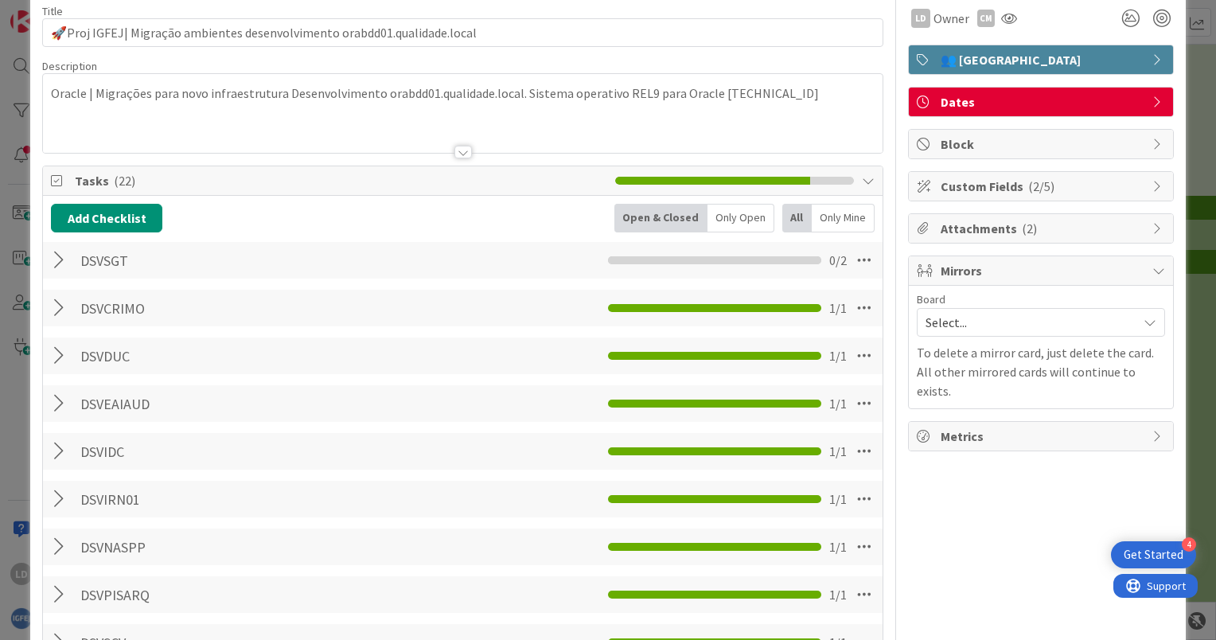
scroll to position [318, 0]
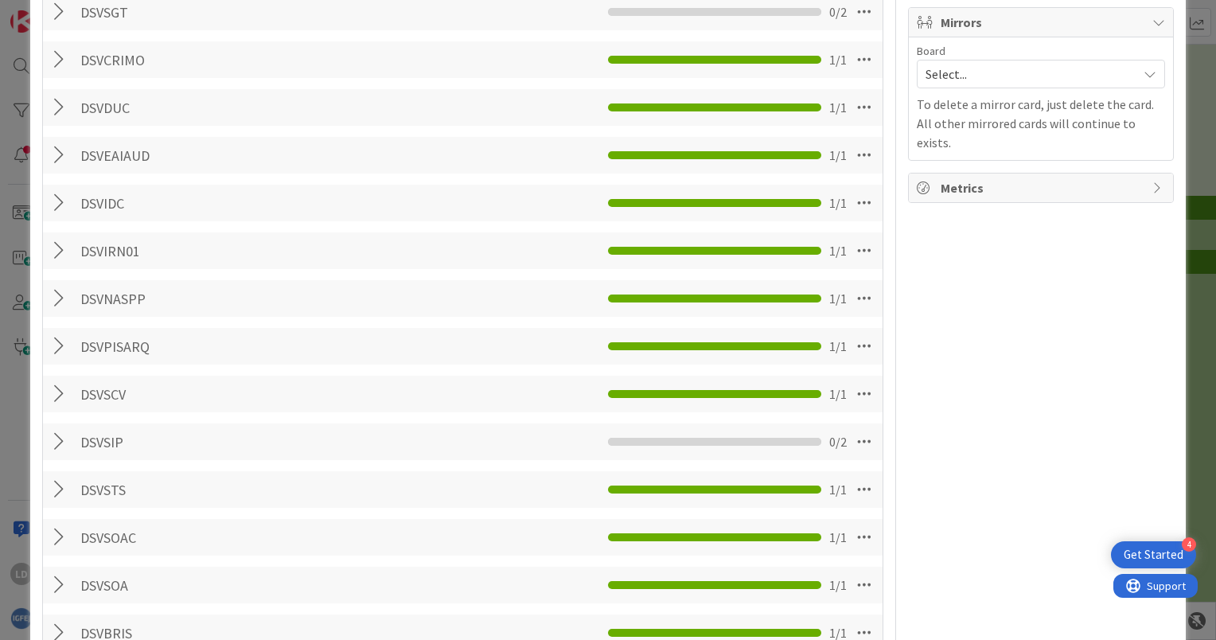
click at [60, 10] on div at bounding box center [61, 12] width 21 height 29
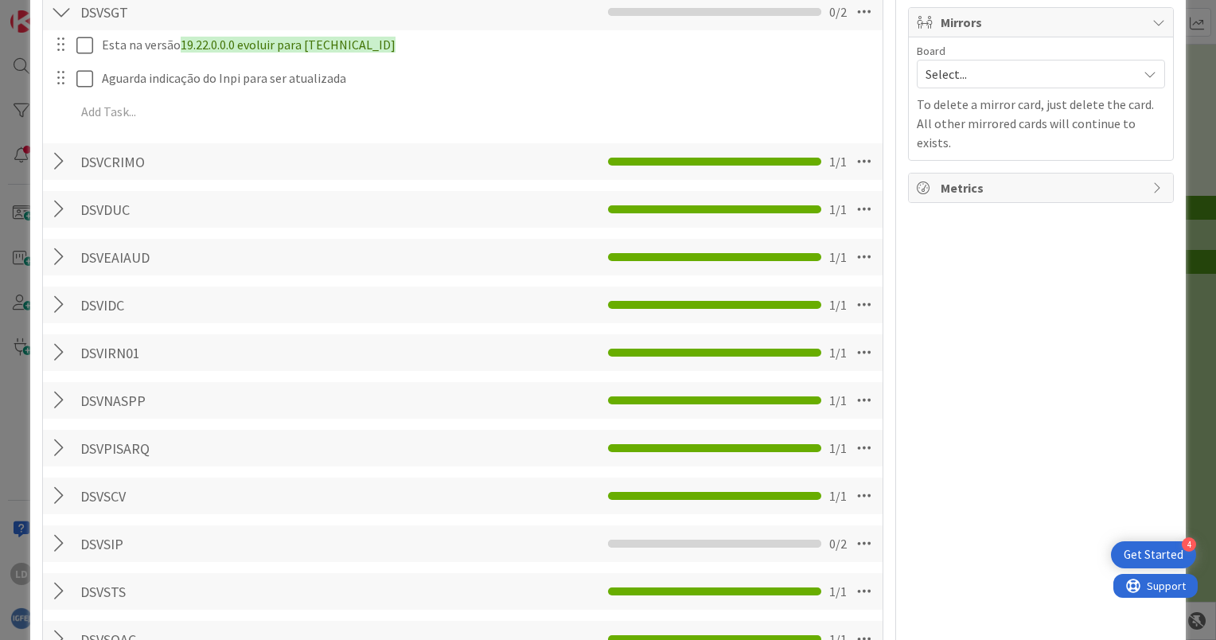
click at [62, 11] on div at bounding box center [61, 12] width 21 height 29
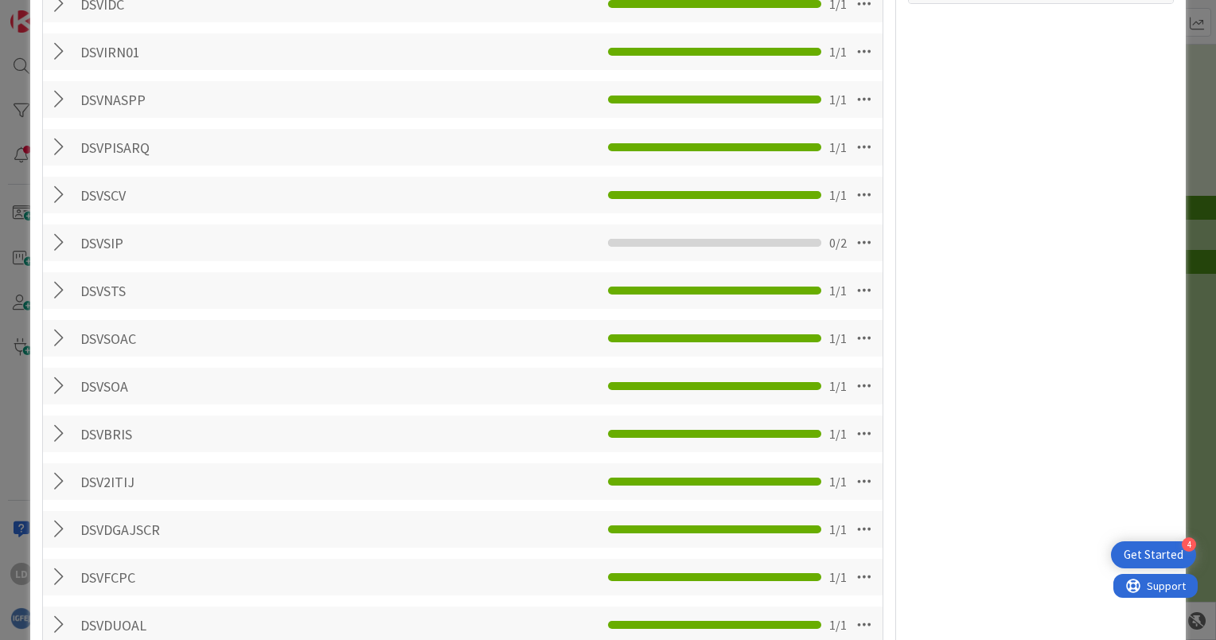
scroll to position [557, 0]
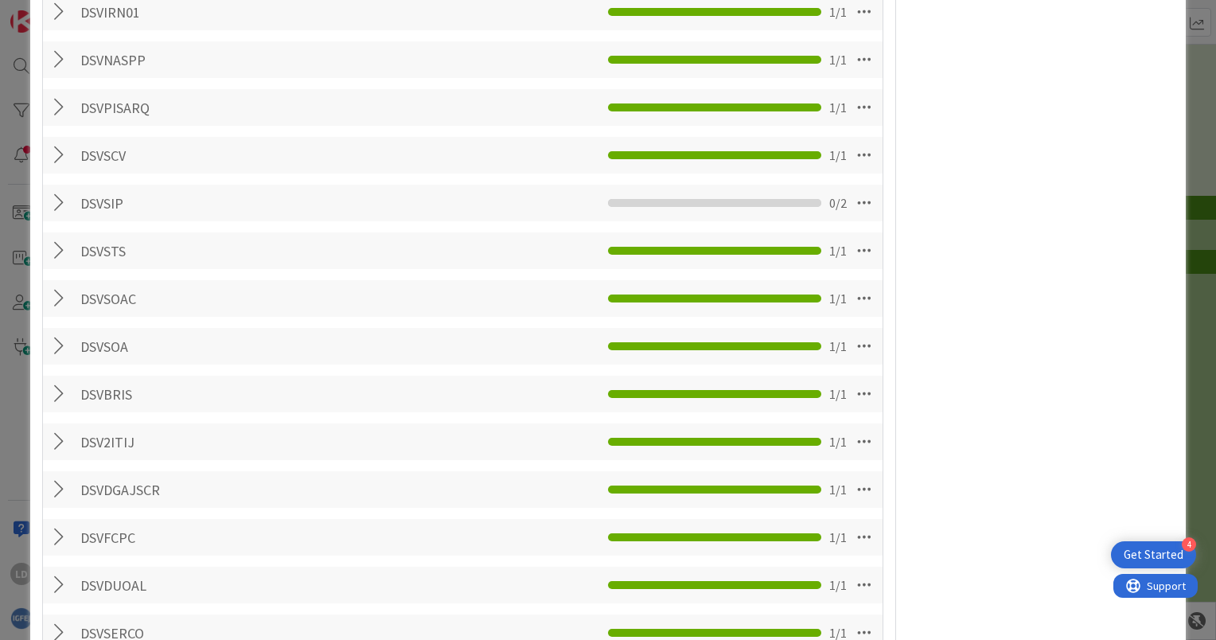
click at [49, 195] on div "DSVSIP Checklist Name 6 / 64 DSVSIP 0 / 2" at bounding box center [463, 203] width 840 height 37
click at [55, 197] on div at bounding box center [61, 203] width 21 height 29
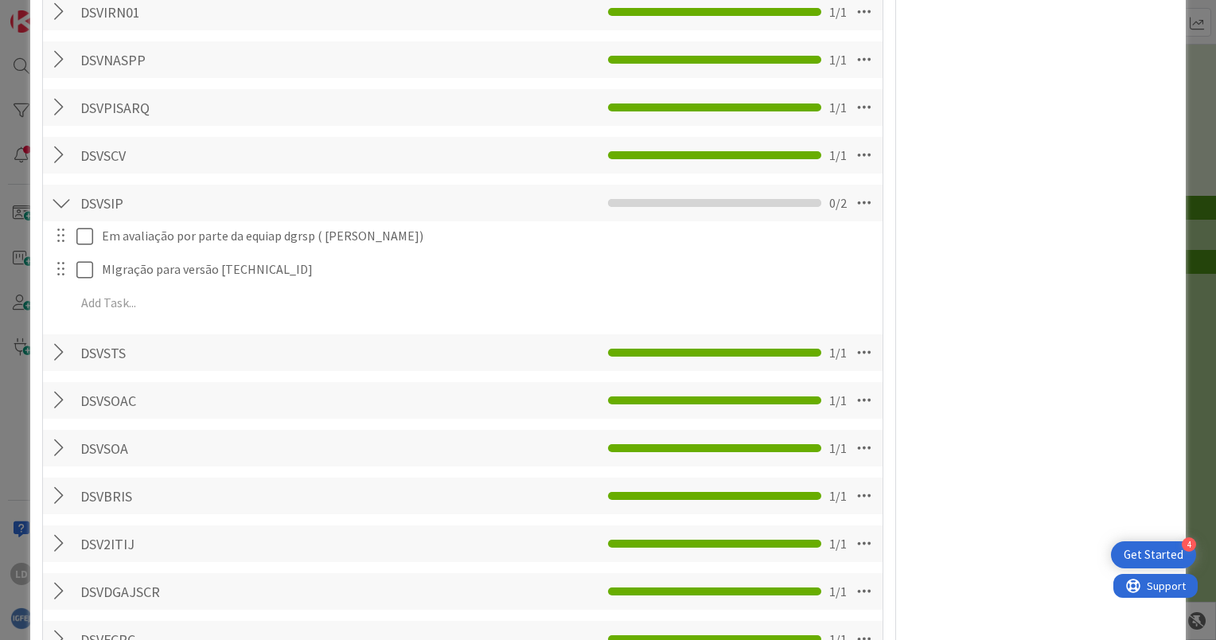
click at [55, 197] on div at bounding box center [61, 203] width 21 height 29
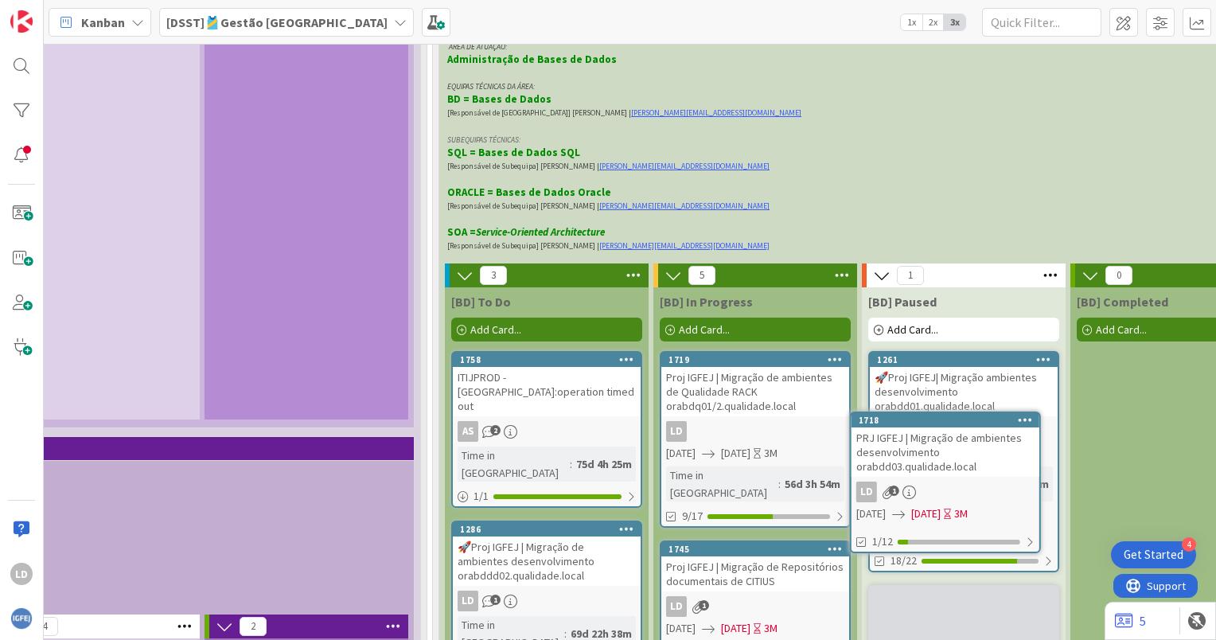
scroll to position [3900, 1368]
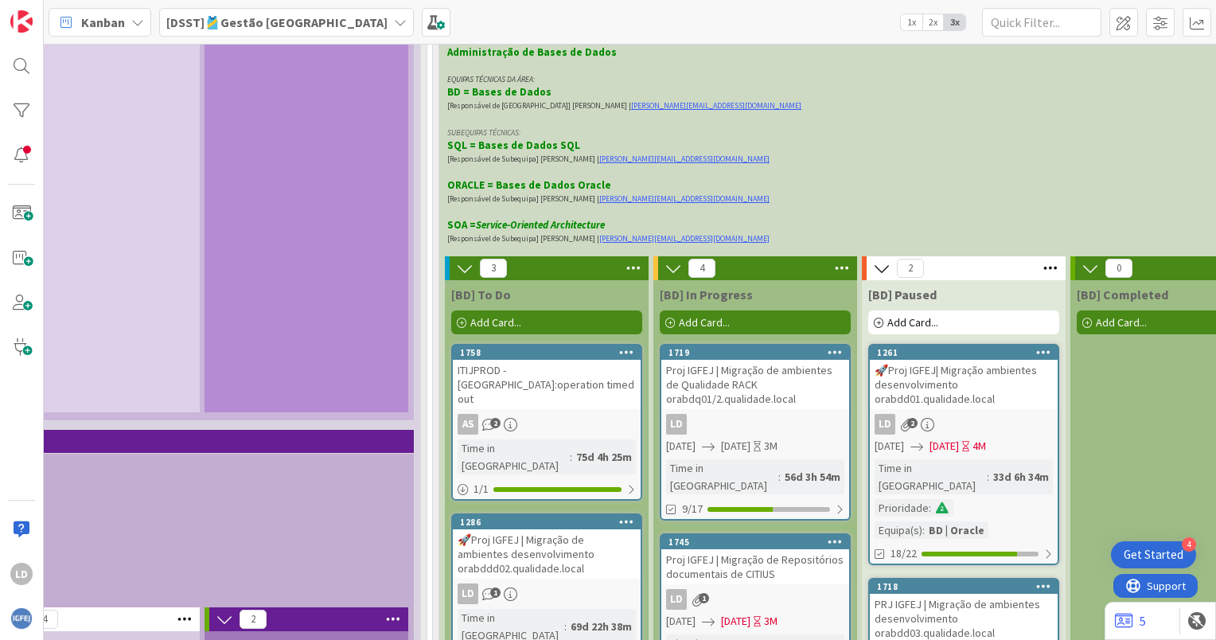
click at [949, 594] on div "PRJ IGFEJ | Migração de ambientes desenvolvimento orabdd03.qualidade.local" at bounding box center [964, 618] width 188 height 49
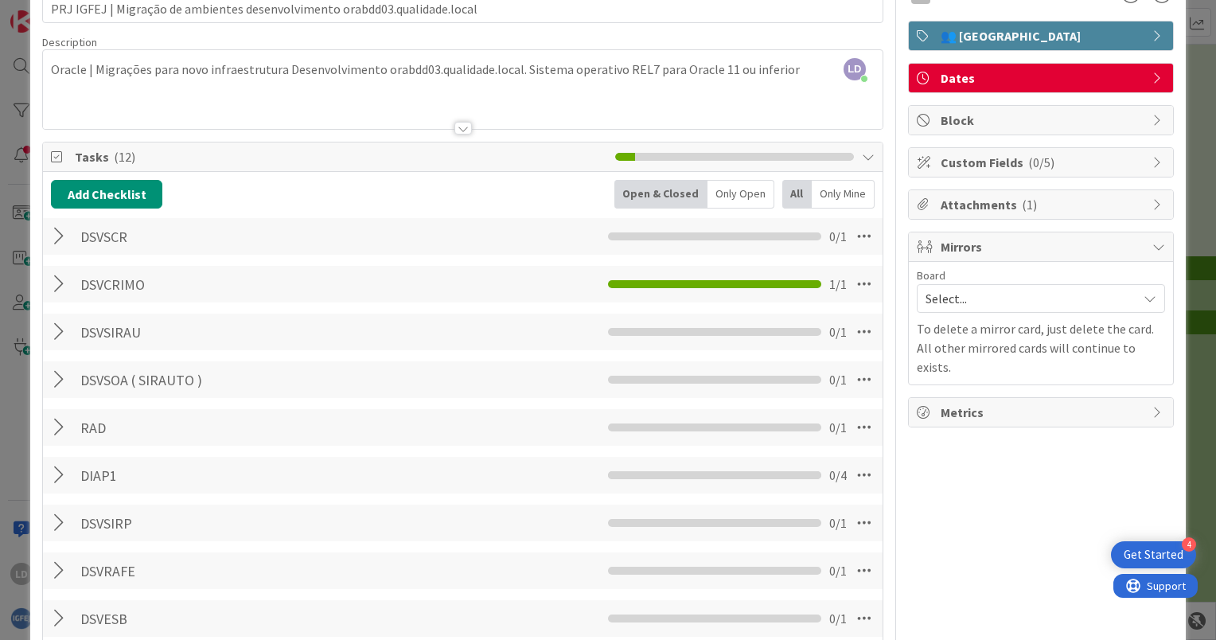
scroll to position [65, 0]
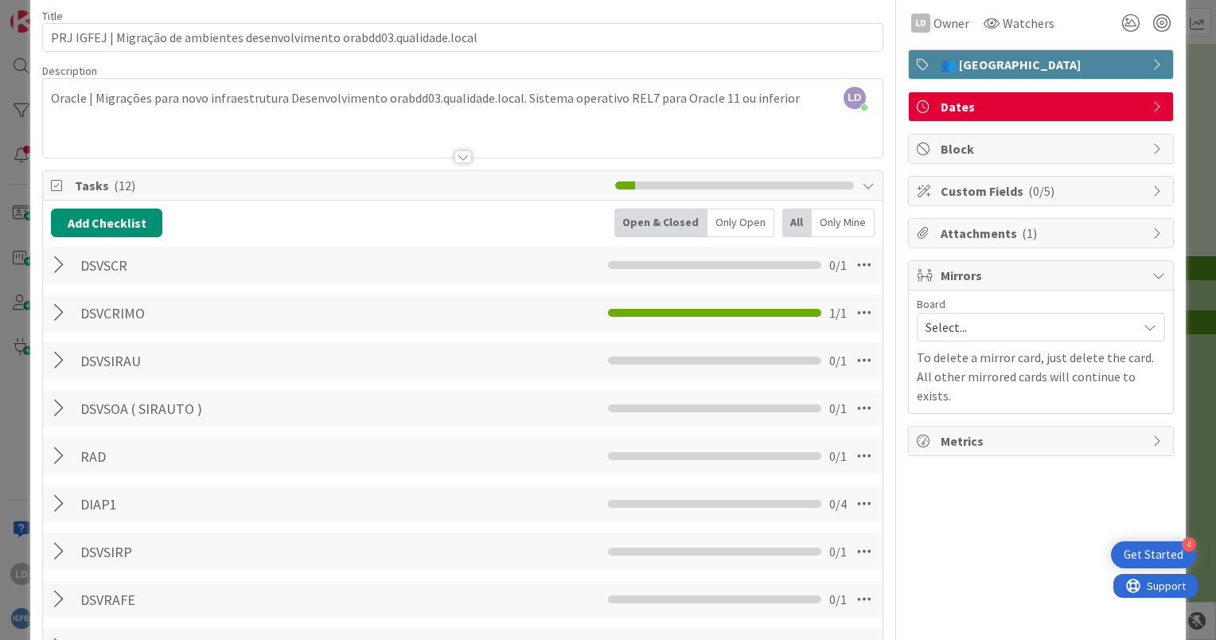
click at [54, 258] on div at bounding box center [61, 265] width 21 height 29
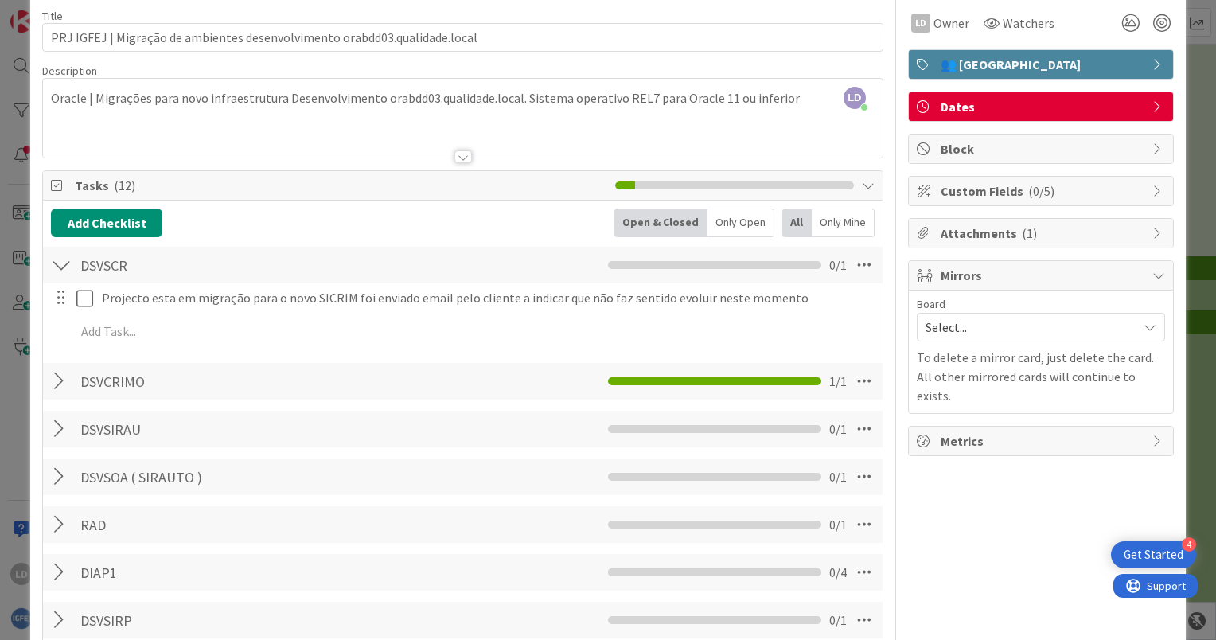
click at [60, 260] on div at bounding box center [61, 265] width 21 height 29
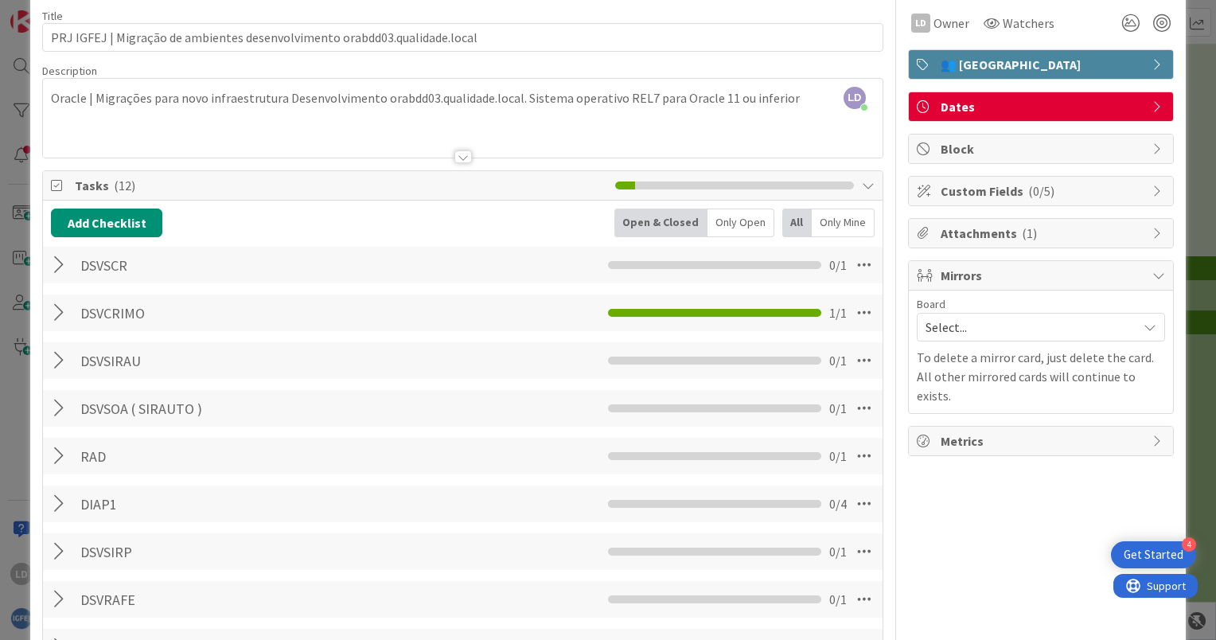
click at [60, 260] on div at bounding box center [61, 265] width 21 height 29
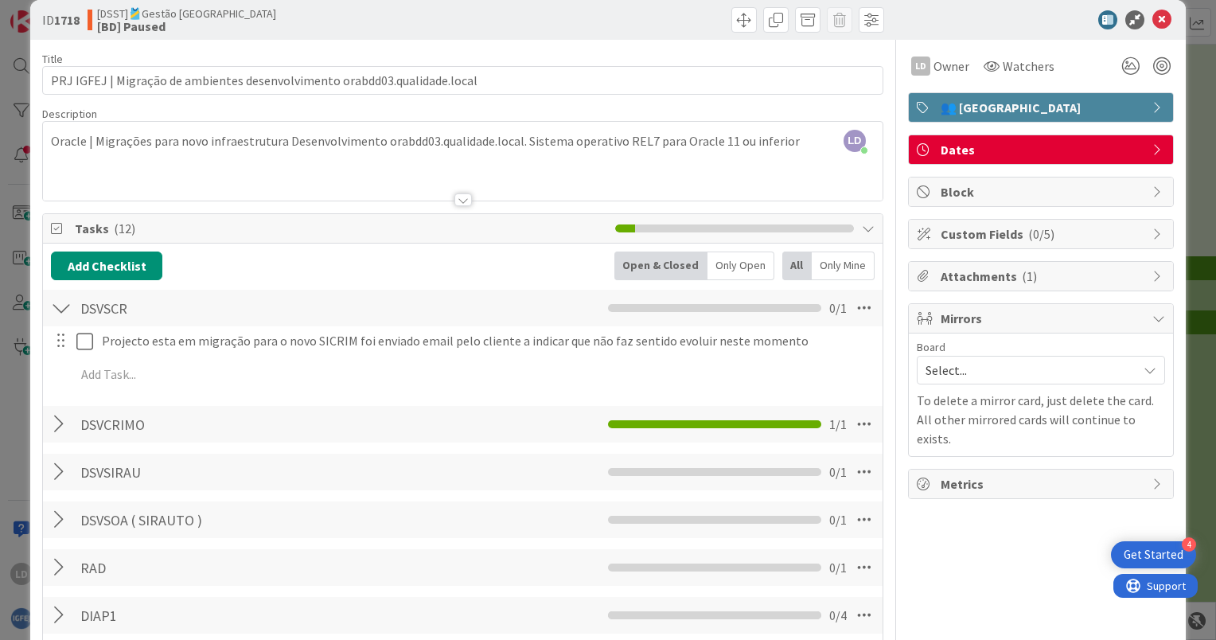
scroll to position [9, 0]
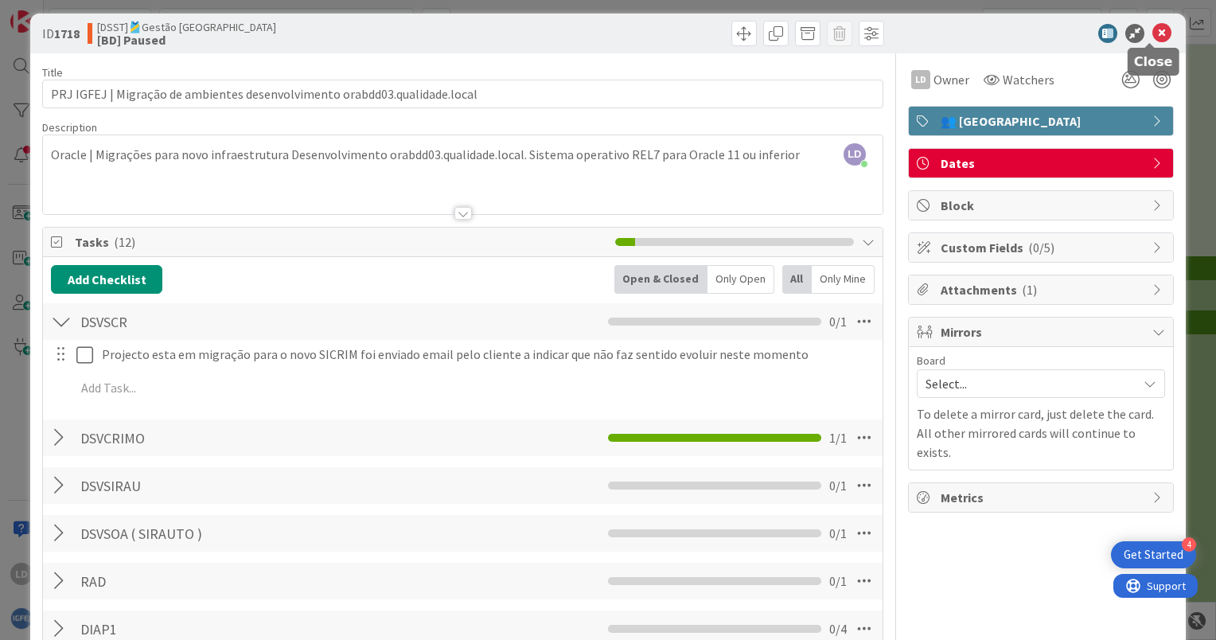
click at [1154, 29] on icon at bounding box center [1161, 33] width 19 height 19
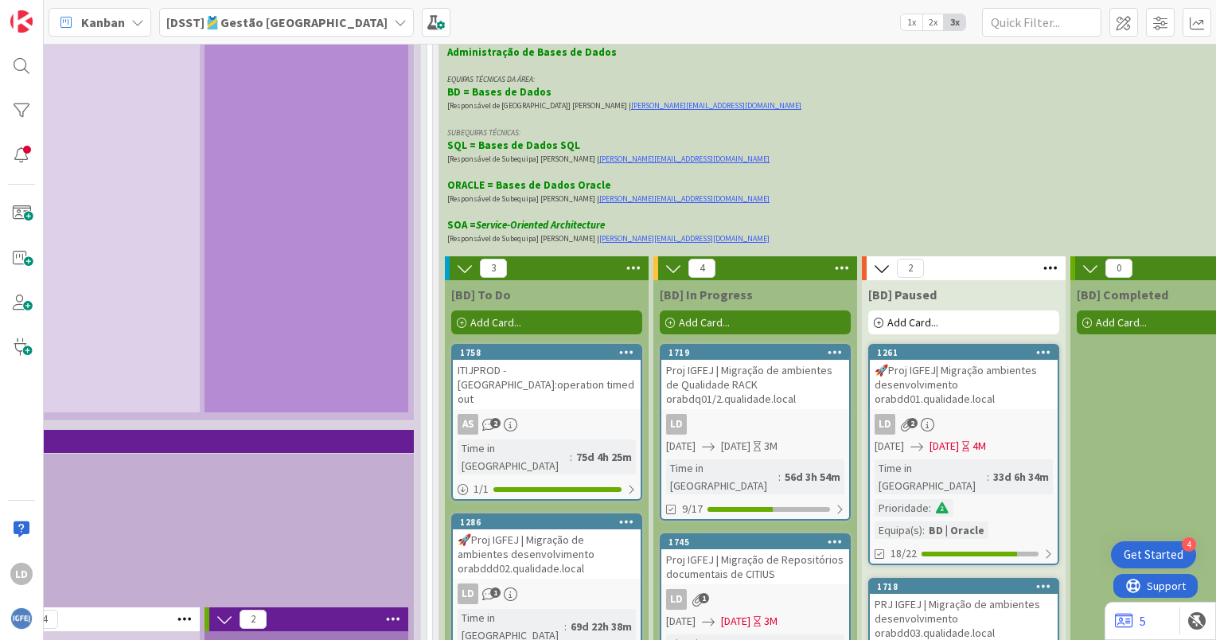
click at [958, 360] on div "🚀Proj IGFEJ| Migração ambientes desenvolvimento orabdd01.qualidade.local" at bounding box center [964, 384] width 188 height 49
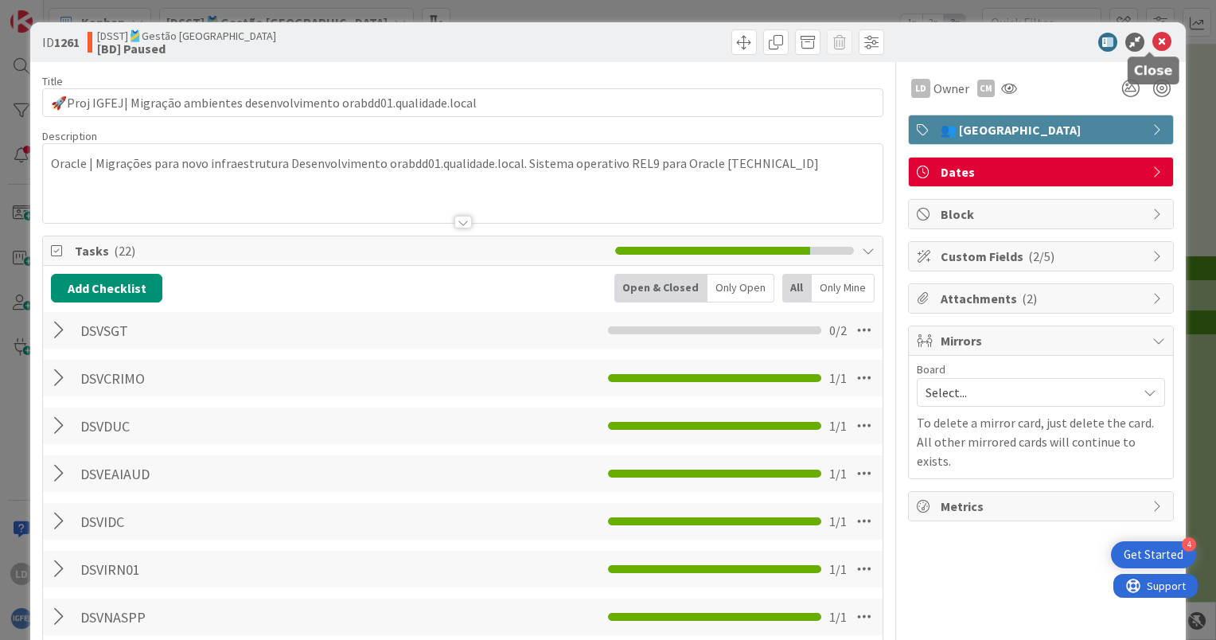
click at [1152, 42] on icon at bounding box center [1161, 42] width 19 height 19
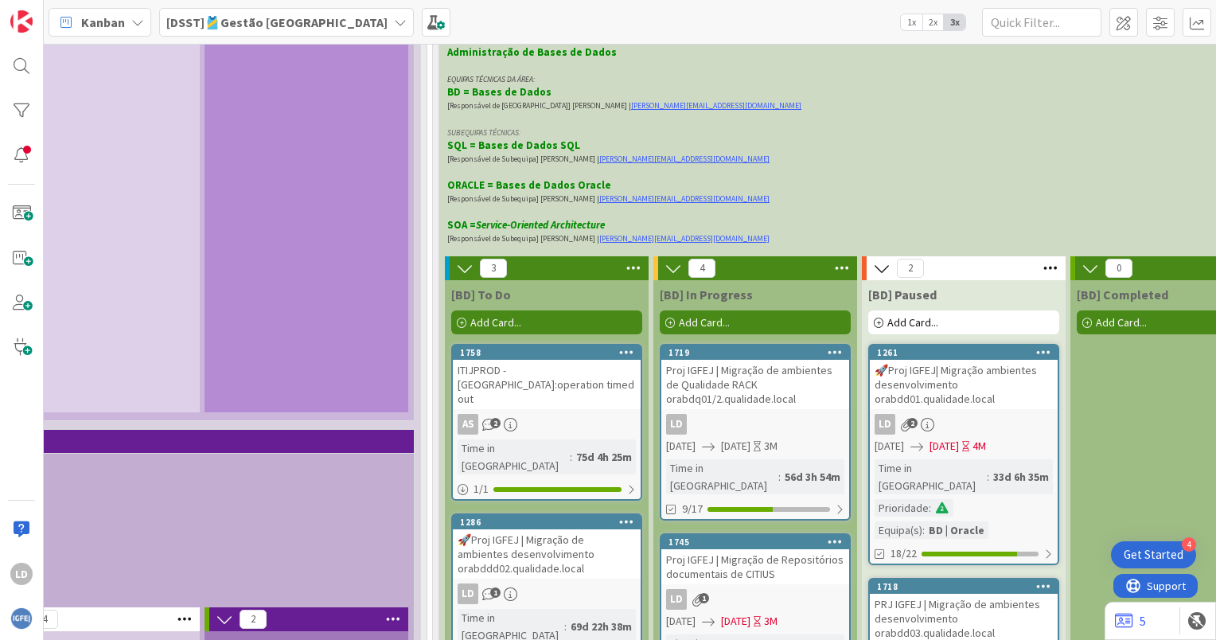
click at [742, 360] on div "Proj IGFEJ | Migração de ambientes de Qualidade RACK orabdq01/2.qualidade.local" at bounding box center [755, 384] width 188 height 49
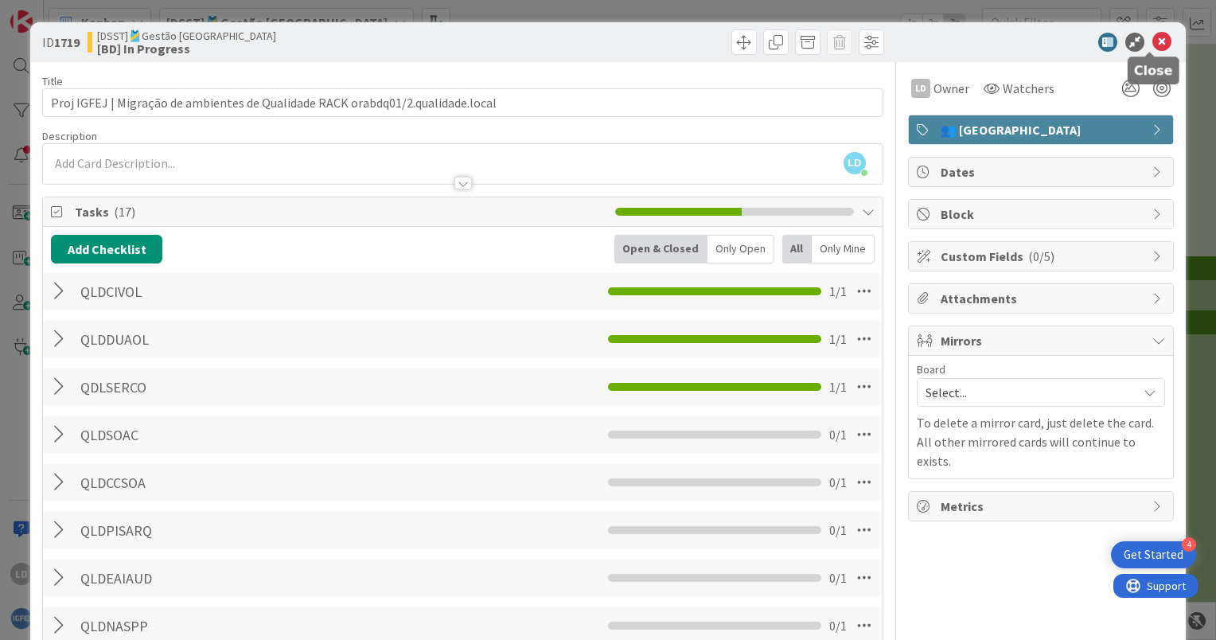
click at [1152, 35] on icon at bounding box center [1161, 42] width 19 height 19
